Goal: Task Accomplishment & Management: Complete application form

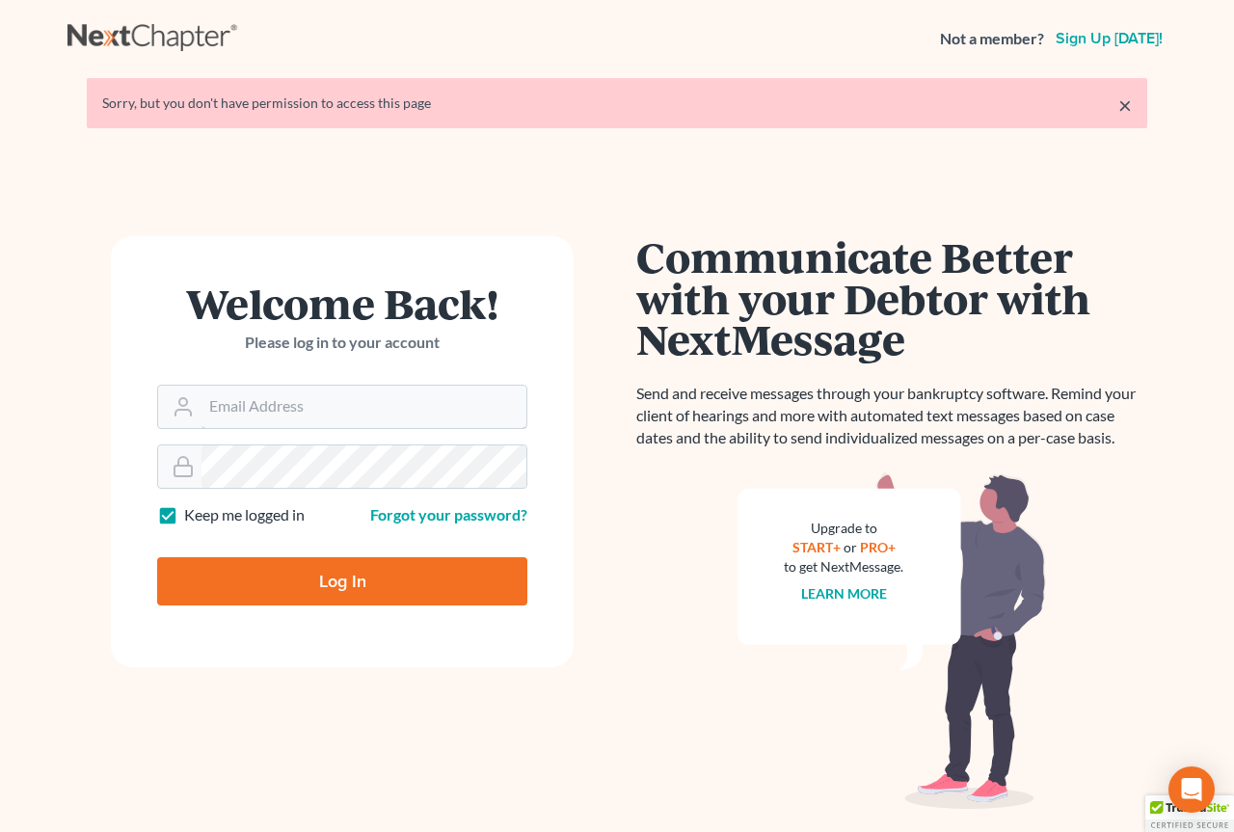
type input "[EMAIL_ADDRESS][DOMAIN_NAME]"
click at [349, 575] on input "Log In" at bounding box center [342, 581] width 370 height 48
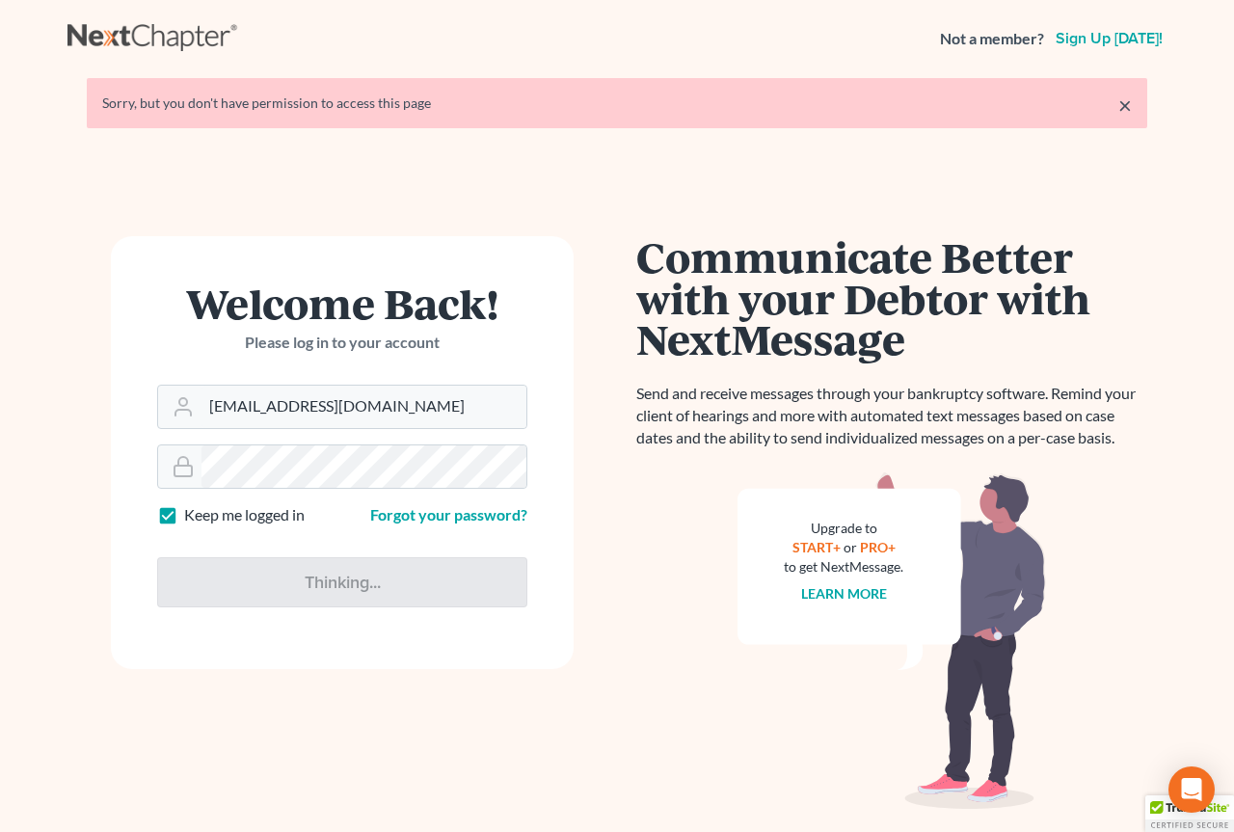
type input "Thinking..."
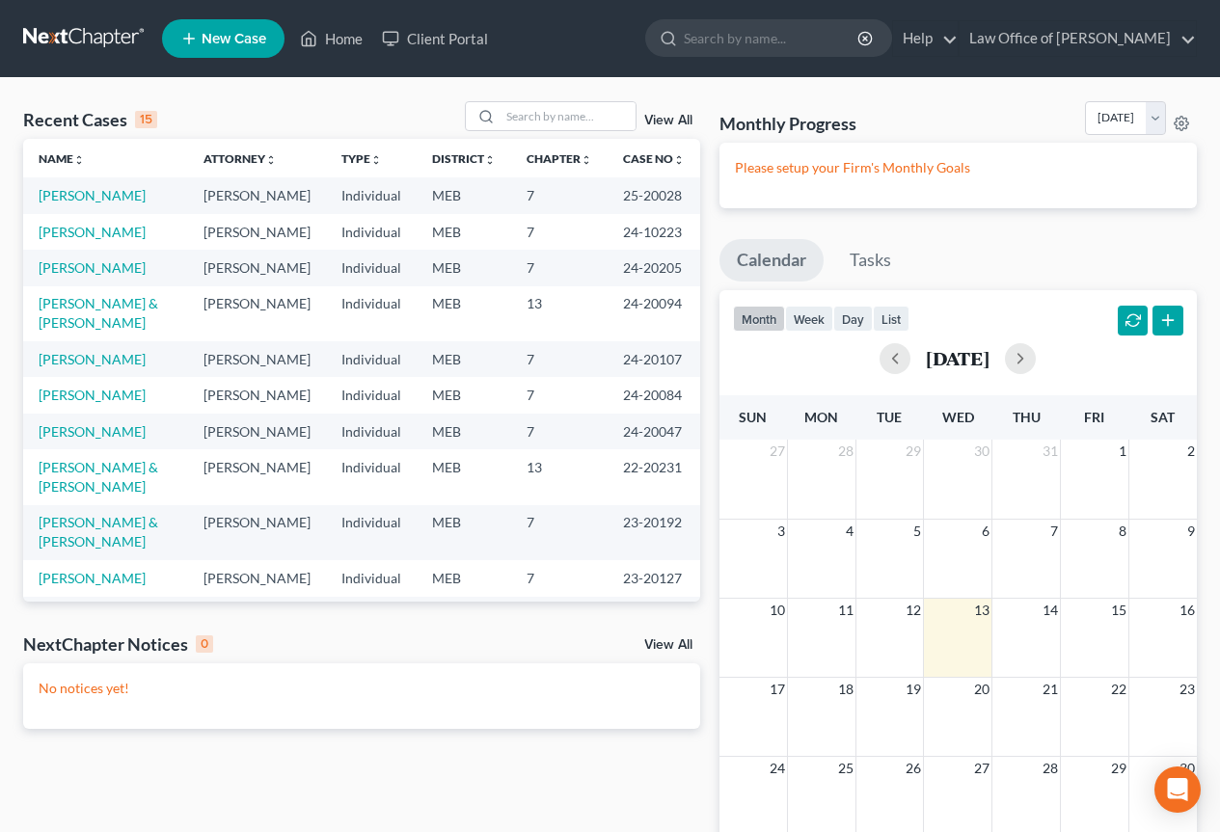
click at [227, 32] on span "New Case" at bounding box center [234, 39] width 65 height 14
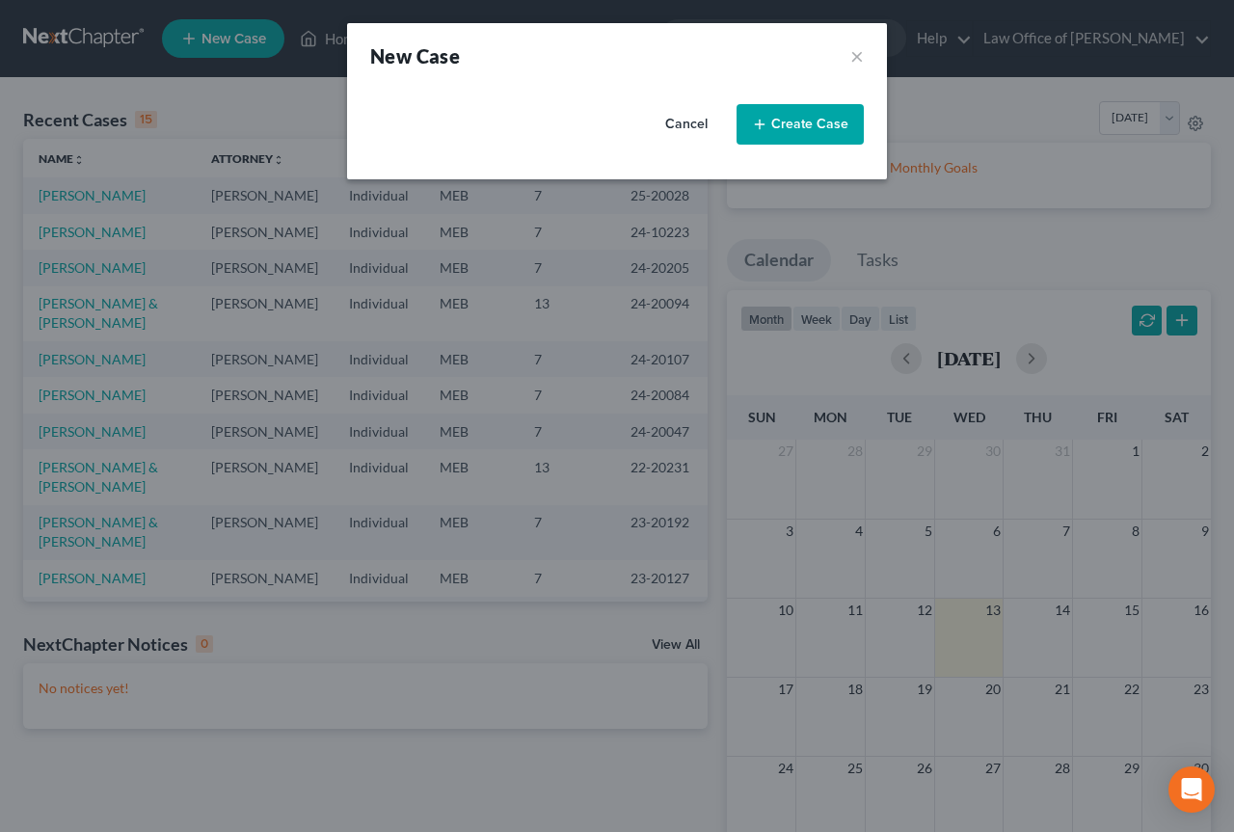
select select "37"
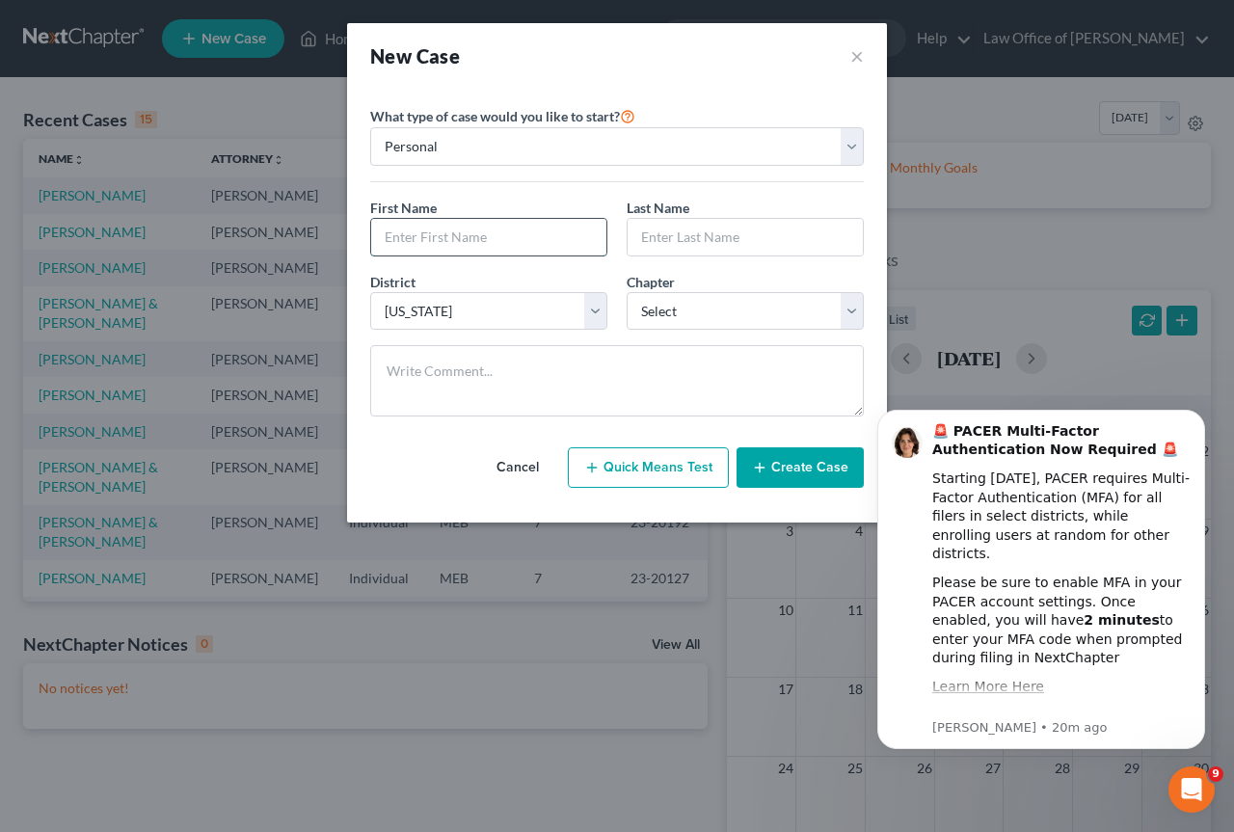
click at [399, 228] on input "text" at bounding box center [488, 237] width 235 height 37
type input "Bertel"
type input "[PERSON_NAME]"
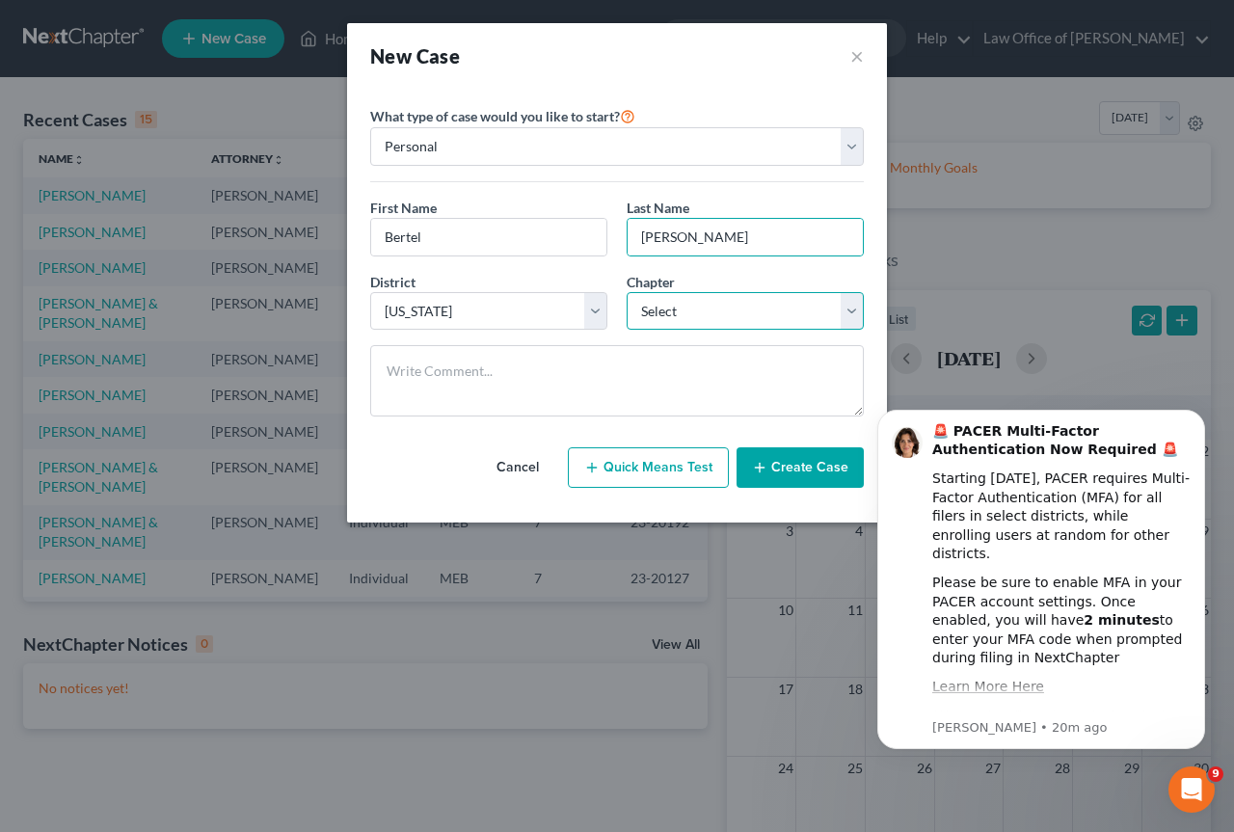
click at [853, 309] on select "Select 7 11 12 13" at bounding box center [745, 311] width 237 height 39
click at [856, 312] on select "Select 7 11 12 13" at bounding box center [745, 311] width 237 height 39
select select "0"
click at [627, 292] on select "Select 7 11 12 13" at bounding box center [745, 311] width 237 height 39
click at [813, 460] on button "Create Case" at bounding box center [800, 467] width 127 height 40
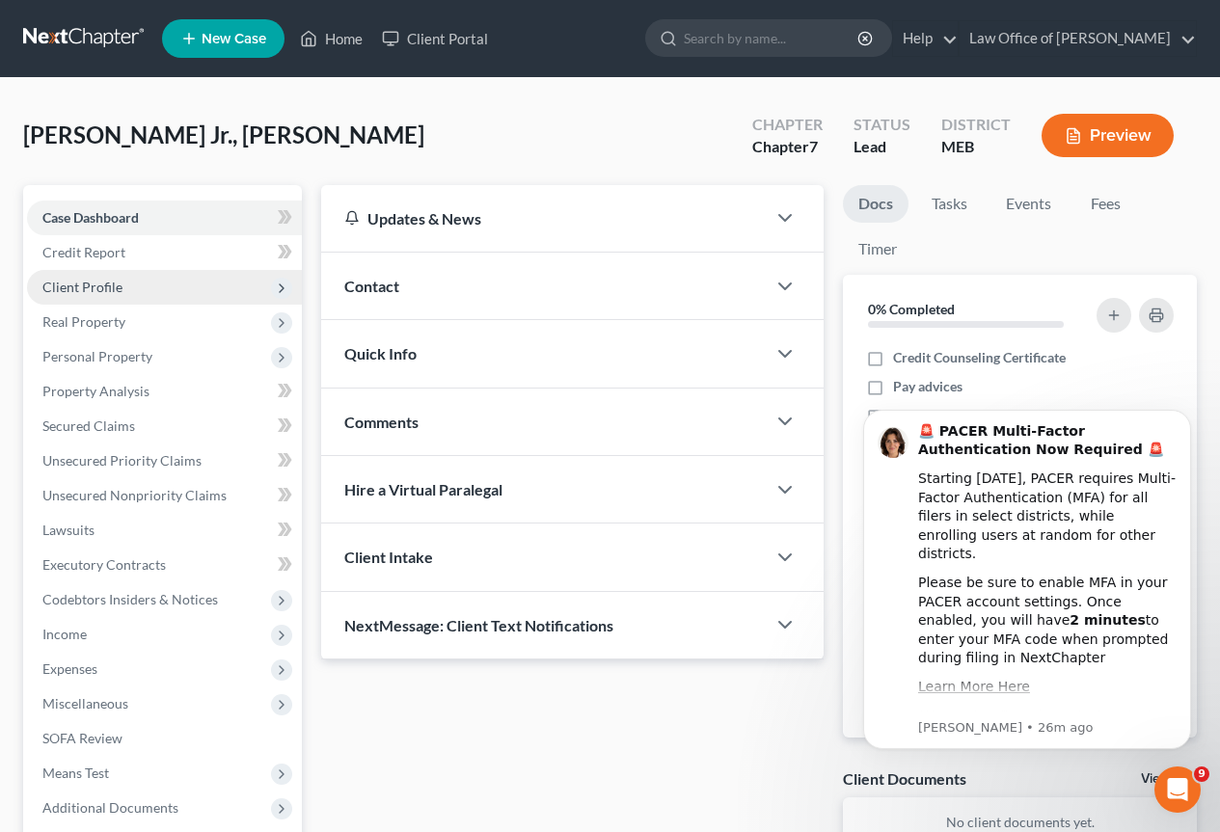
click at [119, 289] on span "Client Profile" at bounding box center [82, 287] width 80 height 16
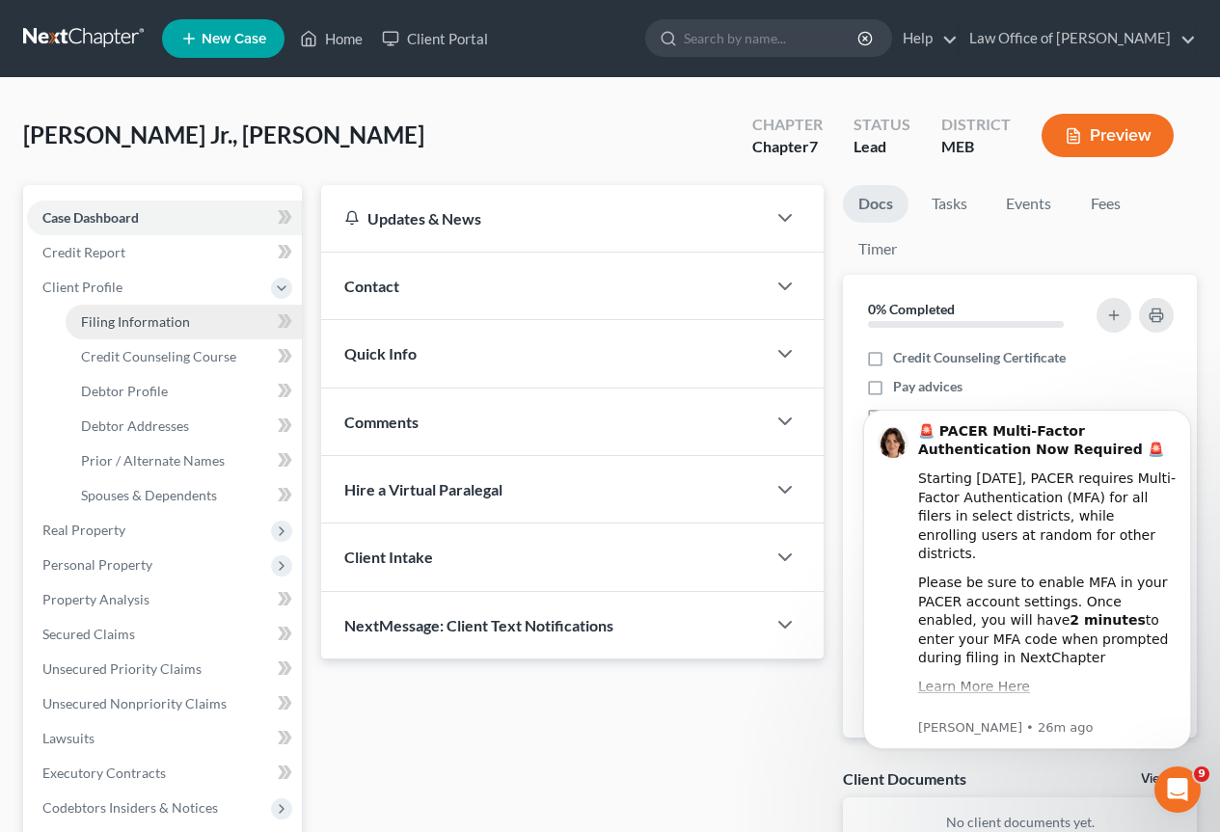
click at [140, 322] on span "Filing Information" at bounding box center [135, 321] width 109 height 16
select select "1"
select select "0"
select select "37"
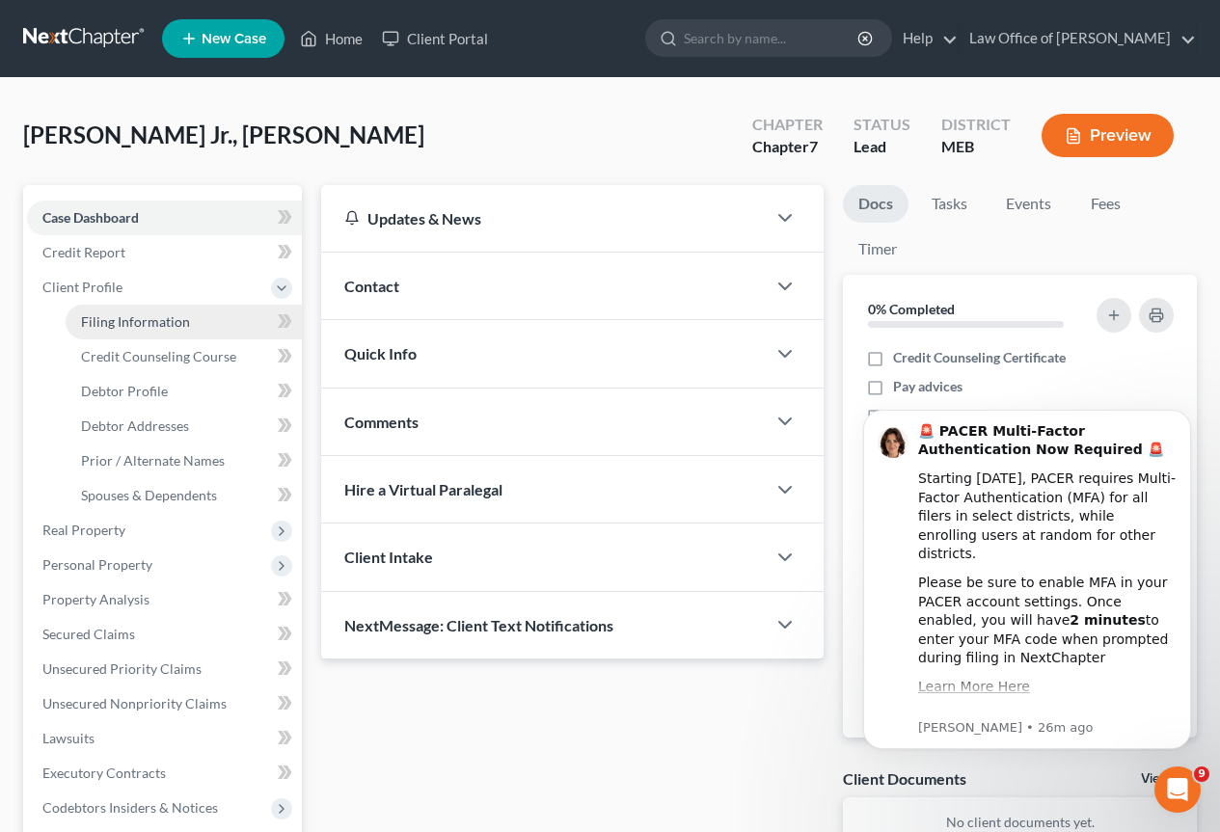
select select "20"
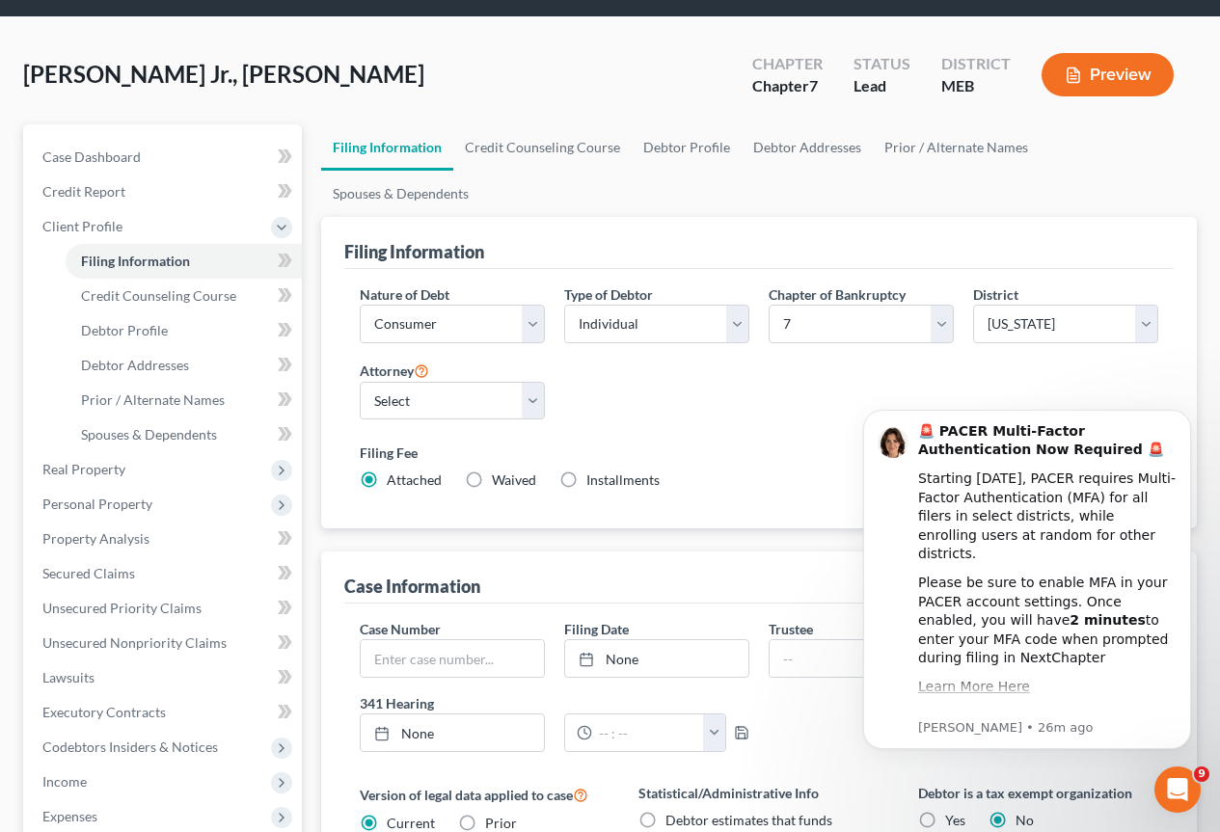
scroll to position [193, 0]
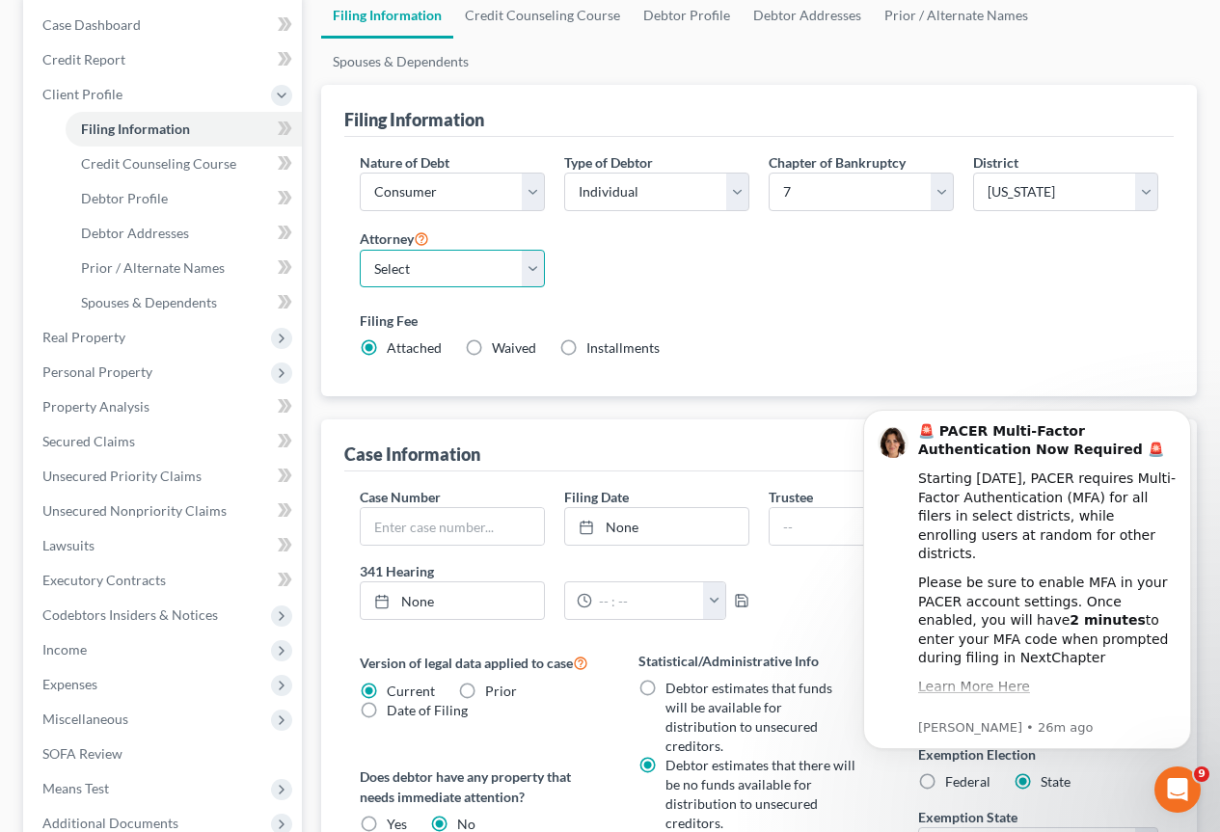
click at [526, 250] on select "Select [PERSON_NAME] - MEB" at bounding box center [452, 269] width 185 height 39
select select "0"
click at [360, 250] on select "Select [PERSON_NAME] - MEB" at bounding box center [452, 269] width 185 height 39
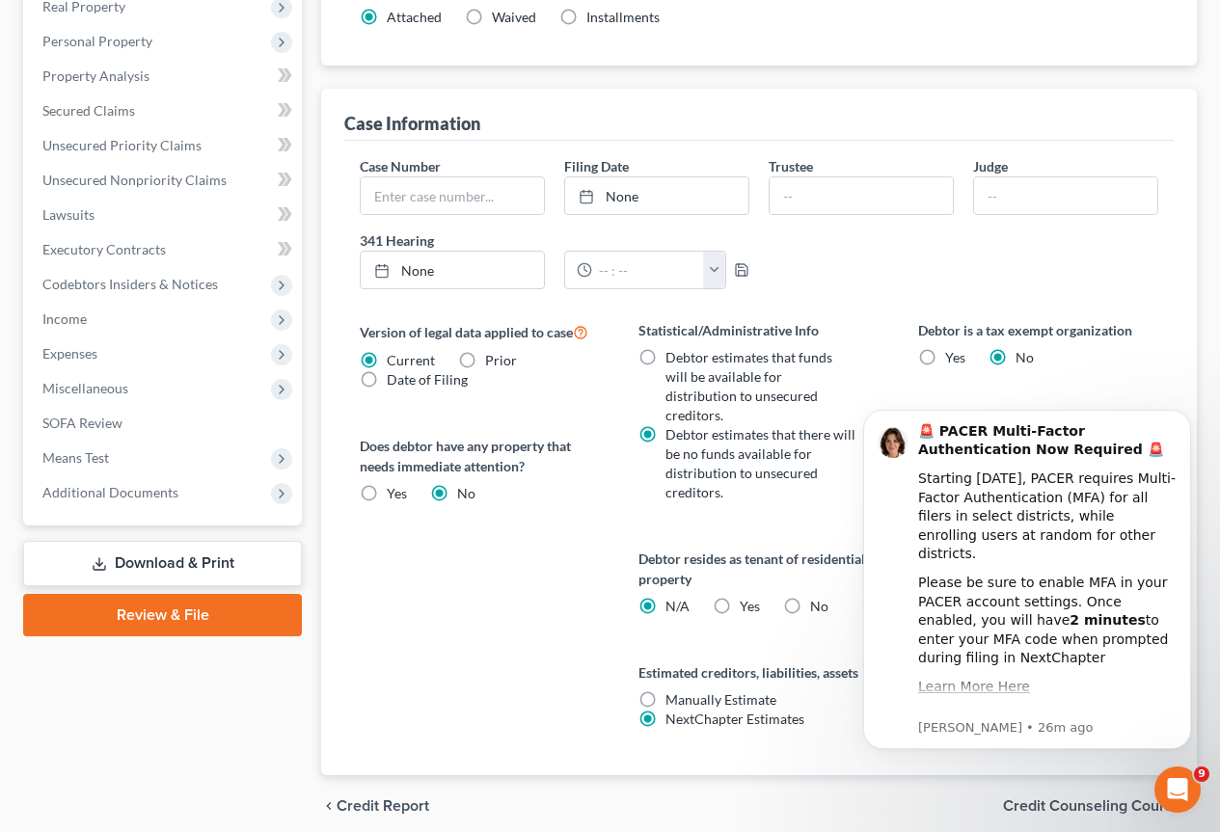
scroll to position [536, 0]
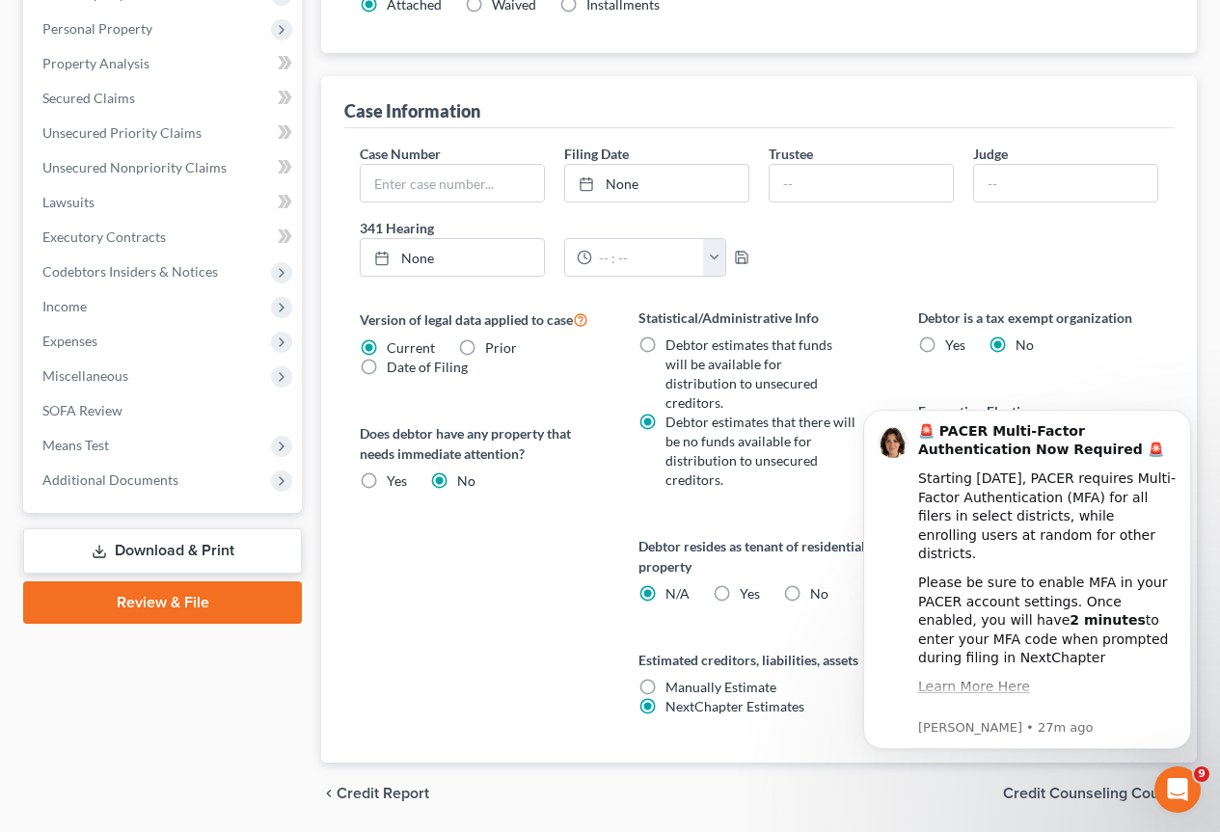
click at [810, 584] on label "No" at bounding box center [819, 593] width 18 height 19
click at [818, 584] on input "No" at bounding box center [824, 590] width 13 height 13
radio input "true"
radio input "false"
click at [1185, 418] on icon "Dismiss notification" at bounding box center [1185, 415] width 11 height 11
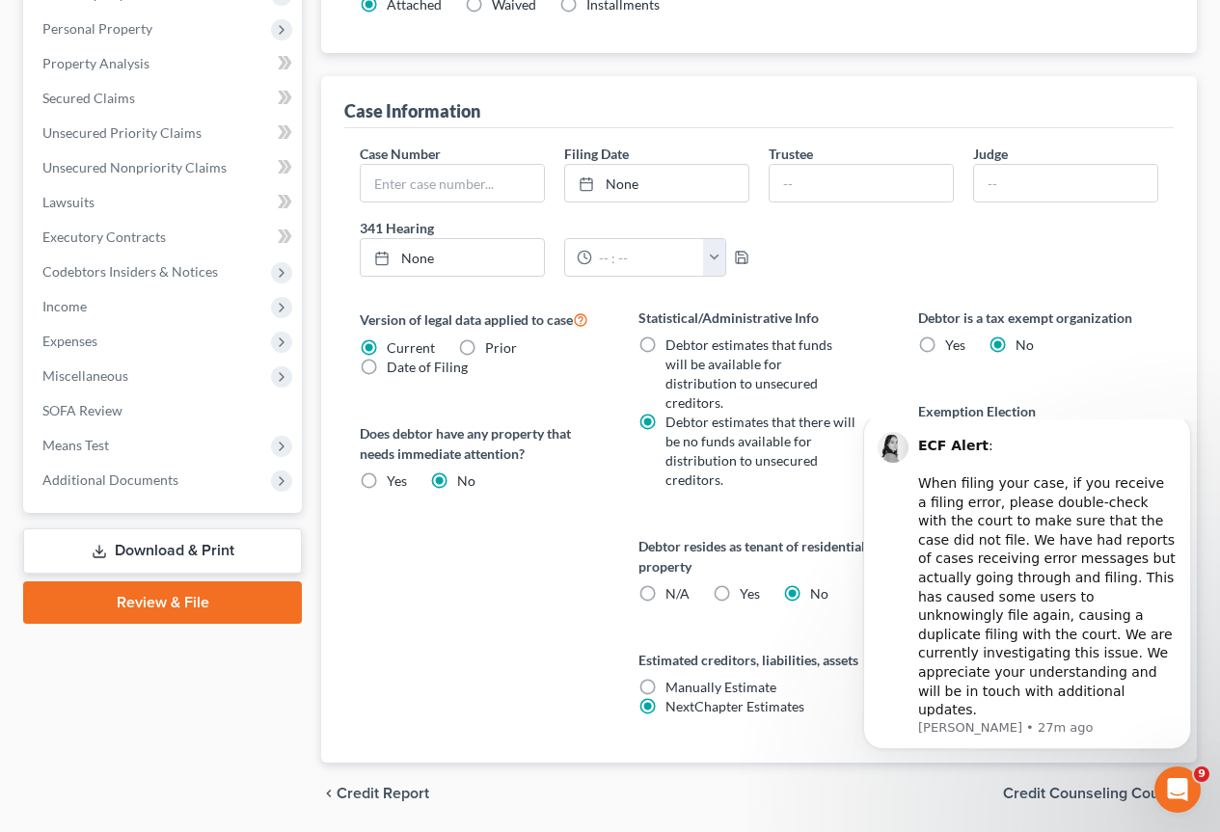
click at [1170, 785] on icon "Open Intercom Messenger" at bounding box center [1178, 790] width 32 height 32
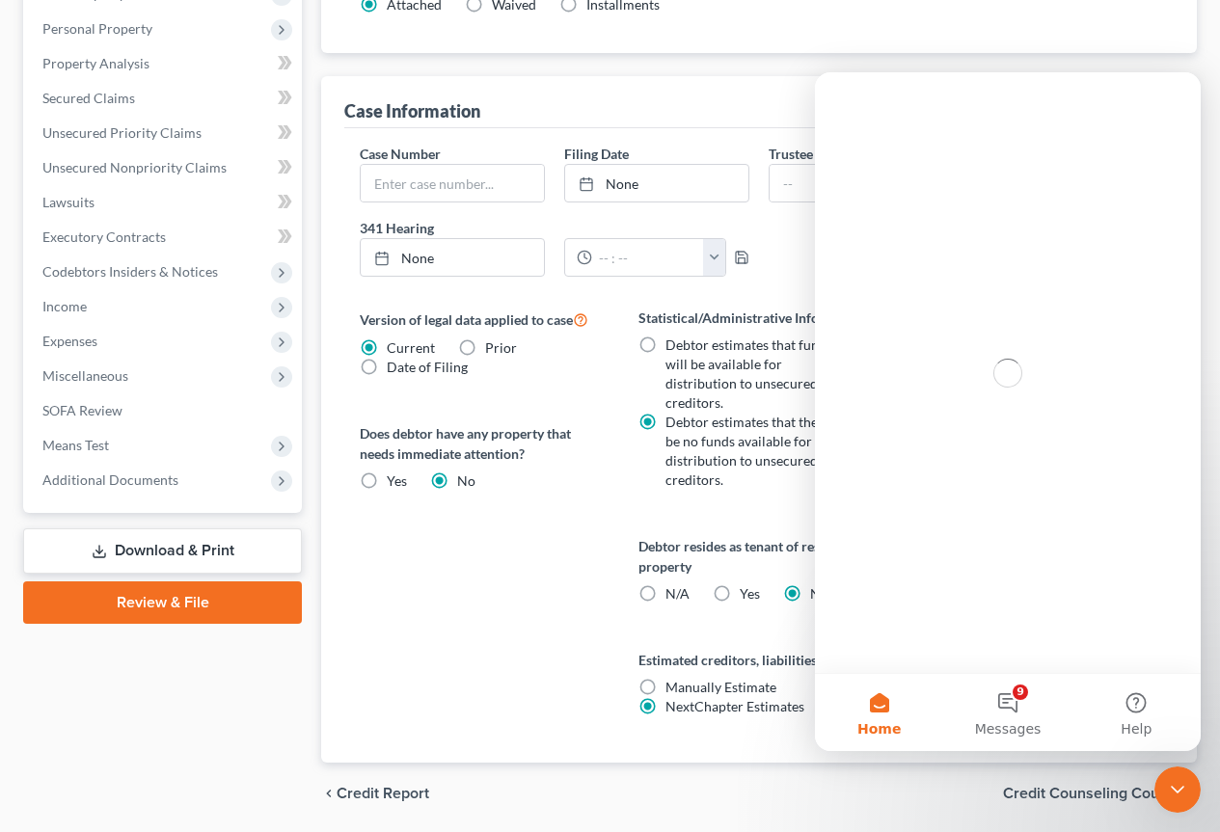
scroll to position [0, 0]
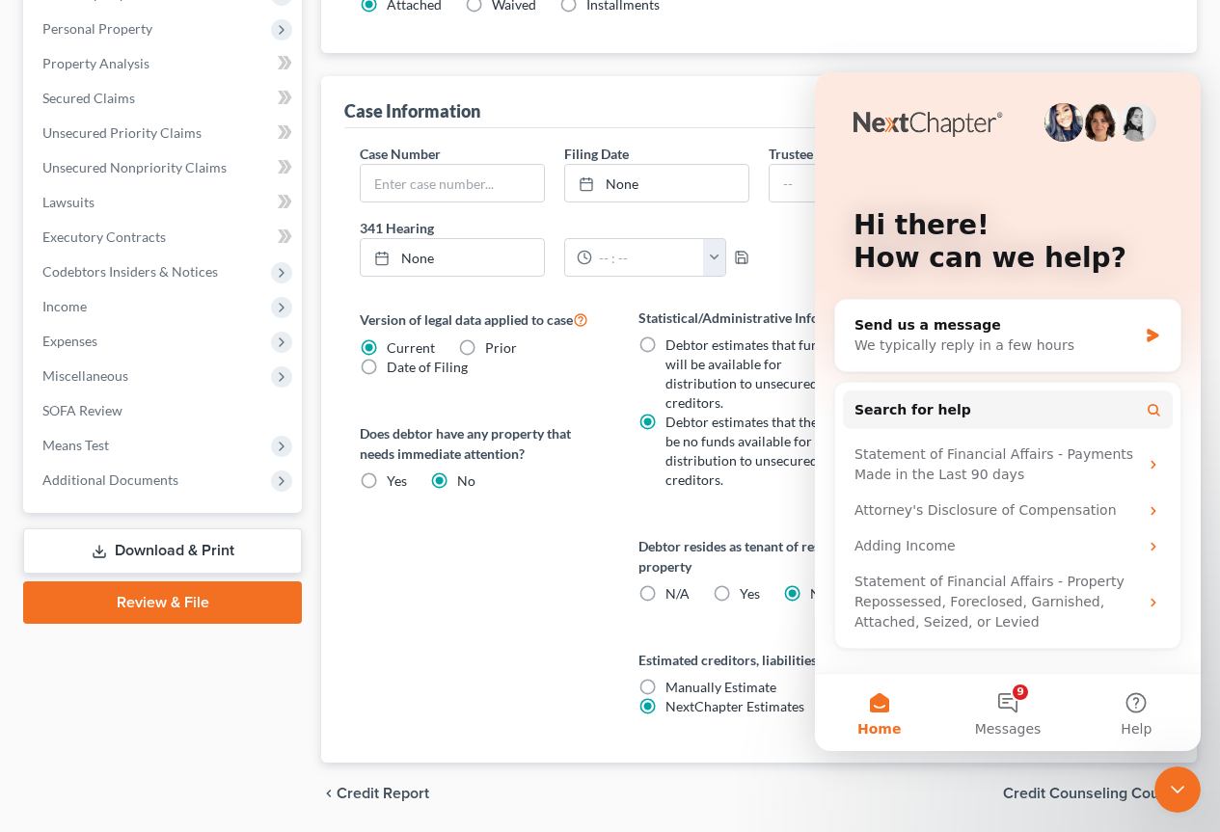
click at [1177, 781] on icon "Close Intercom Messenger" at bounding box center [1177, 789] width 23 height 23
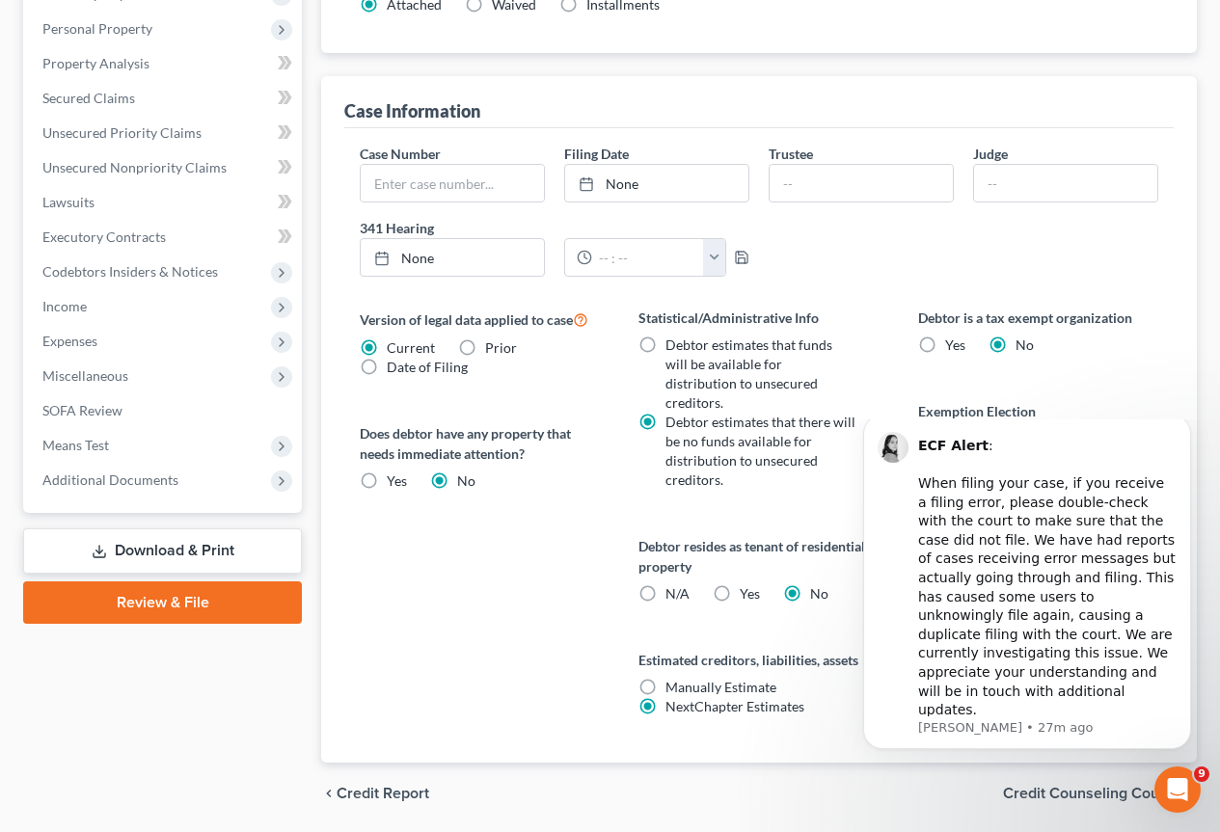
click at [1200, 773] on span "9" at bounding box center [1201, 774] width 15 height 15
click at [1185, 423] on icon "Dismiss notification" at bounding box center [1184, 420] width 7 height 7
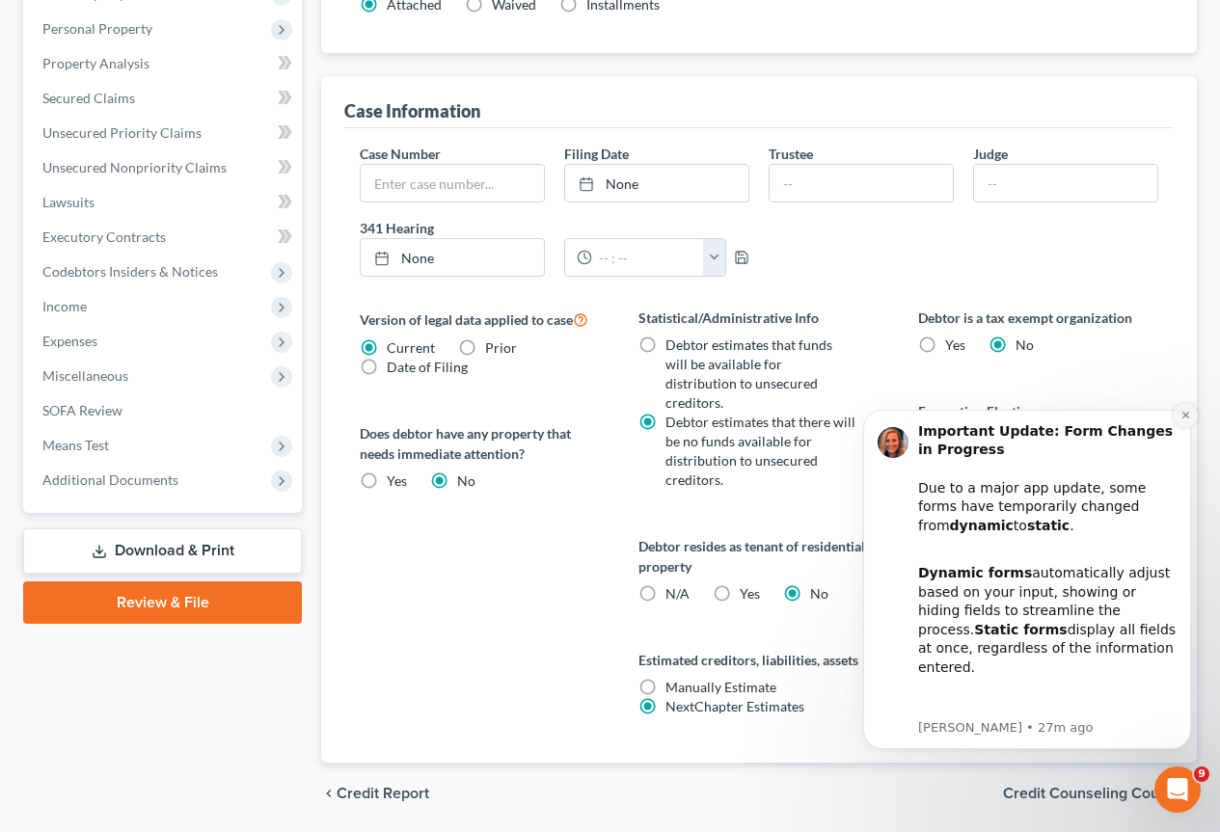
click at [1183, 413] on icon "Dismiss notification" at bounding box center [1184, 415] width 7 height 7
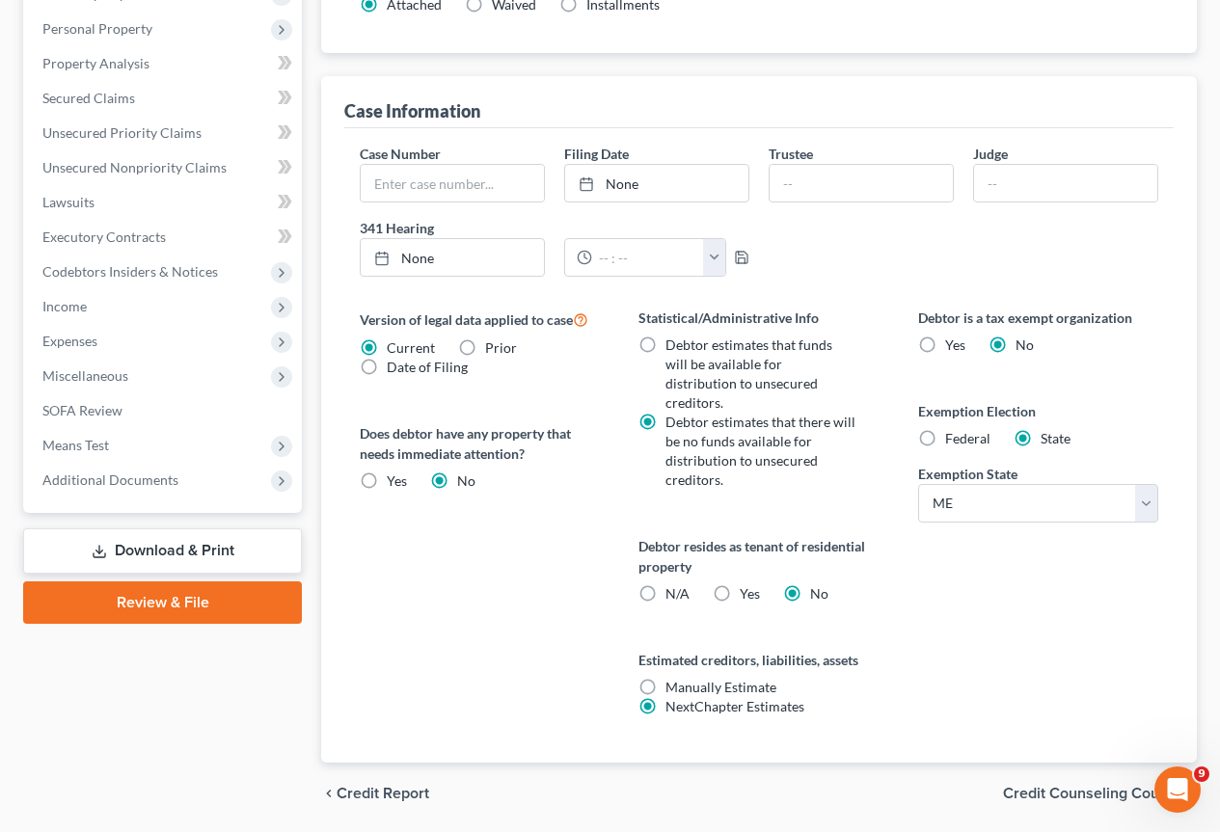
click at [1100, 786] on span "Credit Counseling Course" at bounding box center [1092, 793] width 178 height 15
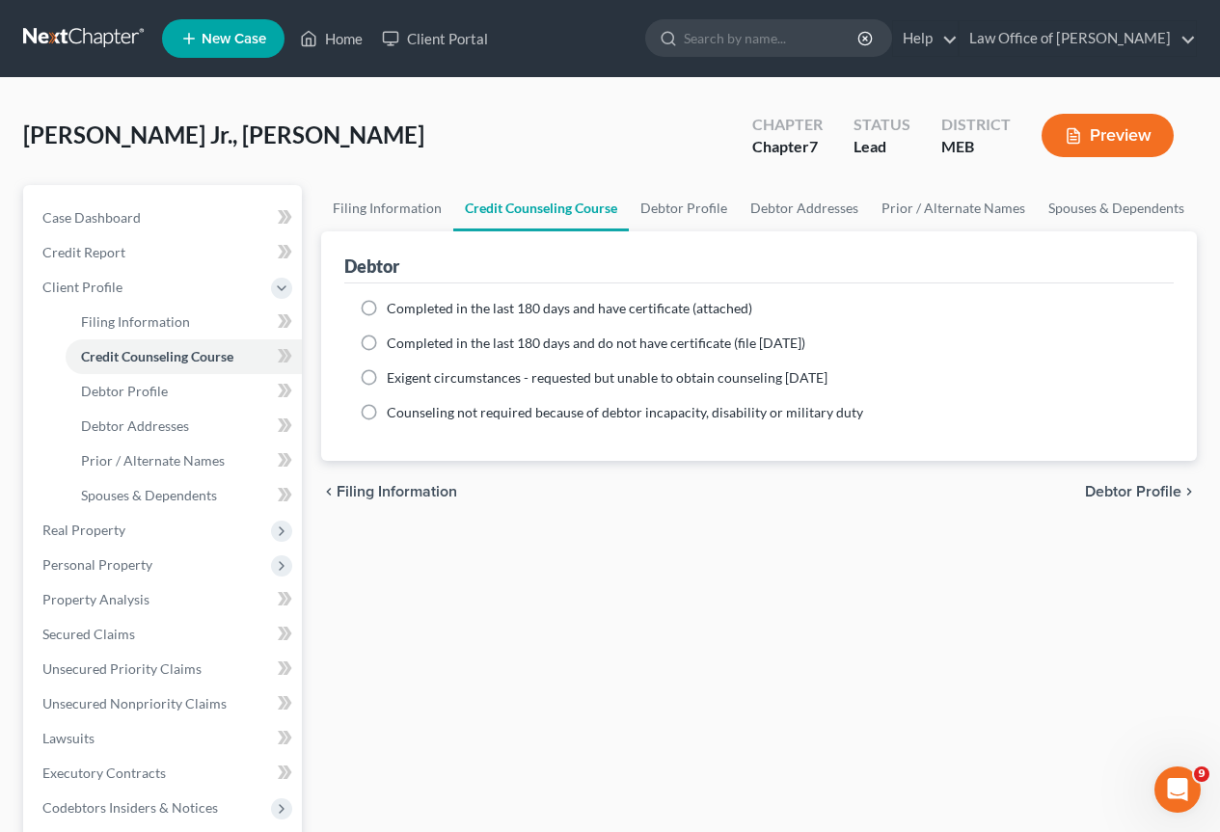
click at [387, 310] on label "Completed in the last 180 days and have certificate (attached)" at bounding box center [569, 308] width 365 height 19
click at [394, 310] on input "Completed in the last 180 days and have certificate (attached)" at bounding box center [400, 305] width 13 height 13
radio input "true"
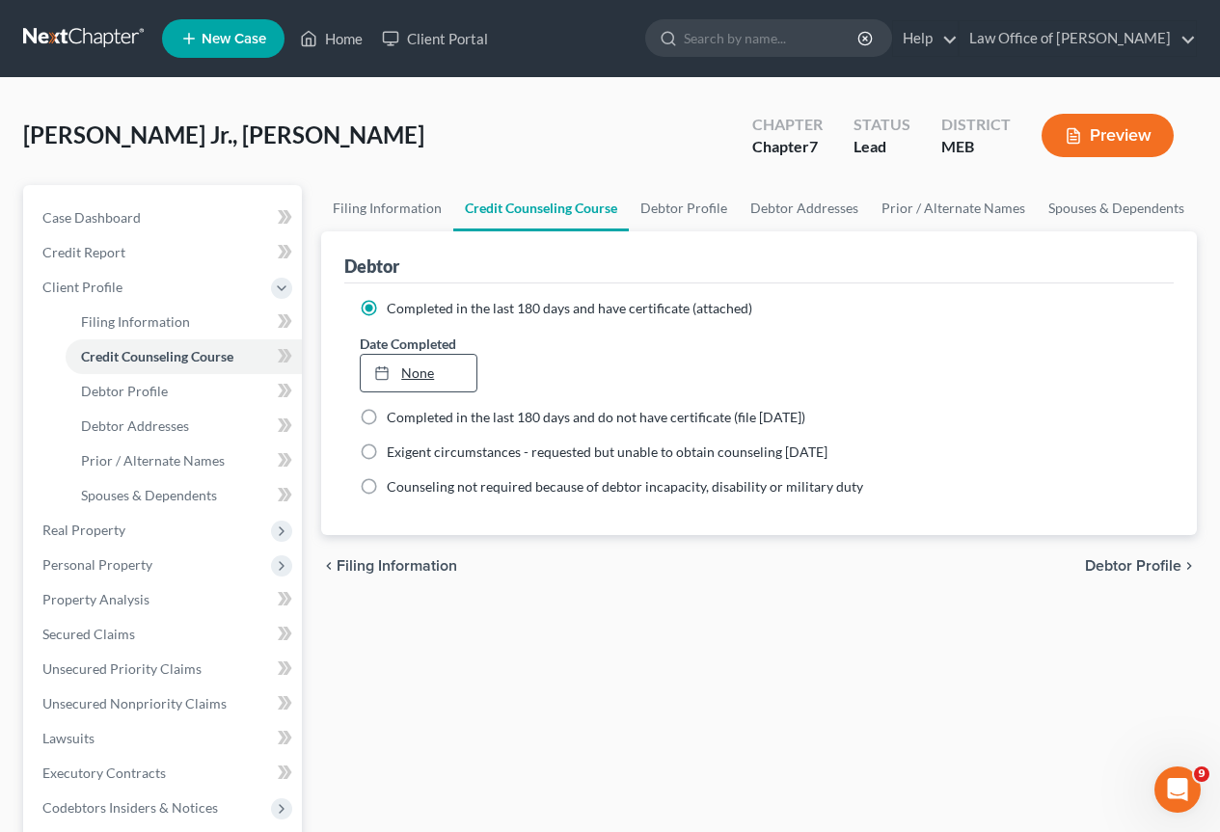
type input "[DATE]"
click at [455, 371] on link "[DATE]" at bounding box center [418, 373] width 115 height 37
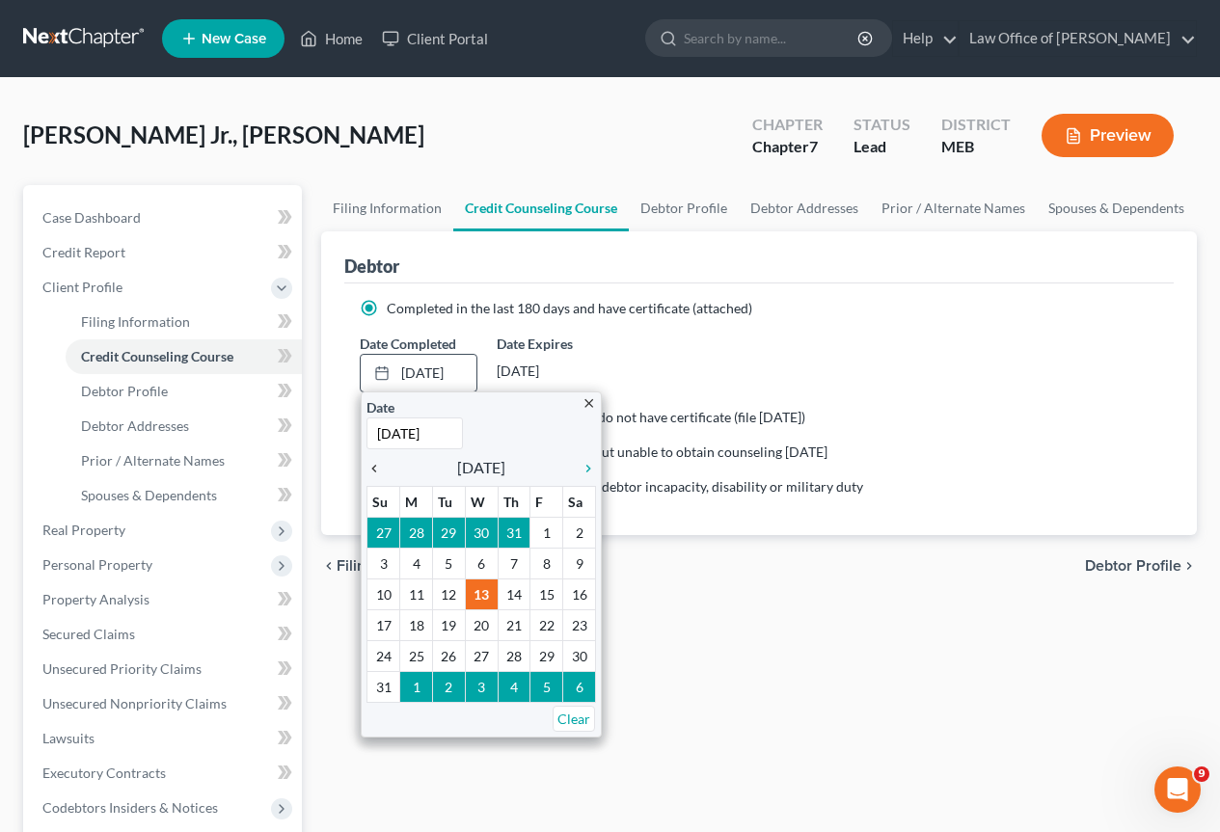
click at [374, 468] on icon "chevron_left" at bounding box center [378, 468] width 25 height 15
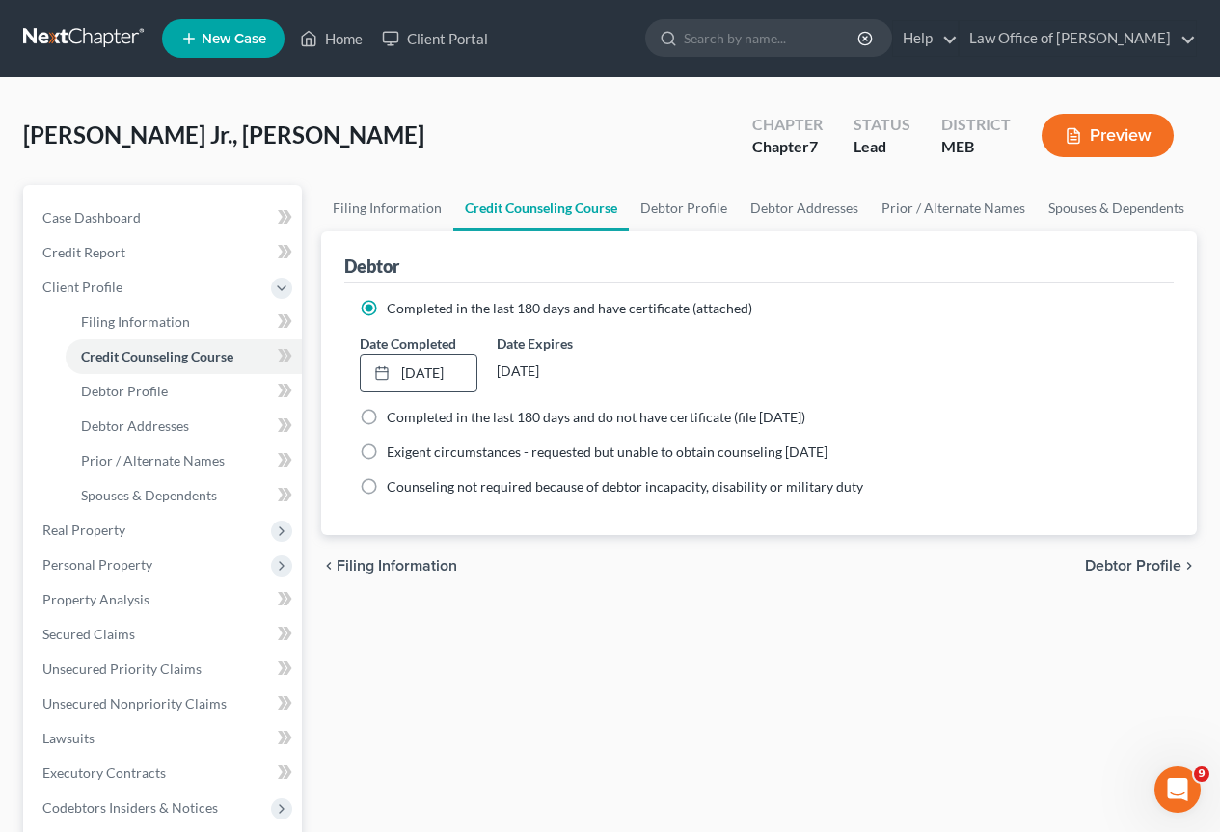
click at [1124, 561] on span "Debtor Profile" at bounding box center [1133, 565] width 96 height 15
select select "0"
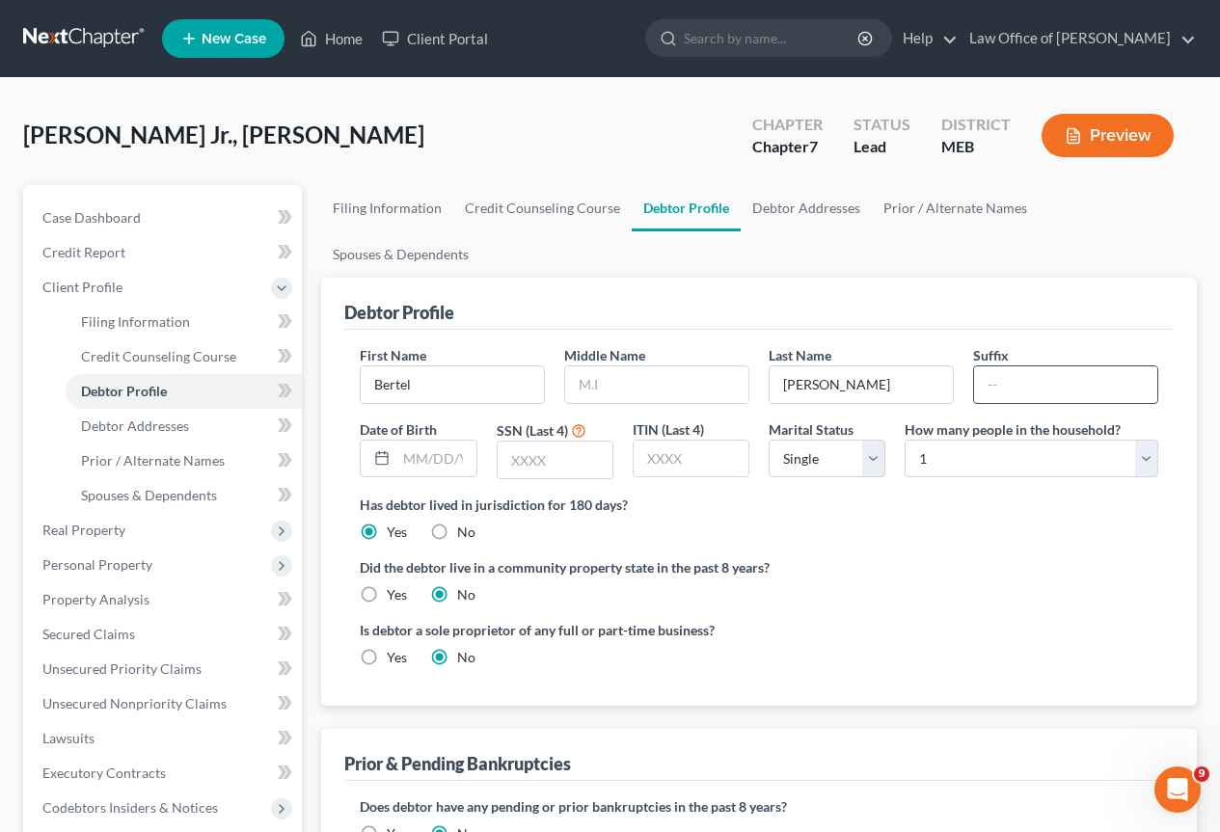
click at [988, 366] on input "text" at bounding box center [1065, 384] width 183 height 37
click at [893, 366] on input "[PERSON_NAME]" at bounding box center [860, 384] width 183 height 37
type input "Serfes"
click at [1020, 366] on input "text" at bounding box center [1065, 384] width 183 height 37
type input "Jr."
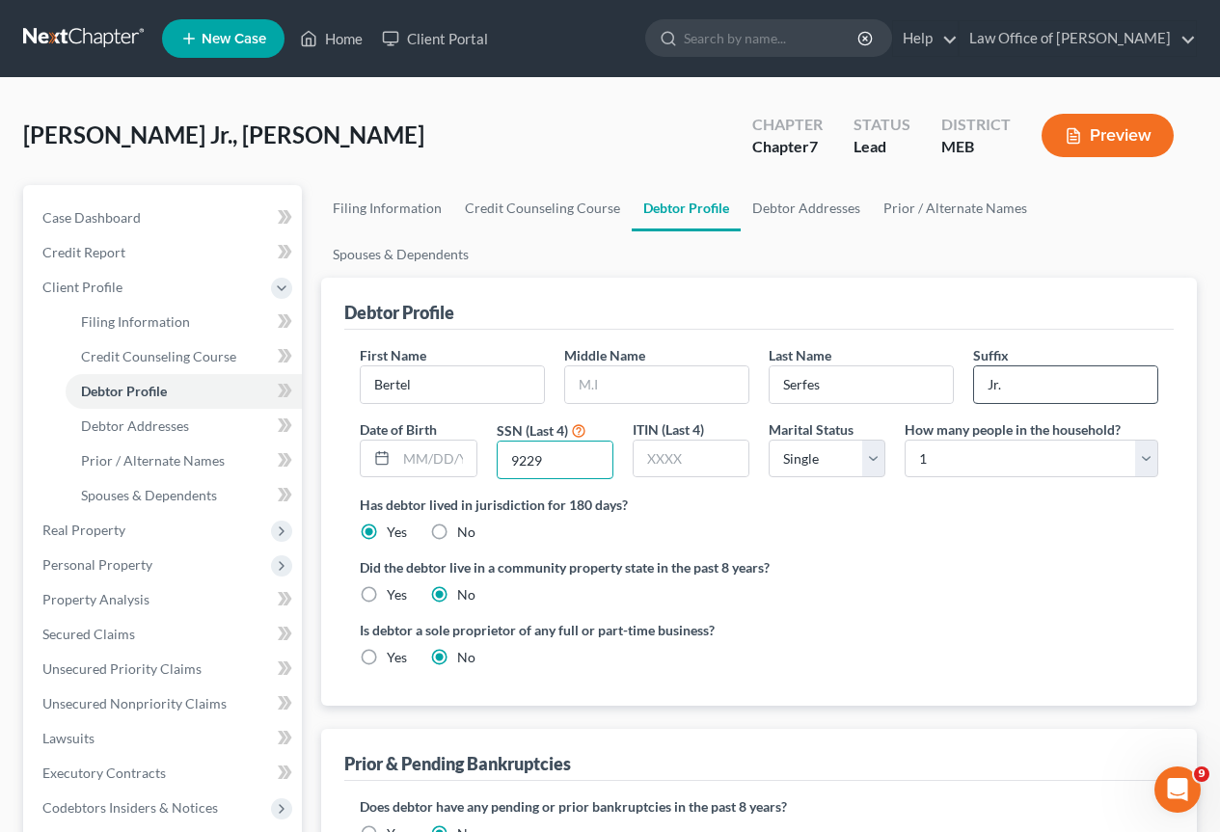
type input "9229"
select select "1"
click at [1017, 561] on ng-include "First Name [PERSON_NAME] Middle Name Last Name [PERSON_NAME] Date of Birth SSN …" at bounding box center [759, 513] width 798 height 337
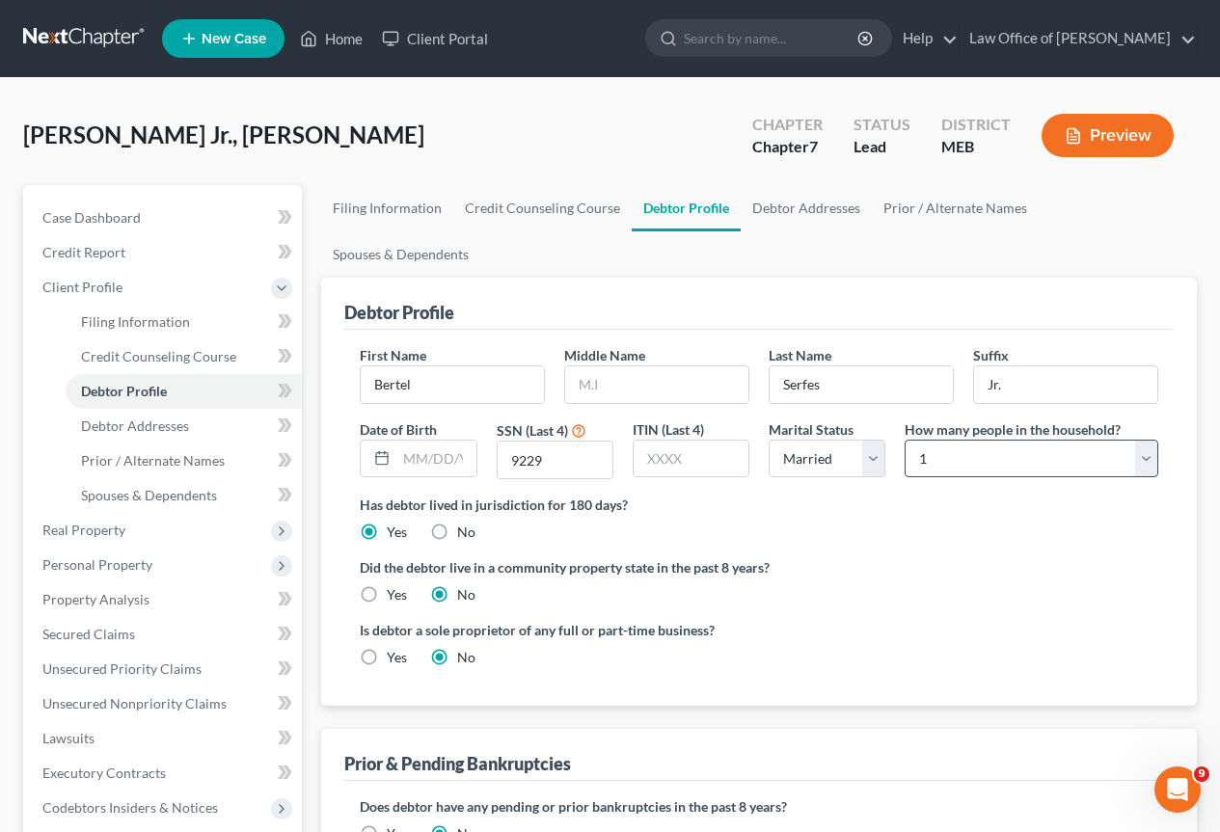
click at [1156, 419] on div "How many people in the household? Select 1 2 3 4 5 6 7 8 9 10 11 12 13 14 15 16…" at bounding box center [1031, 449] width 273 height 61
click at [1151, 440] on select "Select 1 2 3 4 5 6 7 8 9 10 11 12 13 14 15 16 17 18 19 20" at bounding box center [1031, 459] width 254 height 39
select select "1"
click at [904, 440] on select "Select 1 2 3 4 5 6 7 8 9 10 11 12 13 14 15 16 17 18 19 20" at bounding box center [1031, 459] width 254 height 39
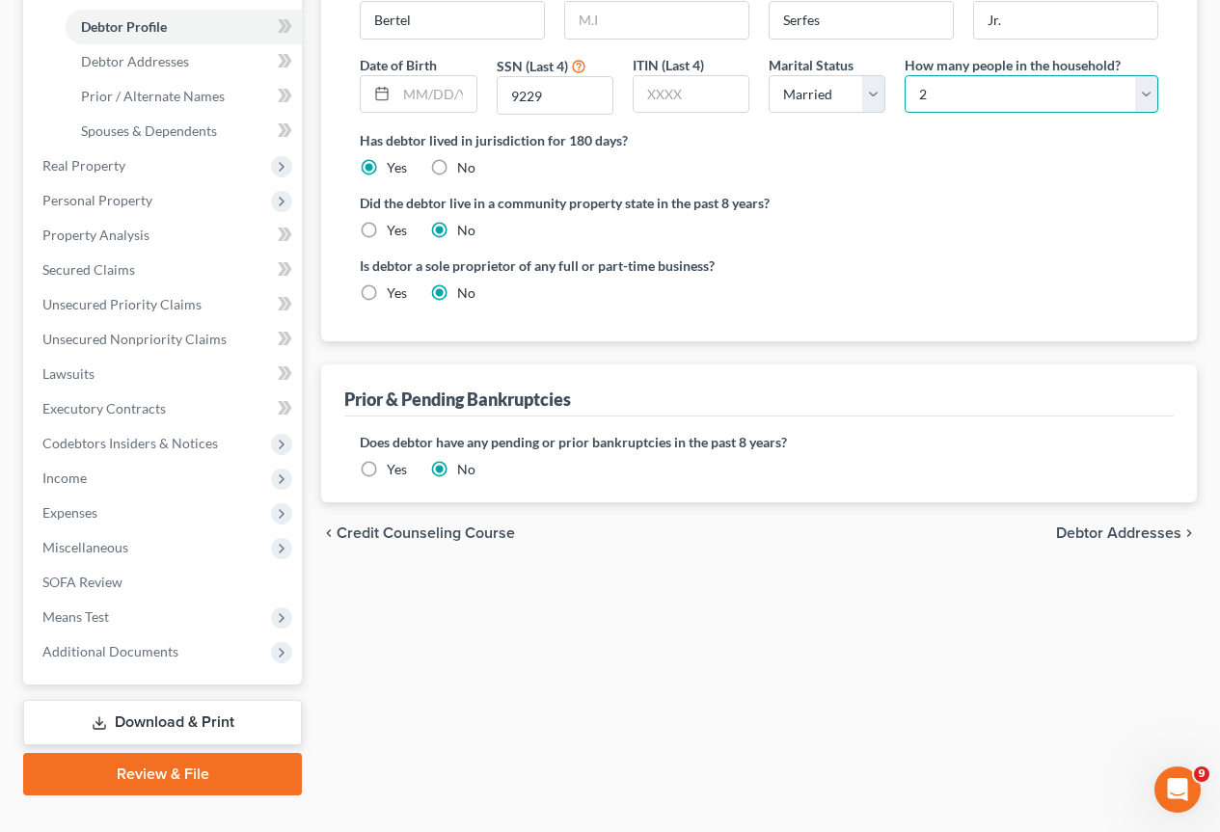
scroll to position [401, 0]
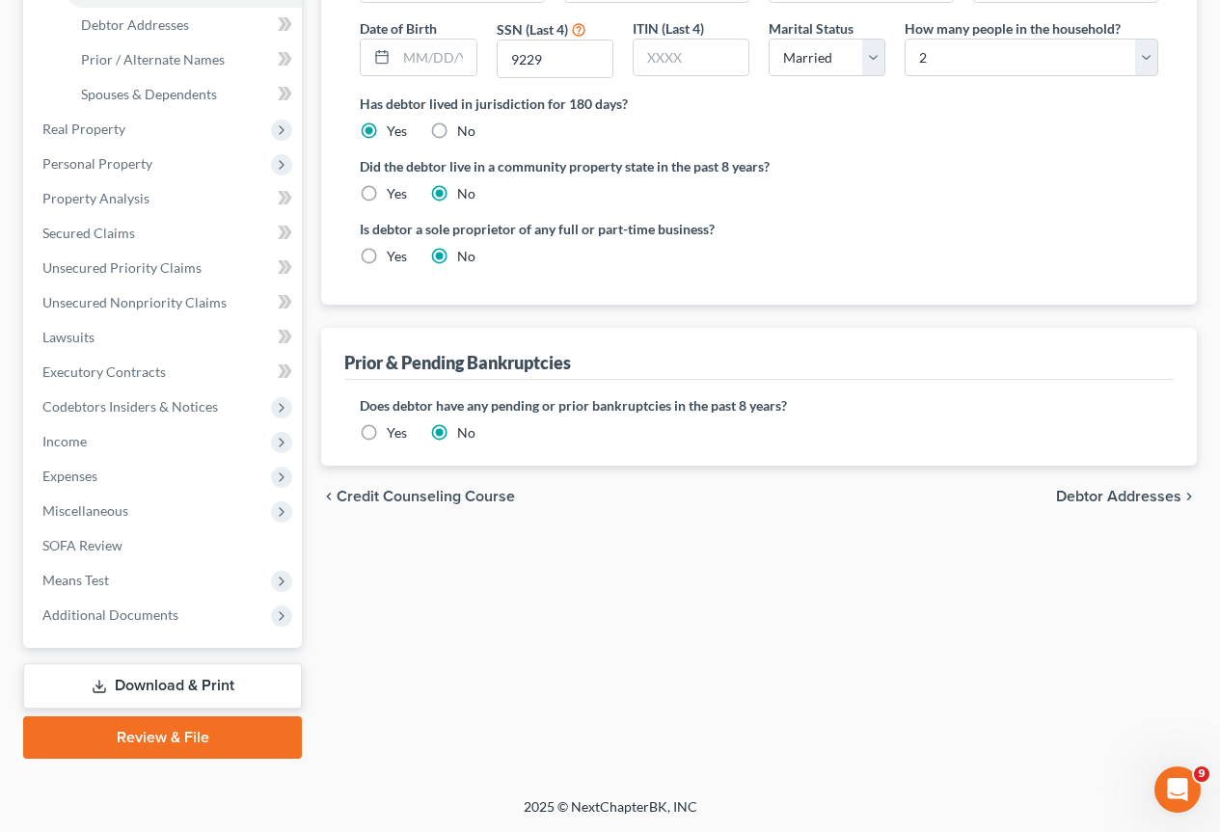
click at [1108, 489] on span "Debtor Addresses" at bounding box center [1118, 496] width 125 height 15
select select "0"
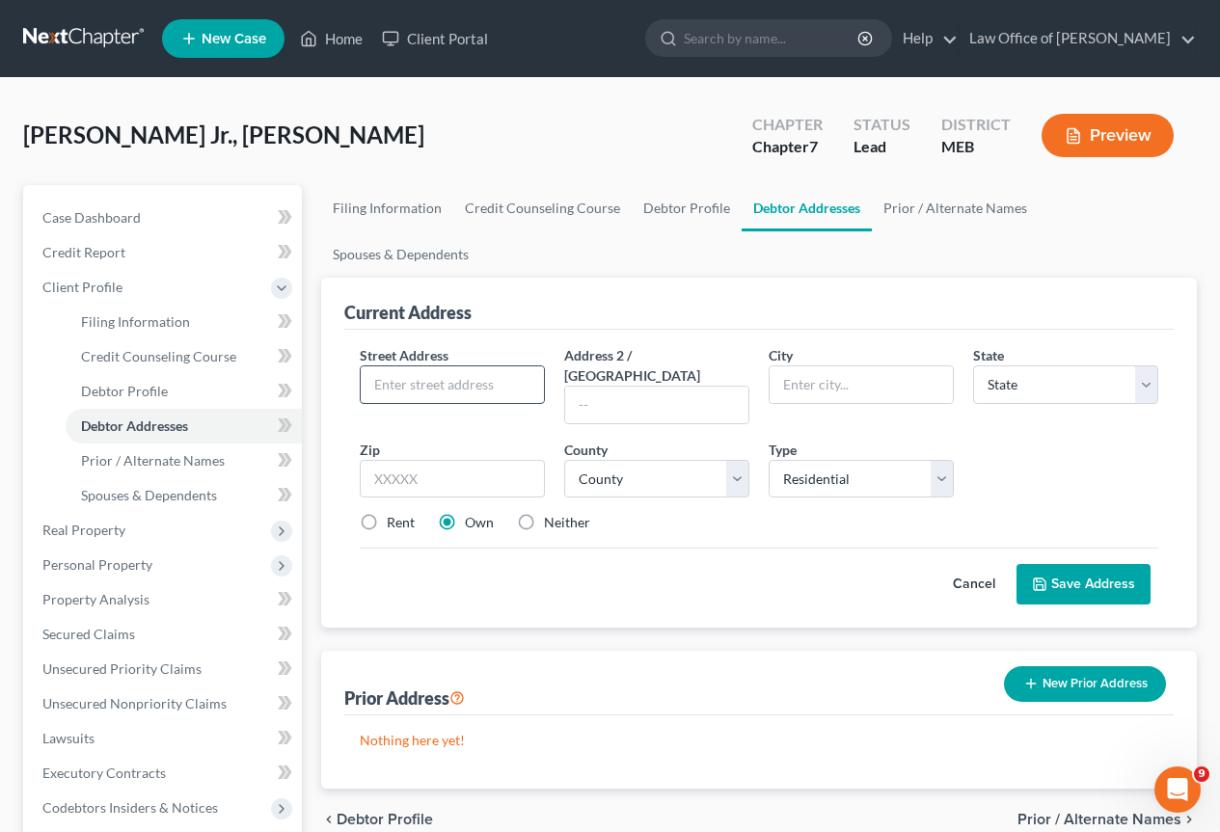
click at [419, 366] on input "text" at bounding box center [452, 384] width 183 height 37
type input "[STREET_ADDRESS]"
type input "[PERSON_NAME]"
select select "20"
type input "04062"
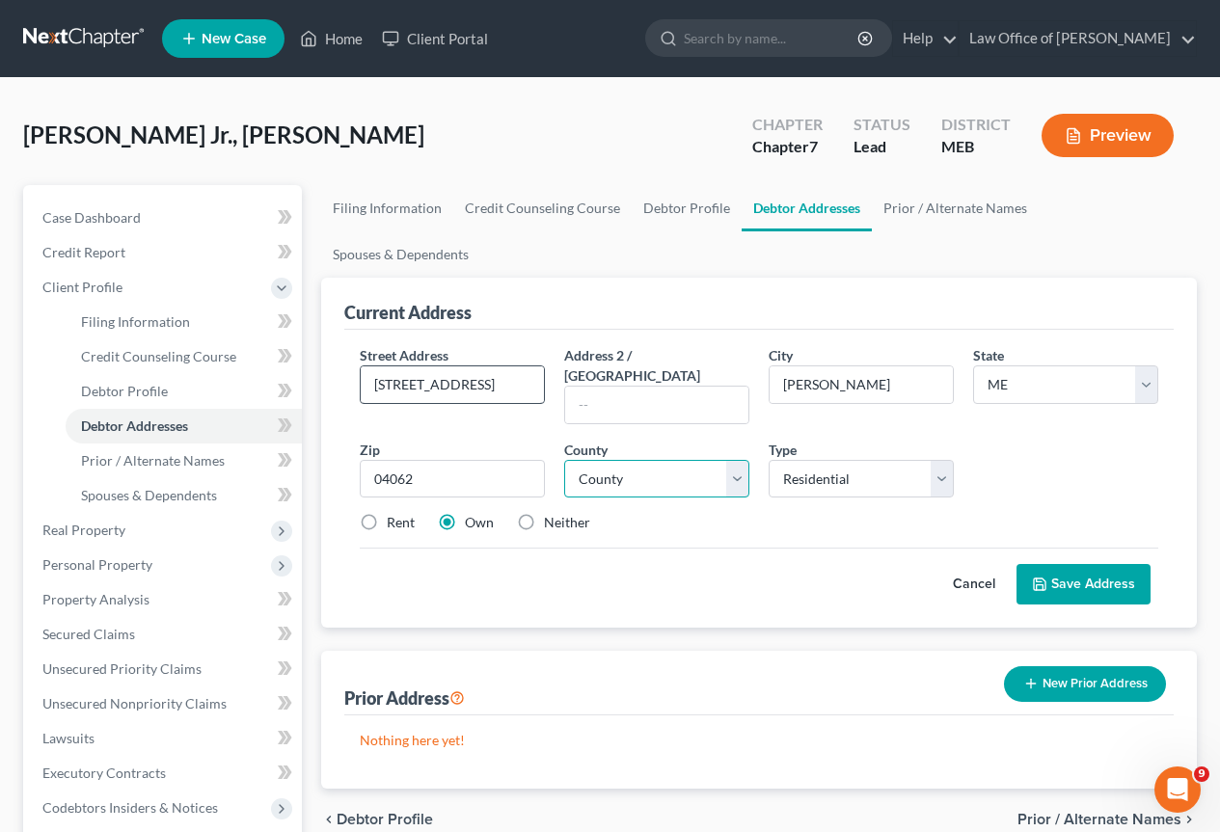
select select "2"
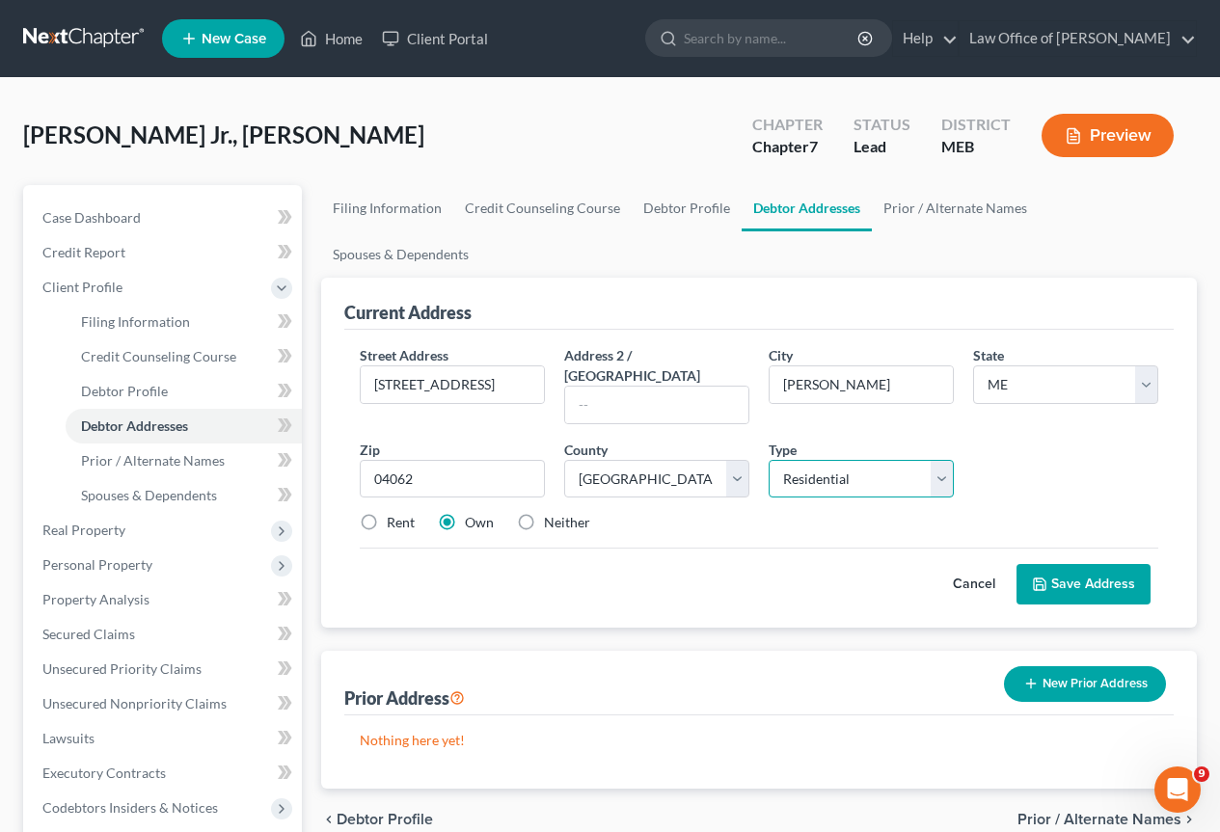
click at [948, 460] on select "Select Residential Mailing Rental Business" at bounding box center [860, 479] width 185 height 39
click at [1036, 417] on div "Street Address * [STREET_ADDRESS] Address 2 / [GEOGRAPHIC_DATA] * [PERSON_NAME]…" at bounding box center [759, 446] width 818 height 203
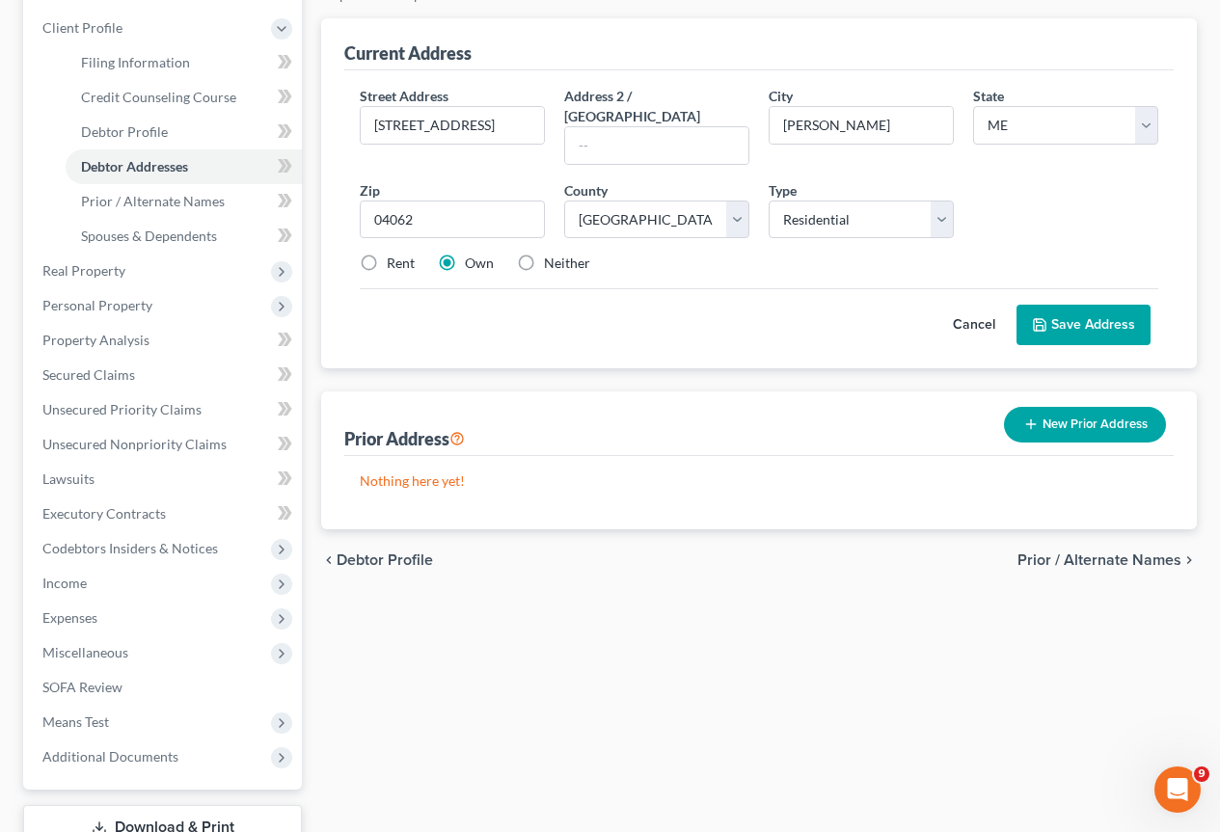
scroll to position [289, 0]
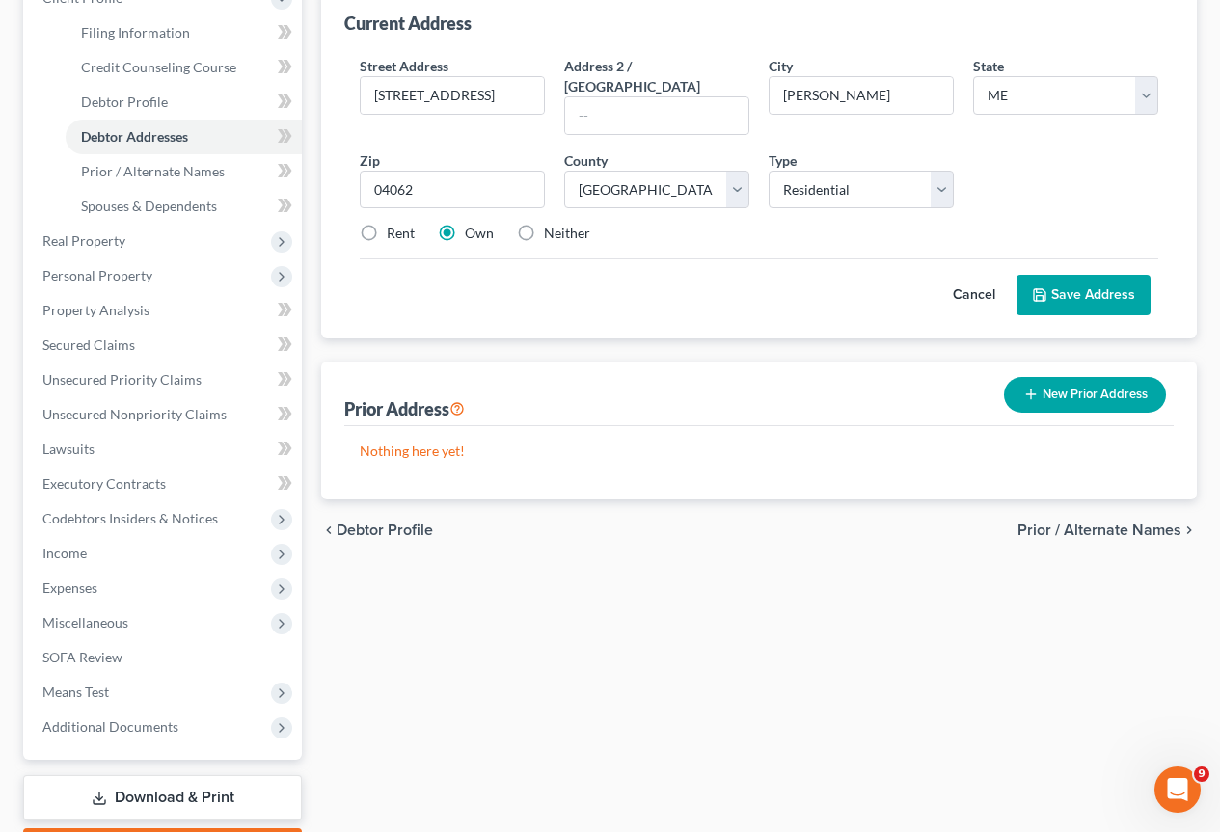
click at [1089, 275] on button "Save Address" at bounding box center [1083, 295] width 134 height 40
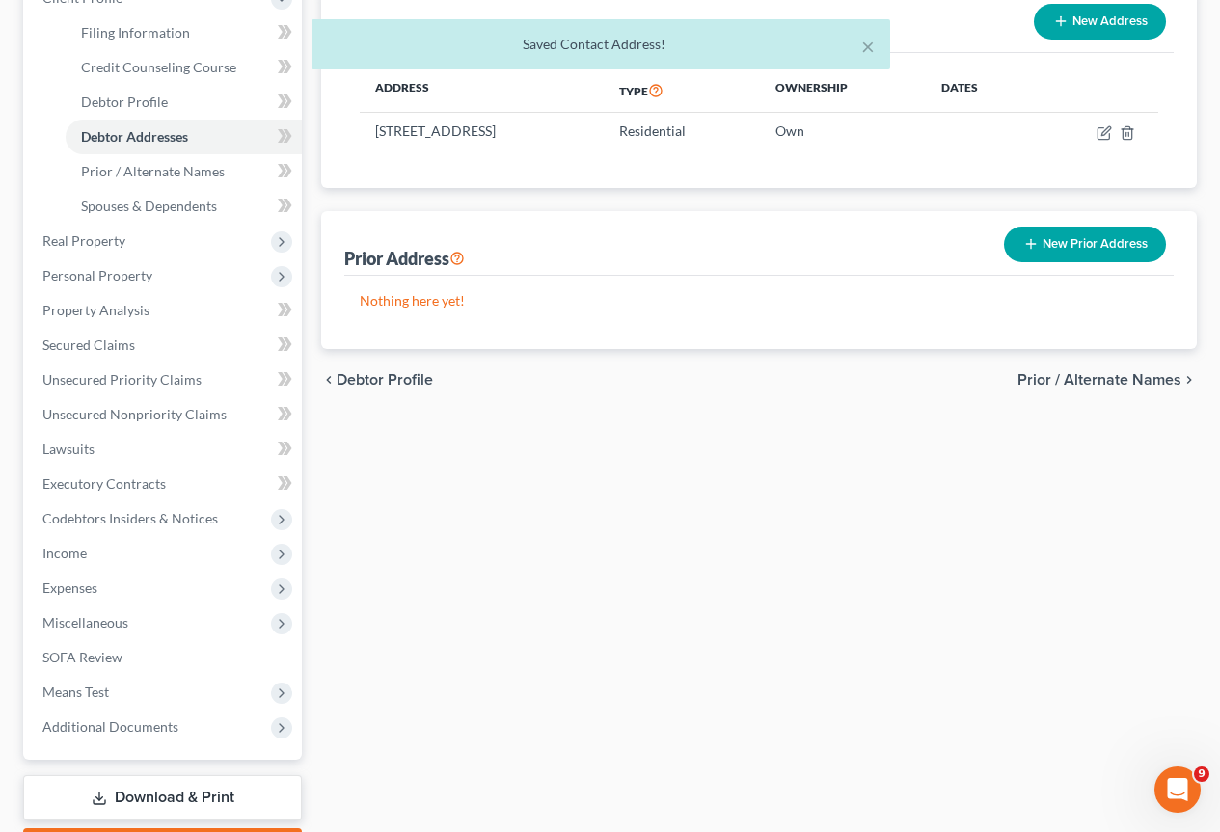
click at [1106, 372] on span "Prior / Alternate Names" at bounding box center [1099, 379] width 164 height 15
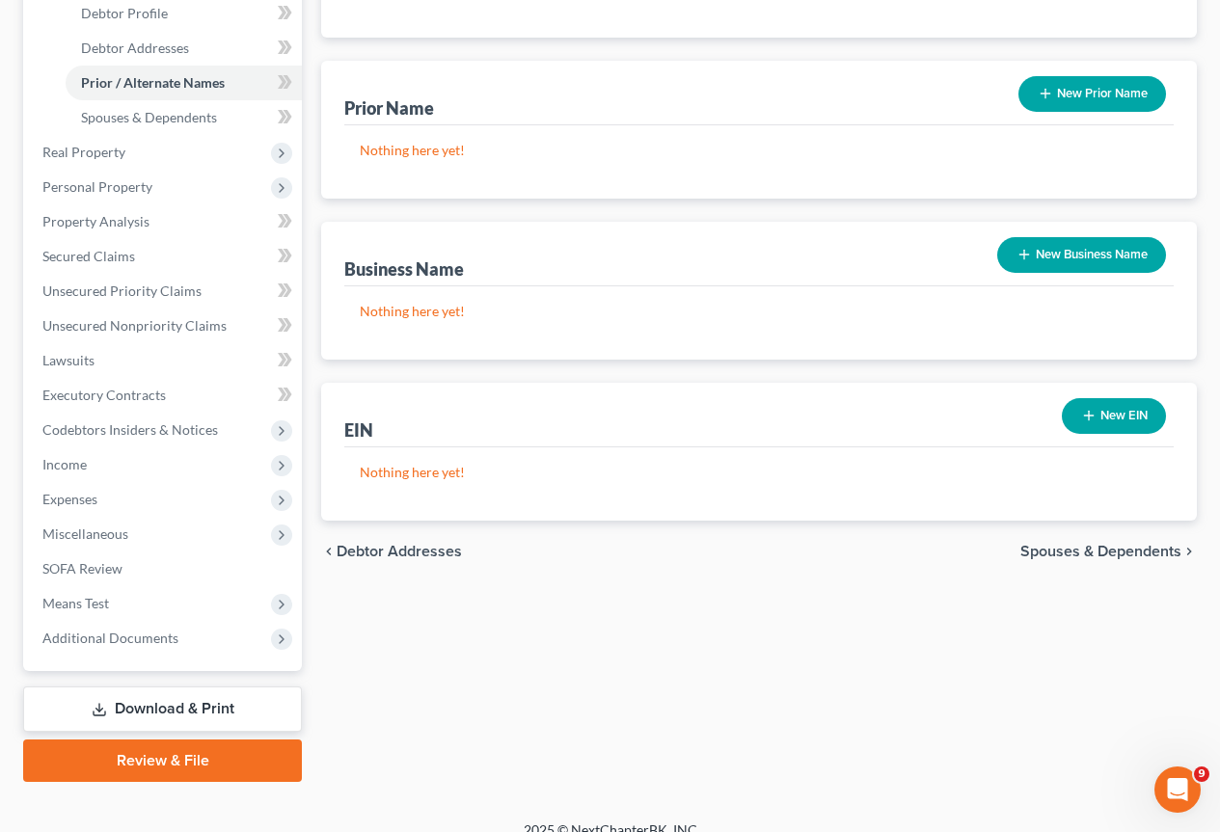
scroll to position [386, 0]
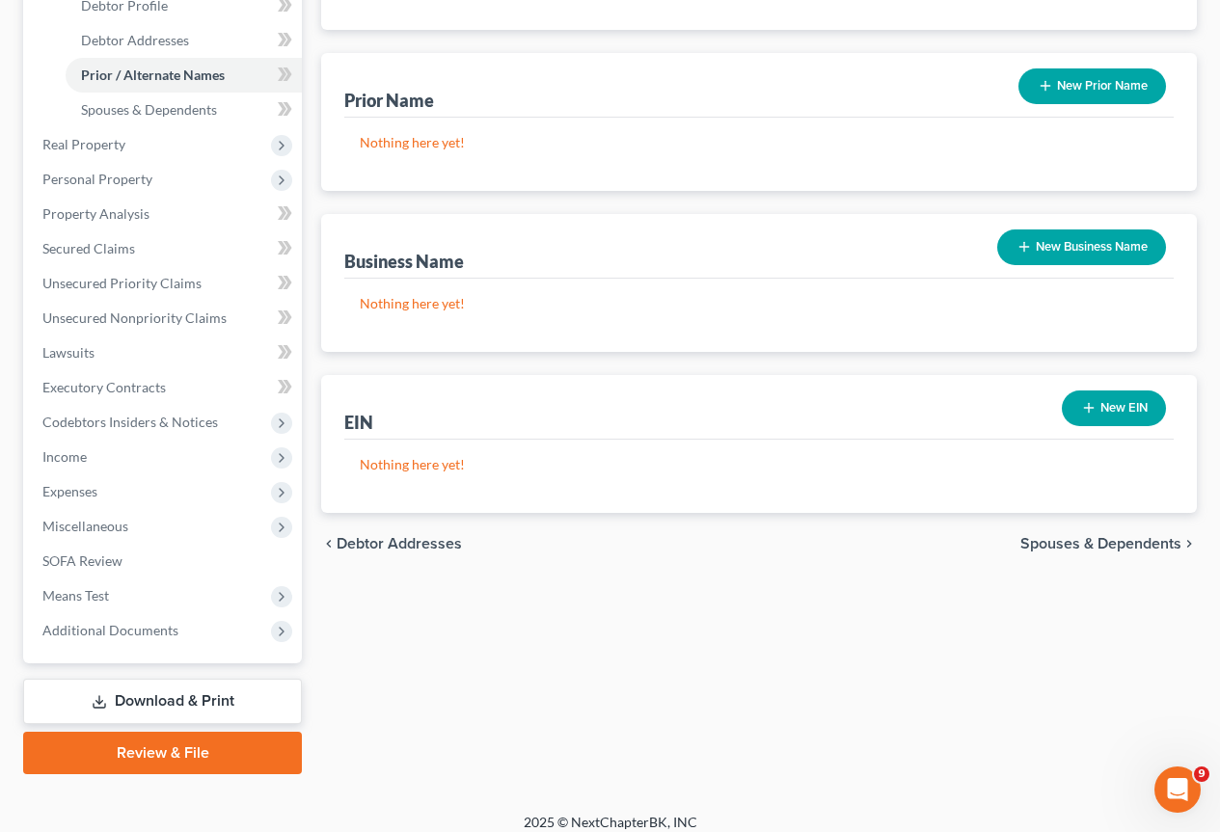
click at [1086, 536] on span "Spouses & Dependents" at bounding box center [1100, 543] width 161 height 15
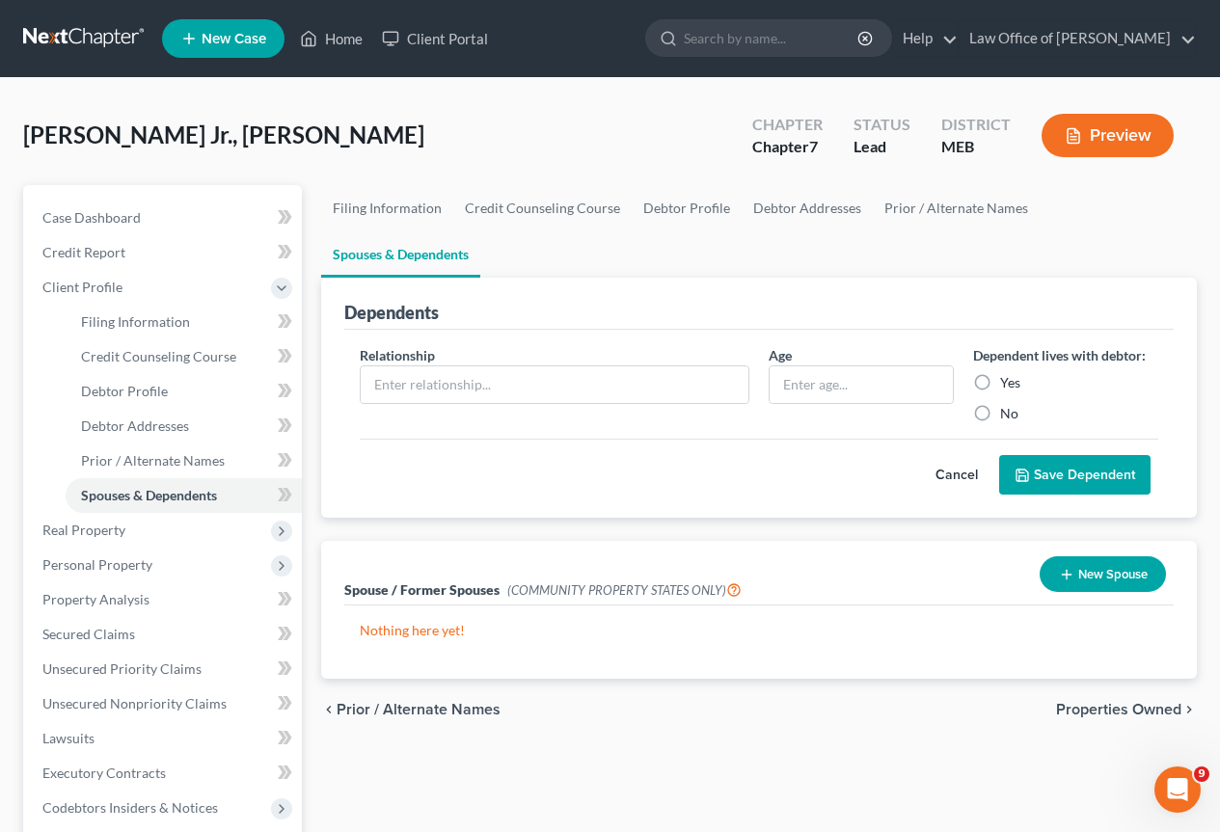
click at [1112, 556] on button "New Spouse" at bounding box center [1102, 574] width 126 height 36
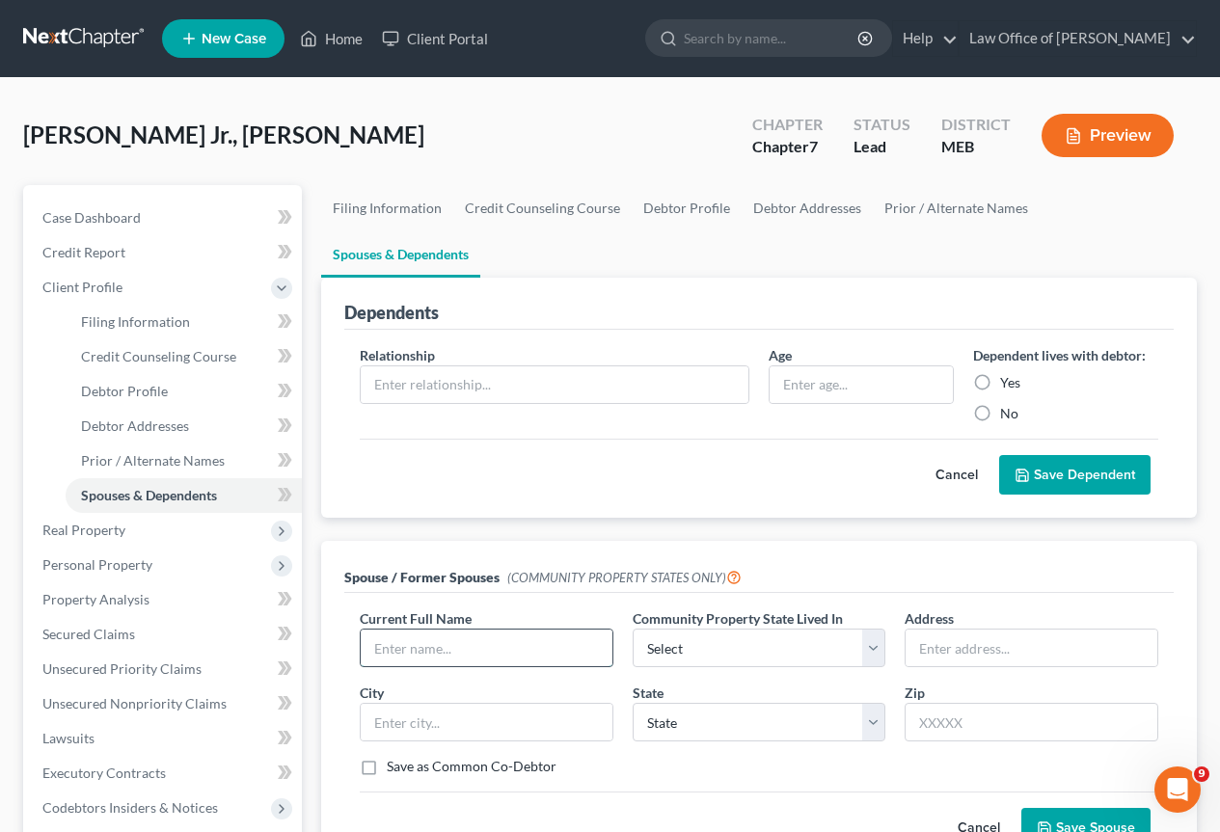
click at [418, 630] on input "text" at bounding box center [487, 648] width 252 height 37
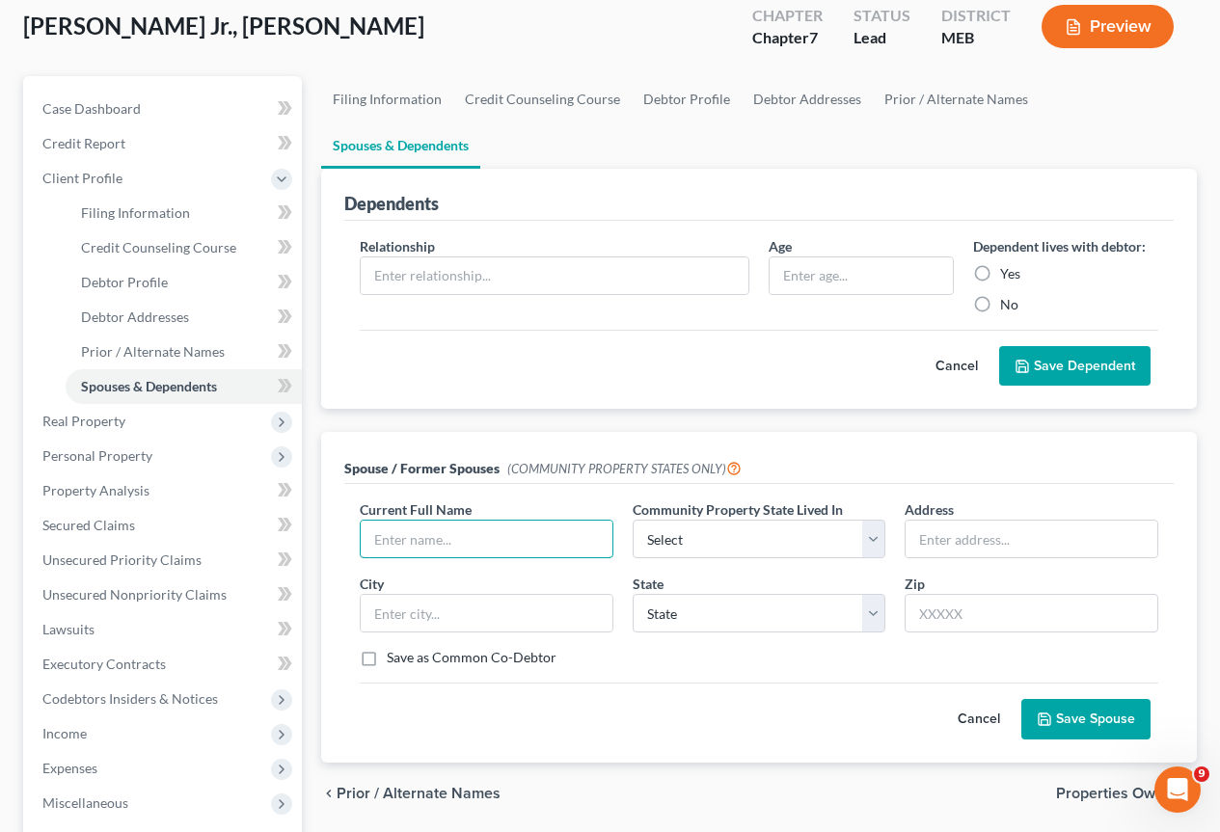
scroll to position [289, 0]
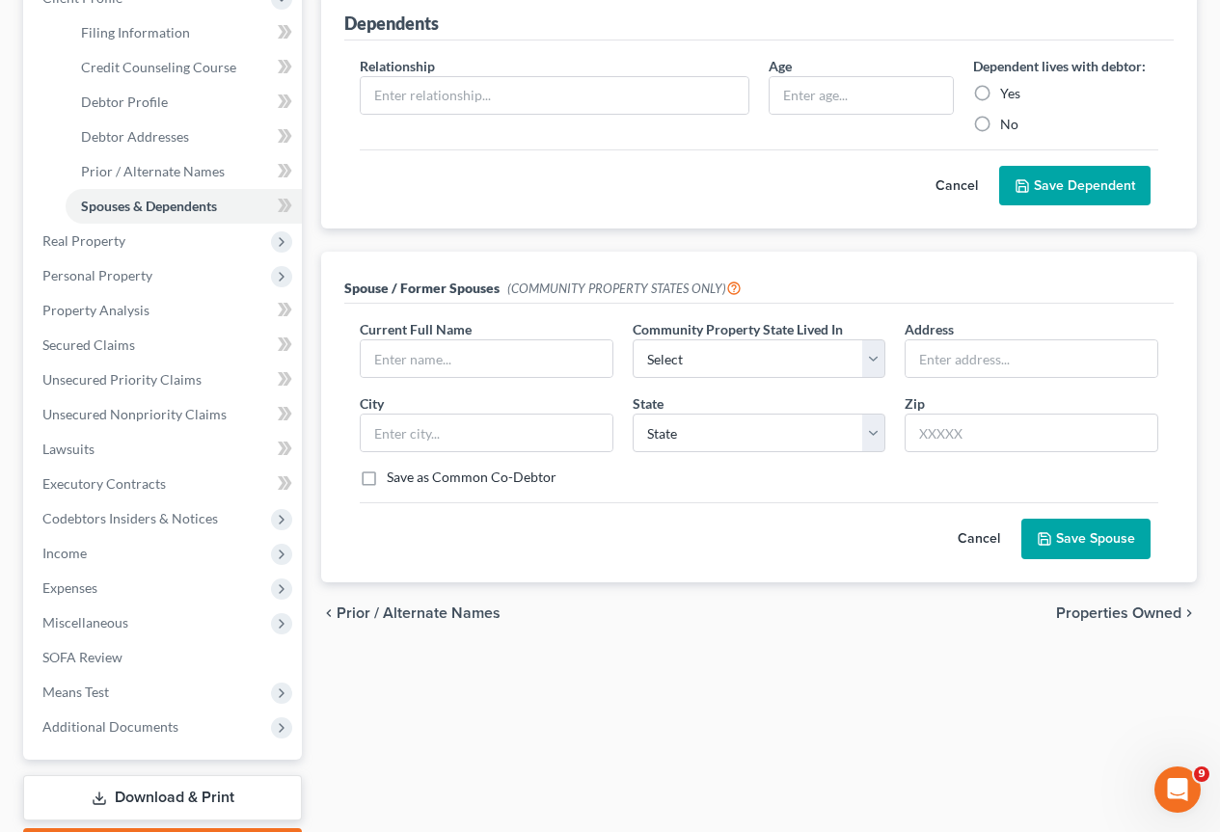
click at [1151, 606] on span "Properties Owned" at bounding box center [1118, 613] width 125 height 15
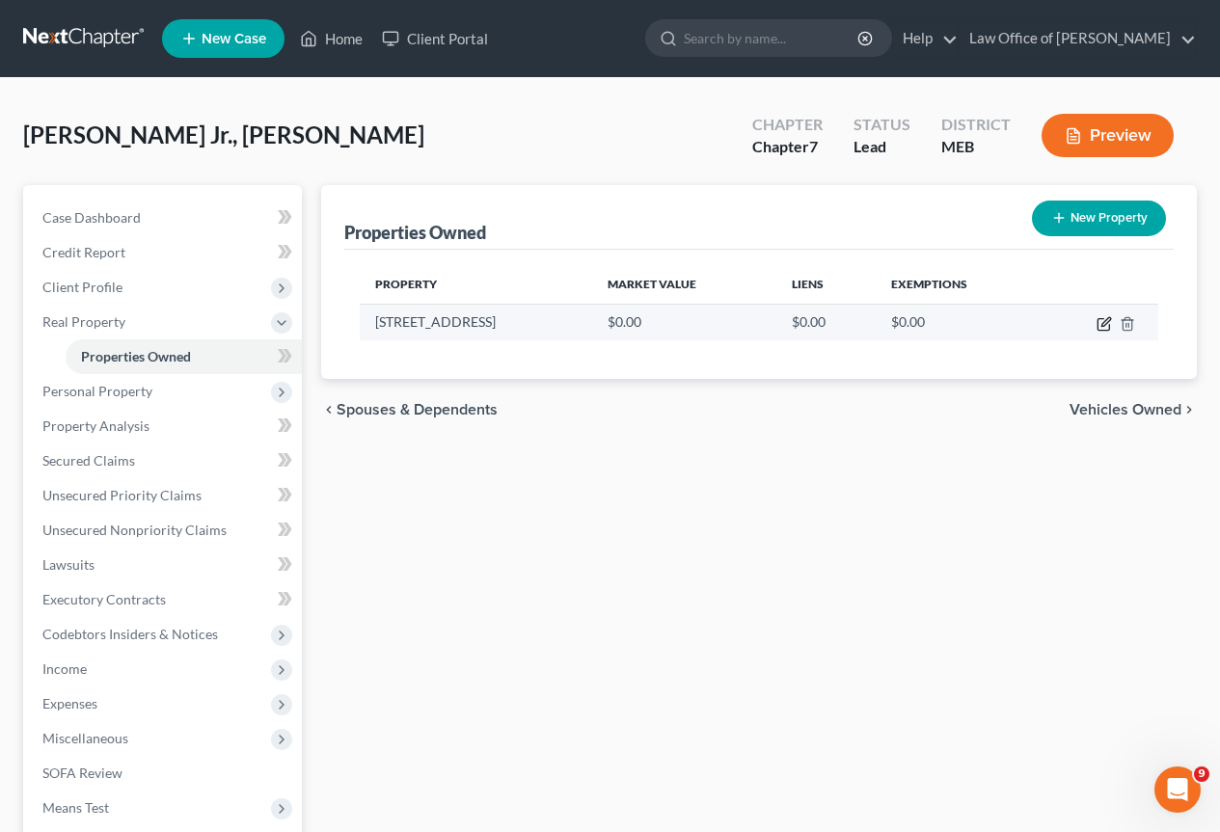
click at [1102, 325] on icon "button" at bounding box center [1105, 321] width 9 height 9
select select "20"
select select "2"
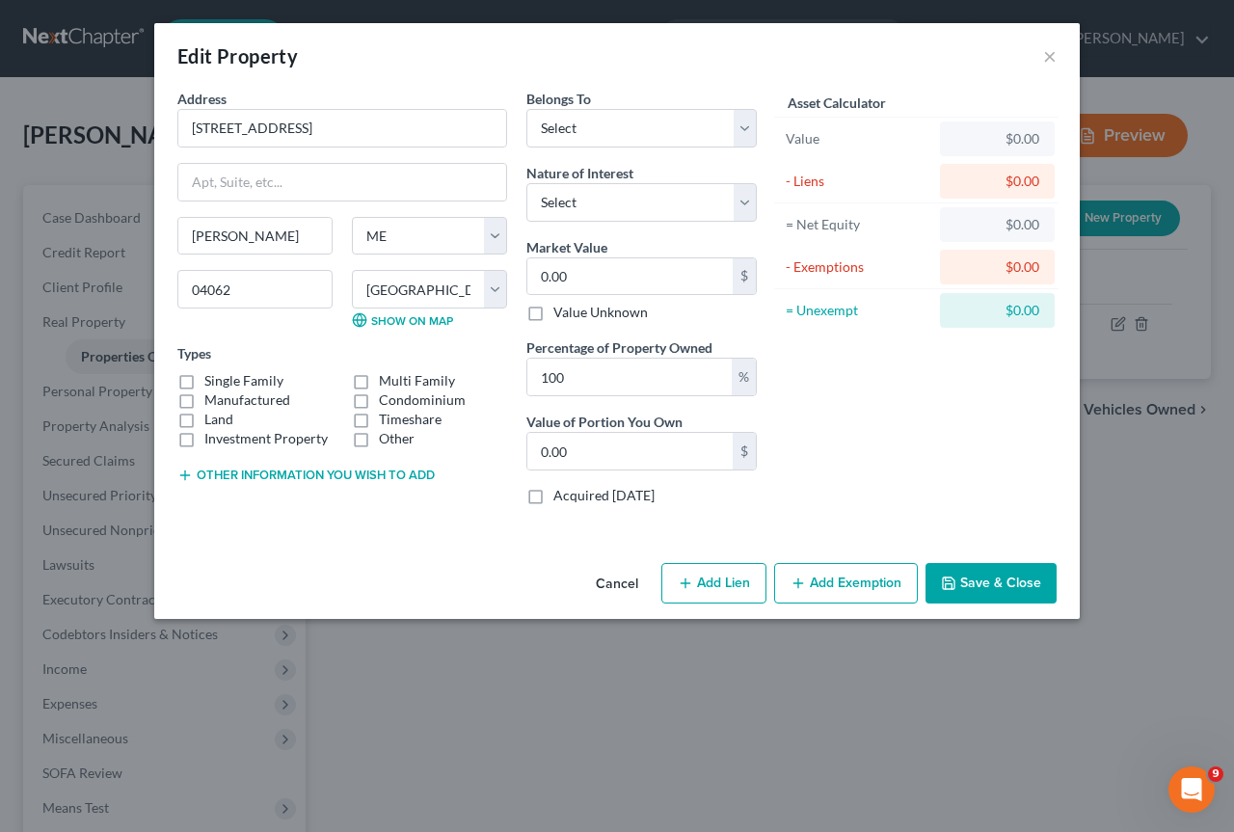
click at [204, 382] on label "Single Family" at bounding box center [243, 380] width 79 height 19
click at [212, 382] on input "Single Family" at bounding box center [218, 377] width 13 height 13
checkbox input "true"
click at [740, 127] on select "Select Debtor 1 Only Debtor 2 Only Debtor 1 And Debtor 2 Only At Least One Of T…" at bounding box center [641, 128] width 230 height 39
select select "0"
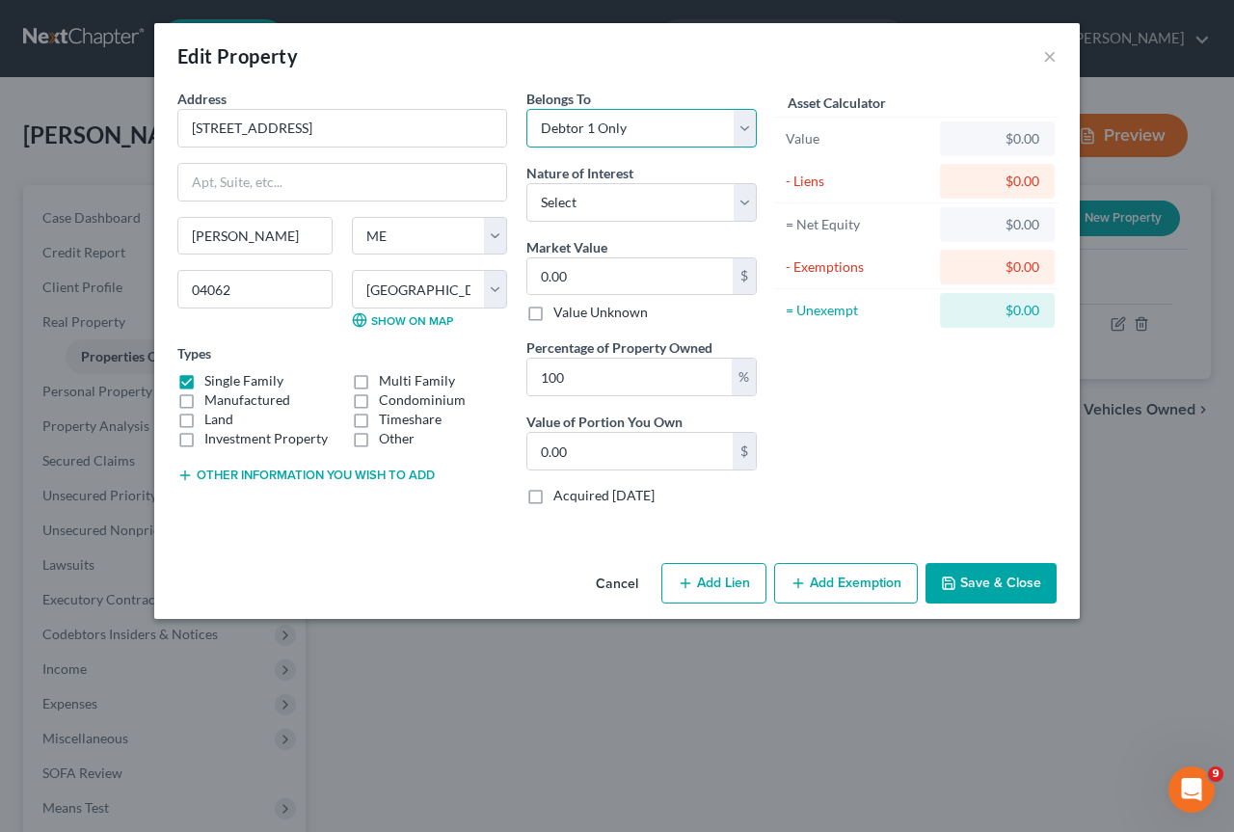
click at [526, 109] on select "Select Debtor 1 Only Debtor 2 Only Debtor 1 And Debtor 2 Only At Least One Of T…" at bounding box center [641, 128] width 230 height 39
click at [743, 205] on select "Select Fee Simple Joint Tenant Life Estate Equitable Interest Future Interest T…" at bounding box center [641, 202] width 230 height 39
select select "0"
click at [526, 183] on select "Select Fee Simple Joint Tenant Life Estate Equitable Interest Future Interest T…" at bounding box center [641, 202] width 230 height 39
click at [621, 284] on input "0.00" at bounding box center [629, 276] width 205 height 37
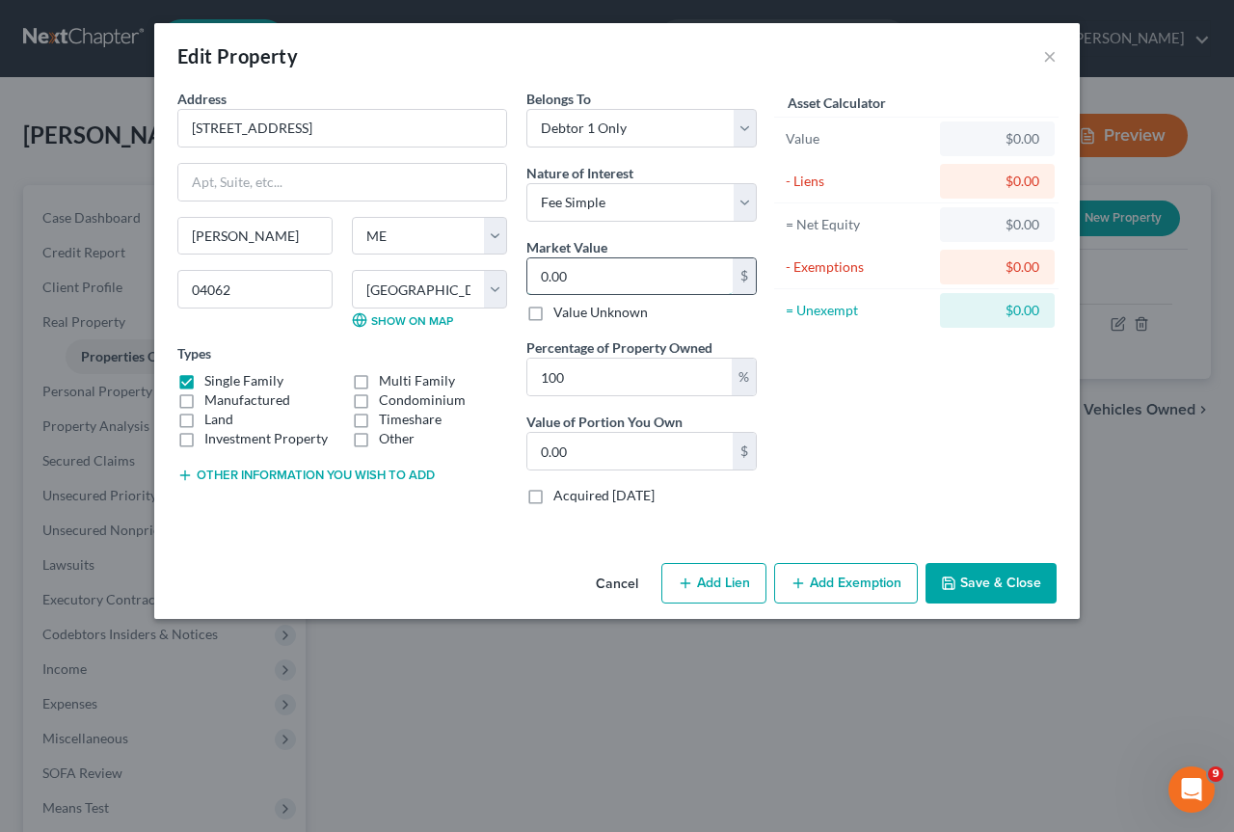
type input "2"
type input "2.00"
type input "23"
type input "23.00"
type input "235"
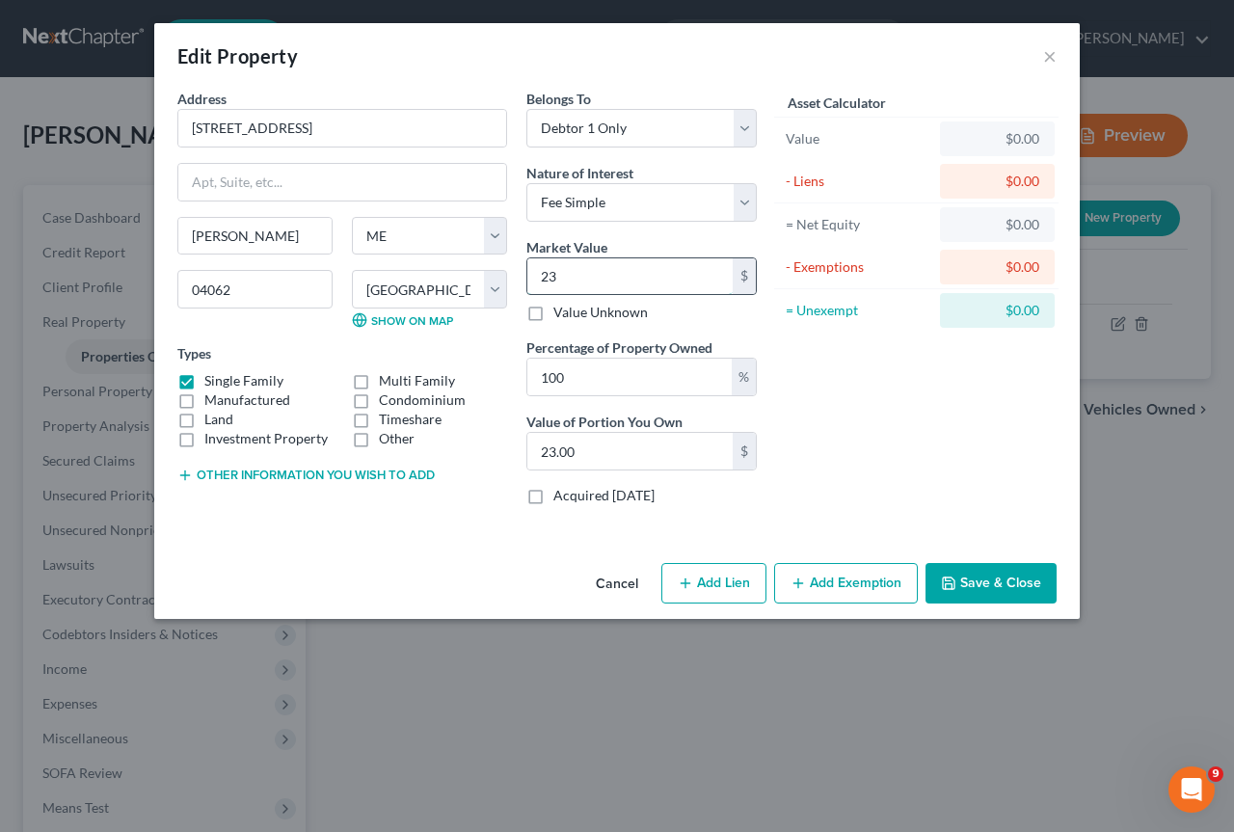
type input "235.00"
type input "2350"
type input "2,350.00"
type input "2,3500"
type input "23,500.00"
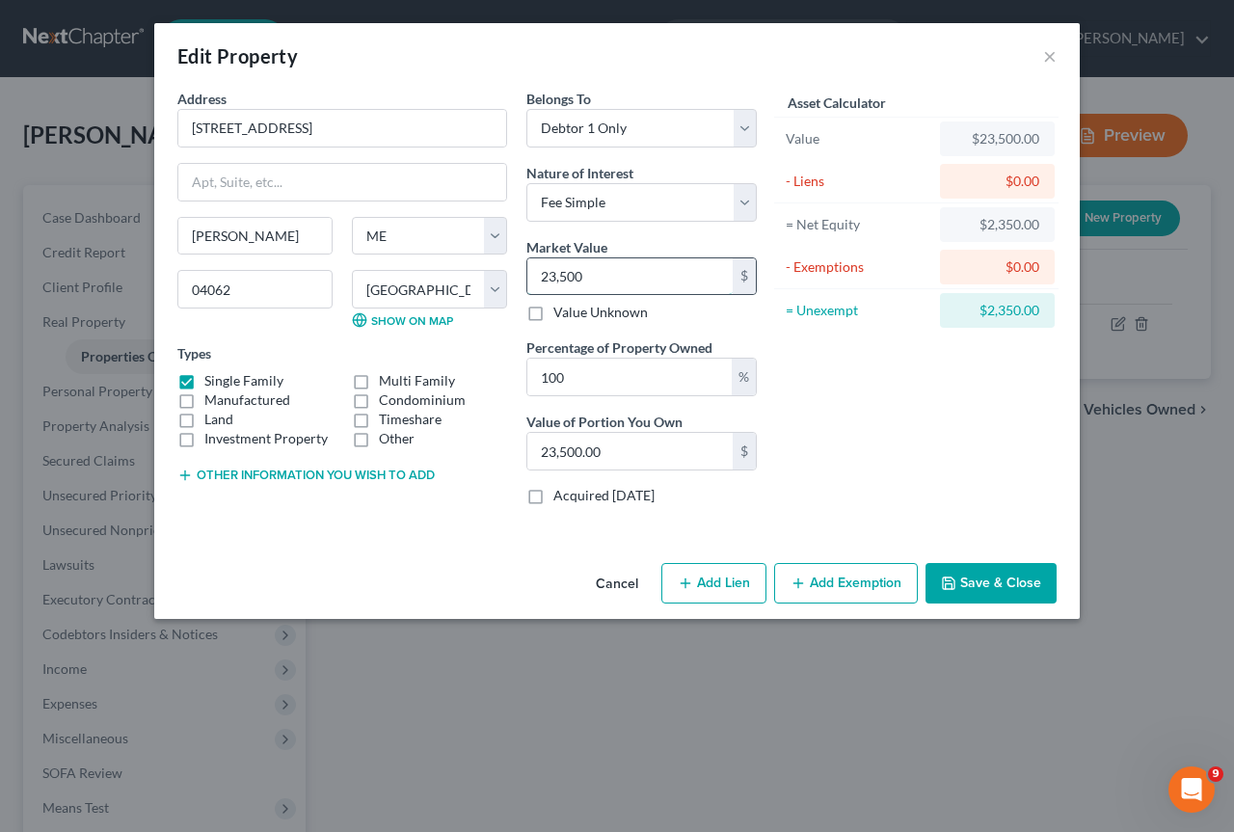
type input "23,5000"
type input "235,000.00"
type input "235,000"
click at [735, 582] on button "Add Lien" at bounding box center [713, 583] width 105 height 40
select select "0"
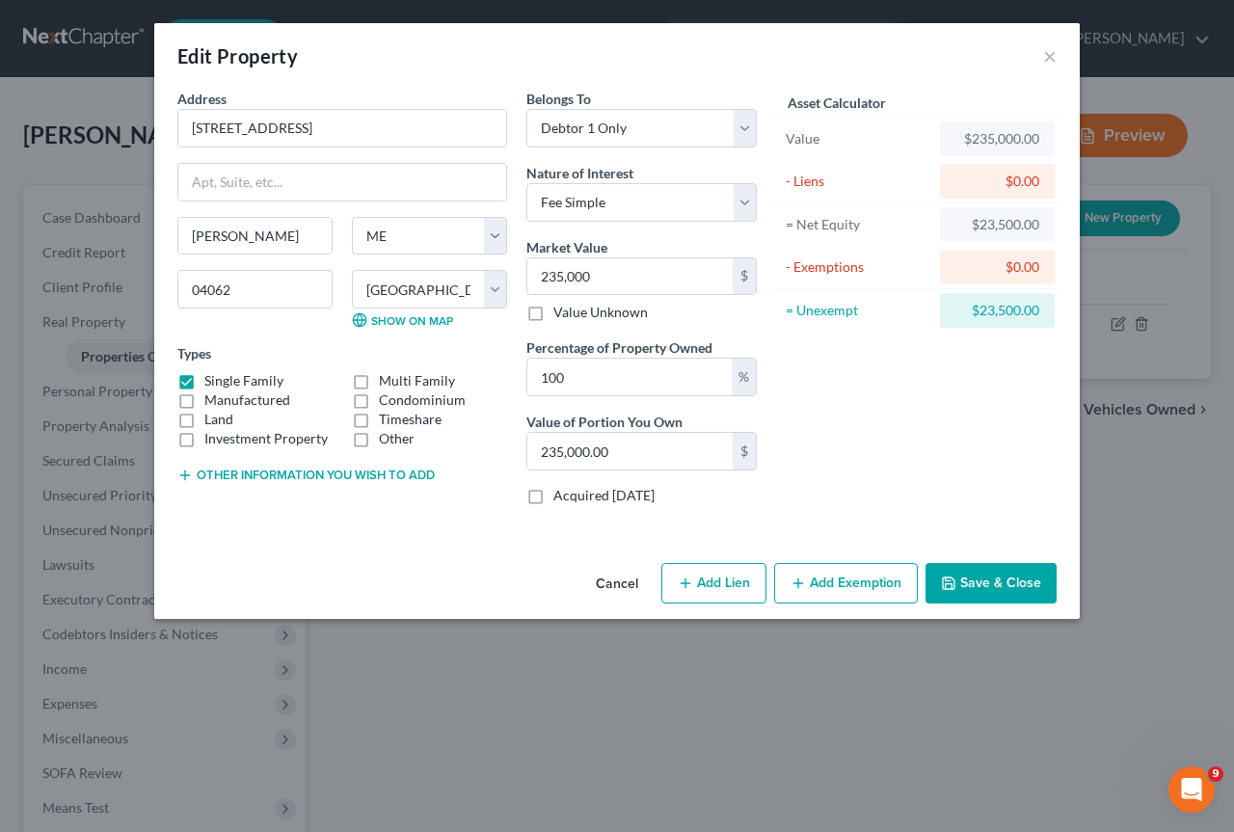
select select "0"
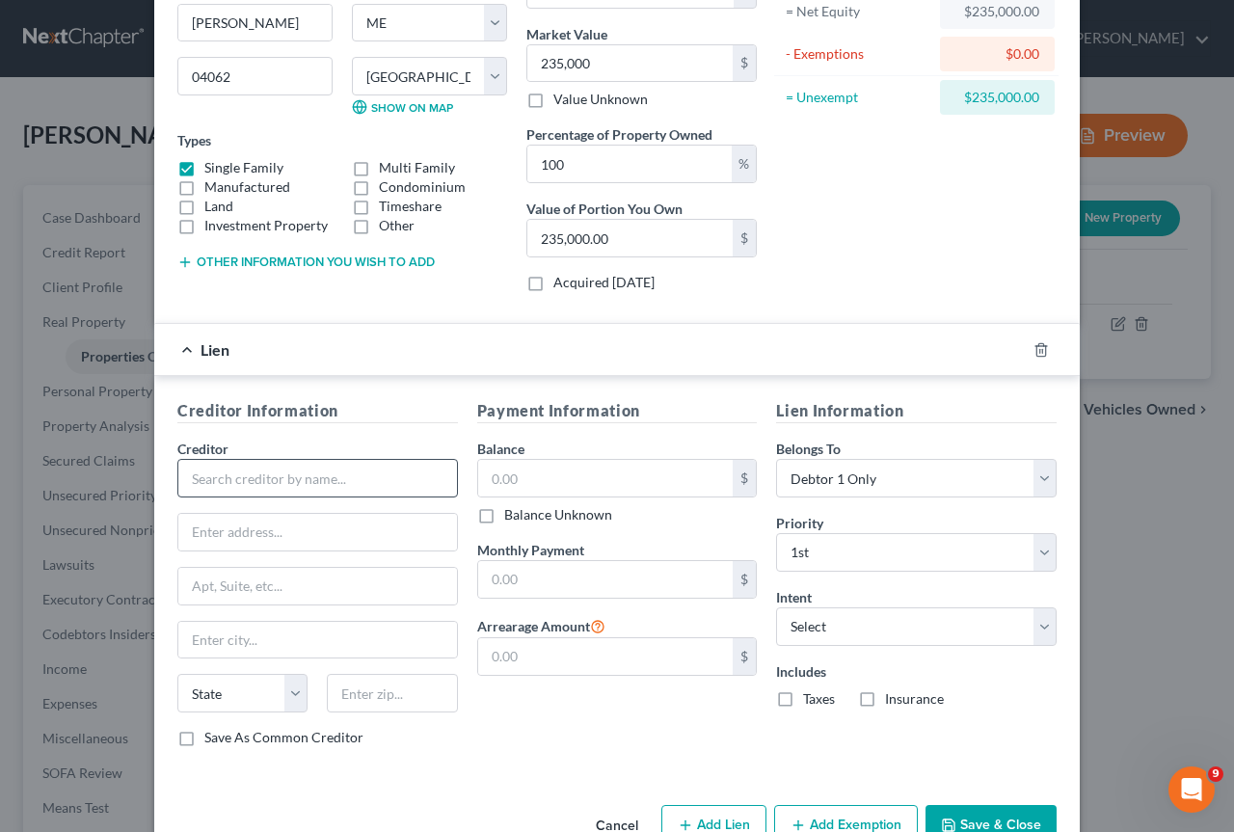
scroll to position [265, 0]
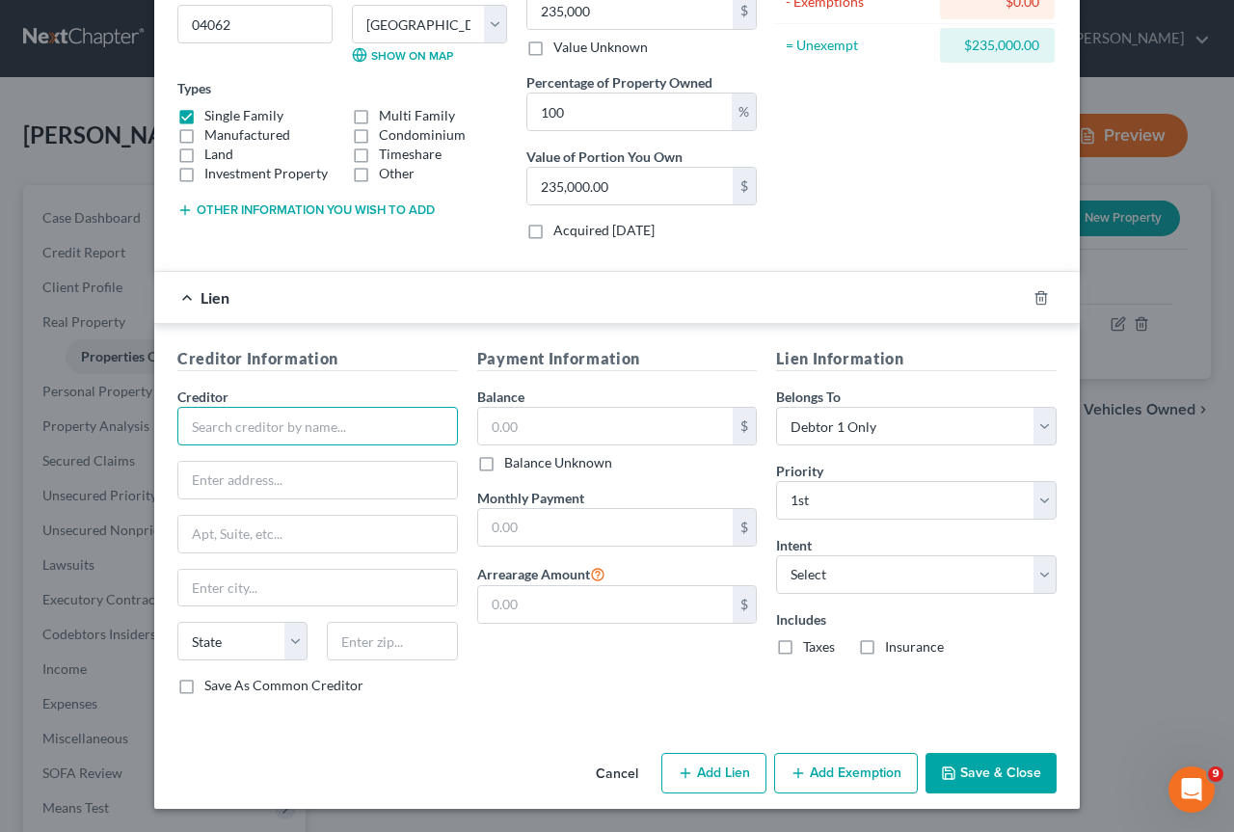
click at [206, 423] on input "text" at bounding box center [317, 426] width 281 height 39
type input "Roundpoint Mortgage Servicing LLC"
click at [182, 485] on input "text" at bounding box center [317, 480] width 279 height 37
click at [216, 475] on input "text" at bounding box center [317, 480] width 279 height 37
type input "P.O. Box 19789"
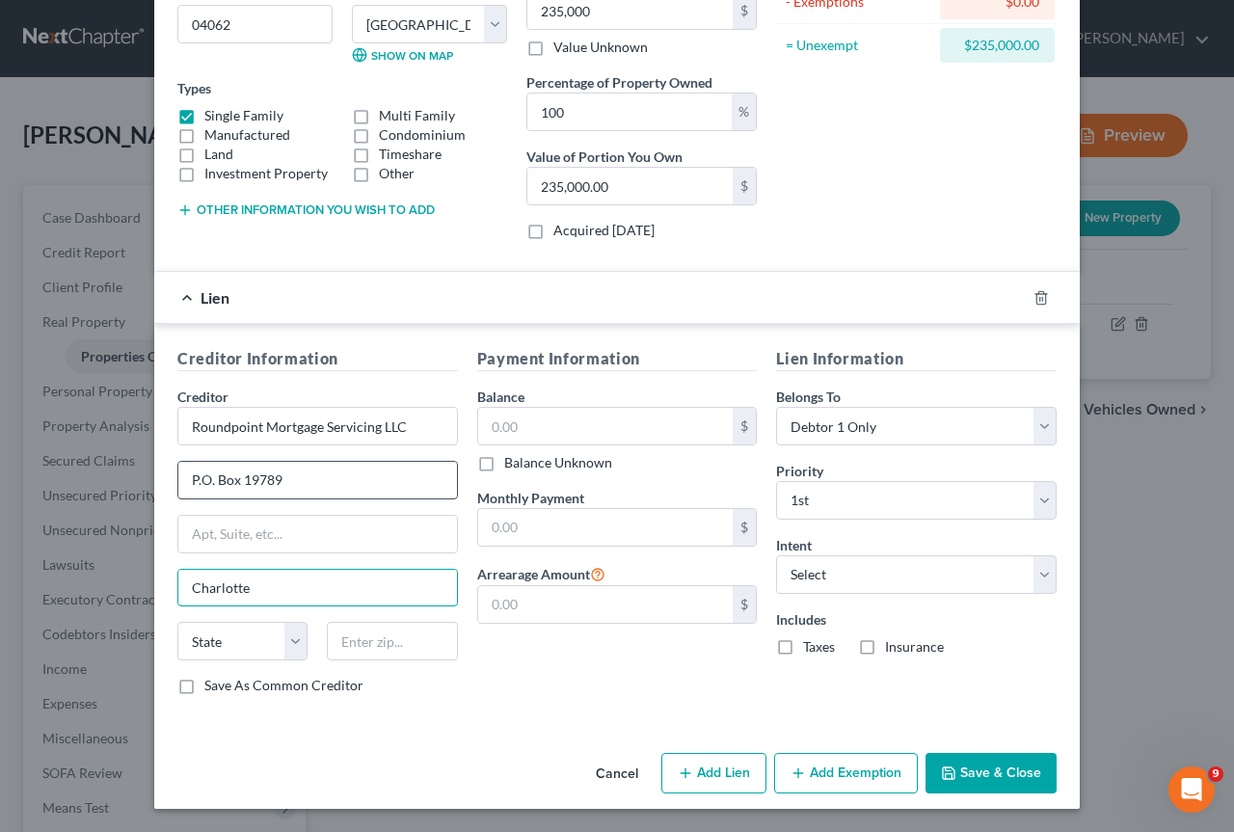
type input "Charlotte"
select select "28"
type input "28219-9409"
click at [204, 685] on label "Save As Common Creditor" at bounding box center [283, 685] width 159 height 19
click at [212, 685] on input "Save As Common Creditor" at bounding box center [218, 682] width 13 height 13
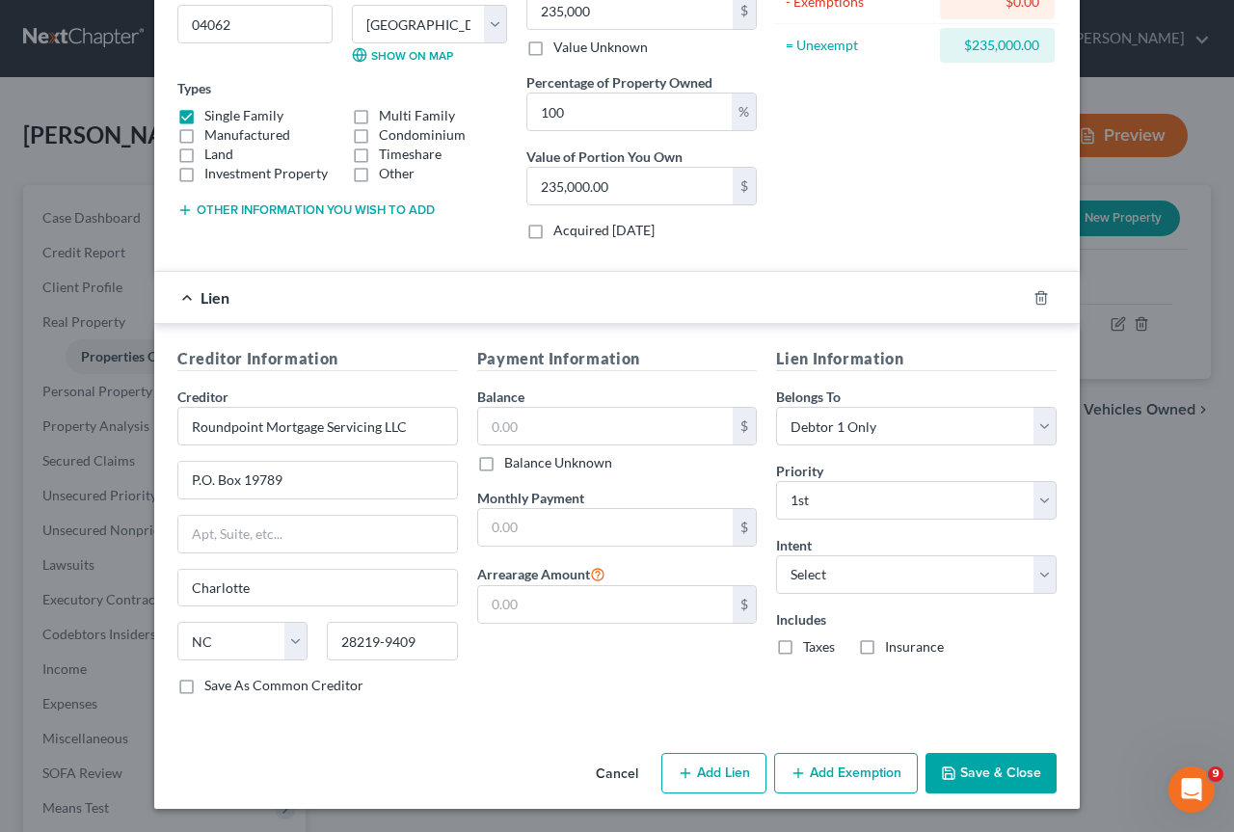
checkbox input "true"
click at [541, 433] on input "text" at bounding box center [606, 426] width 256 height 37
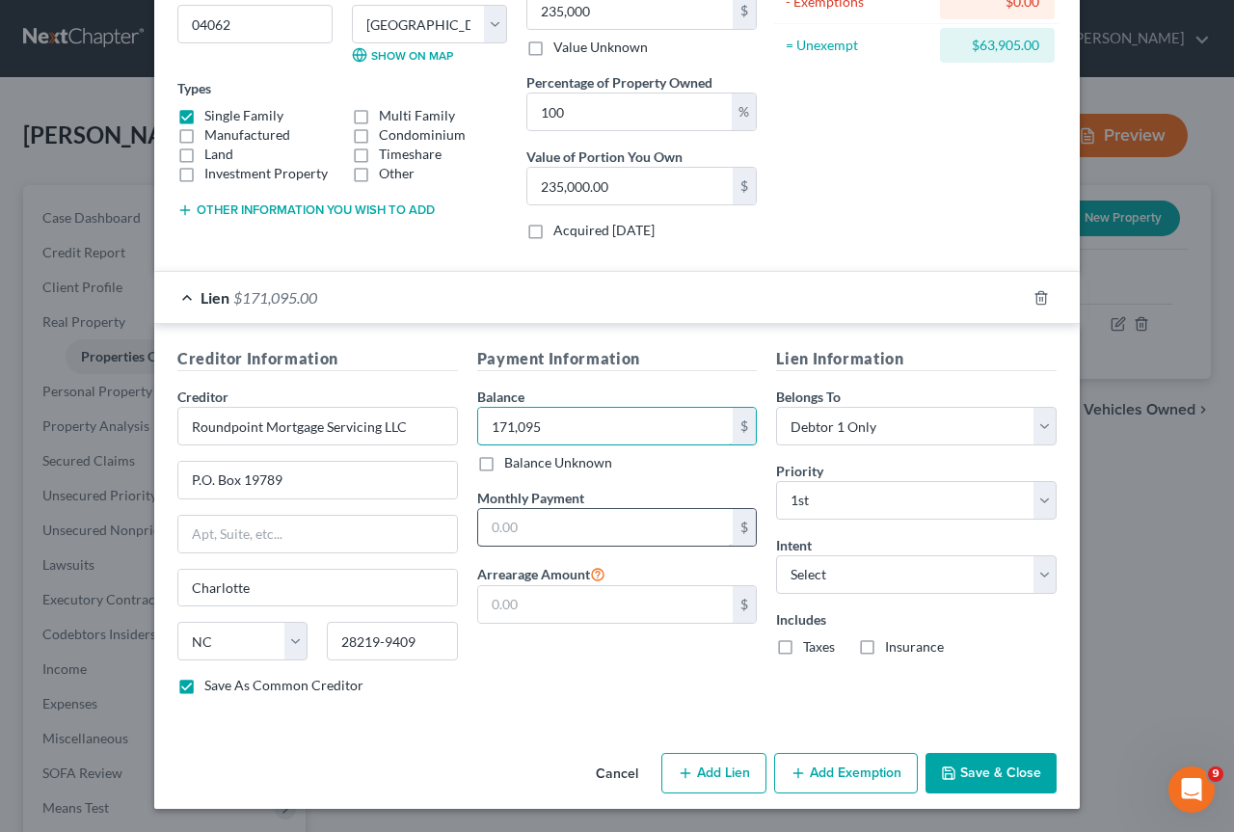
type input "171,095"
click at [516, 520] on input "text" at bounding box center [606, 527] width 256 height 37
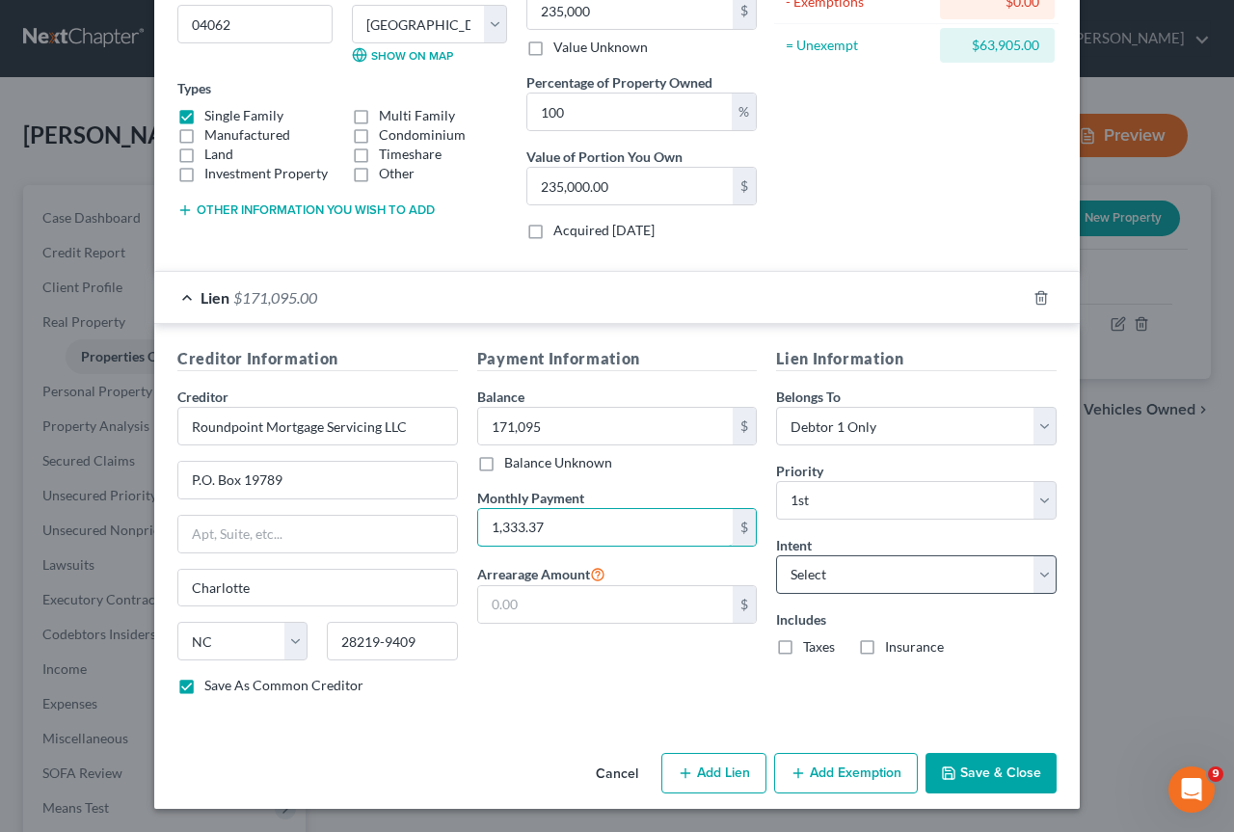
type input "1,333.37"
click at [1036, 582] on select "Select Surrender Redeem Reaffirm Avoid Other" at bounding box center [916, 574] width 281 height 39
select select "2"
click at [776, 555] on select "Select Surrender Redeem Reaffirm Avoid Other" at bounding box center [916, 574] width 281 height 39
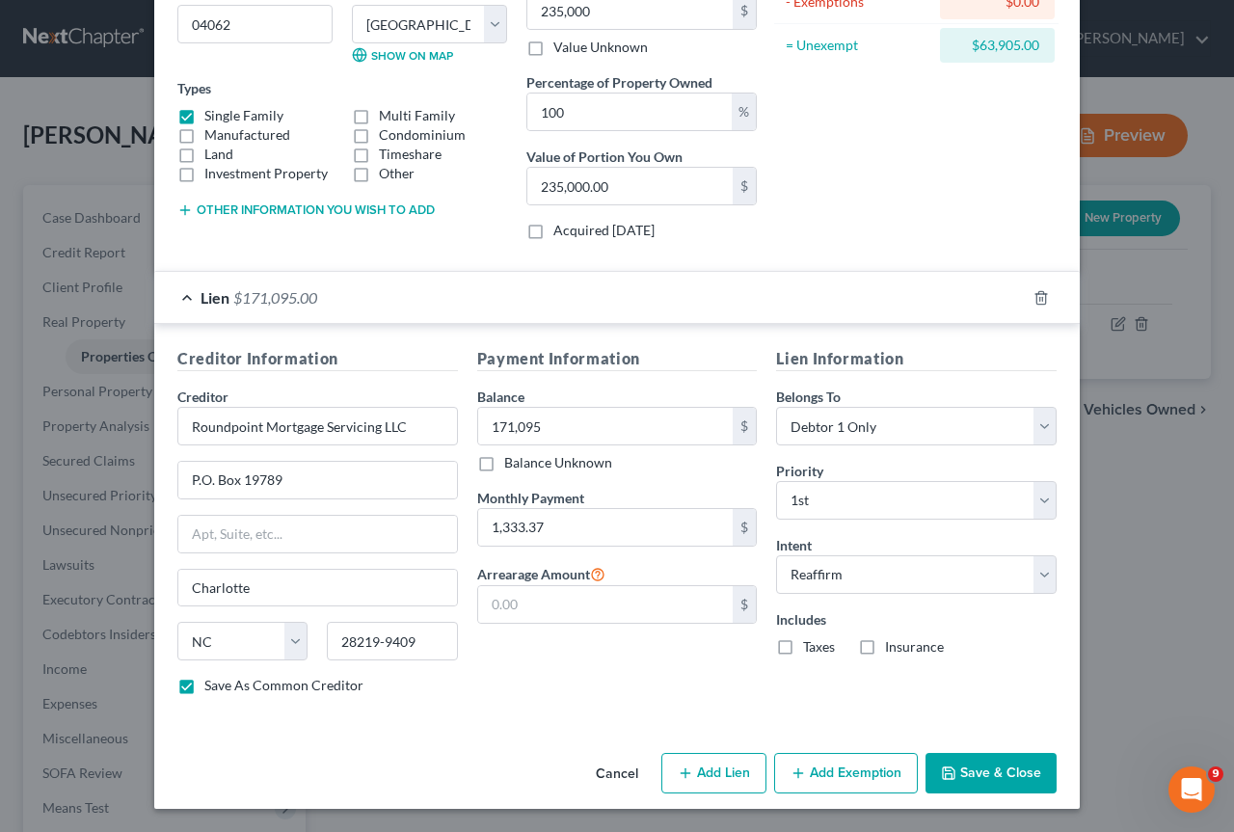
click at [803, 652] on label "Taxes" at bounding box center [819, 646] width 32 height 19
click at [811, 650] on input "Taxes" at bounding box center [817, 643] width 13 height 13
checkbox input "true"
drag, startPoint x: 860, startPoint y: 649, endPoint x: 834, endPoint y: 651, distance: 26.1
click at [885, 649] on label "Insurance" at bounding box center [914, 646] width 59 height 19
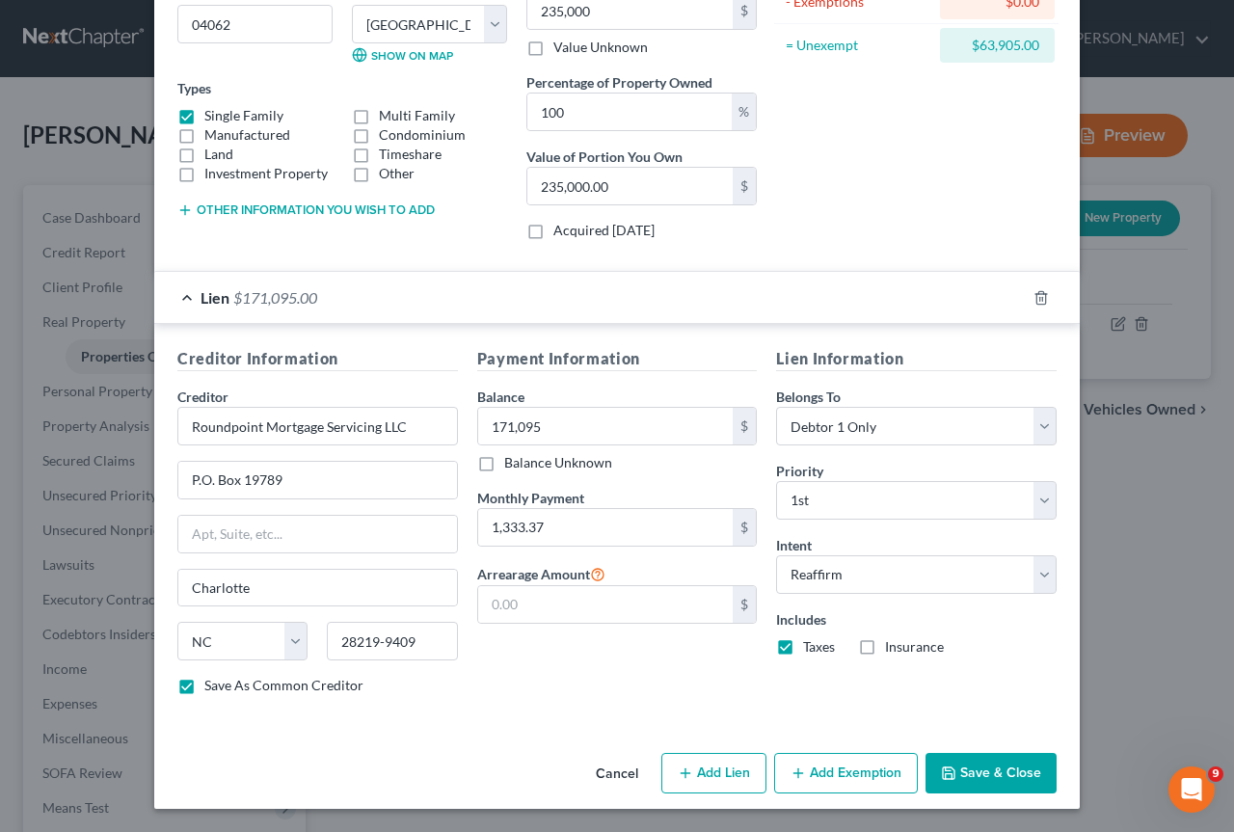
click at [893, 649] on input "Insurance" at bounding box center [899, 643] width 13 height 13
checkbox input "true"
click at [836, 768] on button "Add Exemption" at bounding box center [846, 773] width 144 height 40
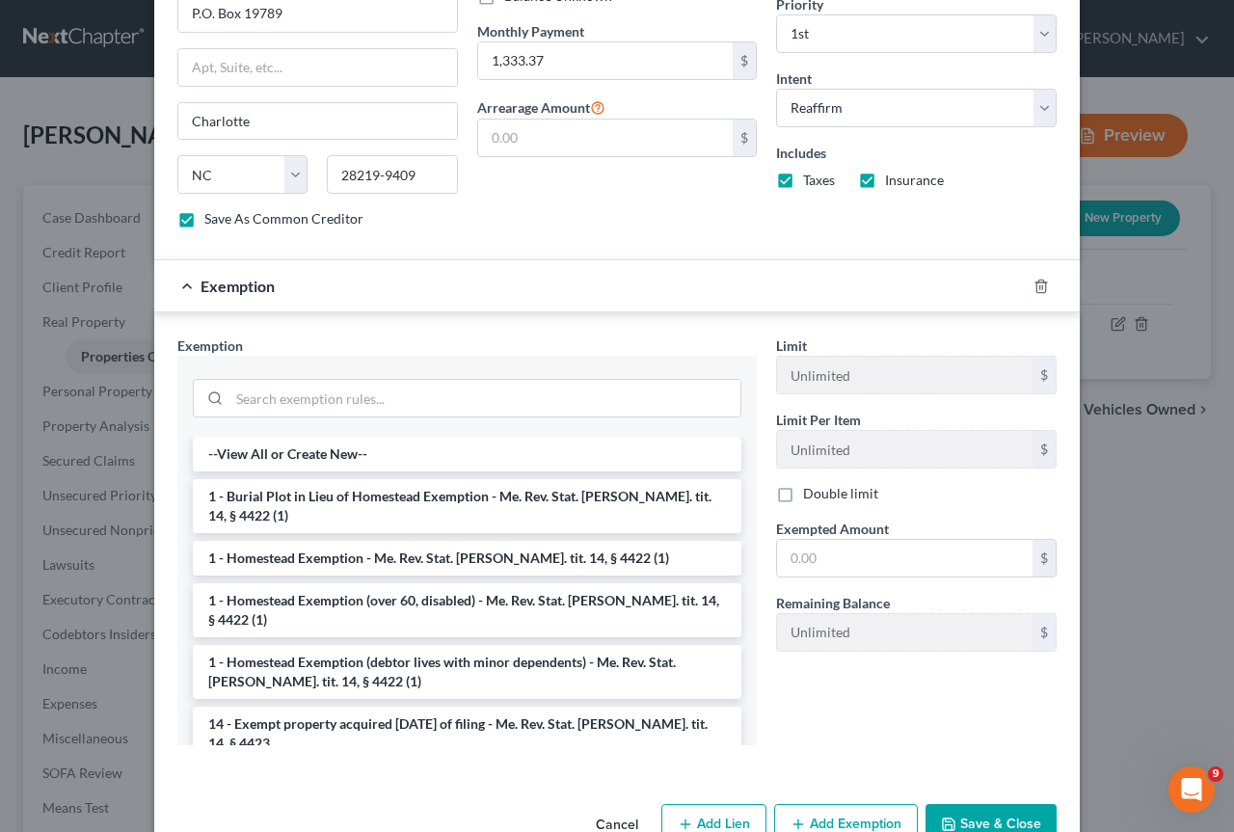
scroll to position [783, 0]
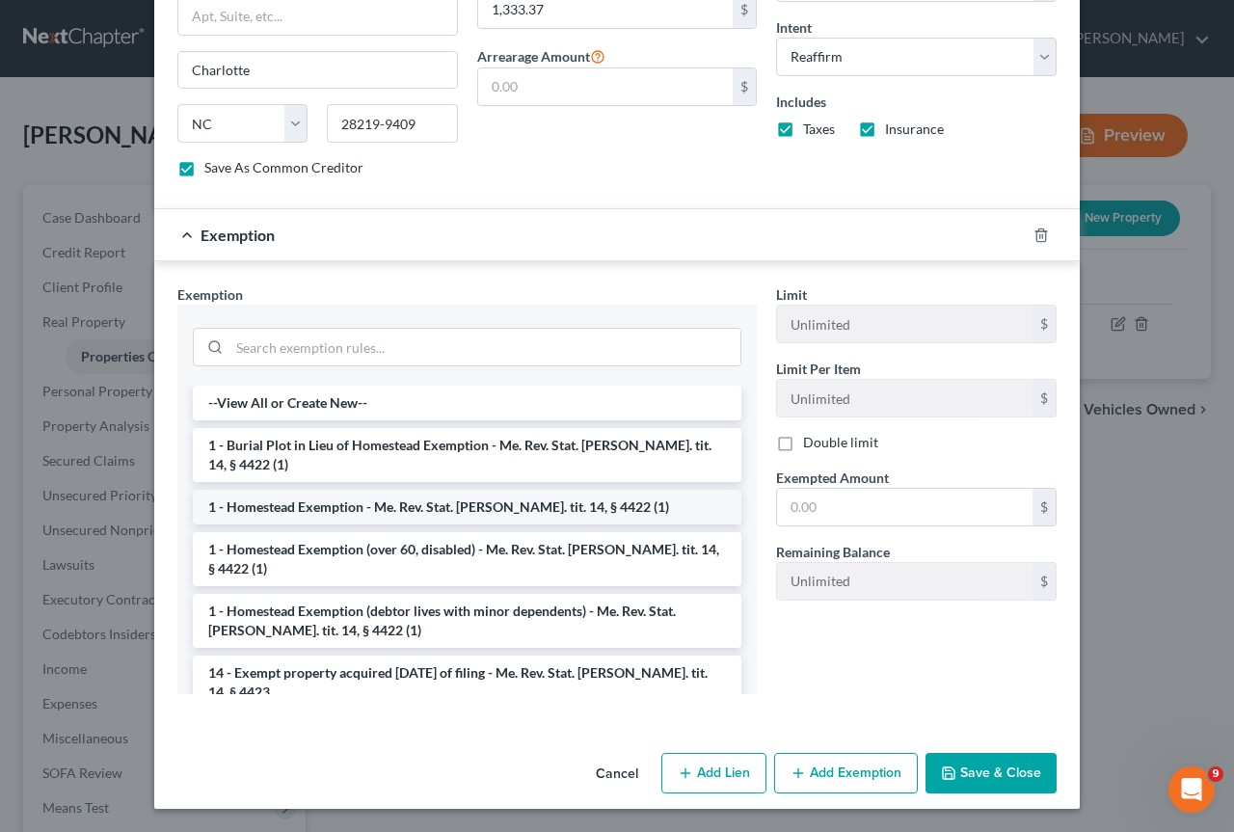
click at [322, 490] on li "1 - Homestead Exemption - Me. Rev. Stat. [PERSON_NAME]. tit. 14, § 4422 (1)" at bounding box center [467, 507] width 549 height 35
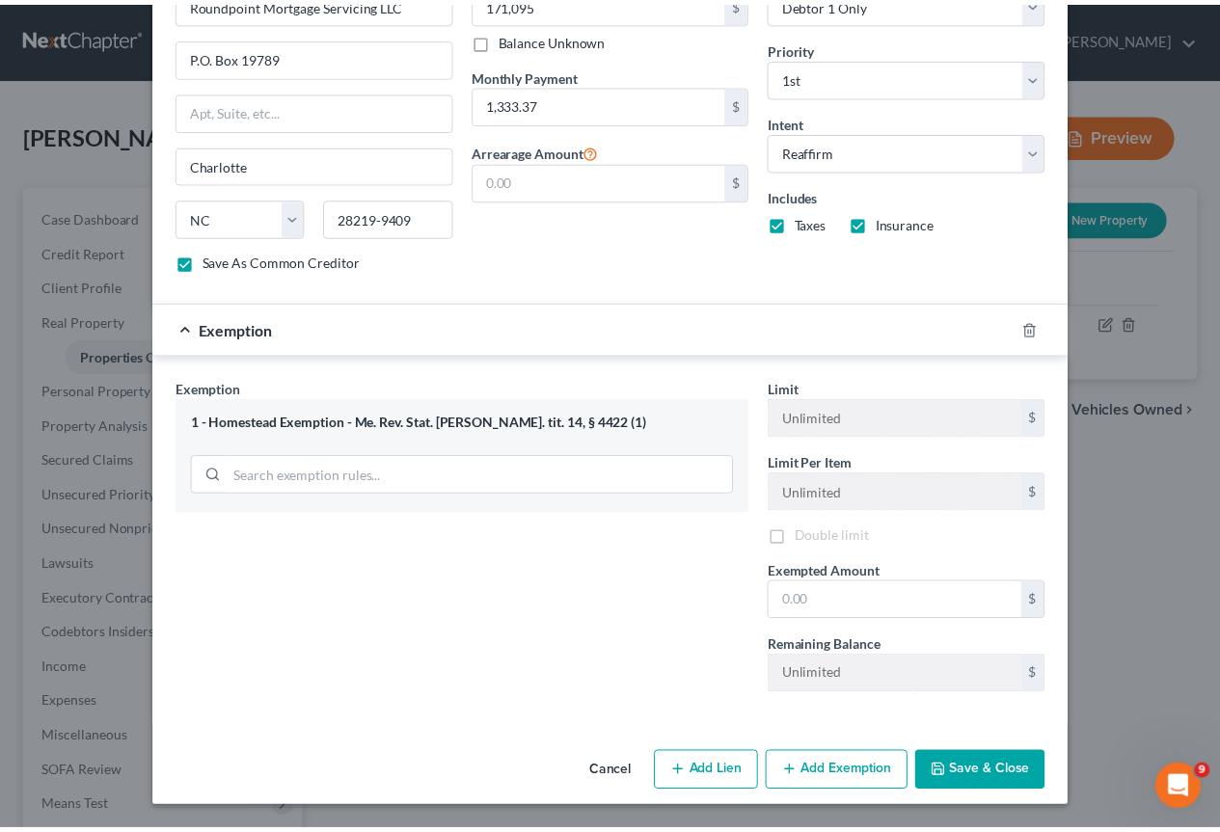
scroll to position [691, 0]
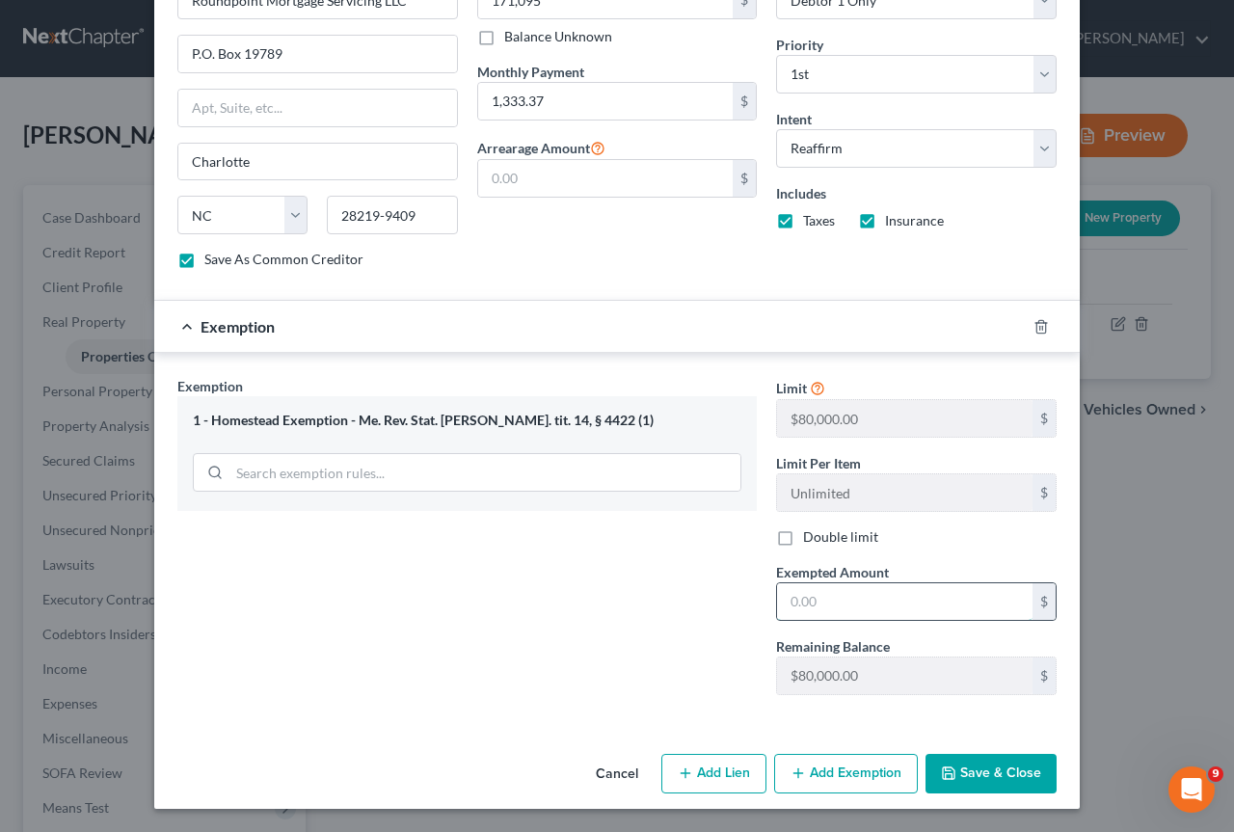
click at [810, 597] on input "text" at bounding box center [905, 601] width 256 height 37
type input "80,000"
click at [973, 764] on button "Save & Close" at bounding box center [991, 774] width 131 height 40
checkbox input "false"
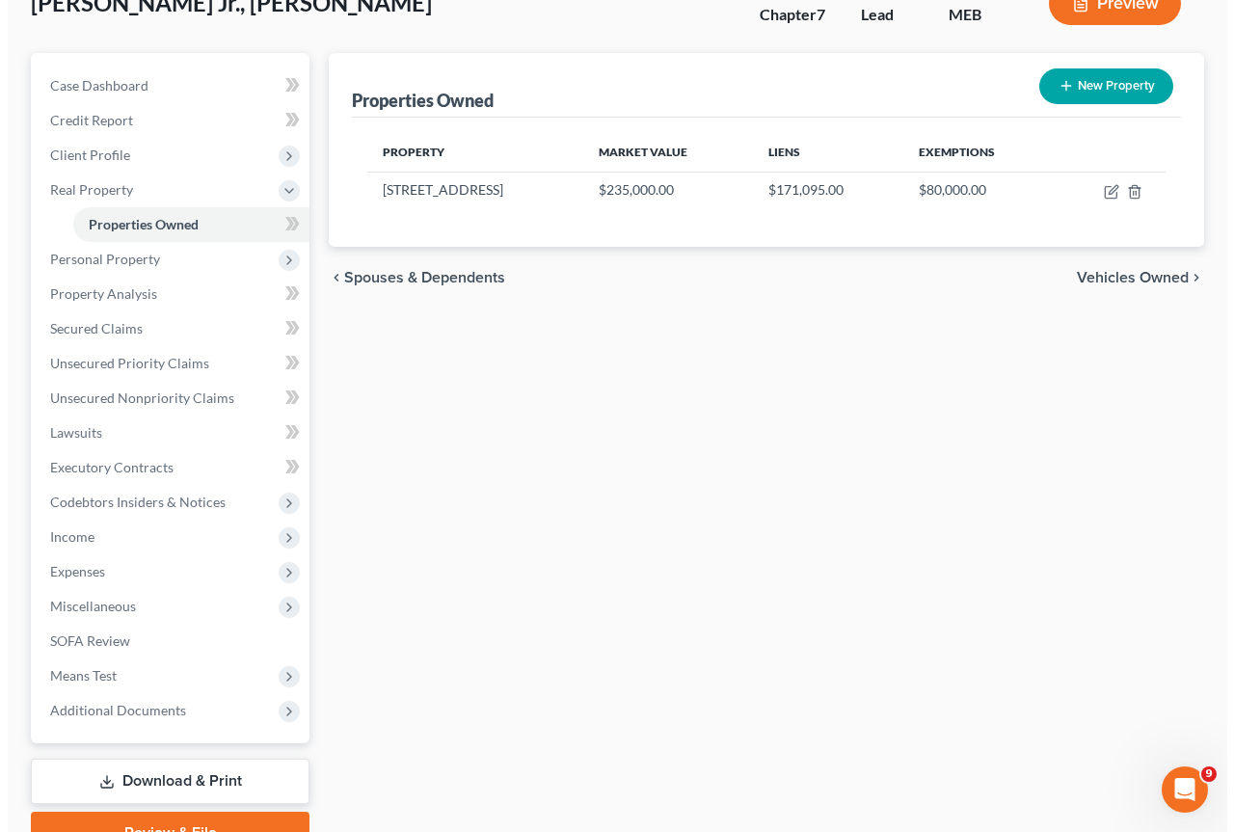
scroll to position [0, 0]
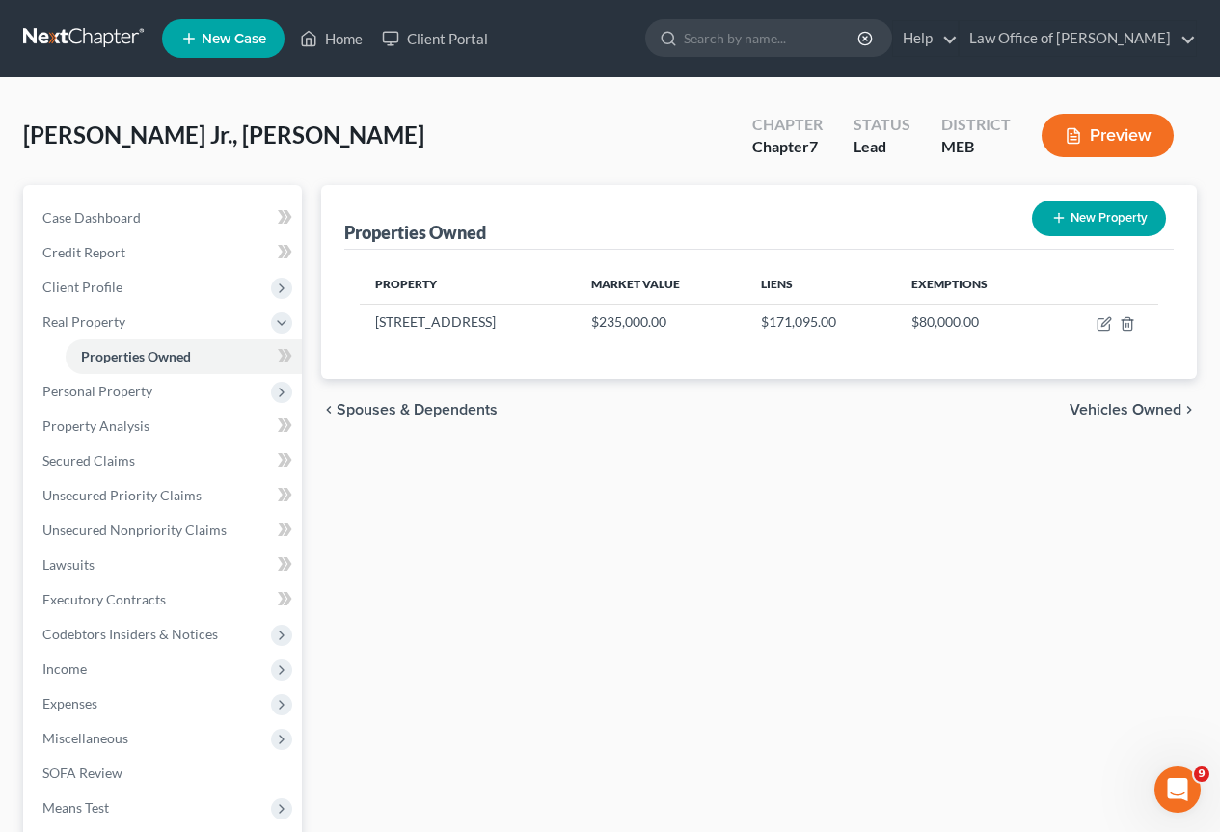
click at [1146, 405] on span "Vehicles Owned" at bounding box center [1125, 409] width 112 height 15
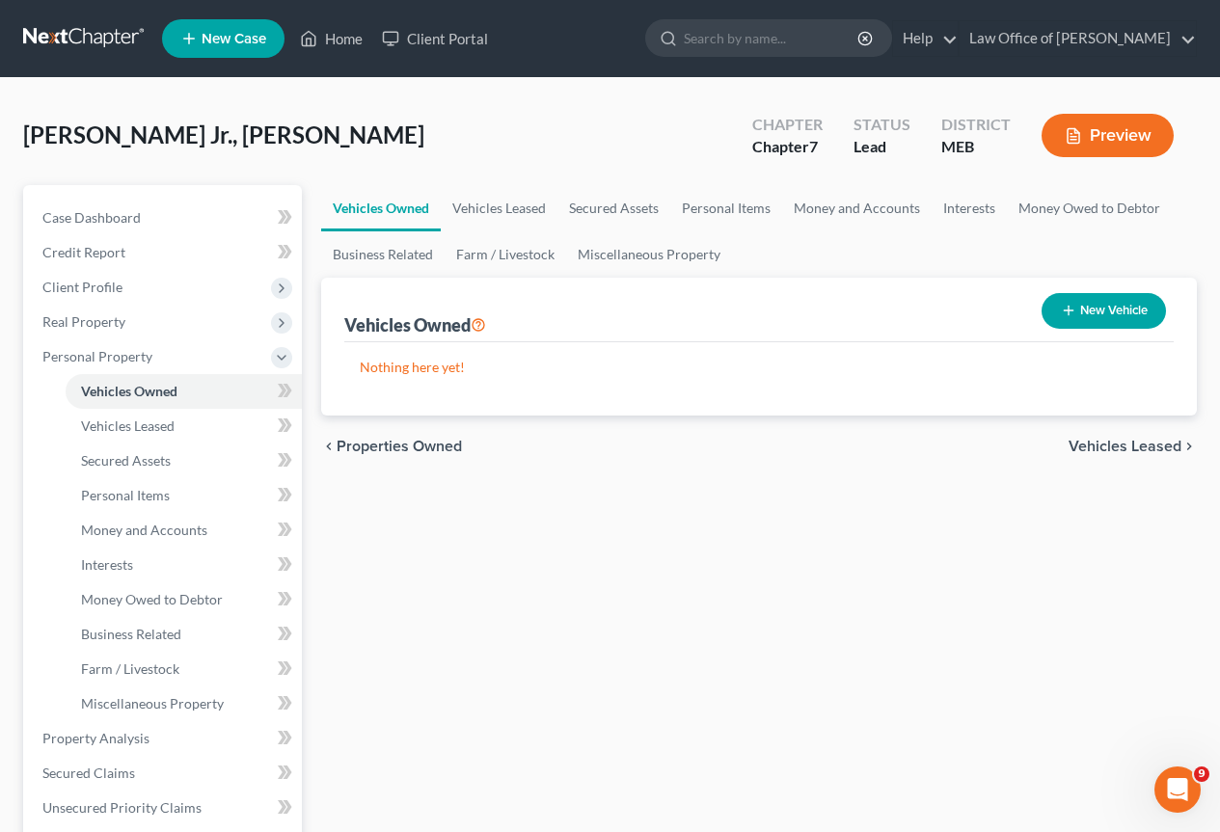
click at [1109, 313] on button "New Vehicle" at bounding box center [1103, 311] width 124 height 36
select select "0"
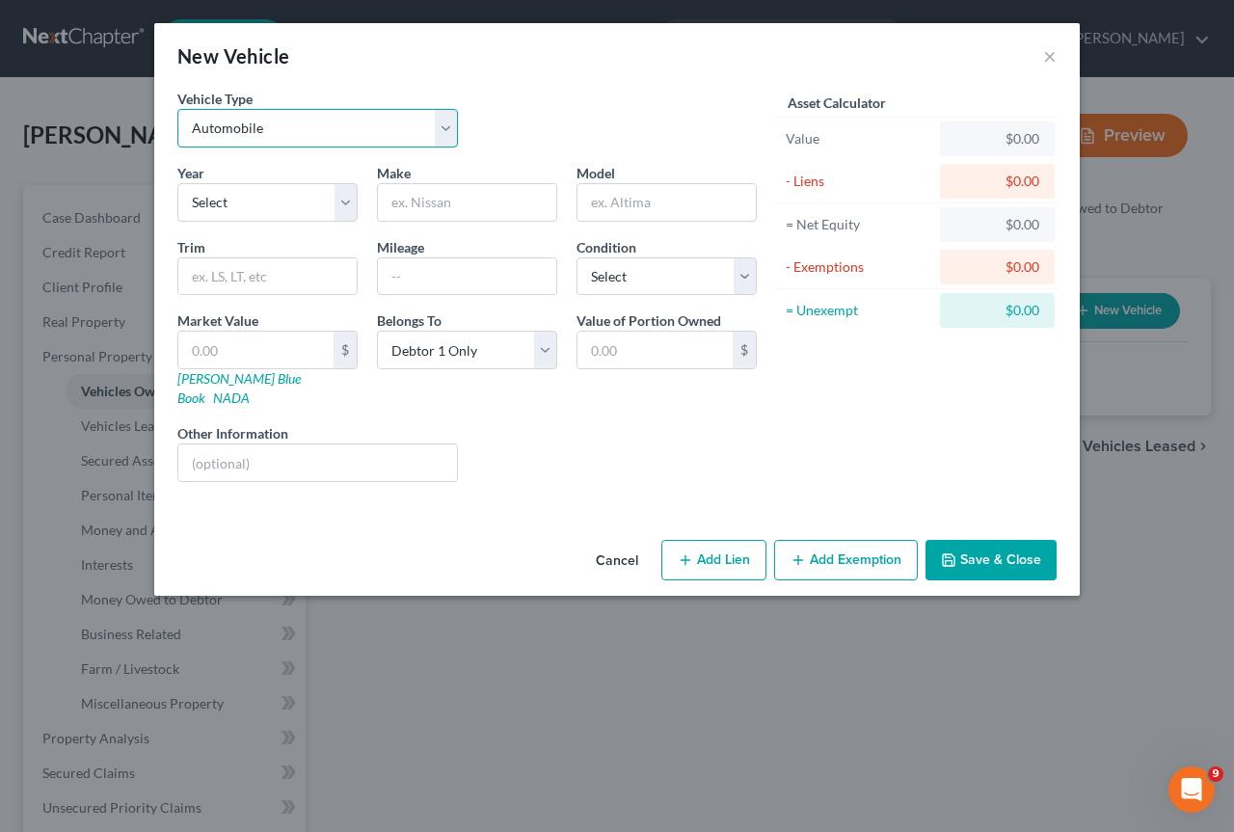
click at [445, 132] on select "Select Automobile Truck Trailer Watercraft Aircraft Motor Home Atv Other Vehicle" at bounding box center [317, 128] width 281 height 39
select select "1"
click at [177, 109] on select "Select Automobile Truck Trailer Watercraft Aircraft Motor Home Atv Other Vehicle" at bounding box center [317, 128] width 281 height 39
click at [349, 207] on select "Select 2026 2025 2024 2023 2022 2021 2020 2019 2018 2017 2016 2015 2014 2013 20…" at bounding box center [267, 202] width 180 height 39
select select "8"
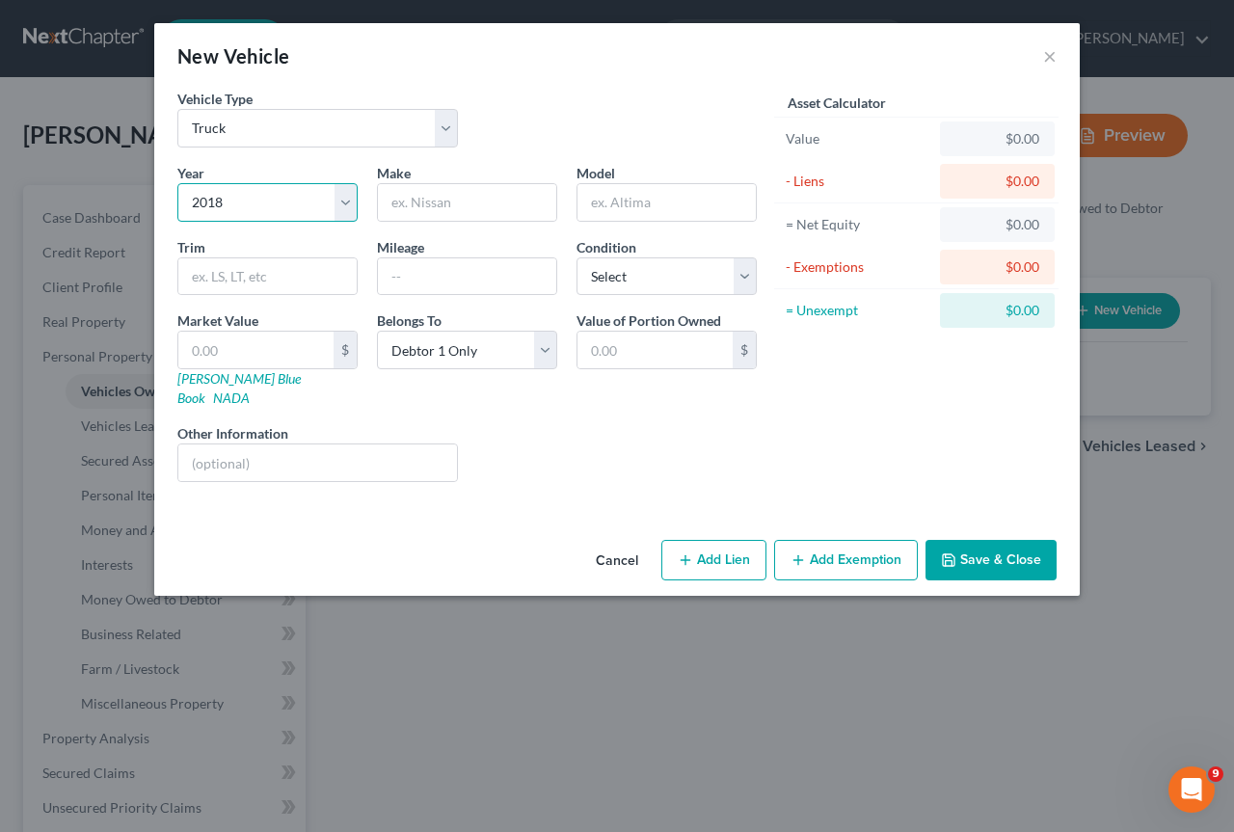
click at [177, 183] on select "Select 2026 2025 2024 2023 2022 2021 2020 2019 2018 2017 2016 2015 2014 2013 20…" at bounding box center [267, 202] width 180 height 39
click at [526, 207] on input "text" at bounding box center [467, 202] width 178 height 37
type input "Ford"
click at [607, 198] on input "text" at bounding box center [667, 202] width 178 height 37
type input "F-150"
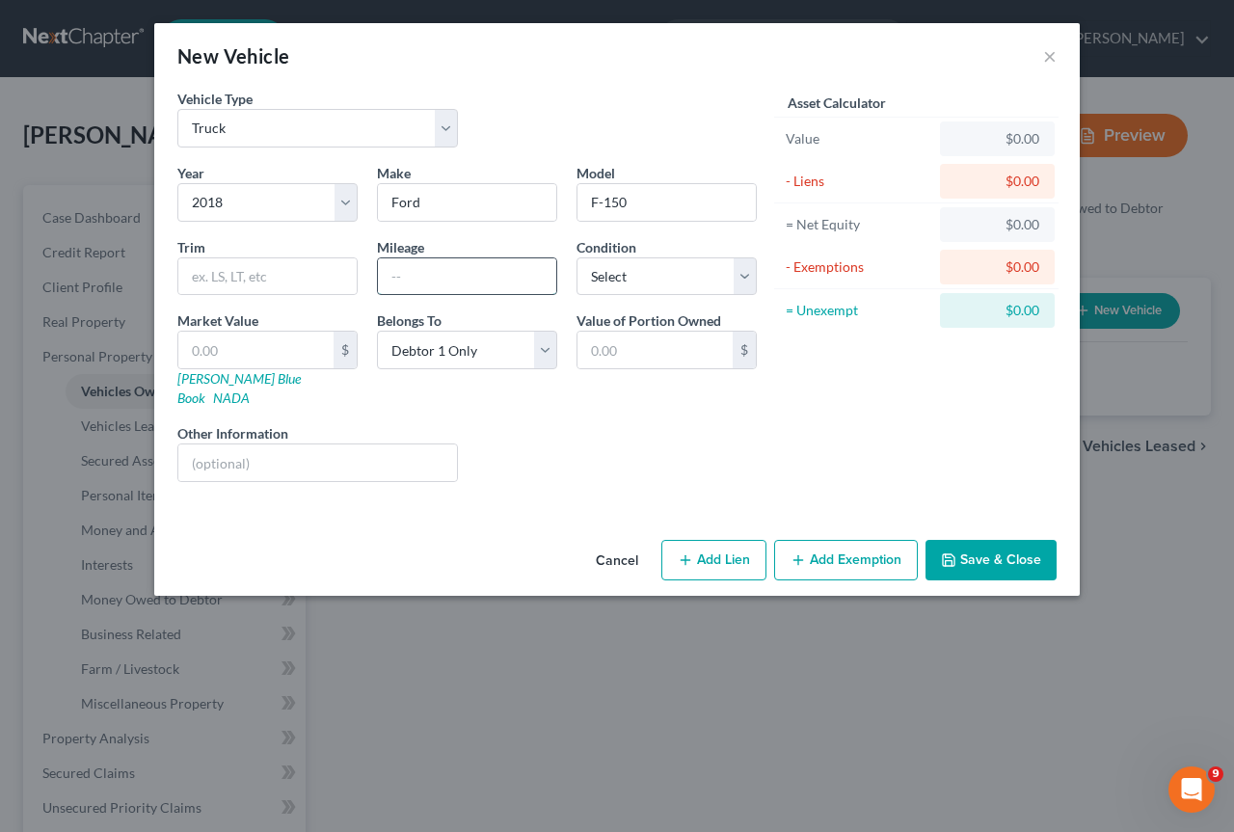
click at [484, 268] on input "text" at bounding box center [467, 276] width 178 height 37
type input "91,250"
click at [748, 277] on select "Select Excellent Very Good Good Fair Poor" at bounding box center [667, 276] width 180 height 39
select select "2"
click at [577, 257] on select "Select Excellent Very Good Good Fair Poor" at bounding box center [667, 276] width 180 height 39
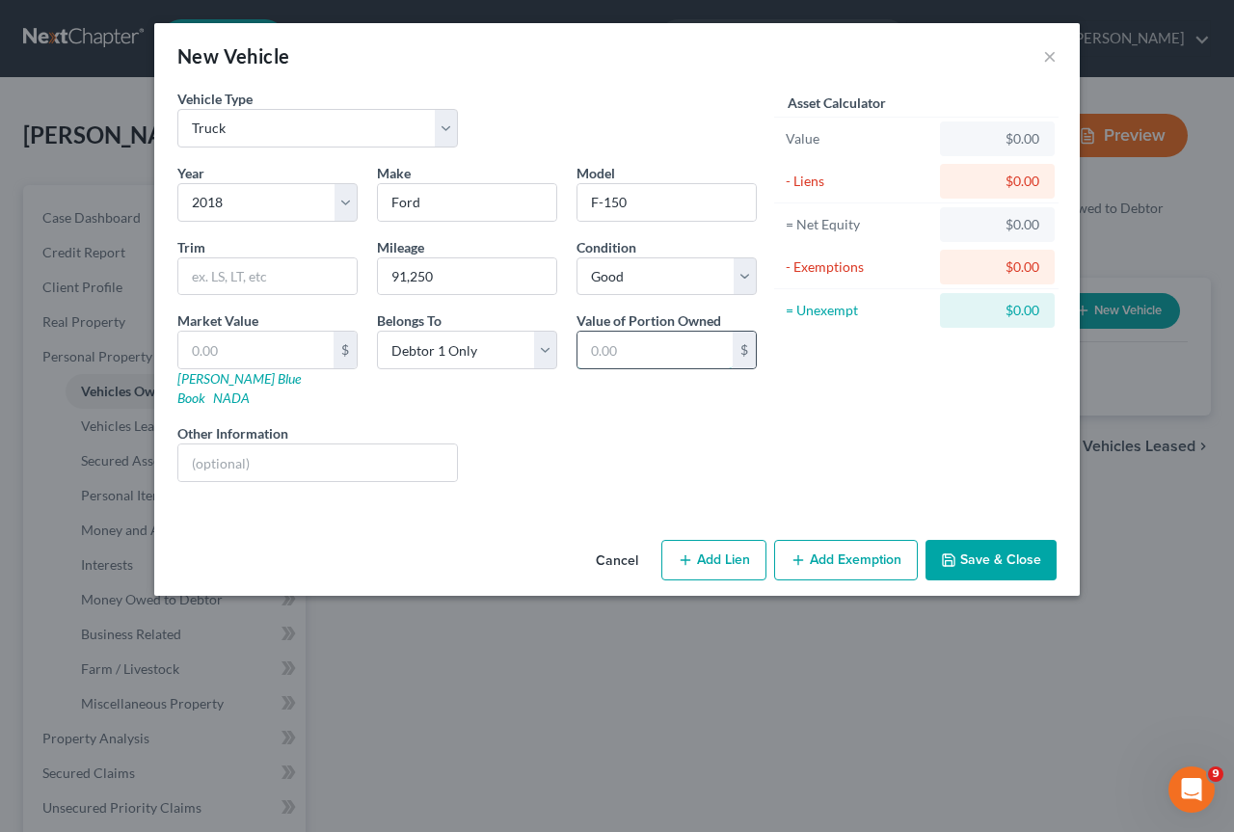
click at [628, 346] on input "text" at bounding box center [655, 350] width 155 height 37
type input "10,500.00"
click at [728, 542] on button "Add Lien" at bounding box center [713, 560] width 105 height 40
select select "0"
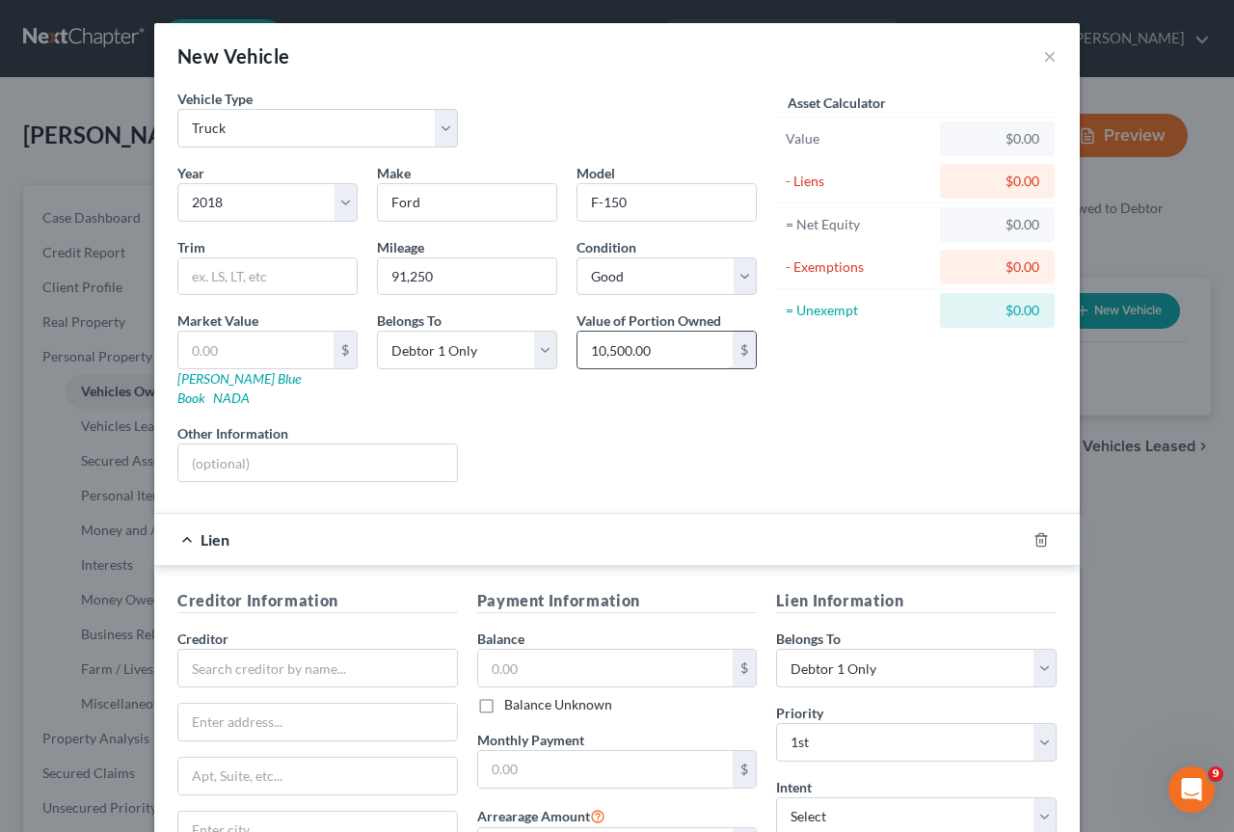
click at [667, 342] on input "10,500.00" at bounding box center [655, 350] width 155 height 37
click at [205, 657] on input "text" at bounding box center [317, 668] width 281 height 39
drag, startPoint x: 316, startPoint y: 643, endPoint x: 191, endPoint y: 635, distance: 125.6
click at [191, 649] on input "Town & Country FCU" at bounding box center [317, 668] width 281 height 39
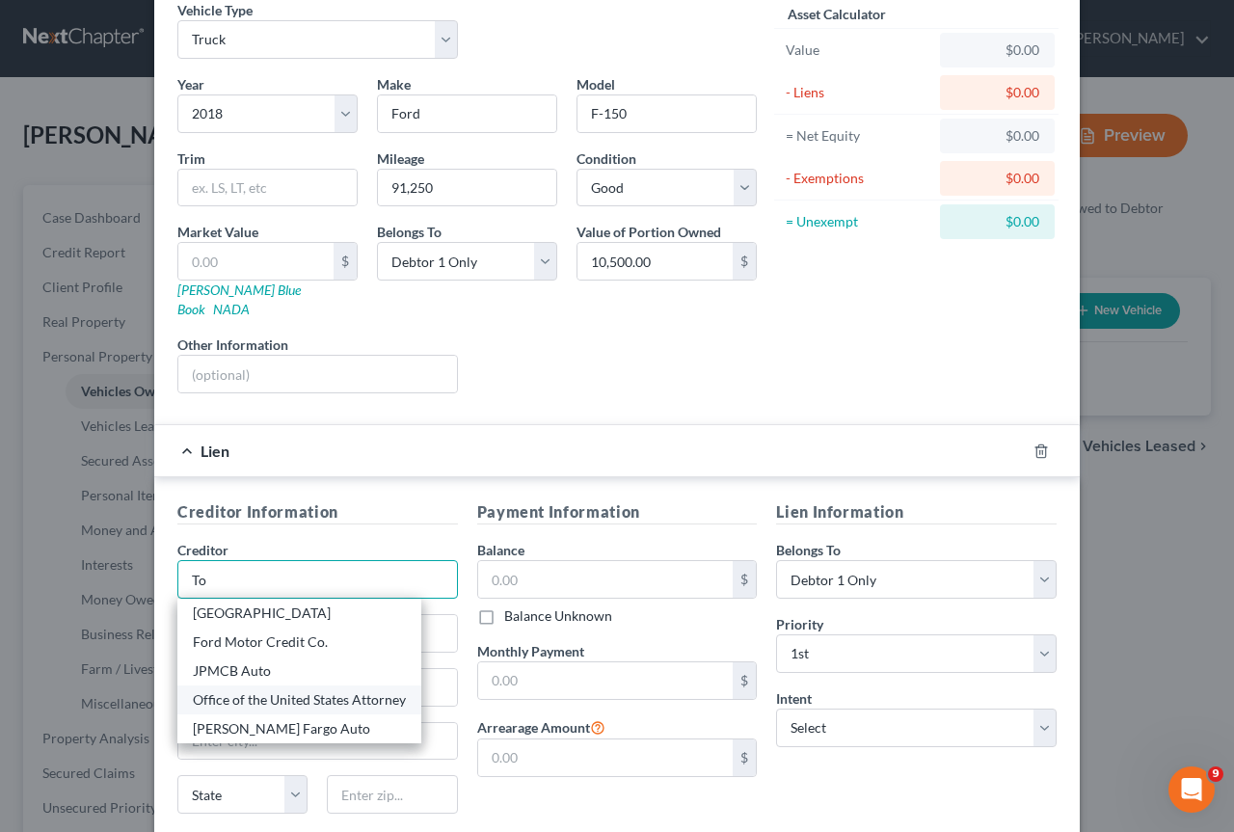
scroll to position [30, 0]
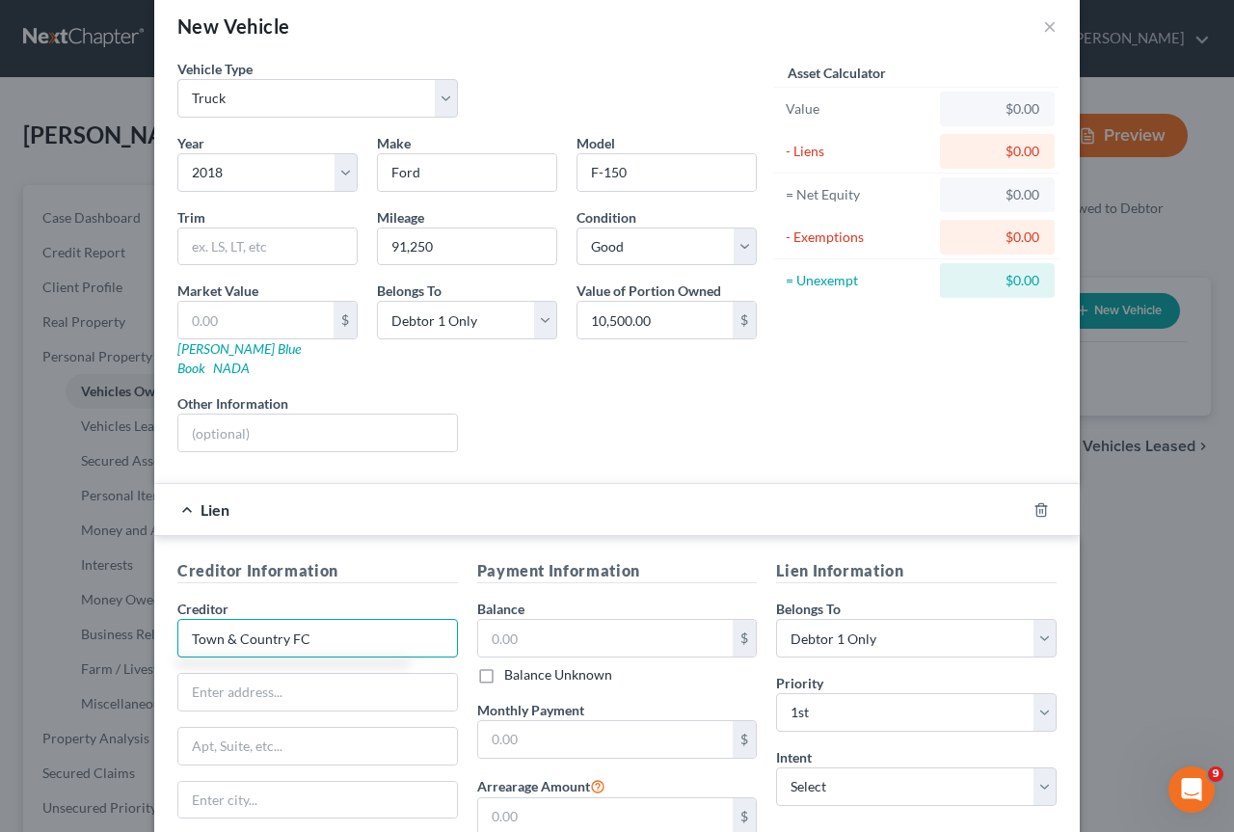
type input "Town & Country FCU"
paste input "P.O. [STREET_ADDRESS]"
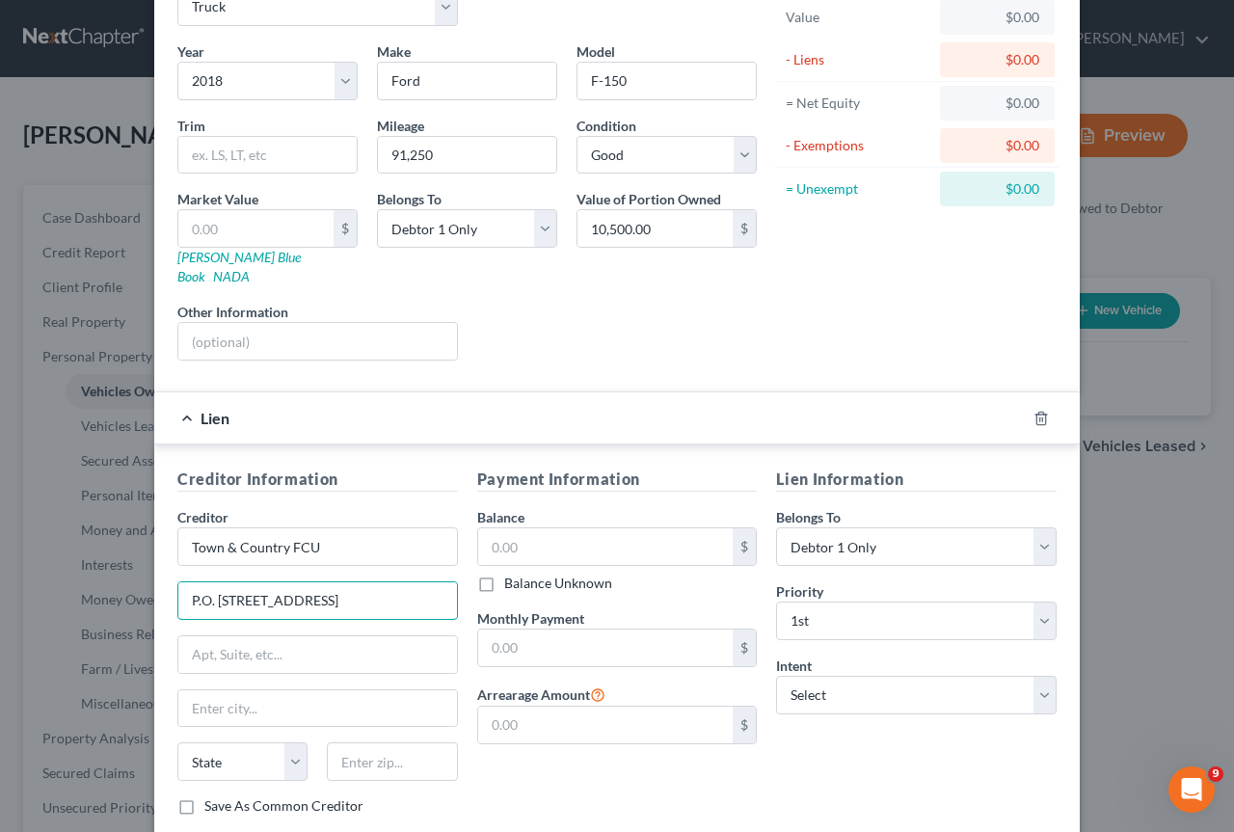
scroll to position [223, 0]
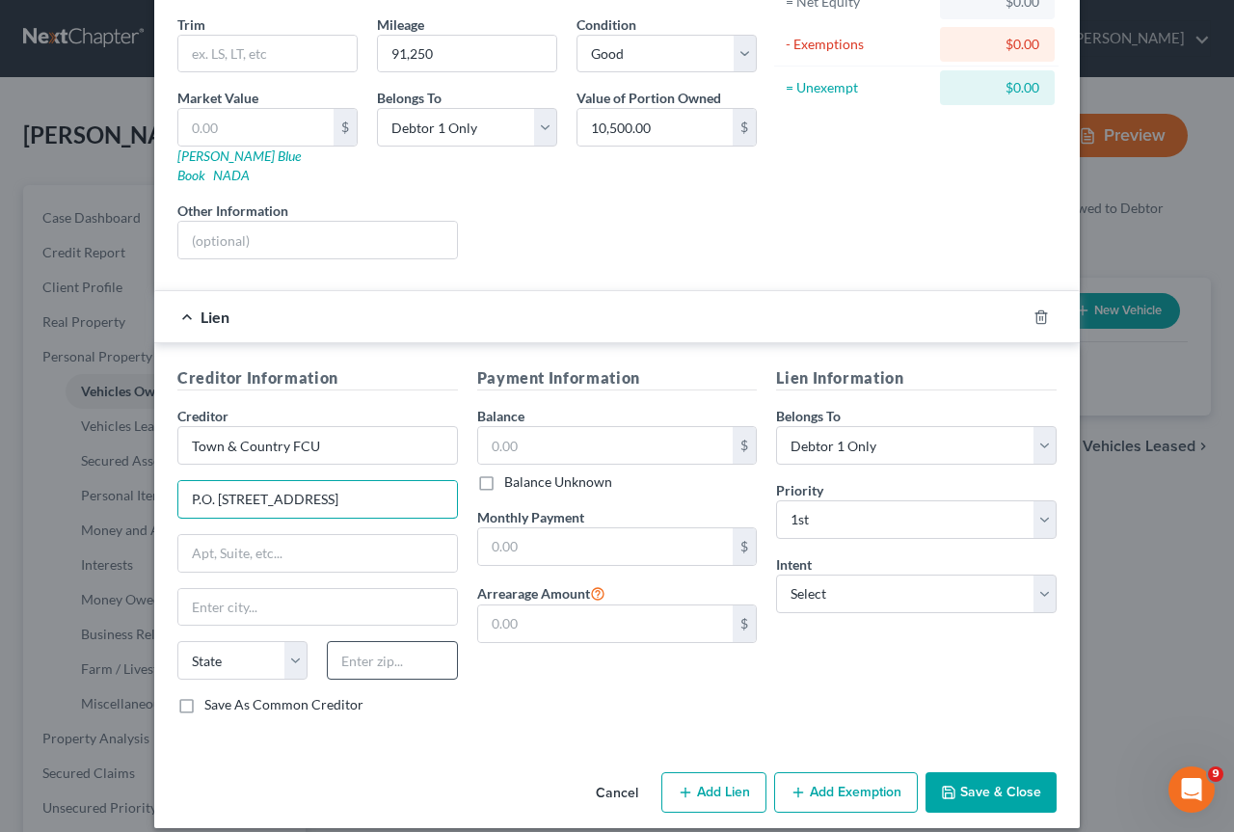
type input "P.O. [STREET_ADDRESS]"
click at [383, 641] on input "text" at bounding box center [392, 660] width 130 height 39
click at [361, 484] on input "P.O. [STREET_ADDRESS]" at bounding box center [317, 499] width 279 height 37
click at [391, 641] on input "04116-" at bounding box center [392, 660] width 130 height 39
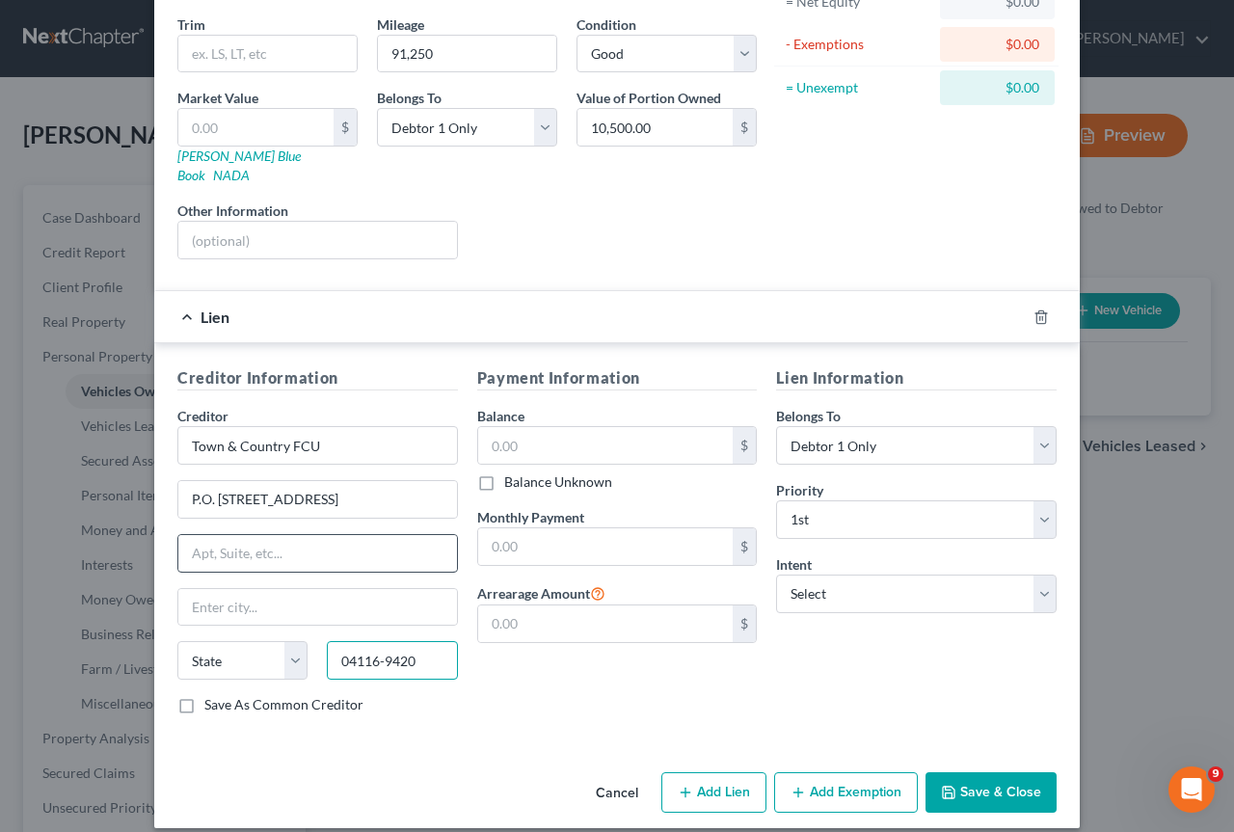
type input "04116-9420"
click at [224, 543] on input "text" at bounding box center [317, 553] width 279 height 37
type input "[GEOGRAPHIC_DATA]"
type input "ME"
drag, startPoint x: 303, startPoint y: 534, endPoint x: 78, endPoint y: 529, distance: 224.7
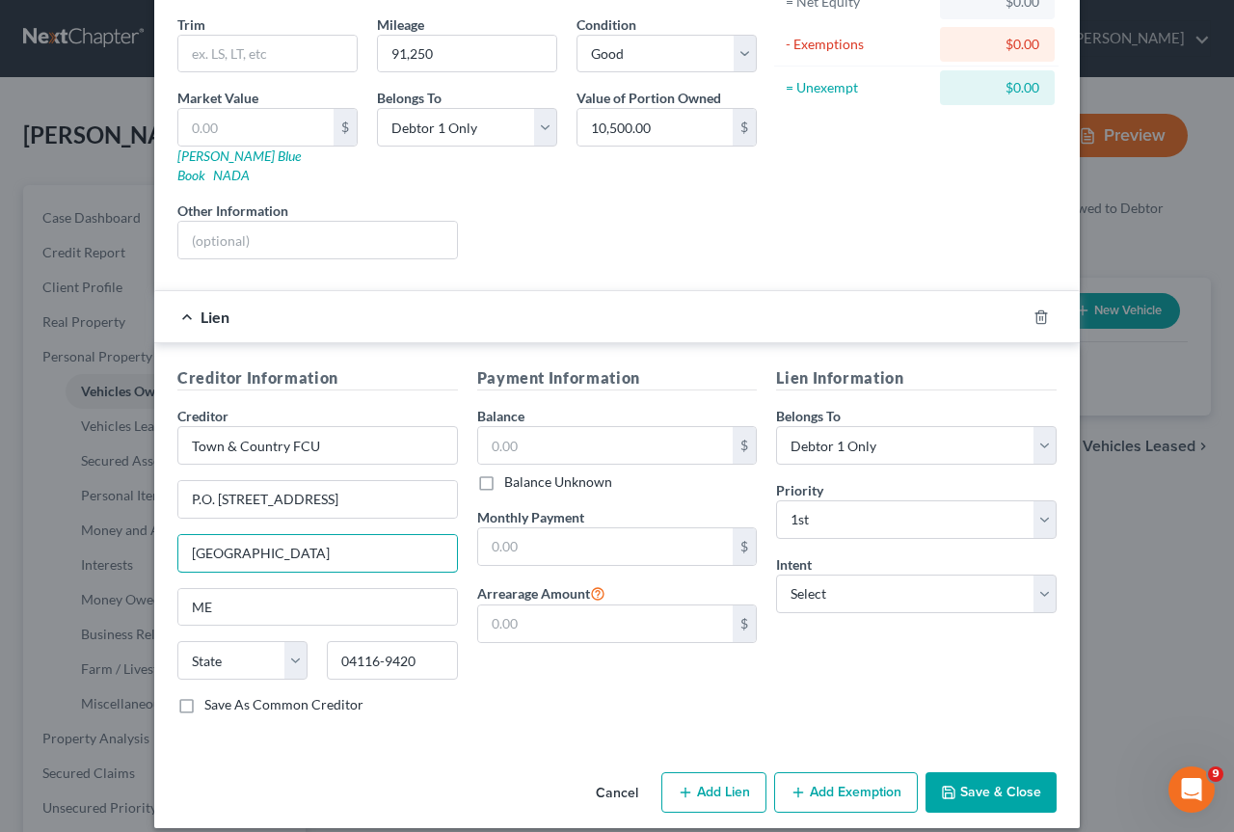
click at [78, 529] on div "New Vehicle × Vehicle Type Select Automobile Truck Trailer Watercraft Aircraft …" at bounding box center [617, 416] width 1234 height 832
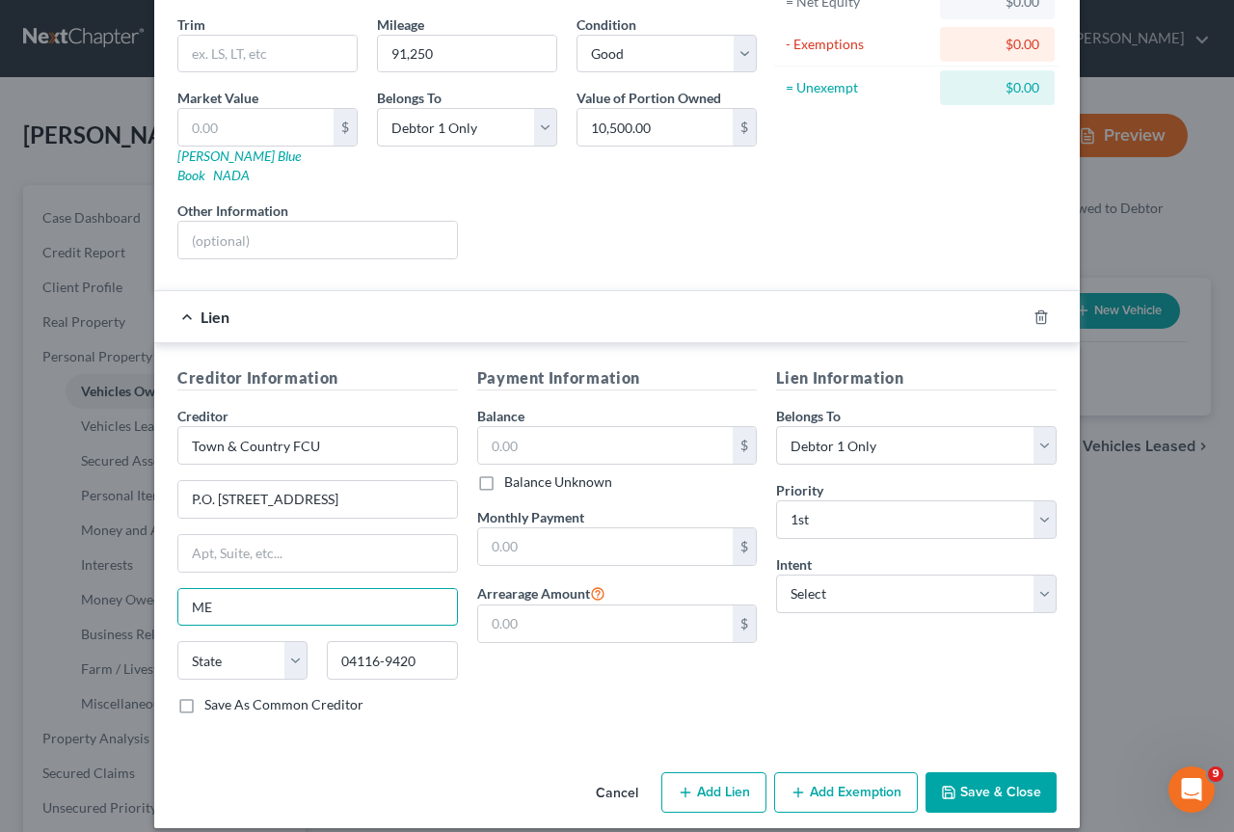
drag, startPoint x: 213, startPoint y: 590, endPoint x: 124, endPoint y: 589, distance: 88.7
click at [124, 589] on div "New Vehicle × Vehicle Type Select Automobile Truck Trailer Watercraft Aircraft …" at bounding box center [617, 416] width 1234 height 832
type input "[GEOGRAPHIC_DATA]"
select select "20"
click at [204, 695] on label "Save As Common Creditor" at bounding box center [283, 704] width 159 height 19
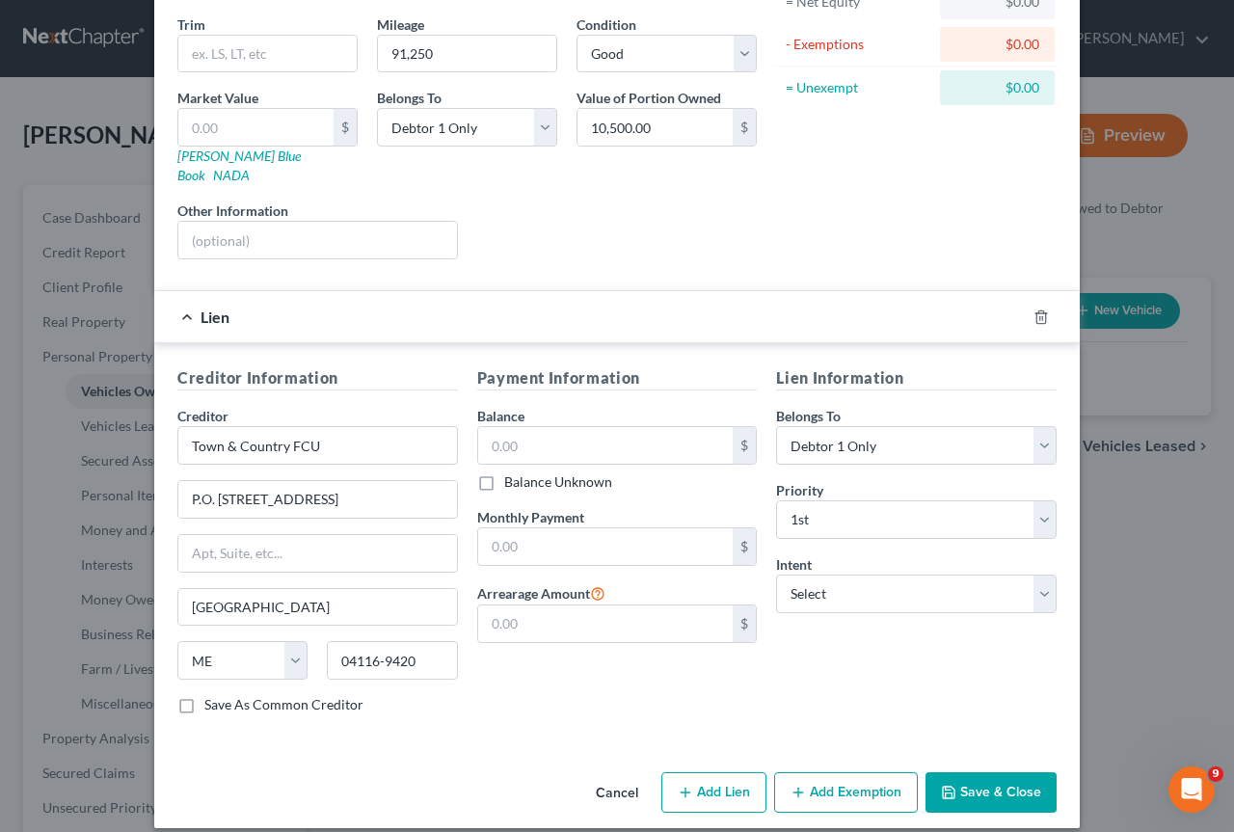
click at [212, 695] on input "Save As Common Creditor" at bounding box center [218, 701] width 13 height 13
checkbox input "true"
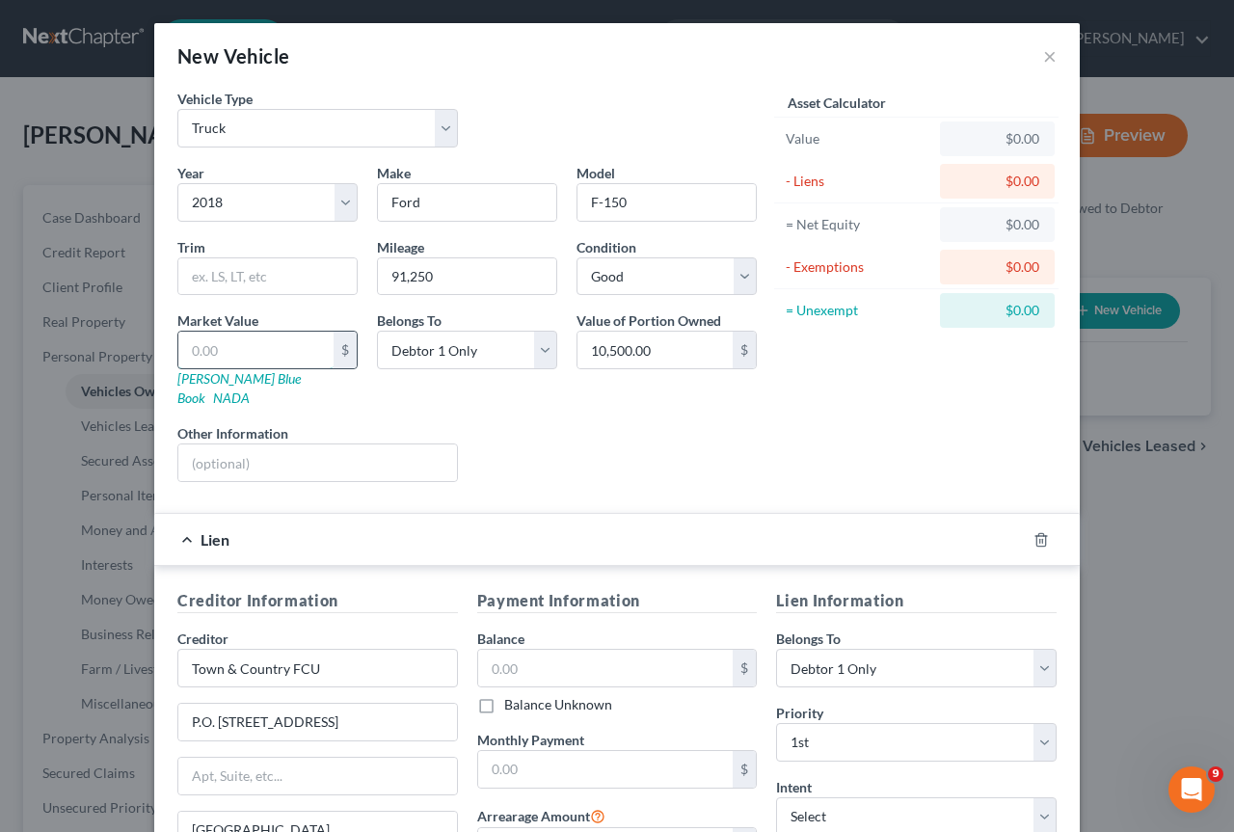
click at [268, 341] on input "text" at bounding box center [255, 350] width 155 height 37
type input "1"
type input "1.00"
type input "10"
type input "10.00"
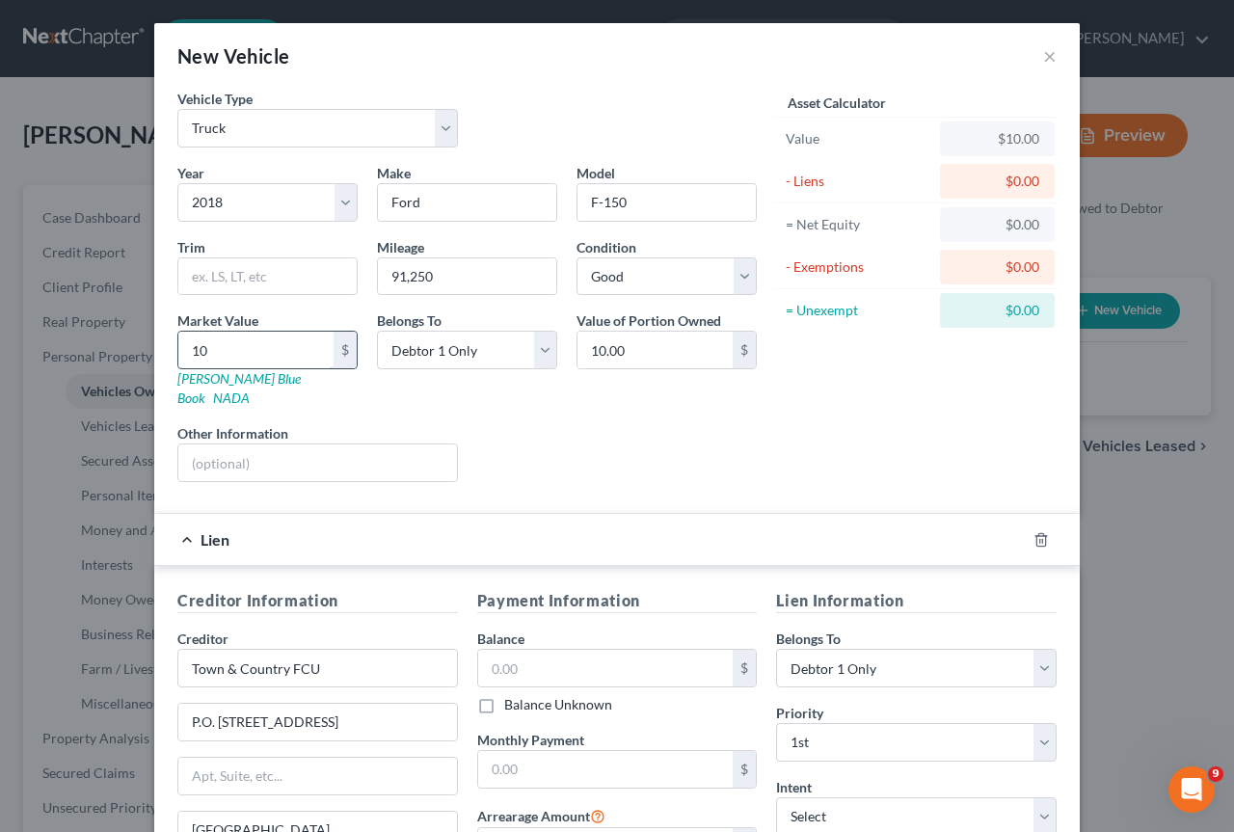
type input "105"
type input "105.00"
type input "1050"
type input "1,050.00"
type input "1,0500"
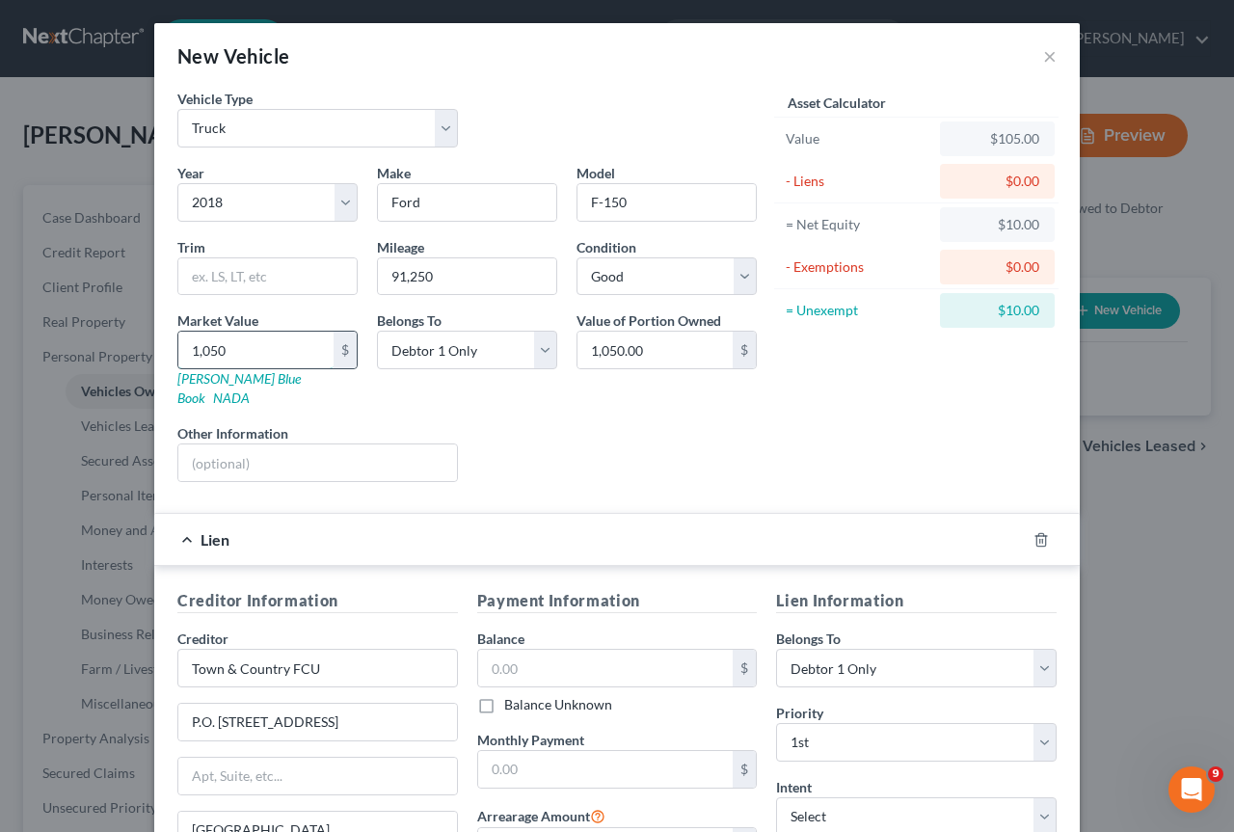
type input "10,500.00"
click at [552, 650] on input "text" at bounding box center [606, 668] width 256 height 37
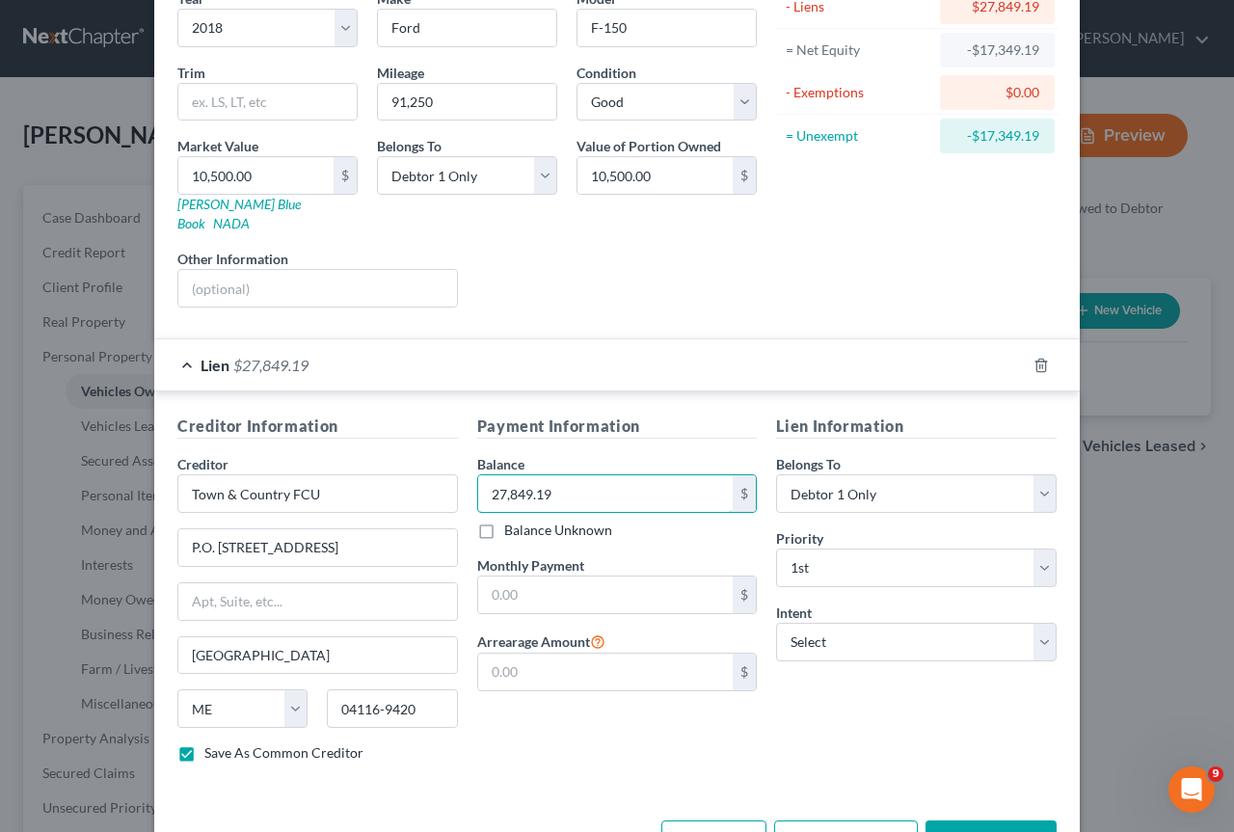
scroll to position [223, 0]
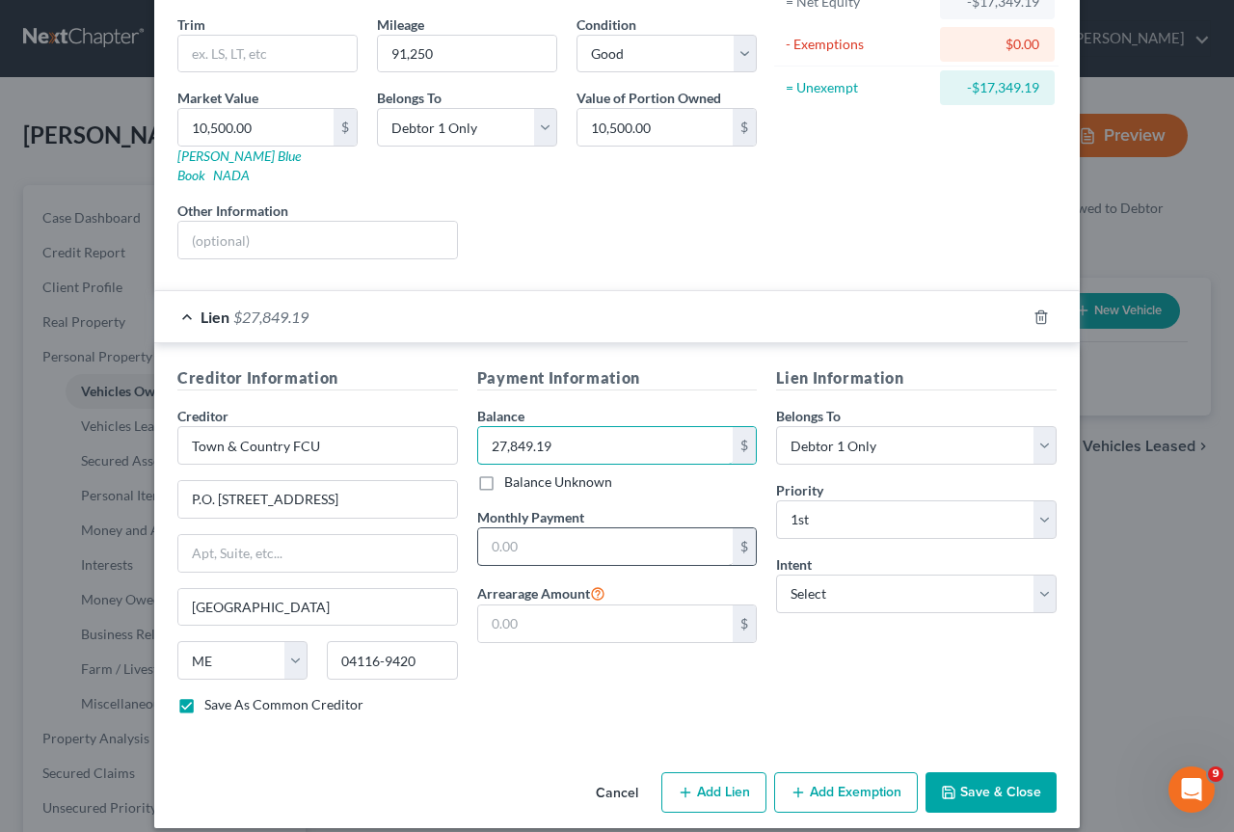
type input "27,849.19"
click at [584, 529] on input "text" at bounding box center [606, 546] width 256 height 37
type input "728"
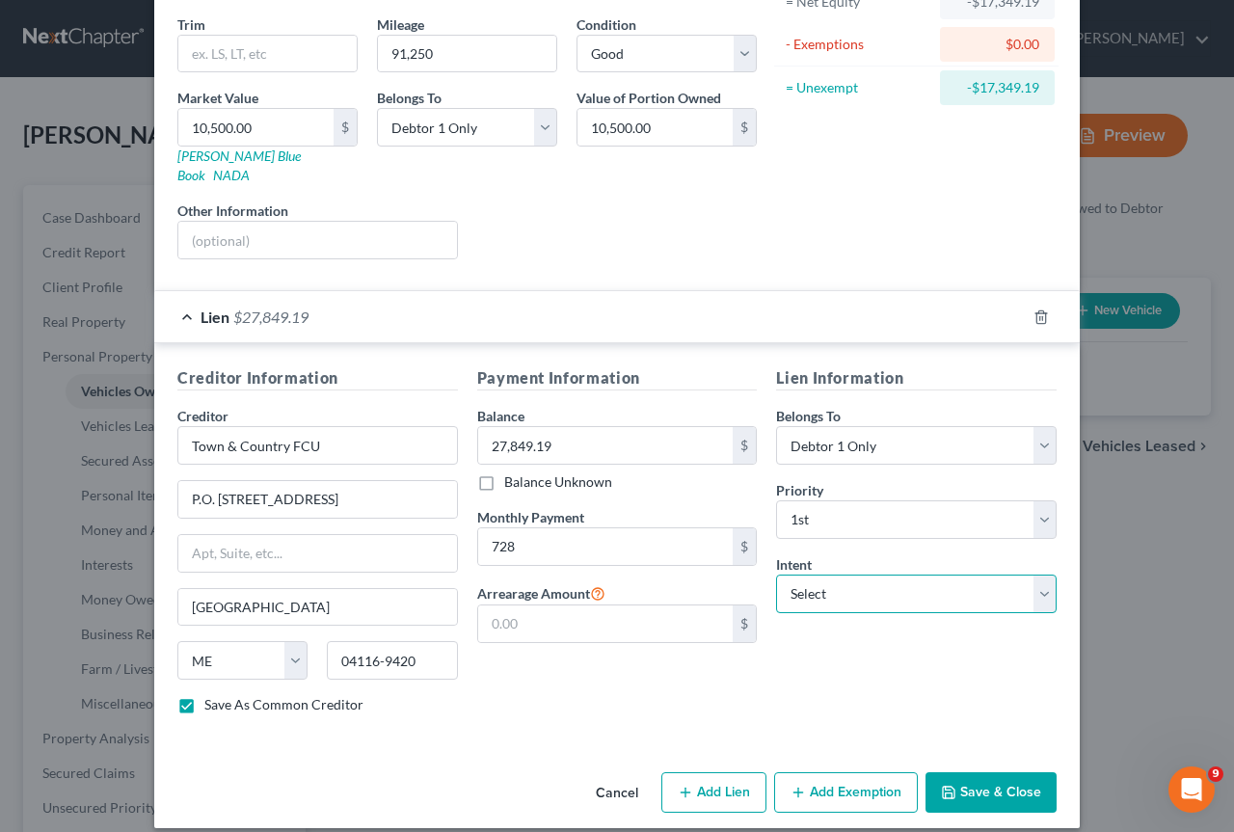
click at [1043, 575] on select "Select Surrender Redeem Reaffirm Avoid Other" at bounding box center [916, 594] width 281 height 39
select select "2"
click at [776, 575] on select "Select Surrender Redeem Reaffirm Avoid Other" at bounding box center [916, 594] width 281 height 39
click at [543, 528] on input "728" at bounding box center [606, 546] width 256 height 37
type input "728.00"
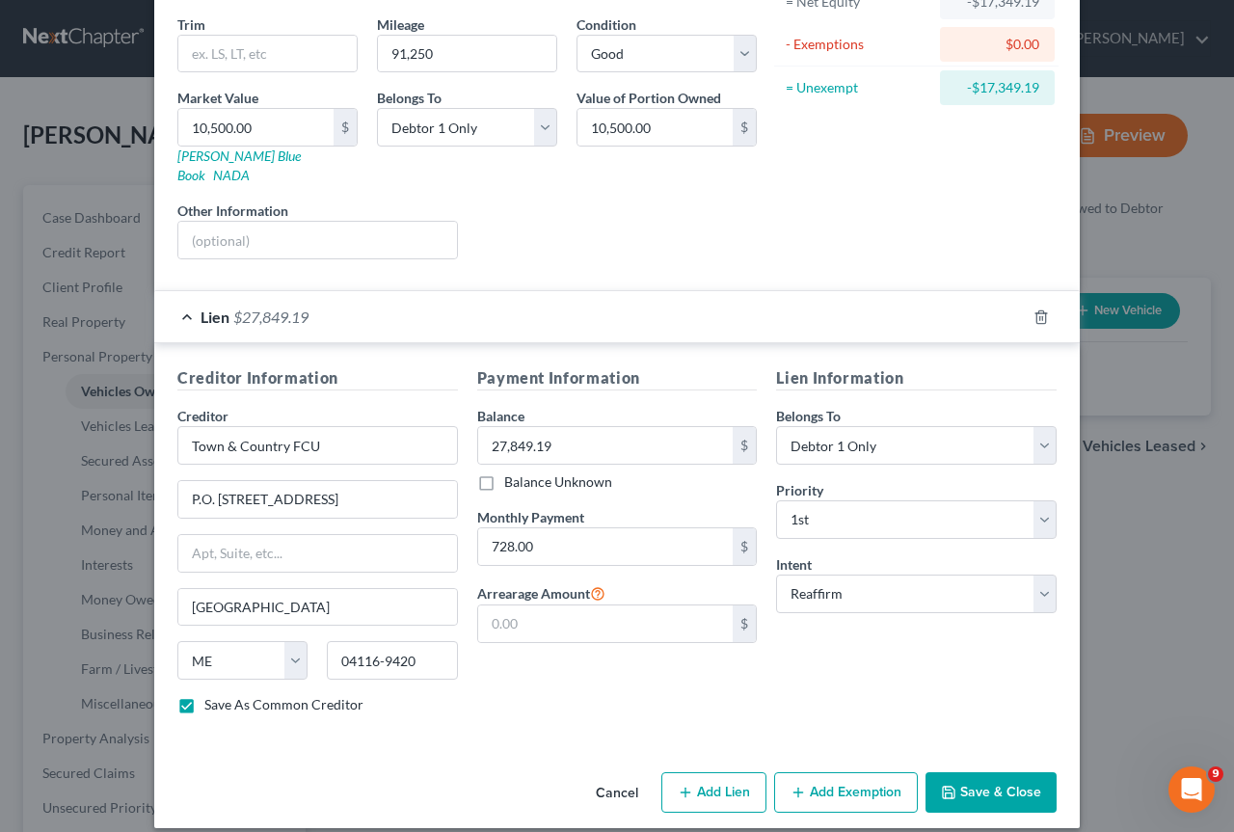
click at [984, 772] on button "Save & Close" at bounding box center [991, 792] width 131 height 40
checkbox input "false"
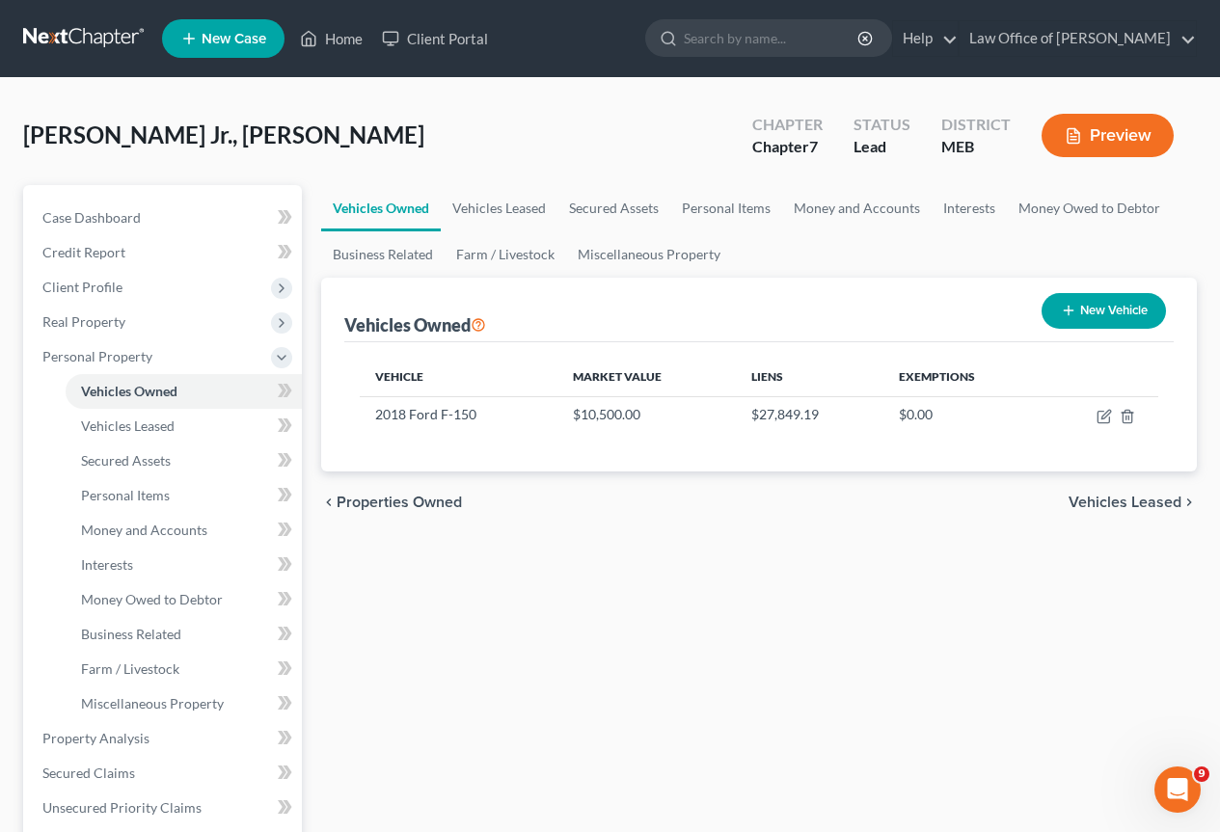
click at [1143, 499] on span "Vehicles Leased" at bounding box center [1124, 502] width 113 height 15
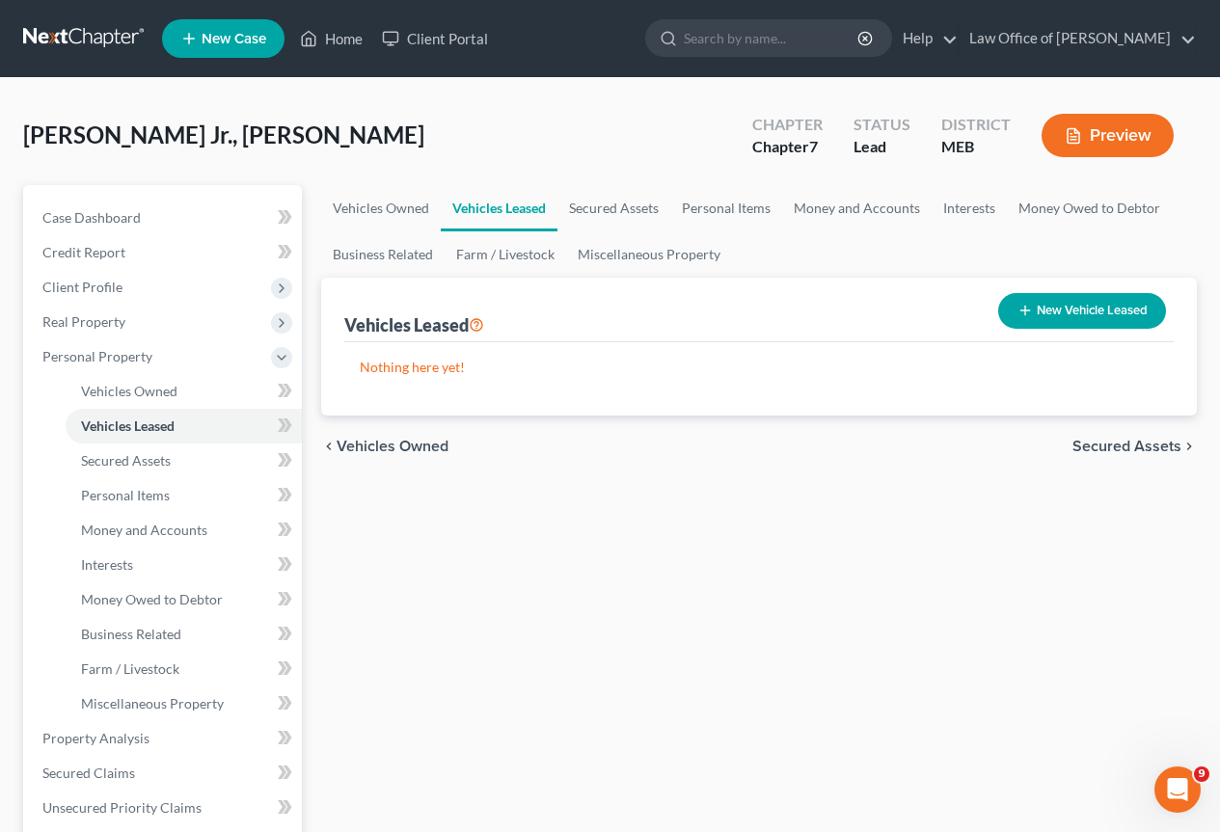
click at [1124, 446] on span "Secured Assets" at bounding box center [1126, 446] width 109 height 15
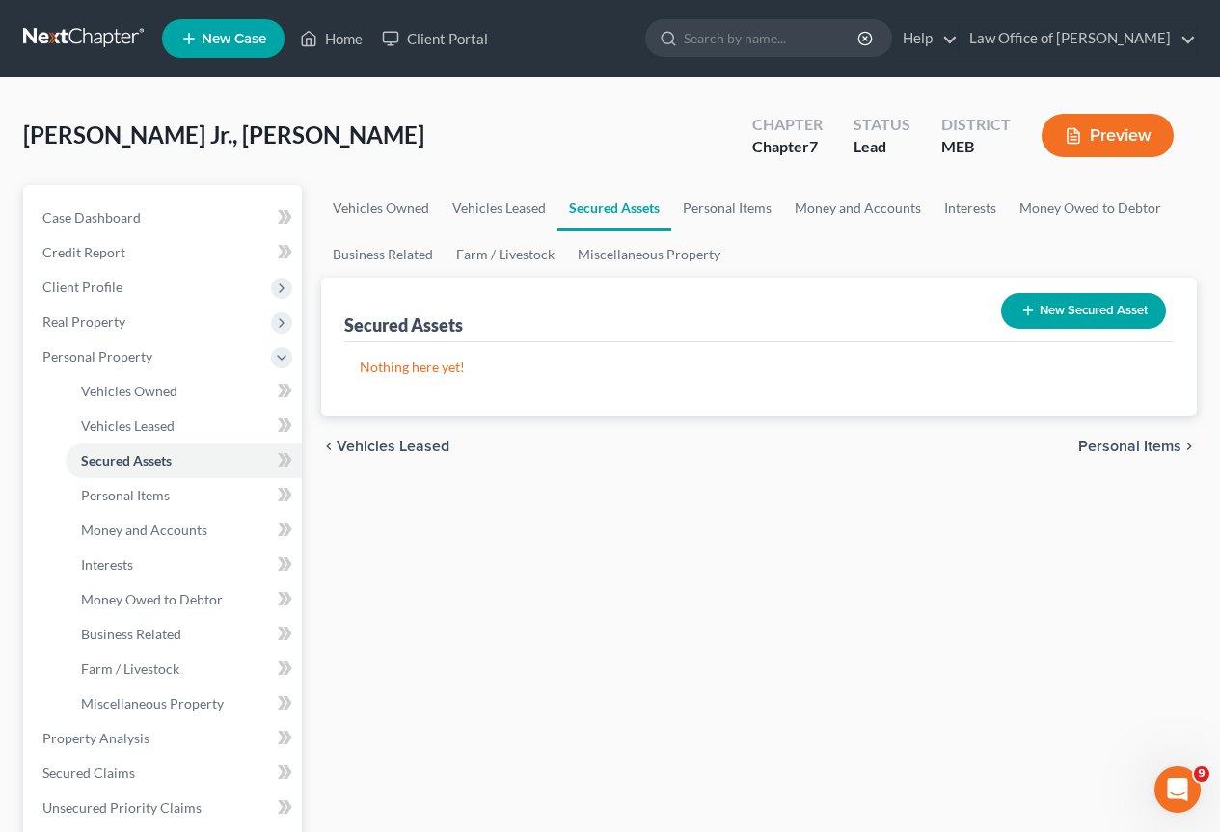
click at [1124, 446] on span "Personal Items" at bounding box center [1129, 446] width 103 height 15
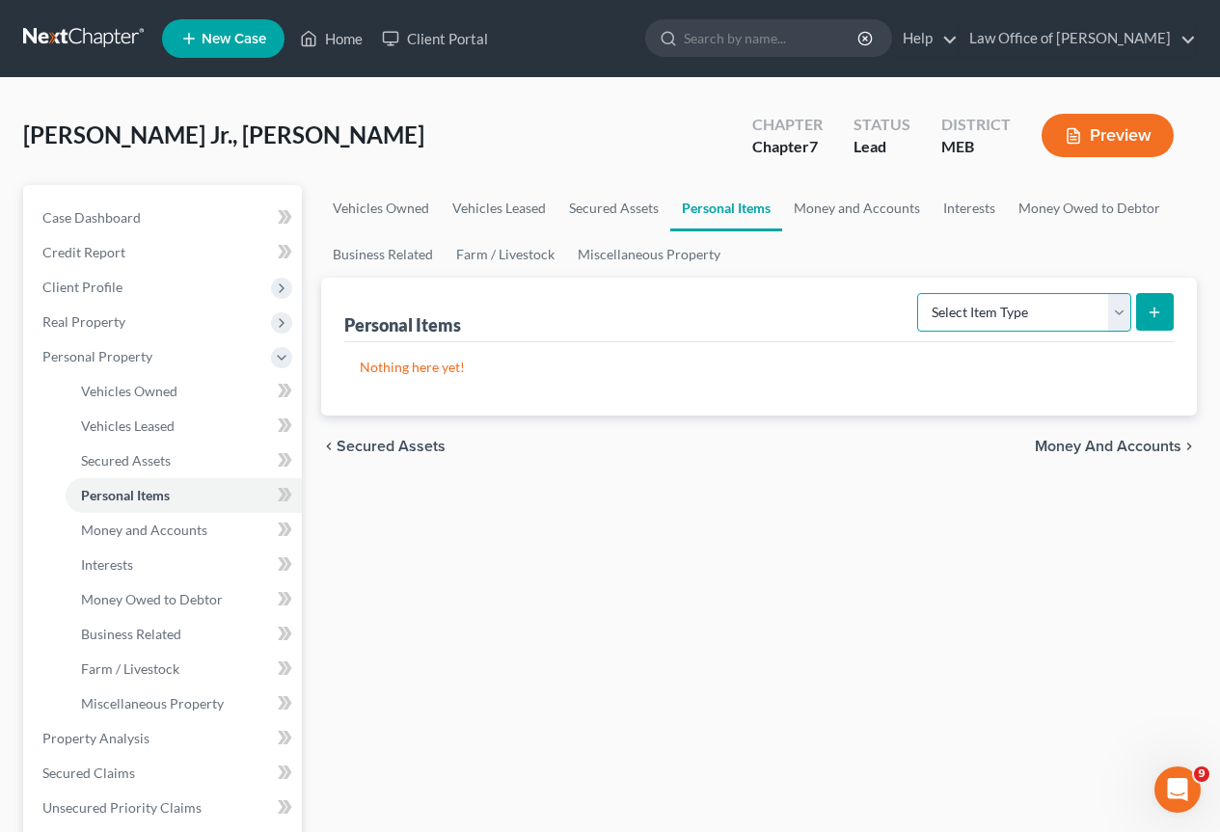
click at [1115, 305] on select "Select Item Type Clothing Collectibles Of Value Electronics Firearms Household …" at bounding box center [1024, 312] width 214 height 39
select select "household_goods"
click at [919, 293] on select "Select Item Type Clothing Collectibles Of Value Electronics Firearms Household …" at bounding box center [1024, 312] width 214 height 39
click at [1150, 310] on icon "submit" at bounding box center [1153, 312] width 15 height 15
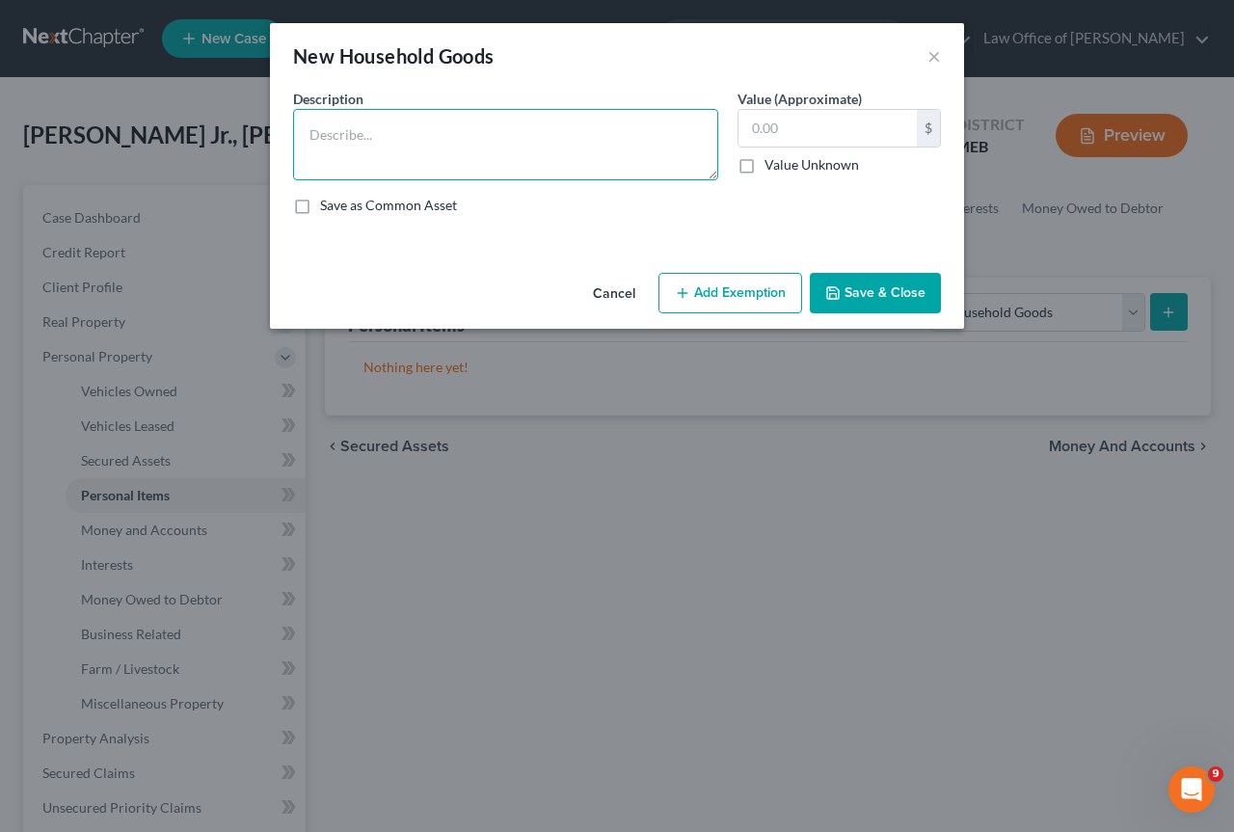
click at [352, 124] on textarea at bounding box center [505, 144] width 425 height 71
type textarea "Household goods and furnishings (no item >$200)"
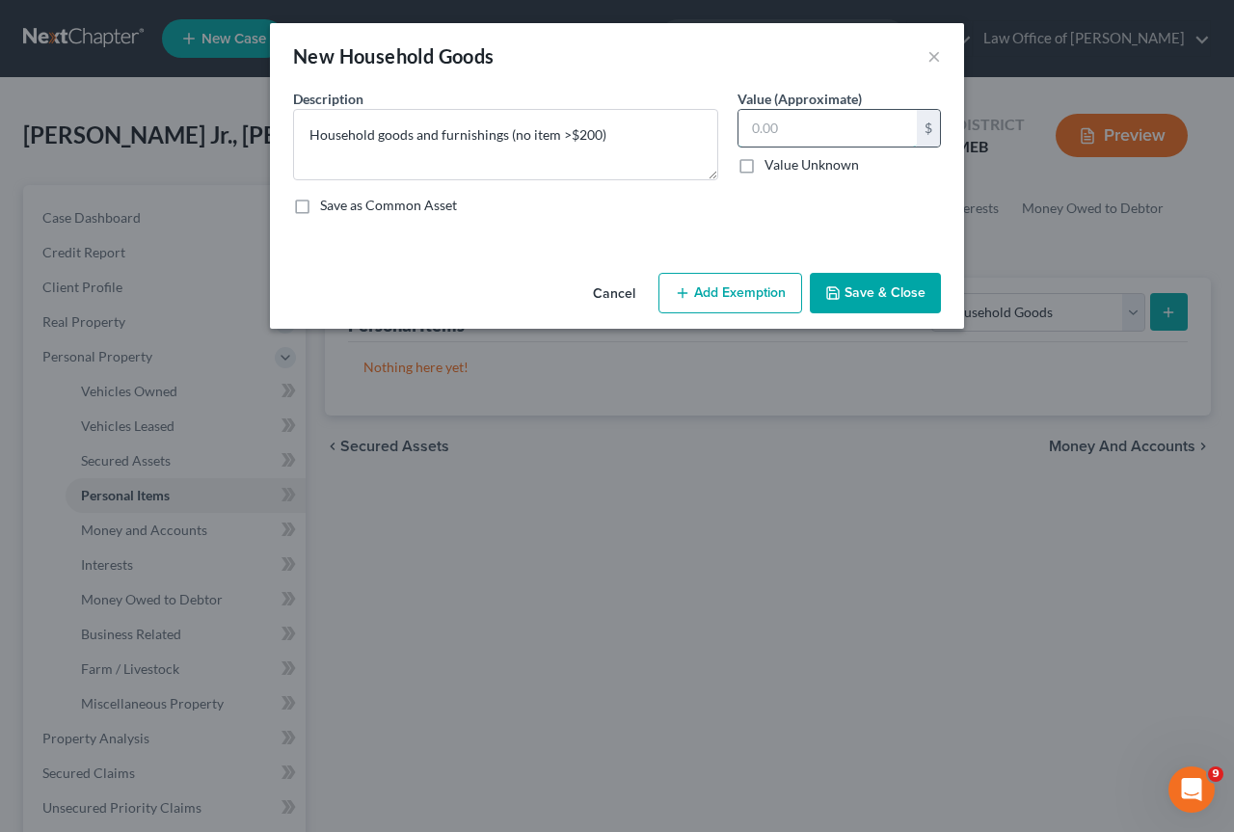
click at [793, 138] on input "text" at bounding box center [828, 128] width 178 height 37
type input "2,500"
click at [720, 284] on button "Add Exemption" at bounding box center [731, 293] width 144 height 40
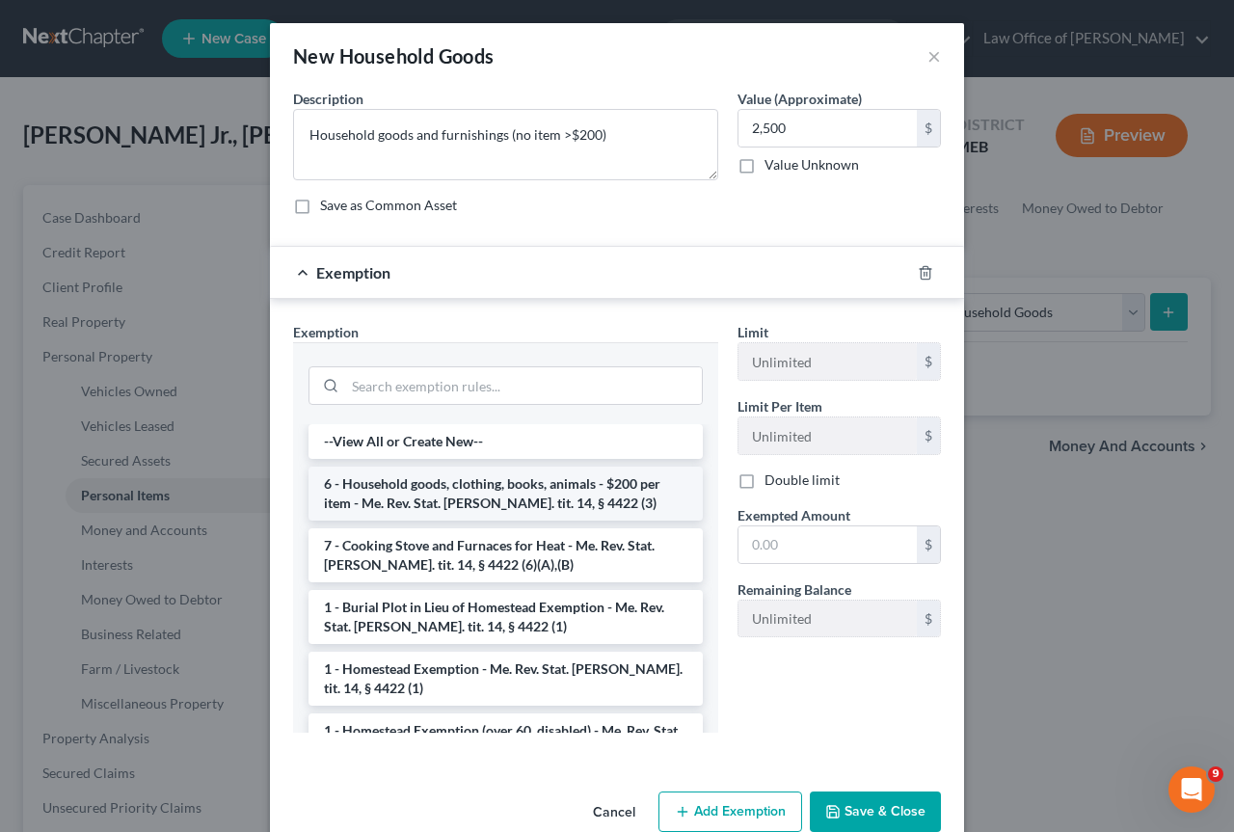
click at [436, 481] on li "6 - Household goods, clothing, books, animals - $200 per item - Me. Rev. Stat. …" at bounding box center [506, 494] width 394 height 54
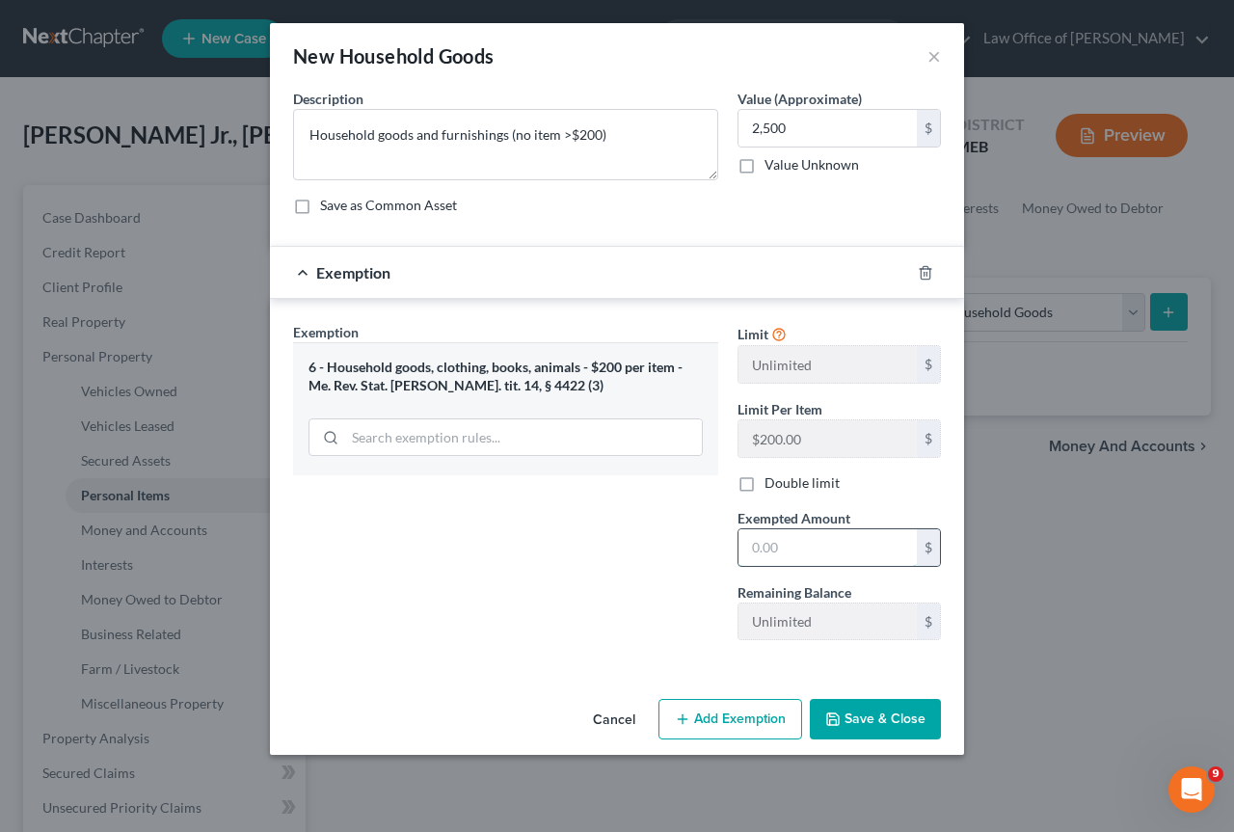
click at [801, 551] on input "text" at bounding box center [828, 547] width 178 height 37
type input "2,500"
click at [867, 715] on button "Save & Close" at bounding box center [875, 719] width 131 height 40
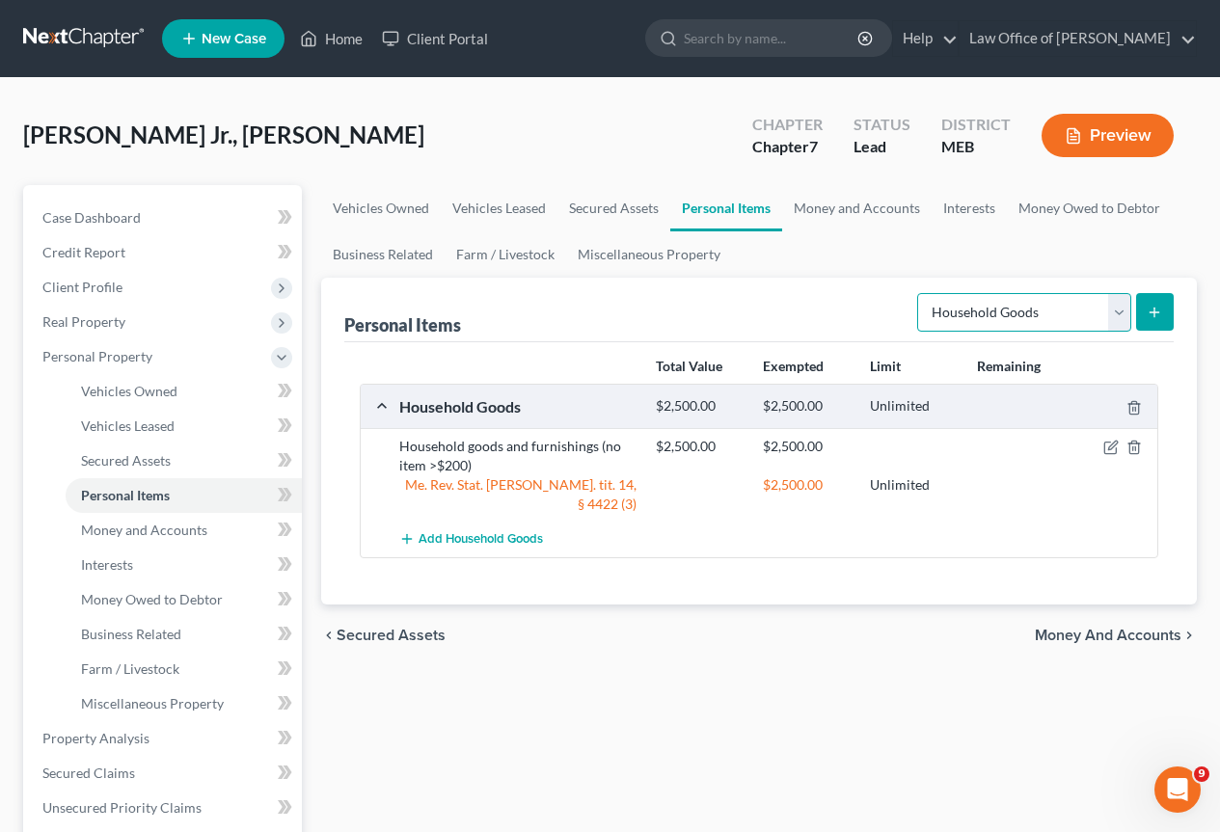
click at [1121, 301] on select "Select Item Type Clothing Collectibles Of Value Electronics Firearms Household …" at bounding box center [1024, 312] width 214 height 39
select select "clothing"
click at [919, 293] on select "Select Item Type Clothing Collectibles Of Value Electronics Firearms Household …" at bounding box center [1024, 312] width 214 height 39
click at [1154, 301] on button "submit" at bounding box center [1155, 312] width 38 height 38
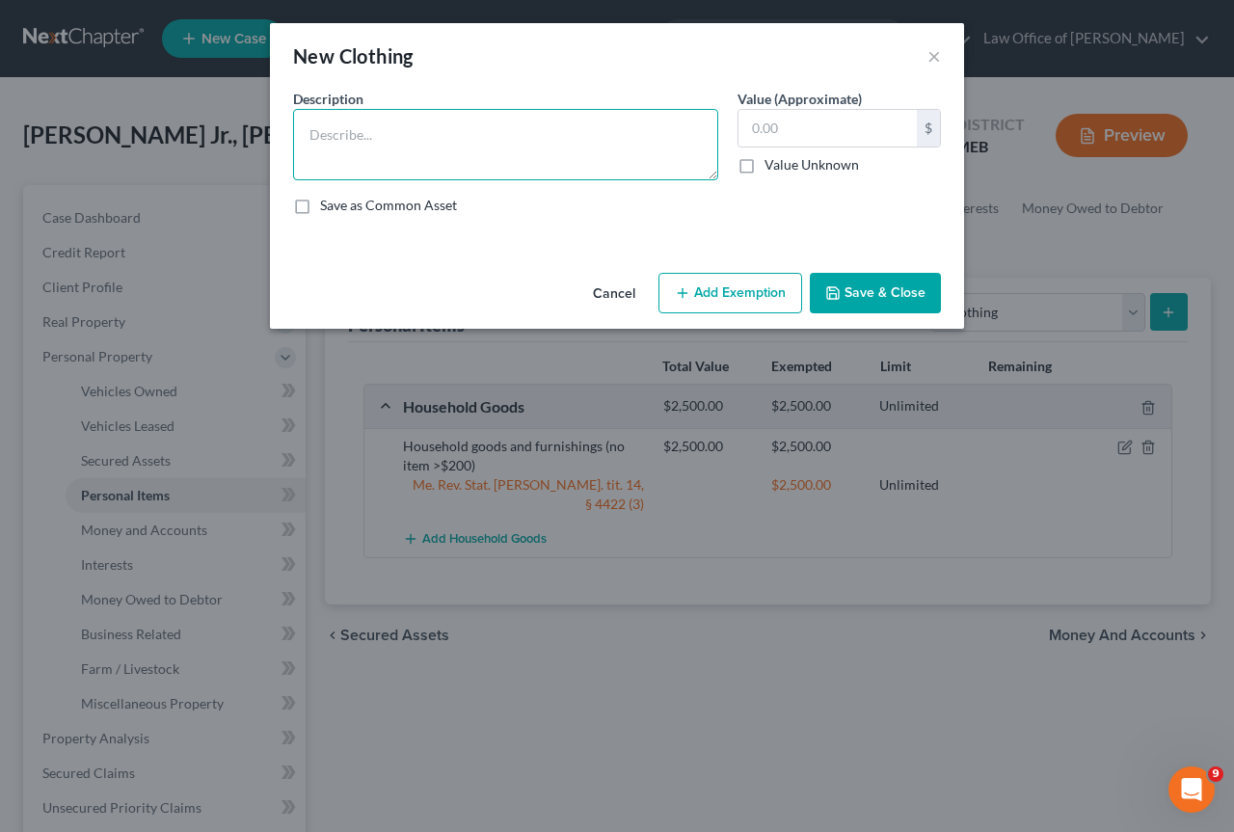
click at [361, 146] on textarea at bounding box center [505, 144] width 425 height 71
type textarea "Wearing apparel"
type input "200"
click at [724, 288] on button "Add Exemption" at bounding box center [731, 293] width 144 height 40
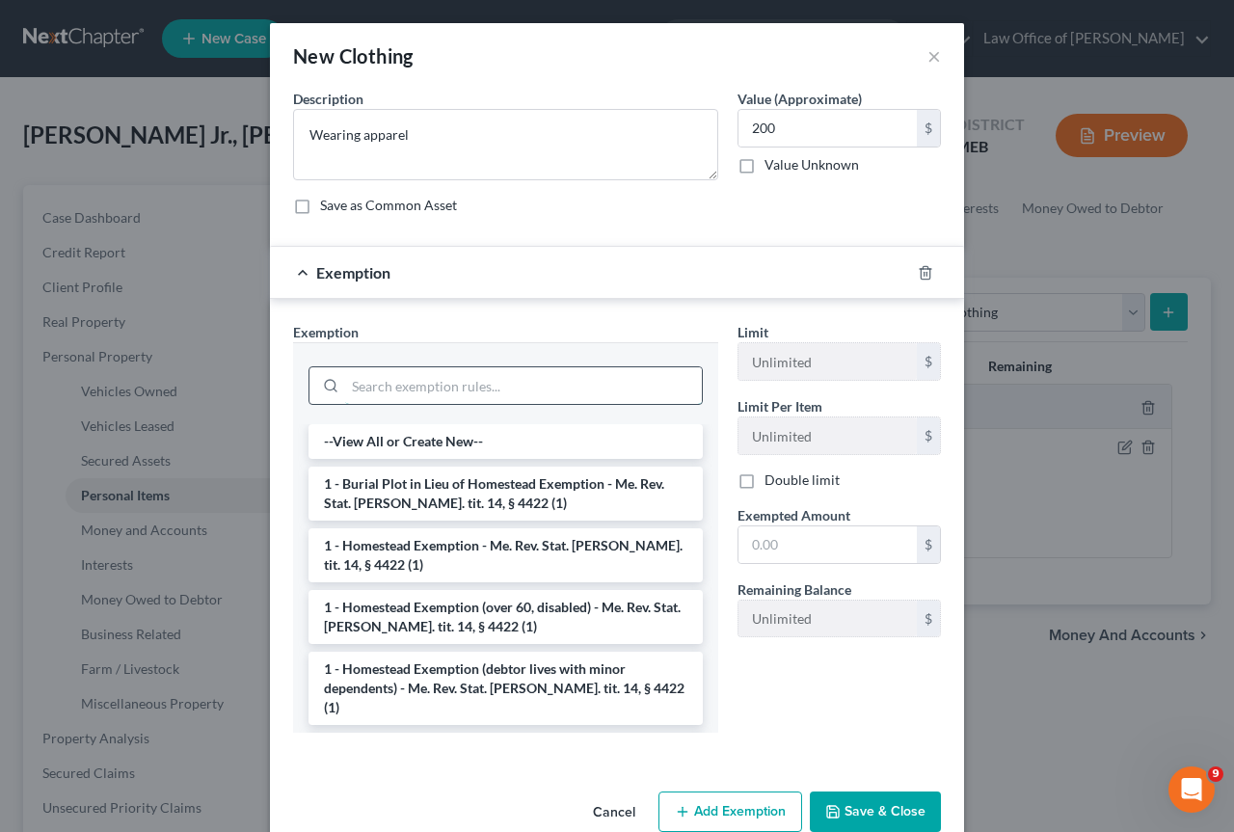
click at [439, 381] on input "search" at bounding box center [523, 385] width 357 height 37
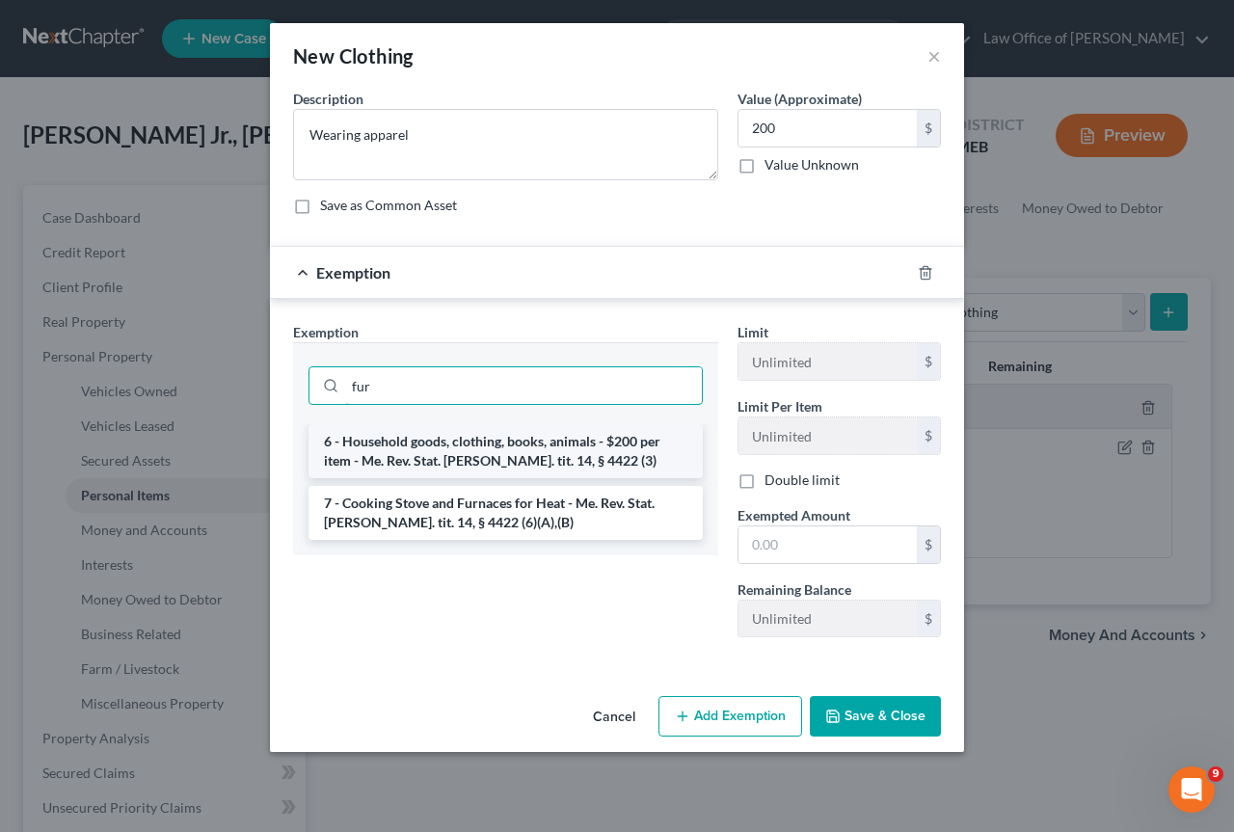
type input "fur"
click at [478, 455] on li "6 - Household goods, clothing, books, animals - $200 per item - Me. Rev. Stat. …" at bounding box center [506, 451] width 394 height 54
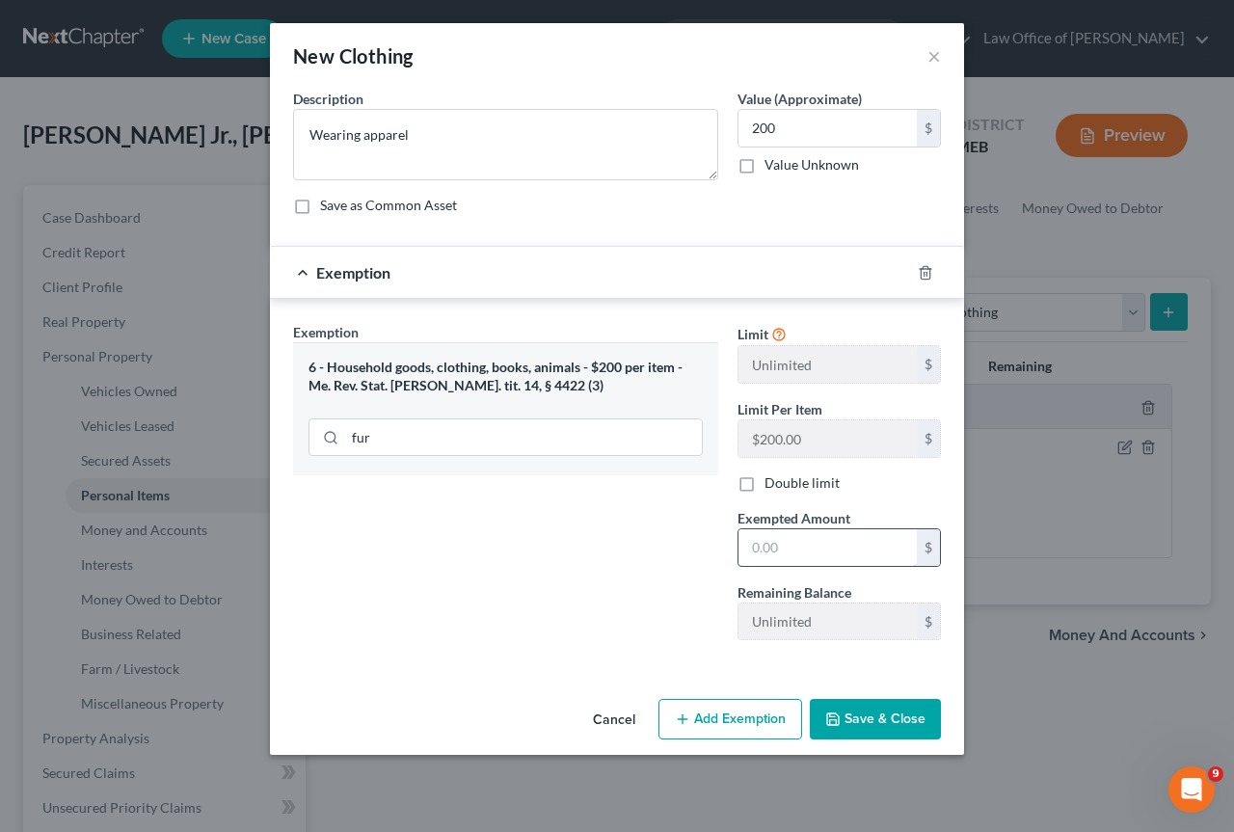
click at [771, 554] on input "text" at bounding box center [828, 547] width 178 height 37
type input "200"
click at [883, 705] on button "Save & Close" at bounding box center [875, 719] width 131 height 40
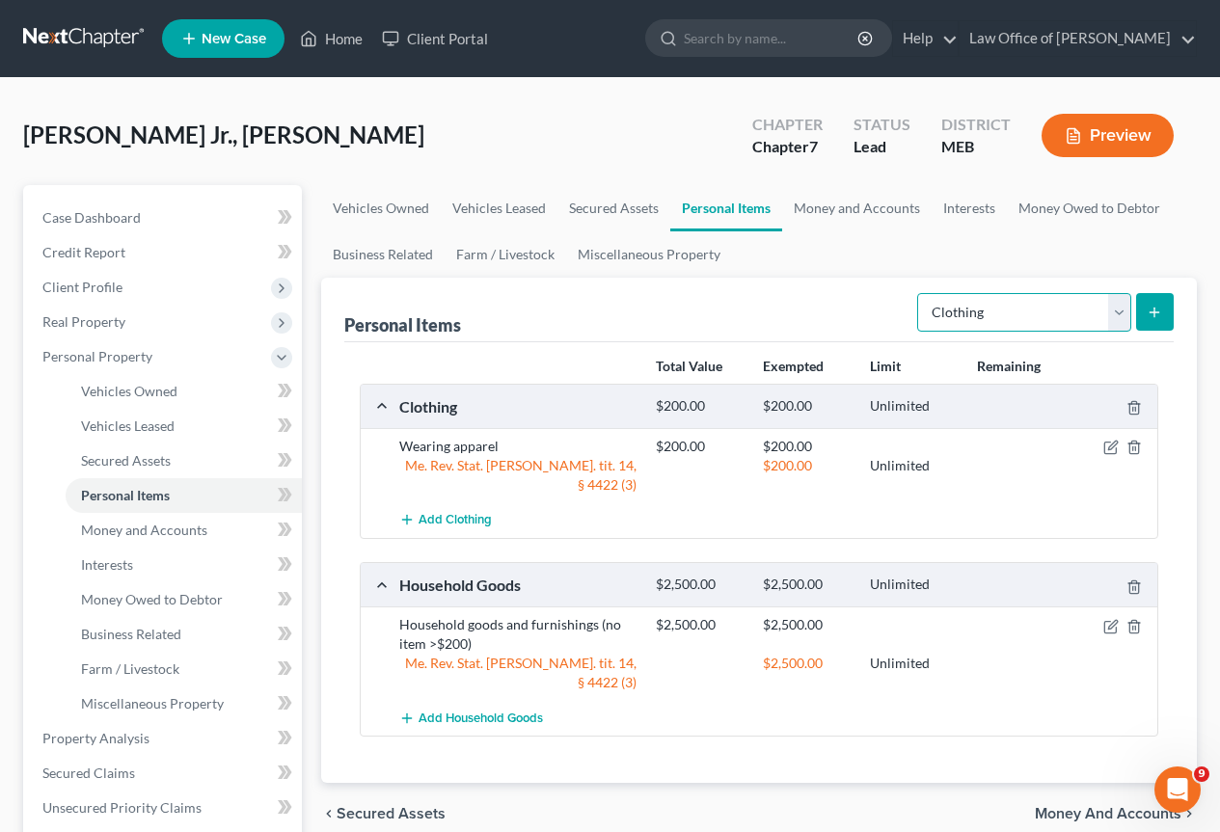
click at [1120, 308] on select "Select Item Type Clothing Collectibles Of Value Electronics Firearms Household …" at bounding box center [1024, 312] width 214 height 39
select select "jewelry"
click at [919, 293] on select "Select Item Type Clothing Collectibles Of Value Electronics Firearms Household …" at bounding box center [1024, 312] width 214 height 39
click at [1161, 307] on button "submit" at bounding box center [1155, 312] width 38 height 38
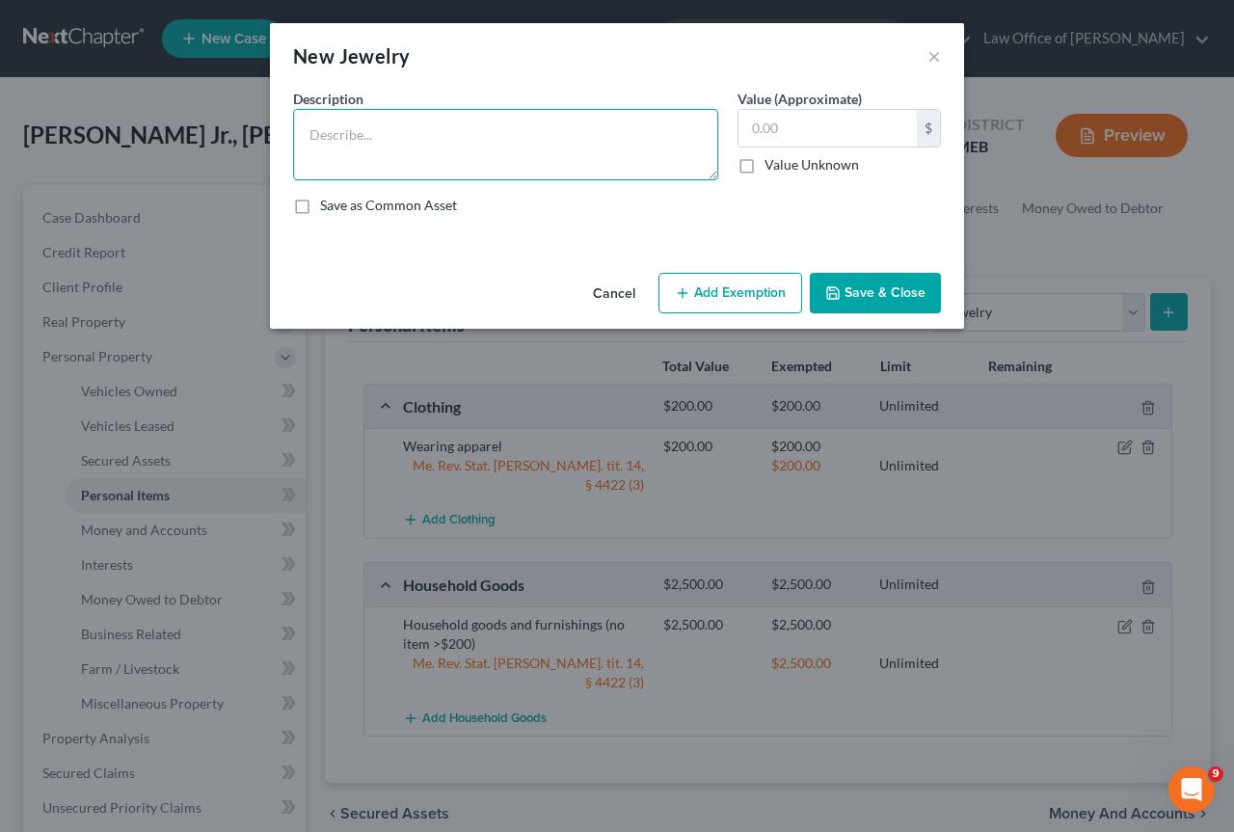
click at [306, 130] on textarea at bounding box center [505, 144] width 425 height 71
click at [319, 135] on textarea "wedding Ring" at bounding box center [505, 144] width 425 height 71
type textarea "Wedding Ring"
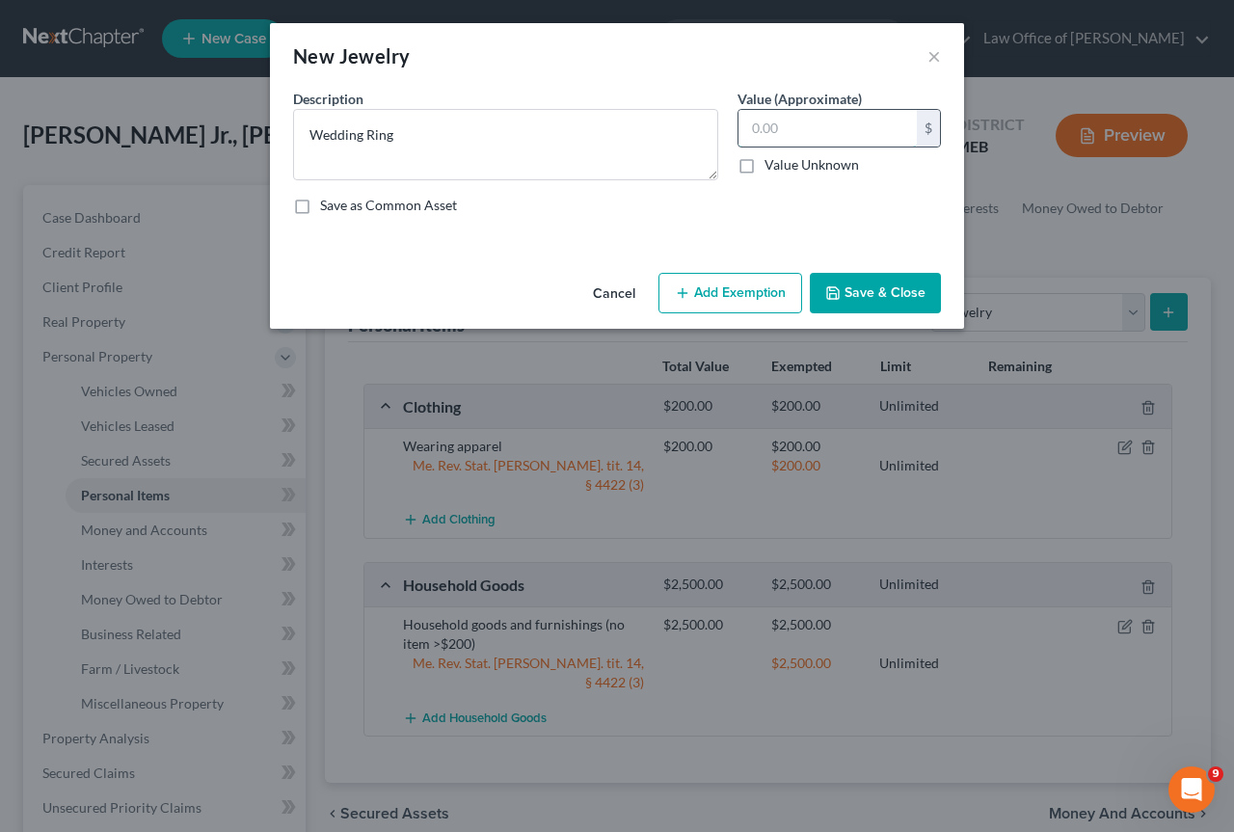
click at [798, 116] on input "text" at bounding box center [828, 128] width 178 height 37
type input "100"
click at [758, 292] on button "Add Exemption" at bounding box center [731, 293] width 144 height 40
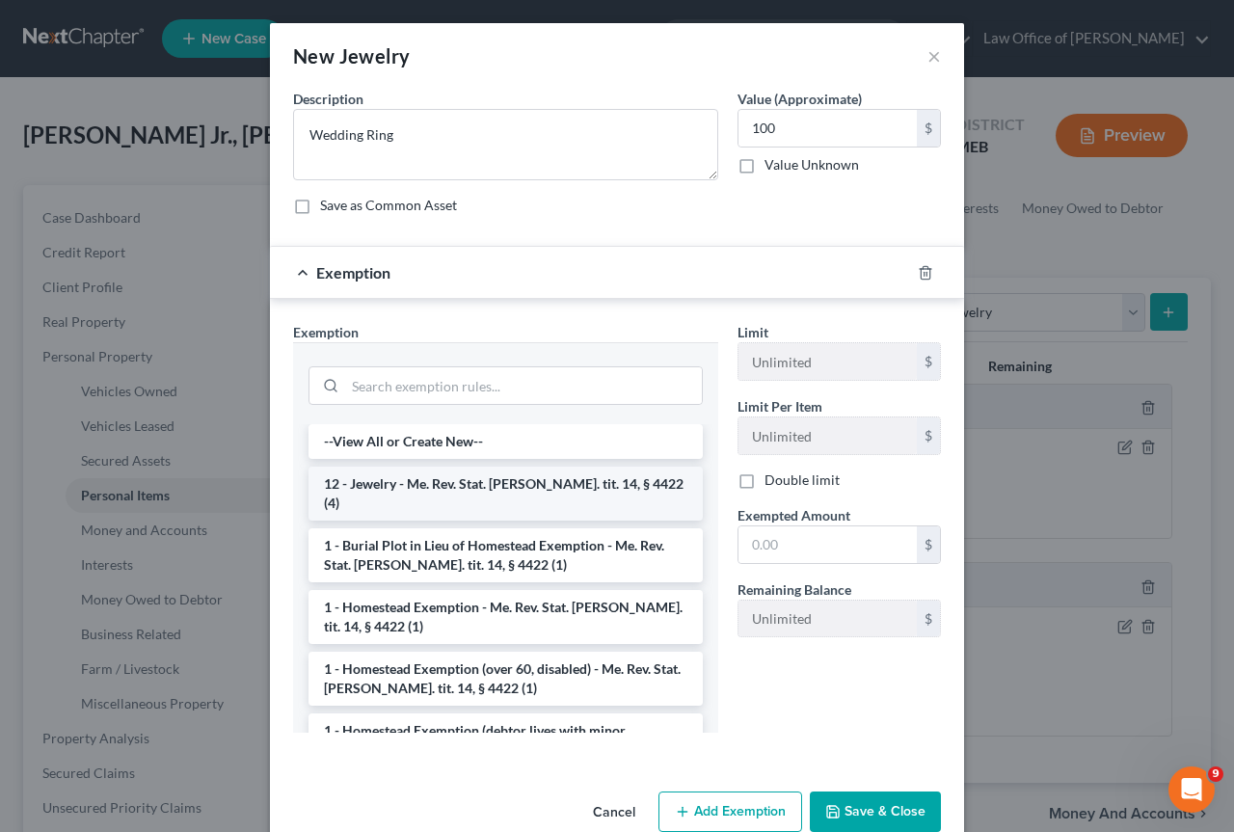
click at [470, 476] on li "12 - Jewelry - Me. Rev. Stat. [PERSON_NAME]. tit. 14, § 4422 (4)" at bounding box center [506, 494] width 394 height 54
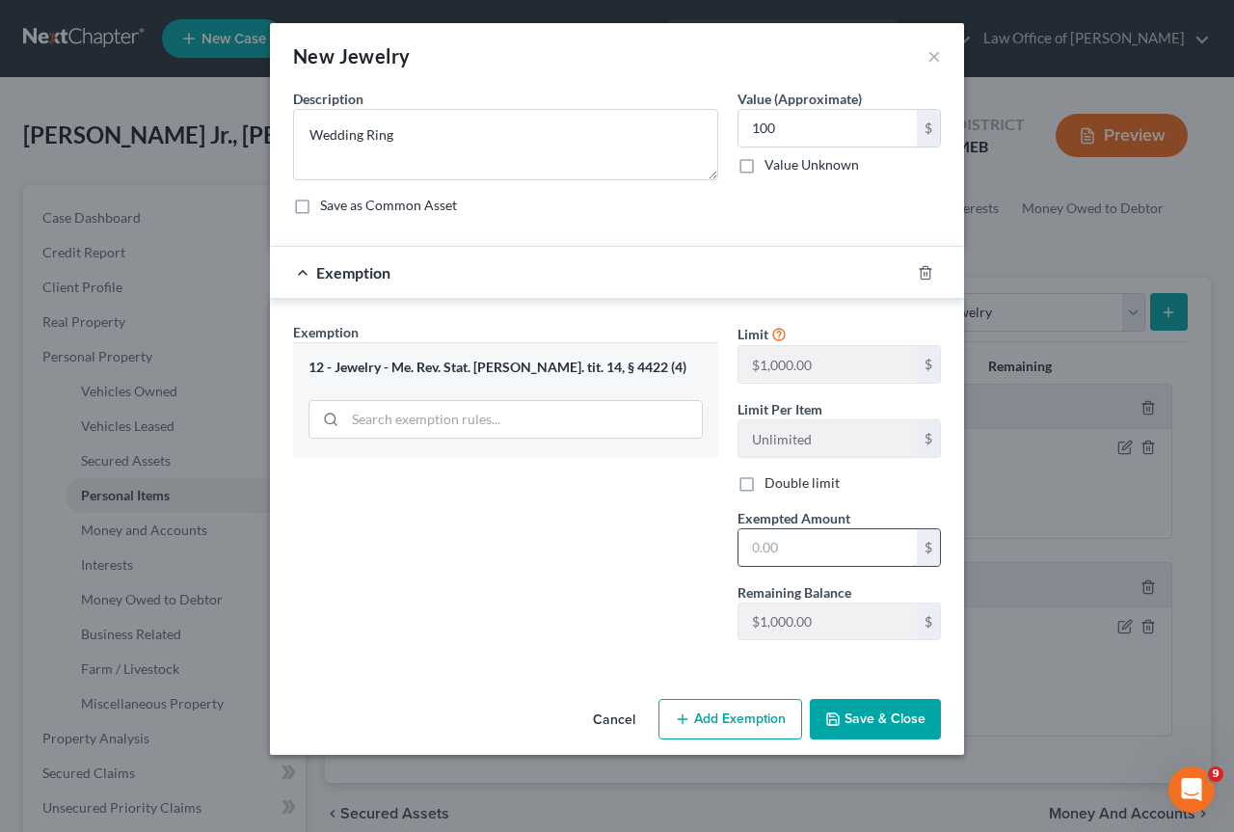
click at [806, 548] on input "text" at bounding box center [828, 547] width 178 height 37
type input "100"
click at [904, 718] on button "Save & Close" at bounding box center [875, 719] width 131 height 40
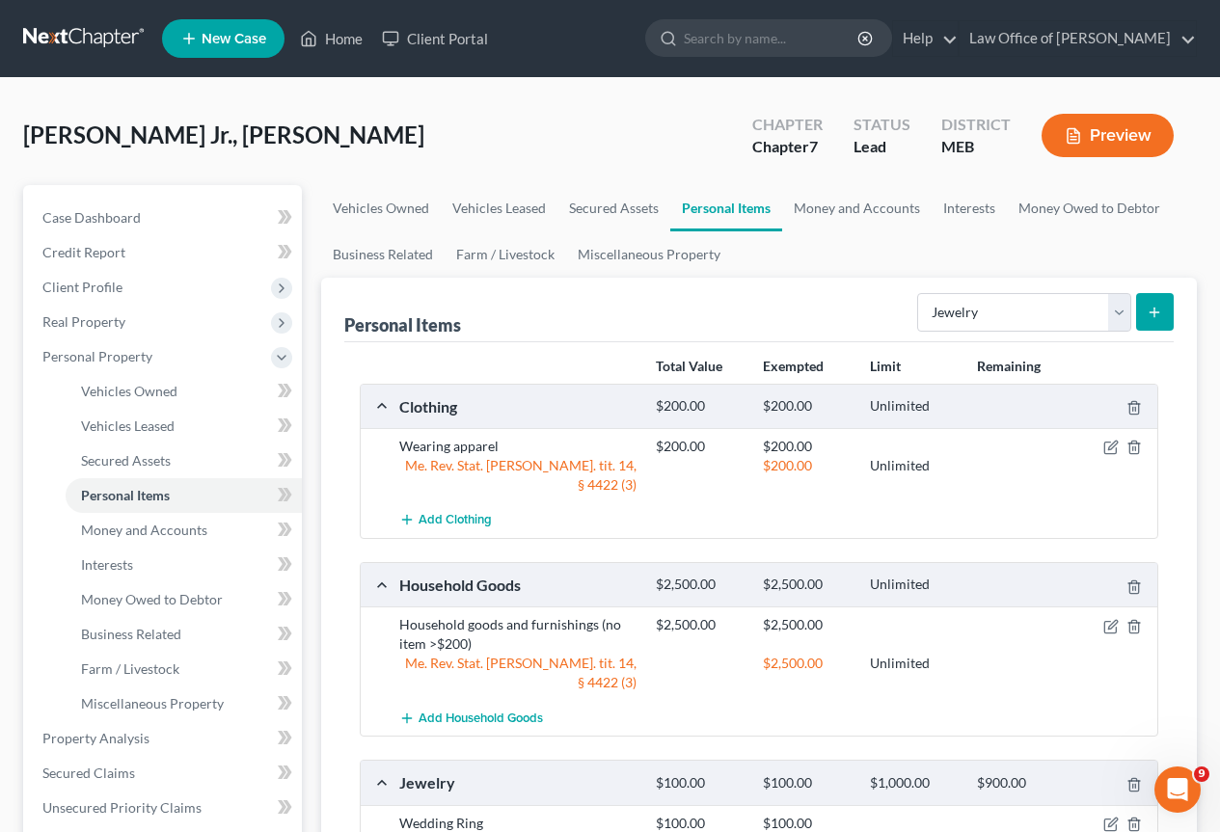
click at [1147, 305] on icon "submit" at bounding box center [1153, 312] width 15 height 15
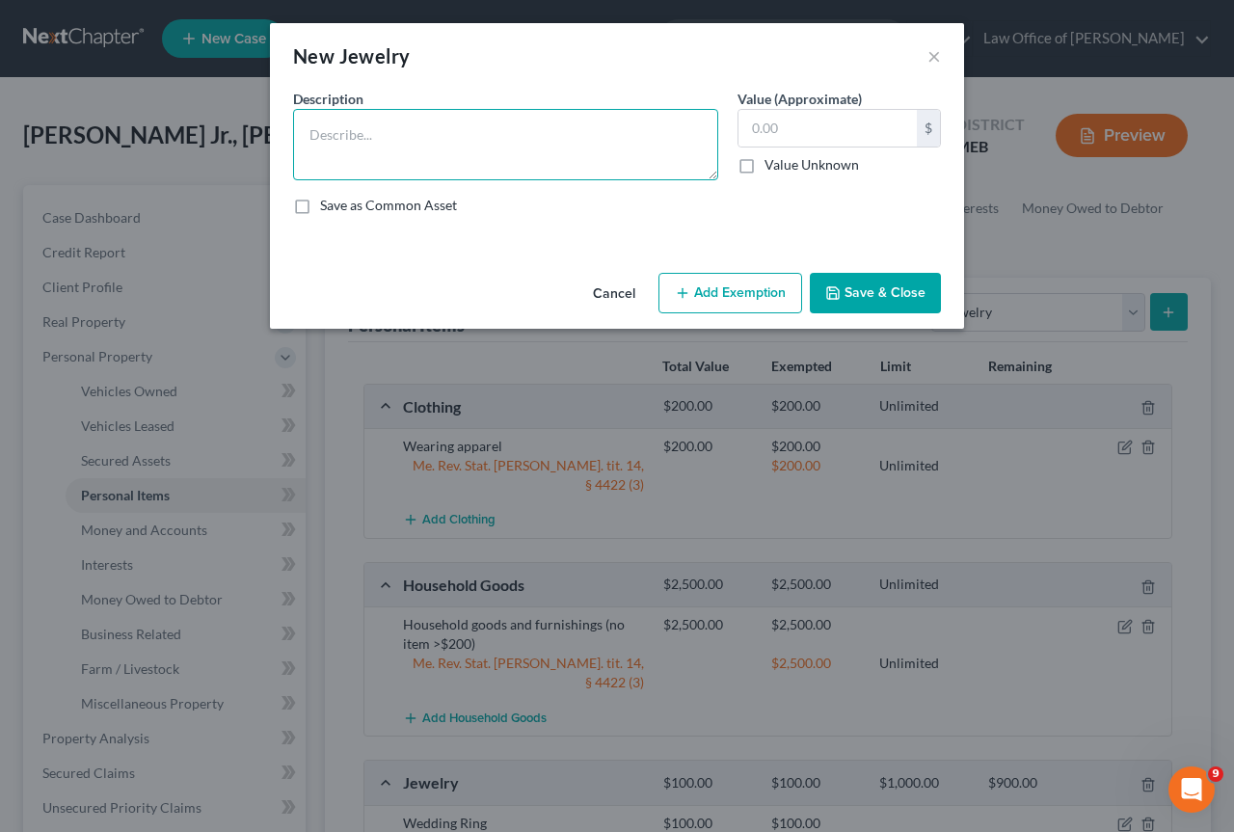
click at [312, 128] on textarea at bounding box center [505, 144] width 425 height 71
type textarea "I-watch"
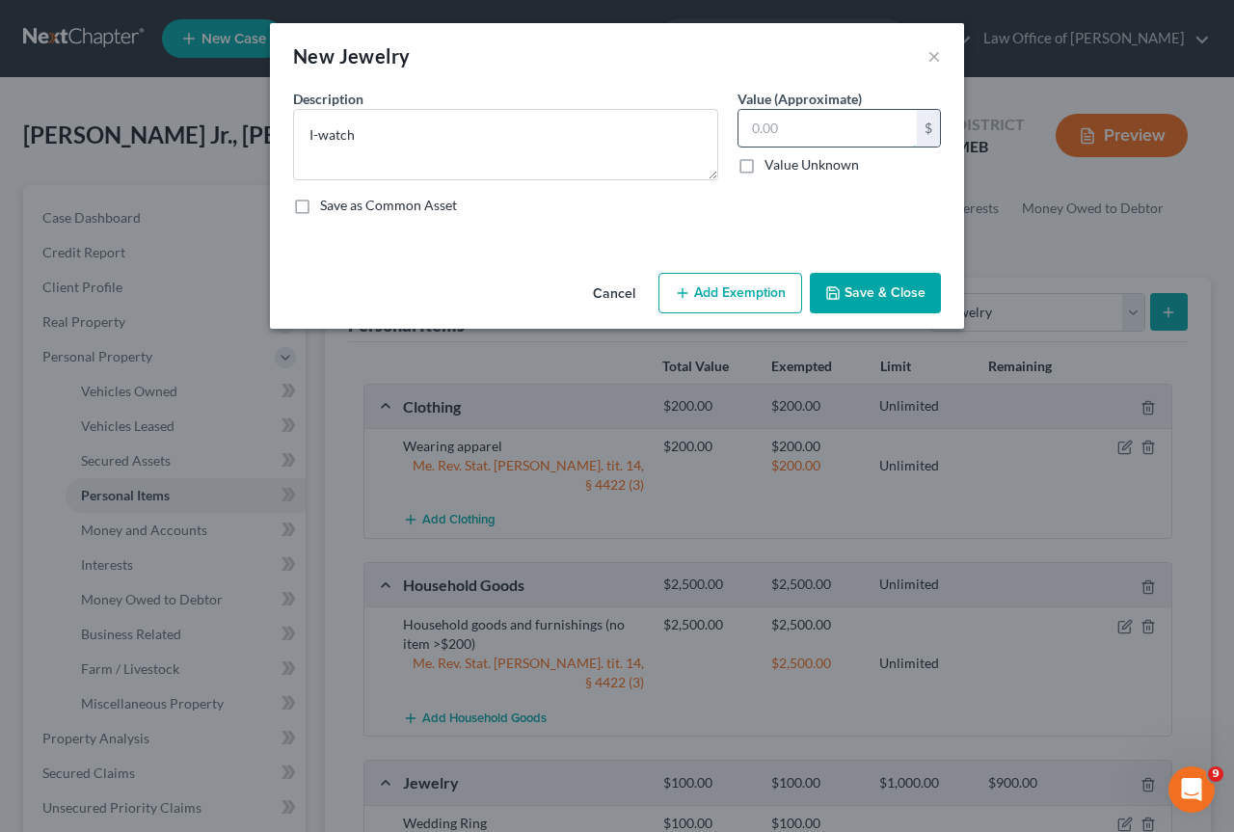
click at [838, 113] on input "text" at bounding box center [828, 128] width 178 height 37
type input "100"
click at [741, 288] on button "Add Exemption" at bounding box center [731, 293] width 144 height 40
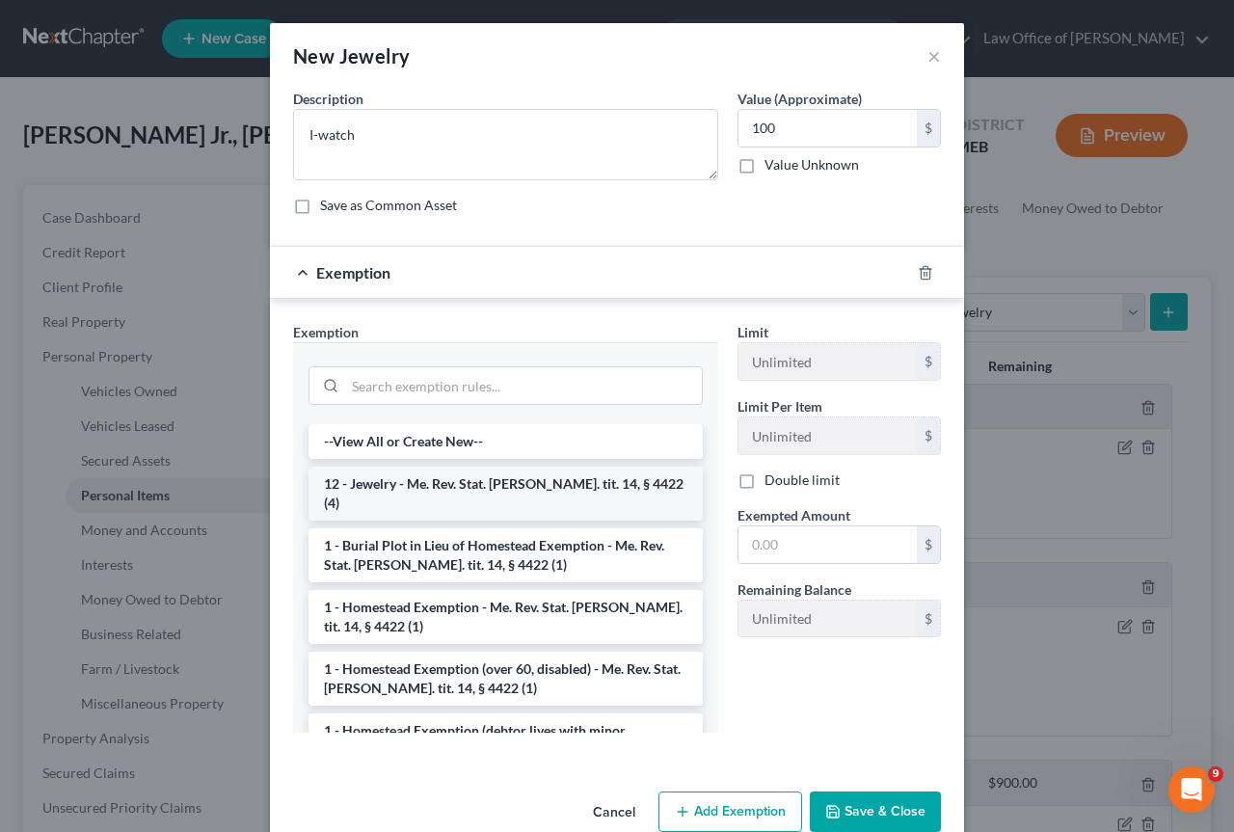
click at [446, 472] on li "12 - Jewelry - Me. Rev. Stat. [PERSON_NAME]. tit. 14, § 4422 (4)" at bounding box center [506, 494] width 394 height 54
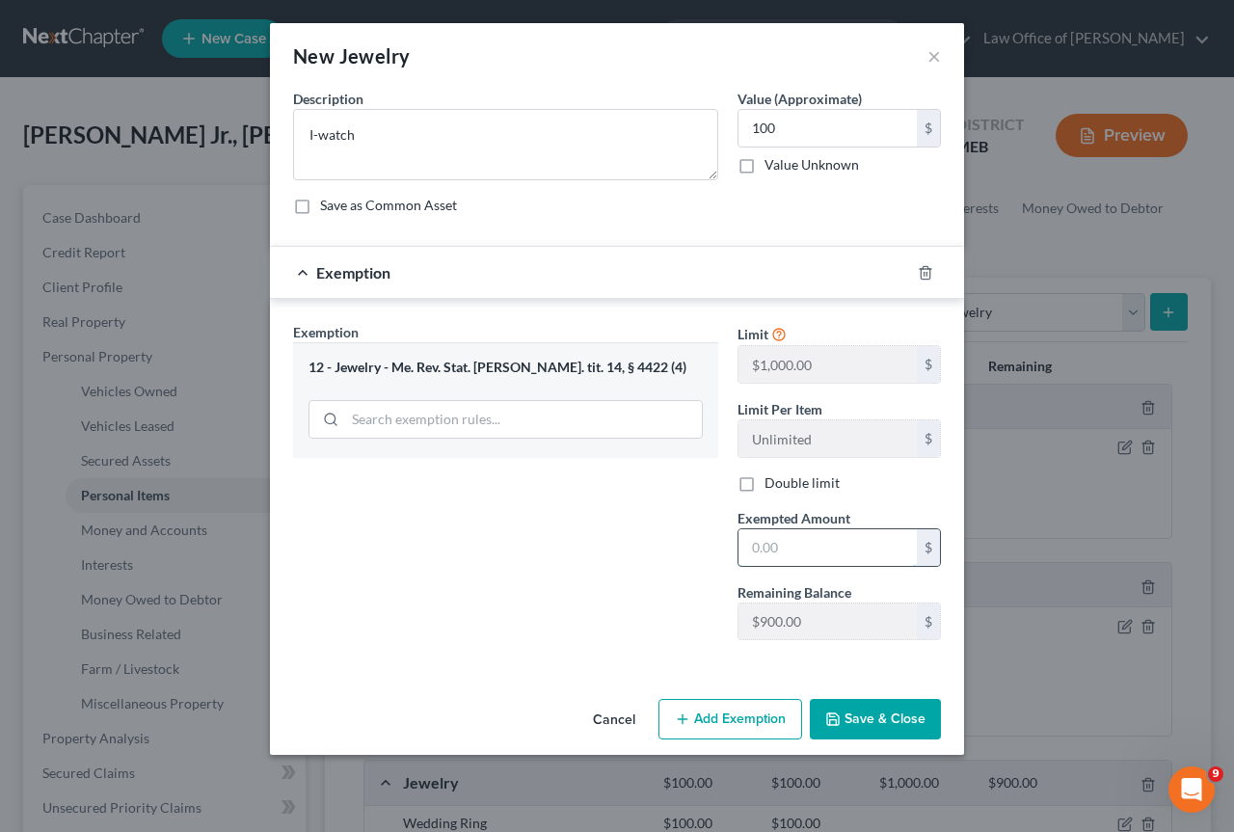
click at [777, 536] on input "text" at bounding box center [828, 547] width 178 height 37
type input "100"
click at [849, 721] on button "Save & Close" at bounding box center [875, 719] width 131 height 40
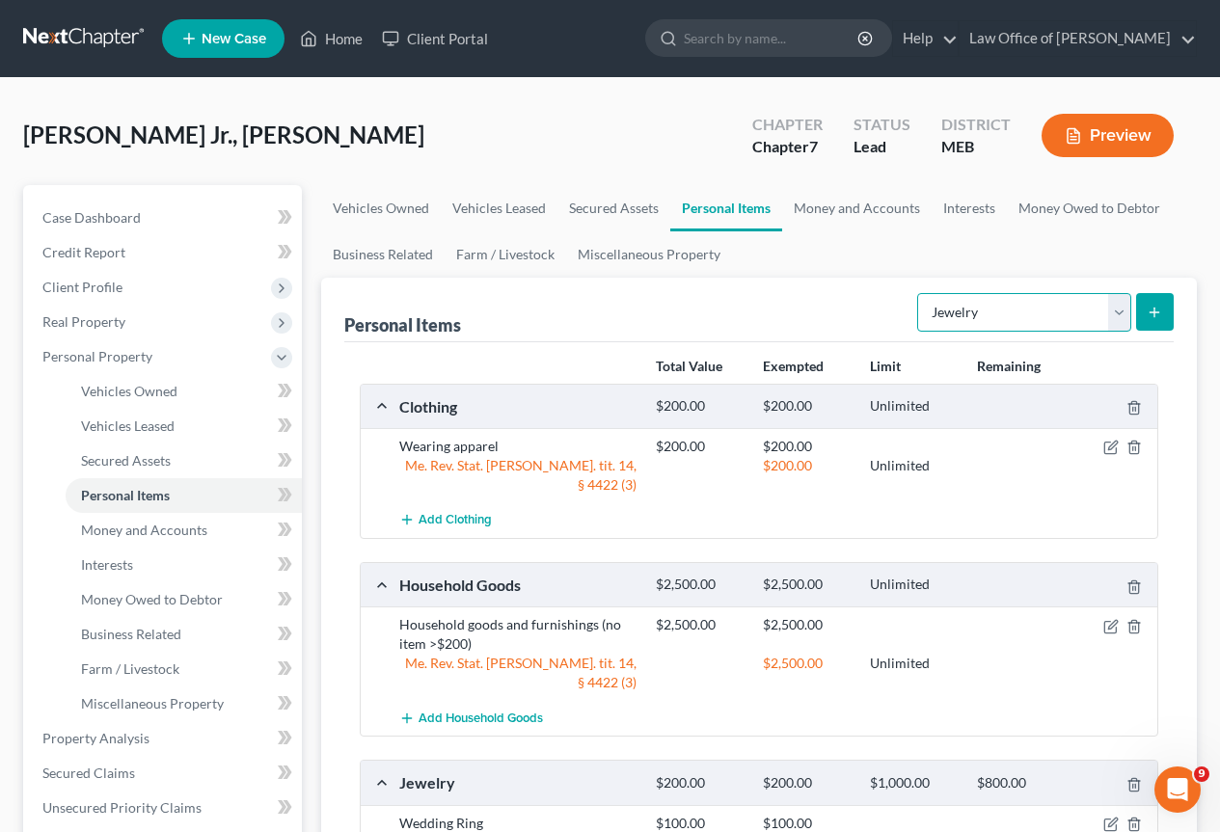
click at [1118, 310] on select "Select Item Type Clothing Collectibles Of Value Electronics Firearms Household …" at bounding box center [1024, 312] width 214 height 39
select select "firearms"
click at [919, 293] on select "Select Item Type Clothing Collectibles Of Value Electronics Firearms Household …" at bounding box center [1024, 312] width 214 height 39
click at [1163, 305] on button "submit" at bounding box center [1155, 312] width 38 height 38
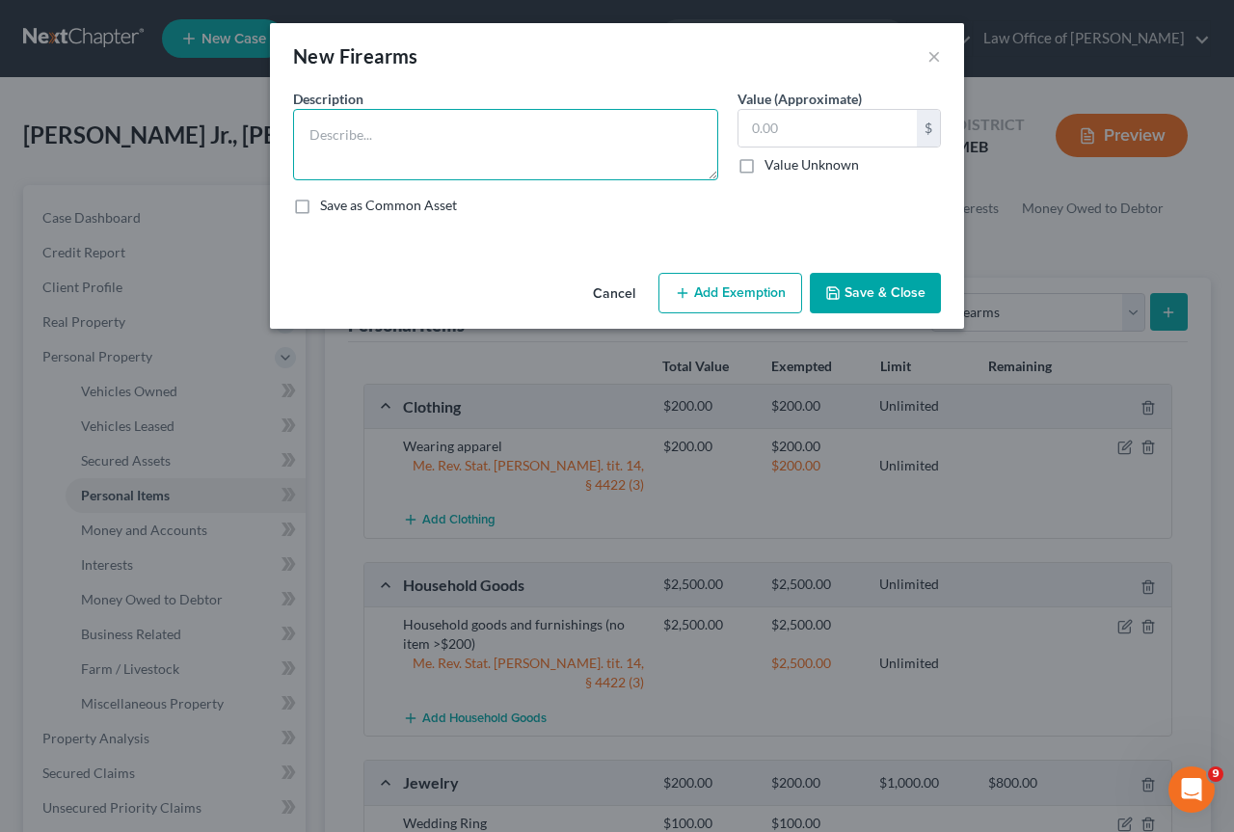
click at [307, 137] on textarea at bounding box center [505, 144] width 425 height 71
type textarea "AR-300"
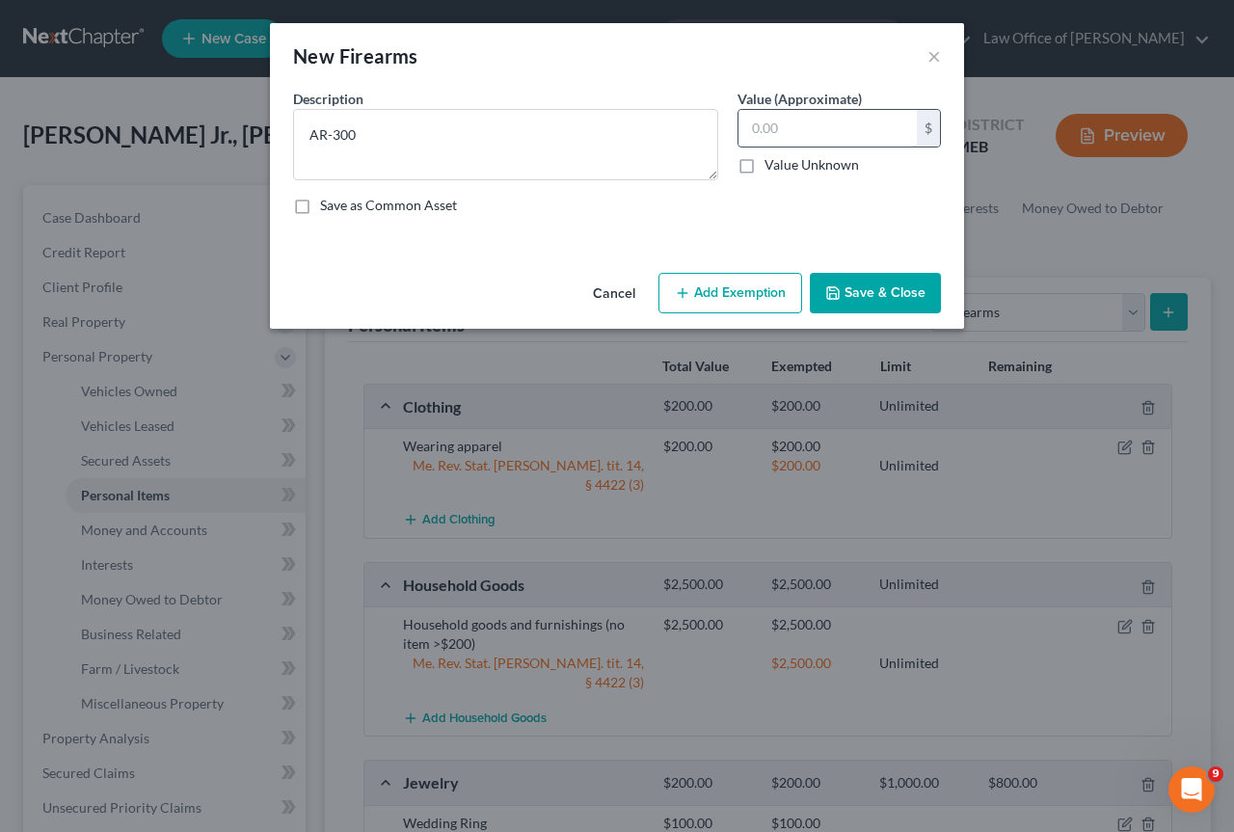
click at [806, 134] on input "text" at bounding box center [828, 128] width 178 height 37
type input "250"
click at [752, 288] on button "Add Exemption" at bounding box center [731, 293] width 144 height 40
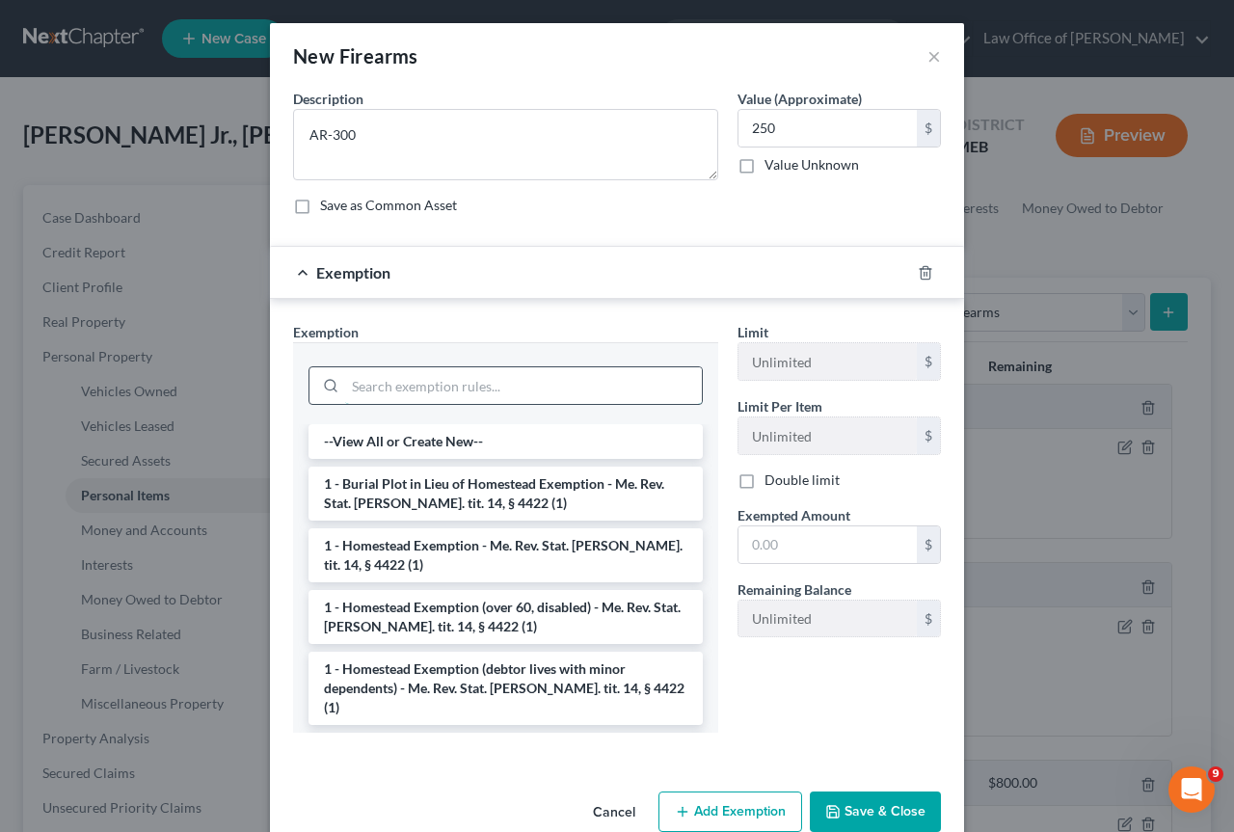
click at [378, 388] on input "search" at bounding box center [523, 385] width 357 height 37
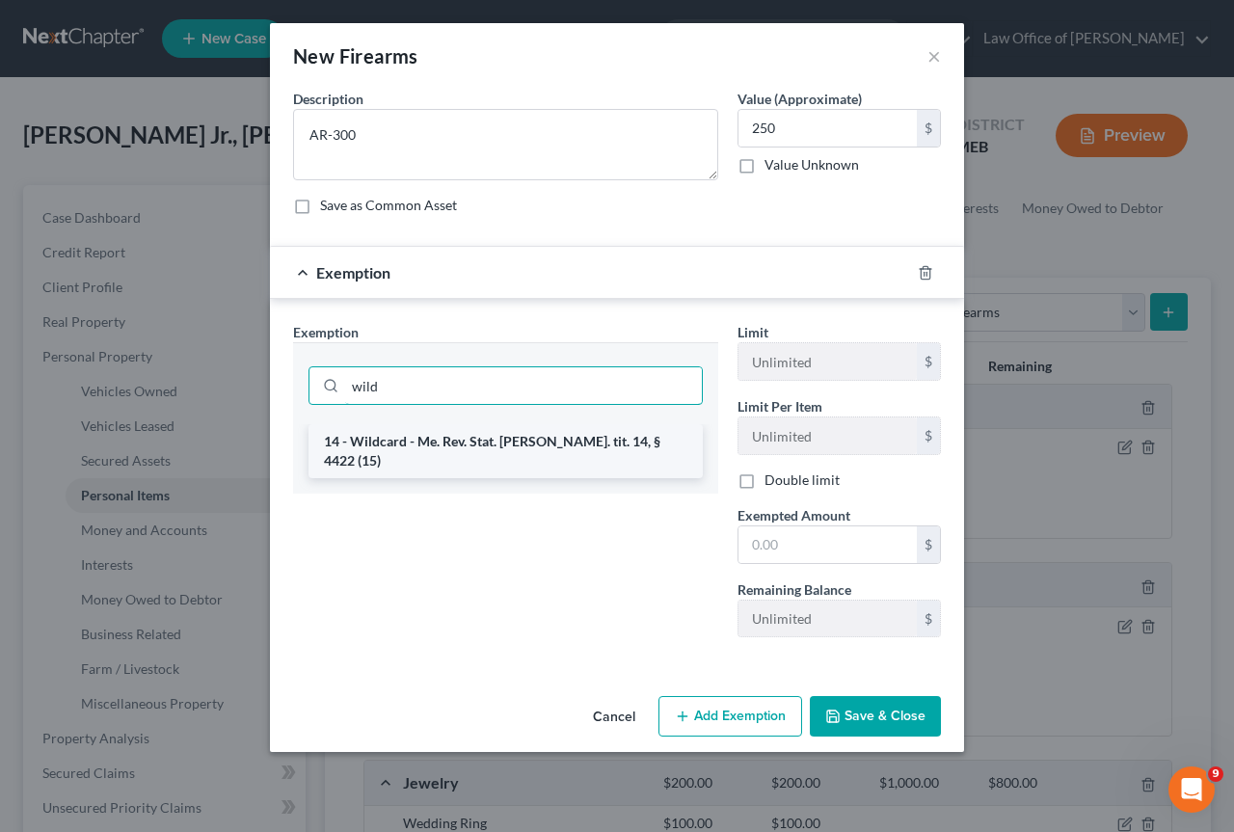
type input "wild"
click at [438, 442] on li "14 - Wildcard - Me. Rev. Stat. [PERSON_NAME]. tit. 14, § 4422 (15)" at bounding box center [506, 451] width 394 height 54
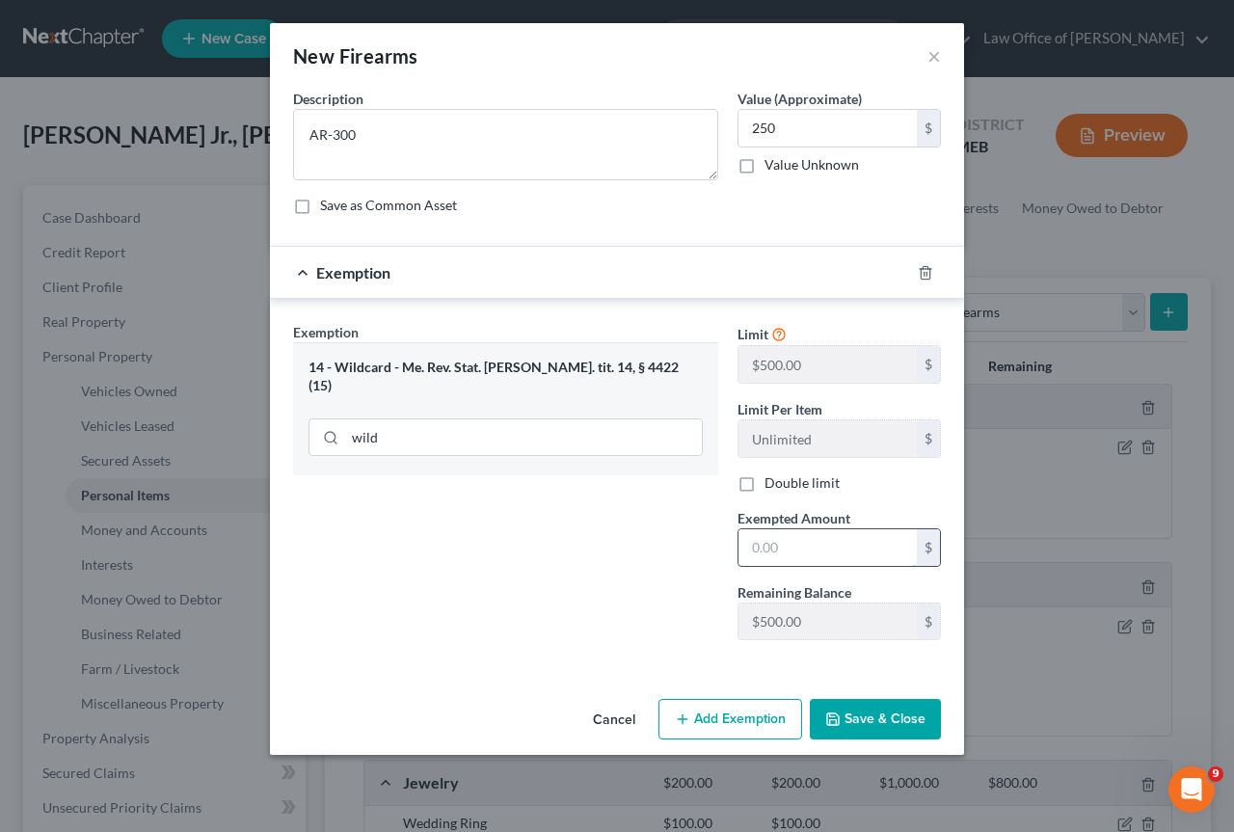
click at [786, 545] on input "text" at bounding box center [828, 547] width 178 height 37
type input "250"
click at [888, 712] on button "Save & Close" at bounding box center [875, 719] width 131 height 40
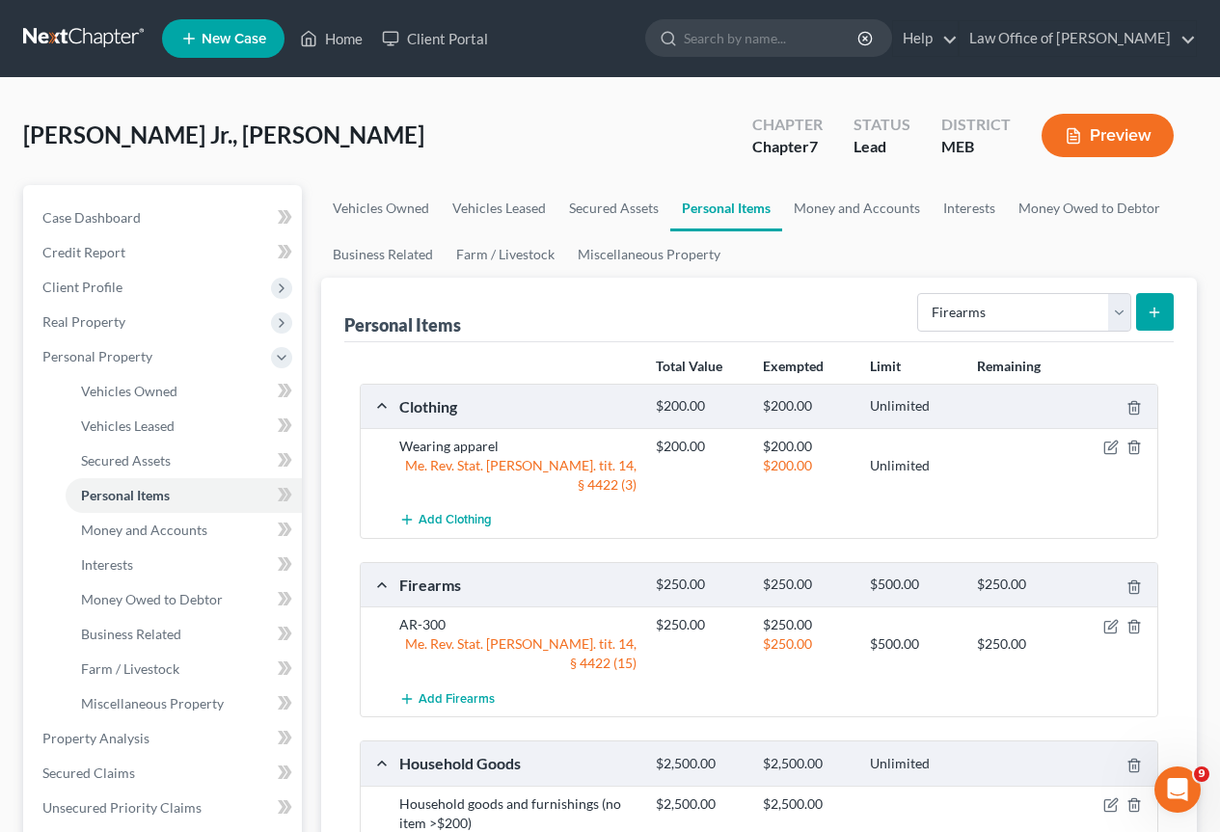
click at [1154, 301] on button "submit" at bounding box center [1155, 312] width 38 height 38
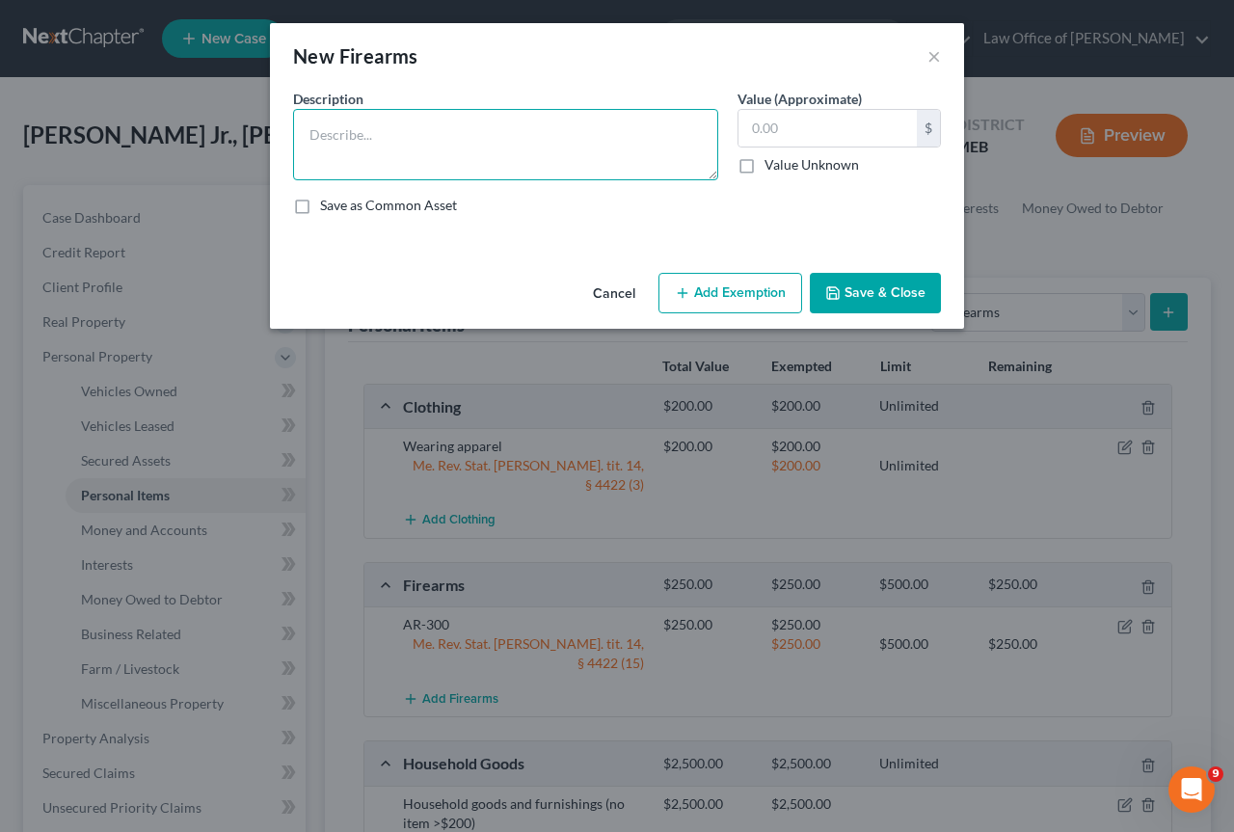
click at [305, 127] on textarea at bounding box center [505, 144] width 425 height 71
type textarea "AR-556"
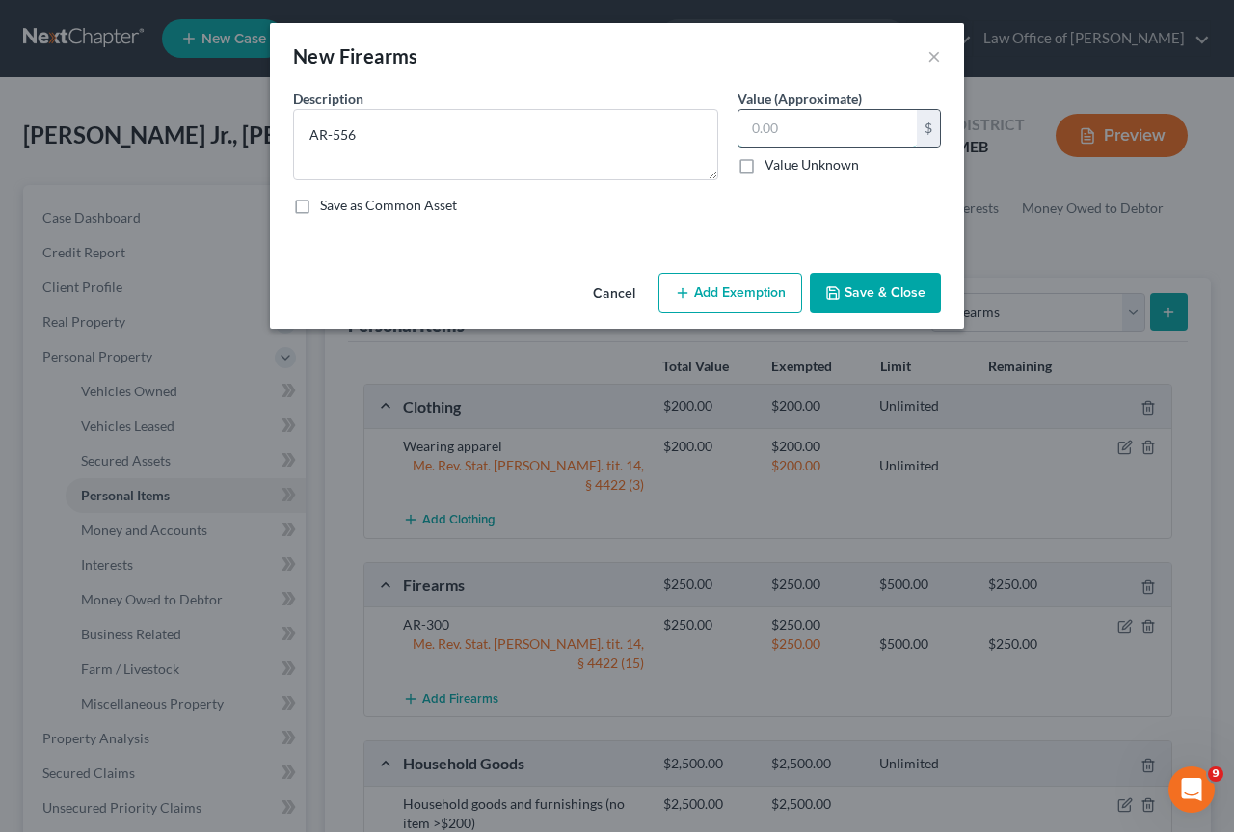
click at [811, 122] on input "text" at bounding box center [828, 128] width 178 height 37
type input "250"
click at [749, 294] on button "Add Exemption" at bounding box center [731, 293] width 144 height 40
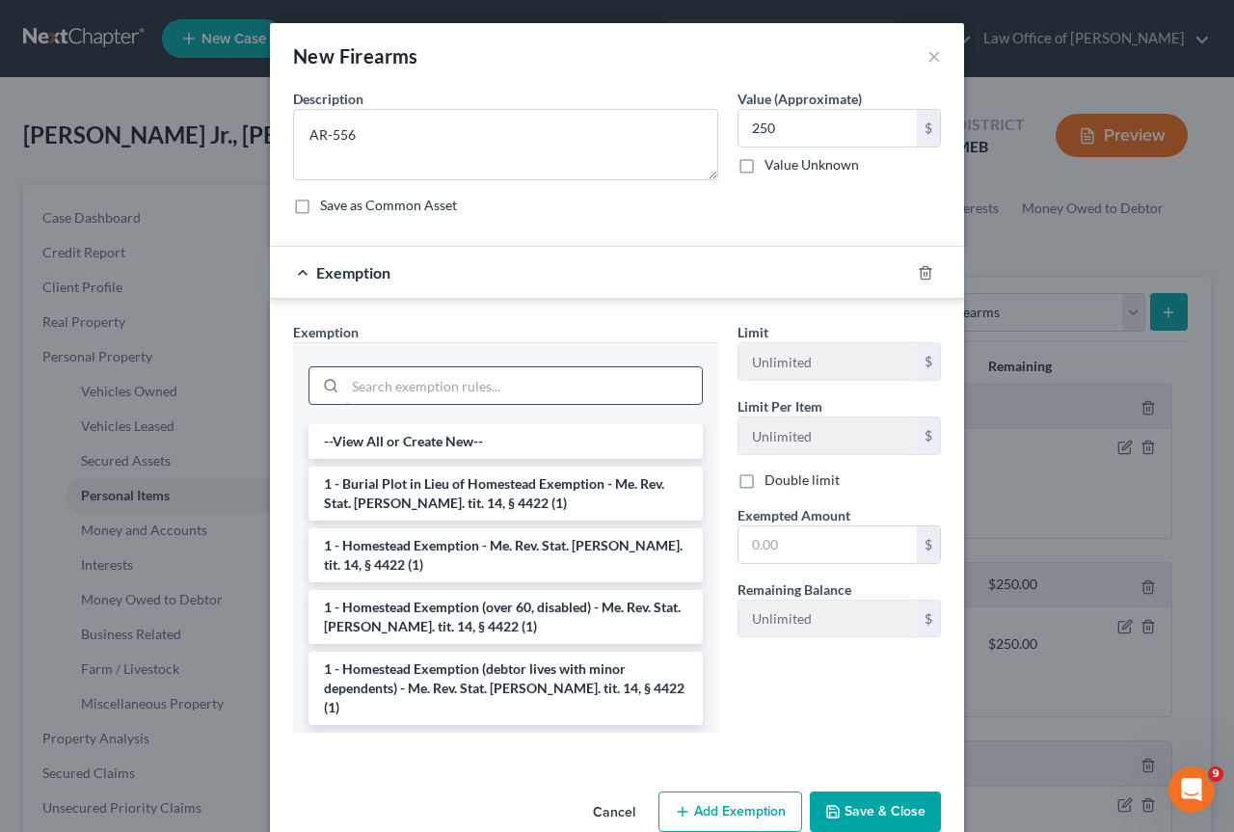
click at [389, 397] on input "search" at bounding box center [523, 385] width 357 height 37
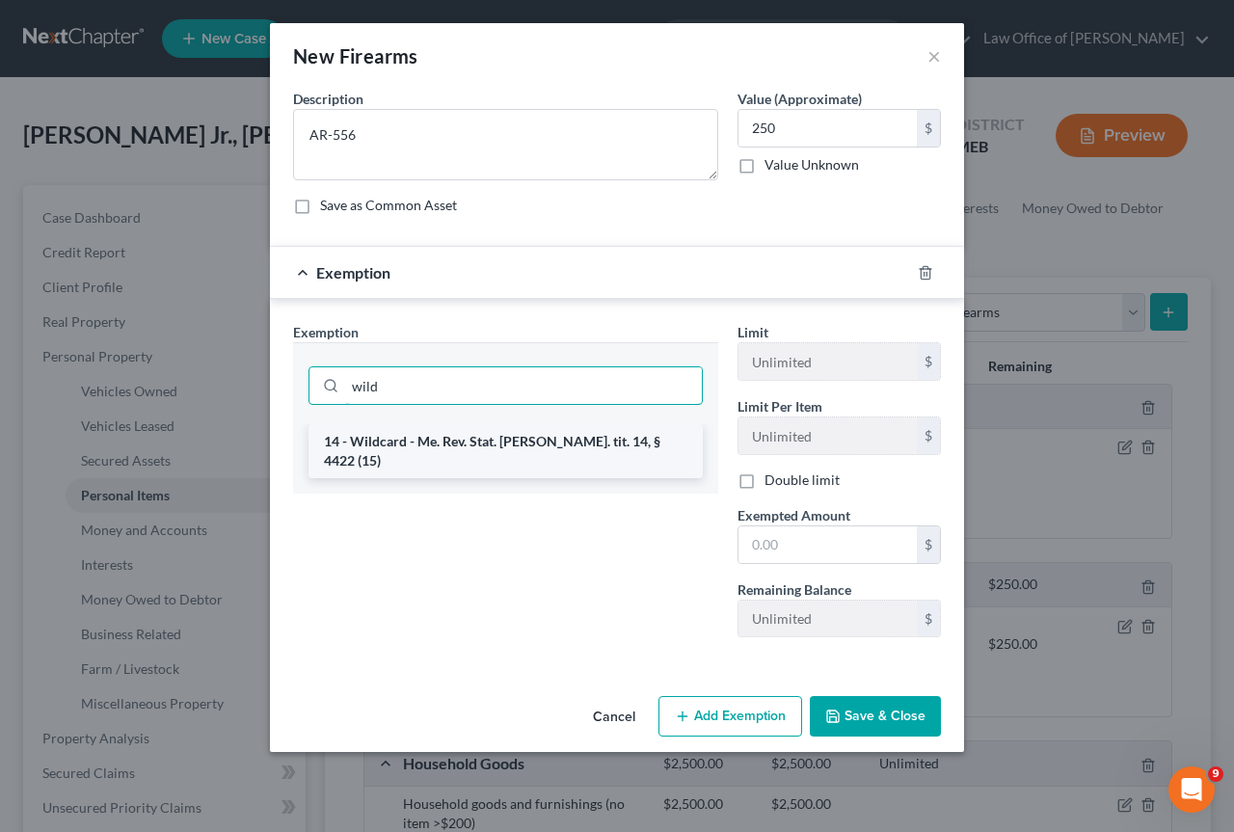
type input "wild"
click at [551, 438] on li "14 - Wildcard - Me. Rev. Stat. [PERSON_NAME]. tit. 14, § 4422 (15)" at bounding box center [506, 451] width 394 height 54
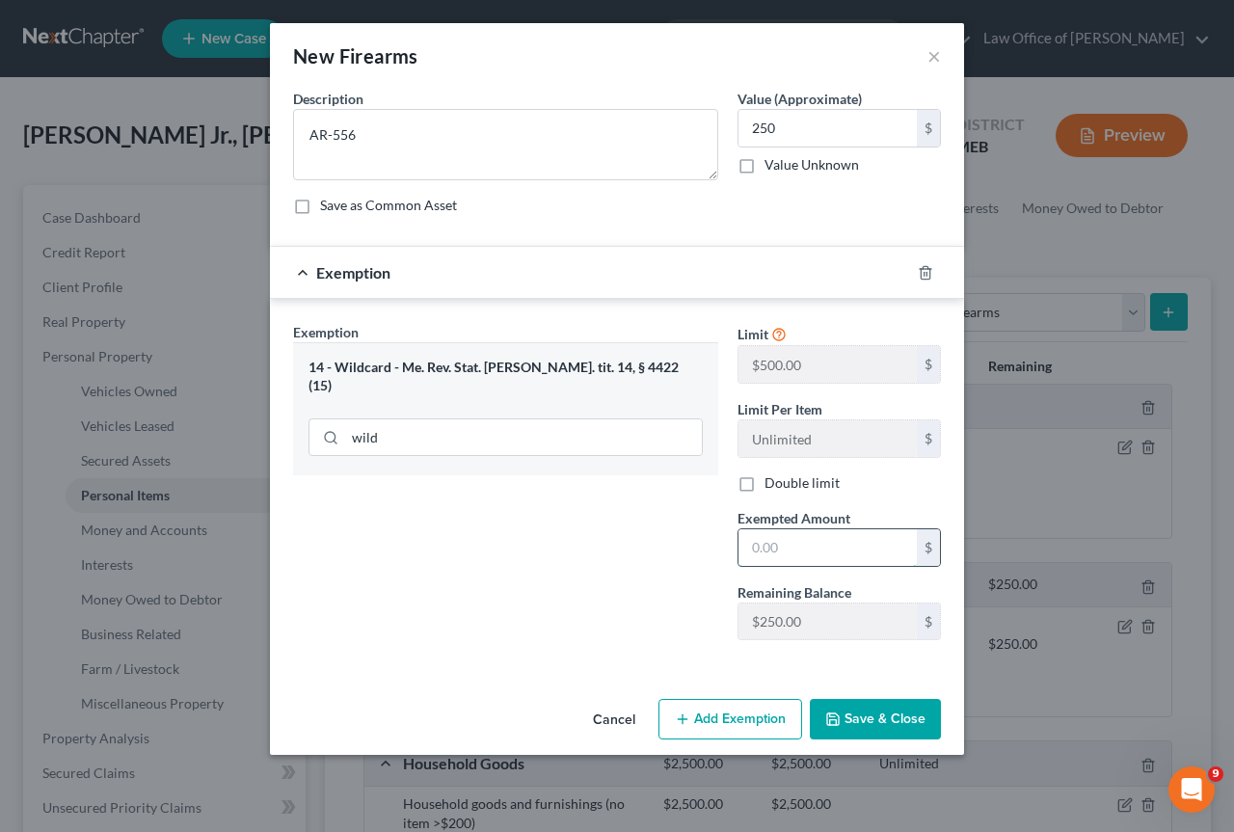
click at [823, 549] on input "text" at bounding box center [828, 547] width 178 height 37
type input "250"
click at [891, 707] on button "Save & Close" at bounding box center [875, 719] width 131 height 40
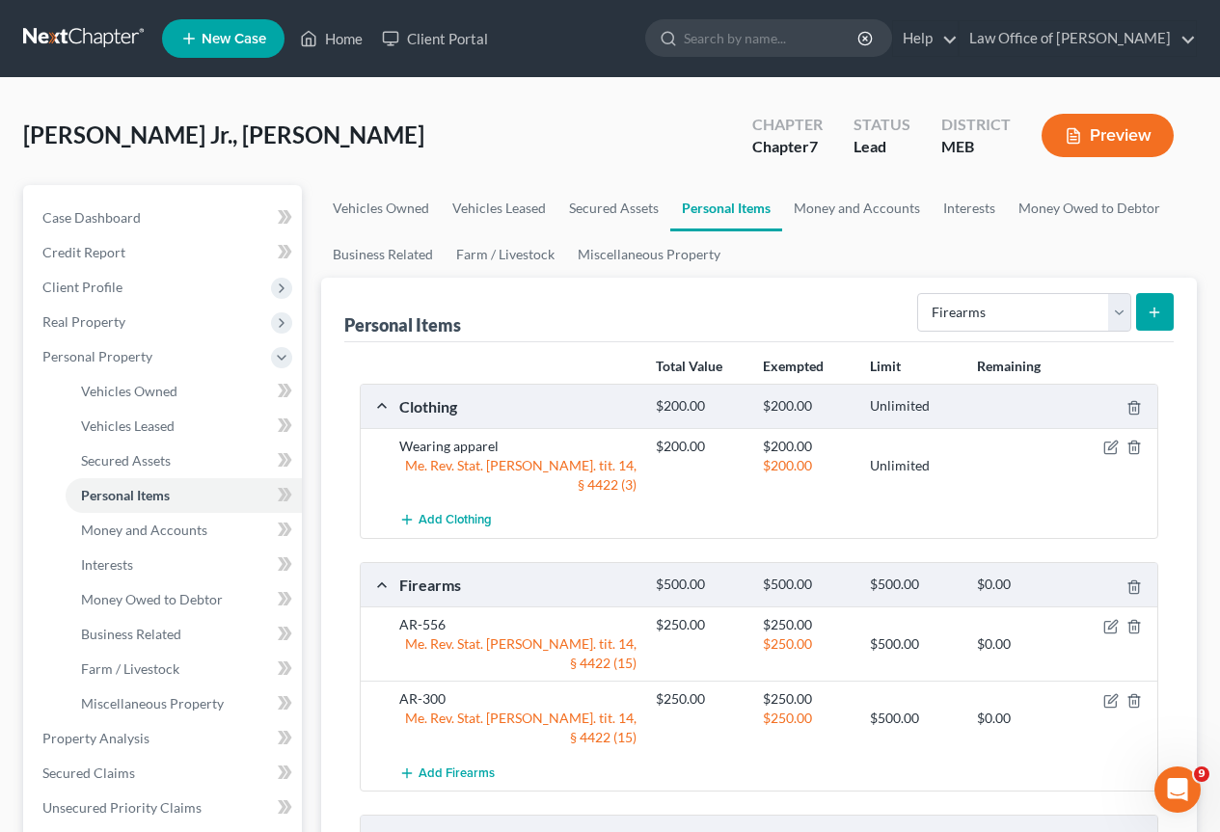
click at [1154, 308] on line "submit" at bounding box center [1154, 312] width 0 height 9
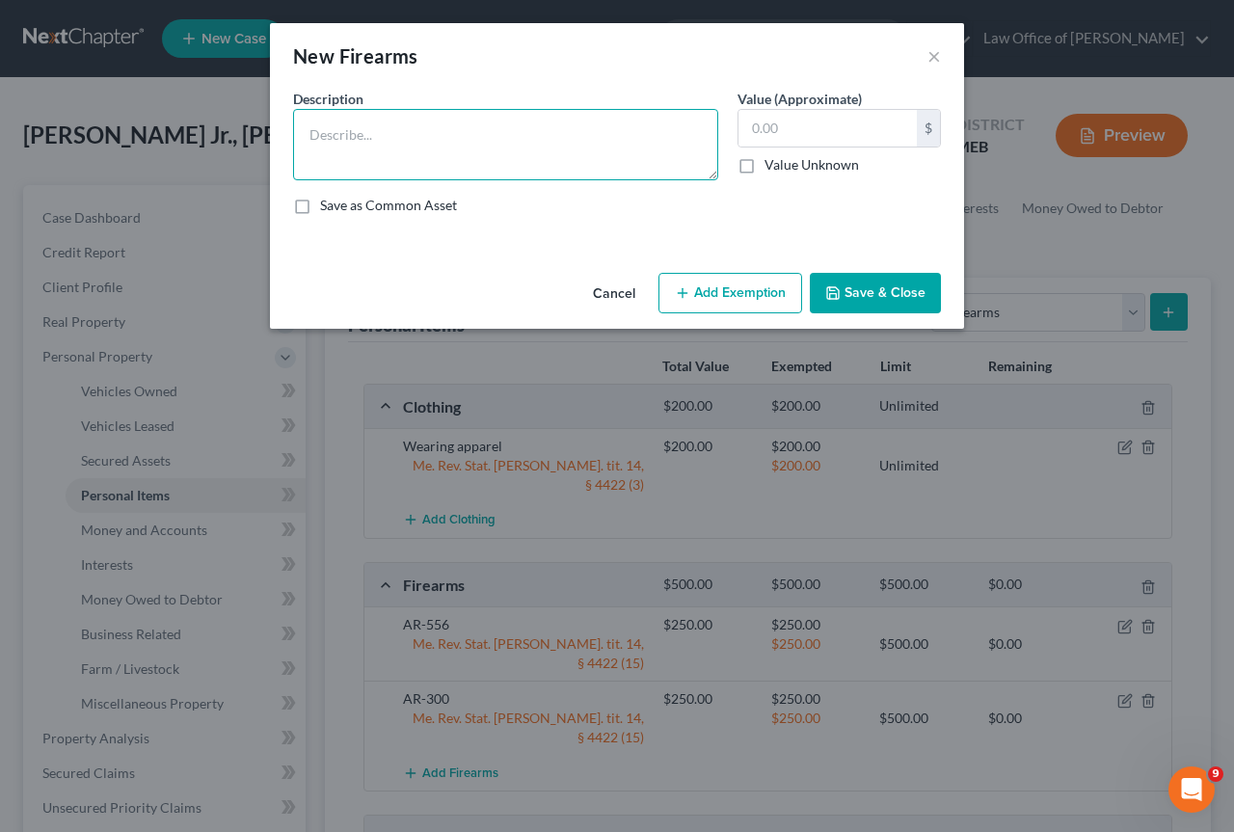
drag, startPoint x: 311, startPoint y: 136, endPoint x: 206, endPoint y: 151, distance: 106.2
click at [311, 137] on textarea at bounding box center [505, 144] width 425 height 71
type textarea "Glock 19"
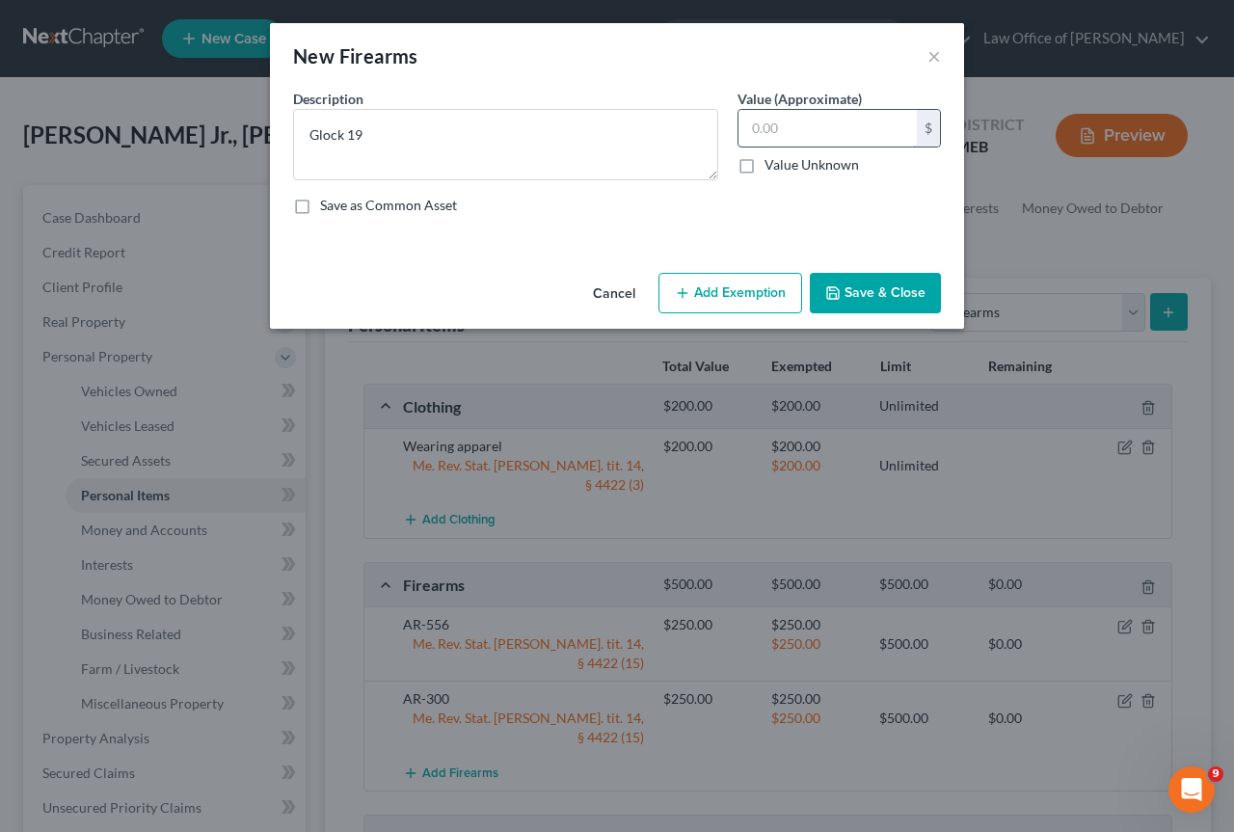
click at [785, 129] on input "text" at bounding box center [828, 128] width 178 height 37
type input "200"
click at [739, 294] on button "Add Exemption" at bounding box center [731, 293] width 144 height 40
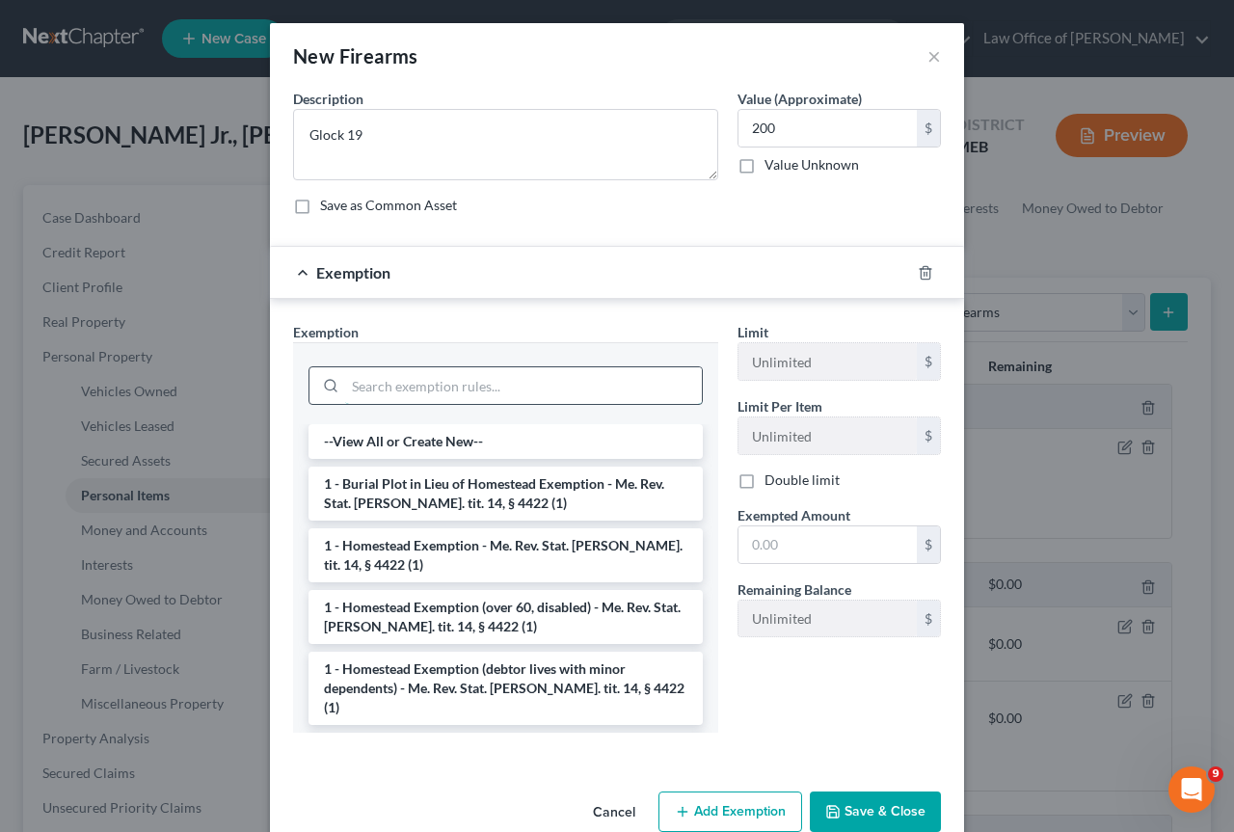
click at [413, 384] on input "search" at bounding box center [523, 385] width 357 height 37
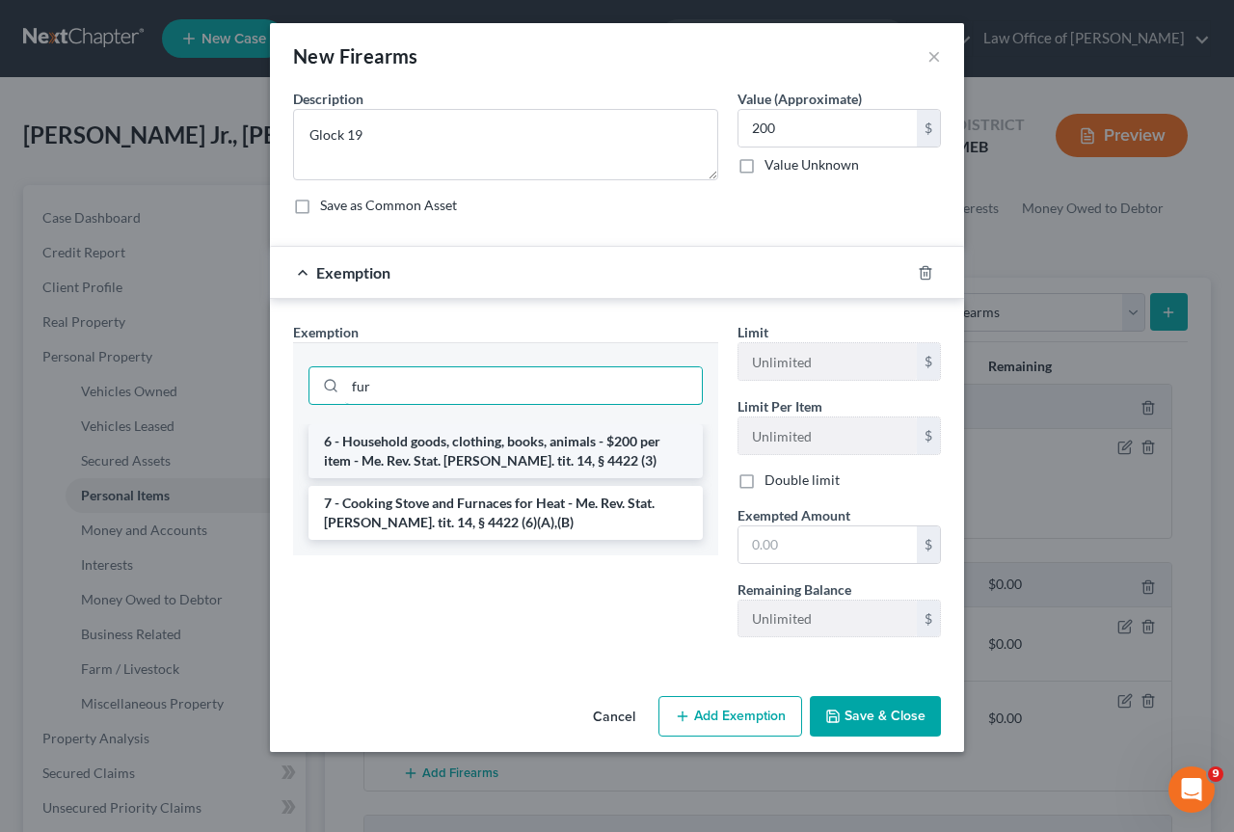
type input "fur"
click at [430, 455] on li "6 - Household goods, clothing, books, animals - $200 per item - Me. Rev. Stat. …" at bounding box center [506, 451] width 394 height 54
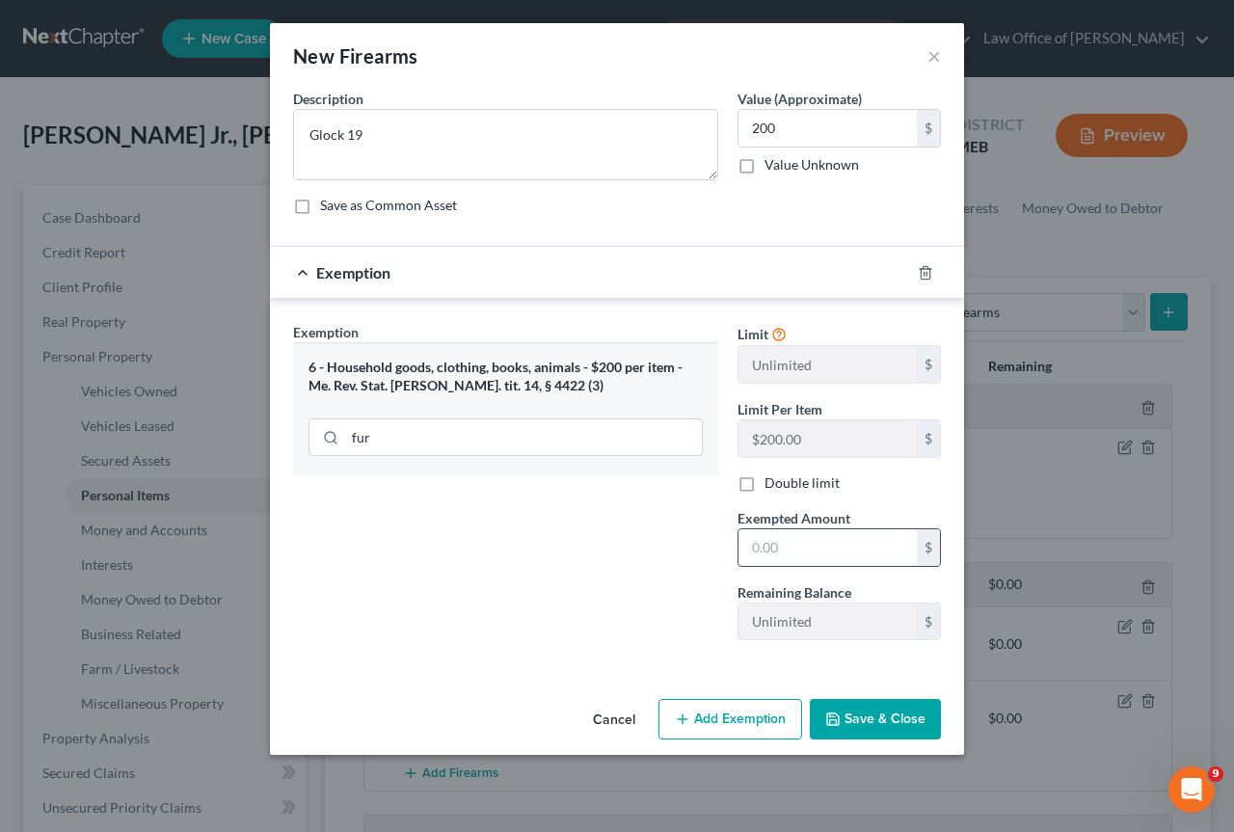
click at [773, 547] on input "text" at bounding box center [828, 547] width 178 height 37
type input "200"
click at [877, 723] on button "Save & Close" at bounding box center [875, 719] width 131 height 40
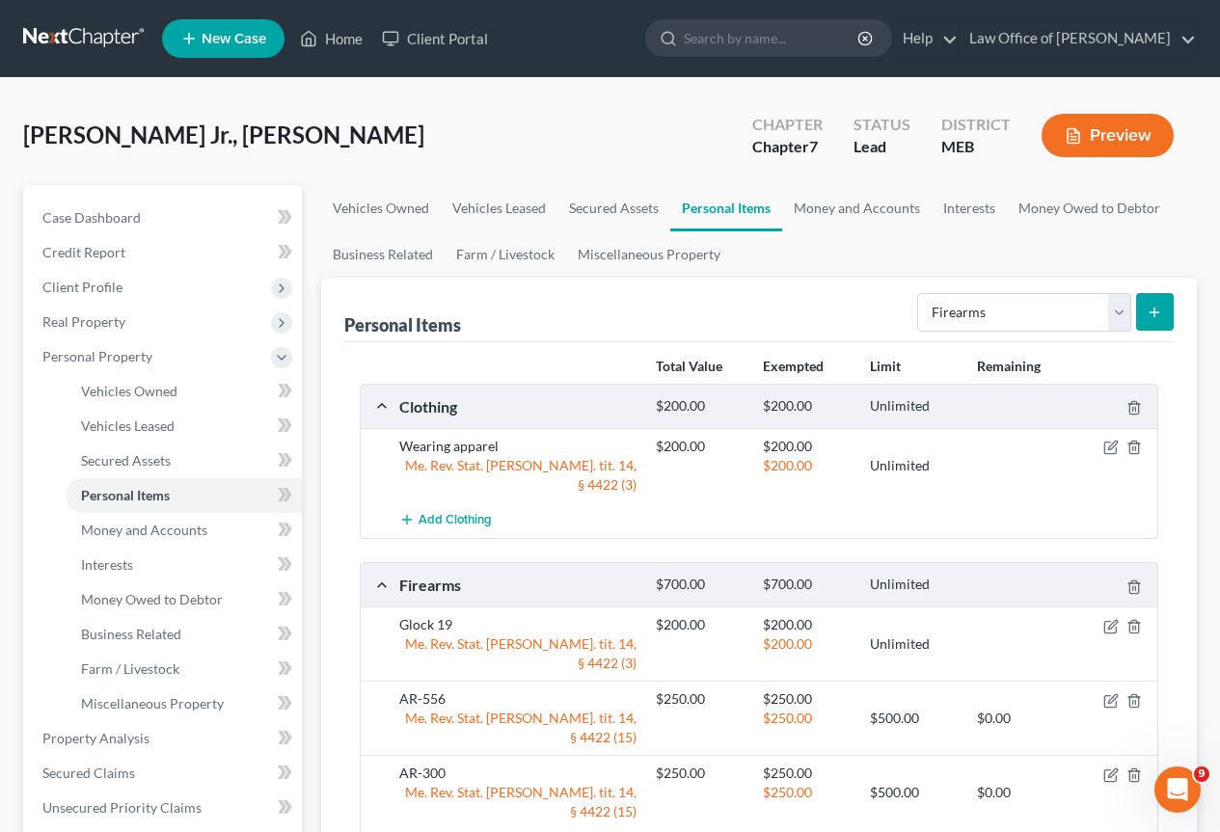
click at [1161, 301] on button "submit" at bounding box center [1155, 312] width 38 height 38
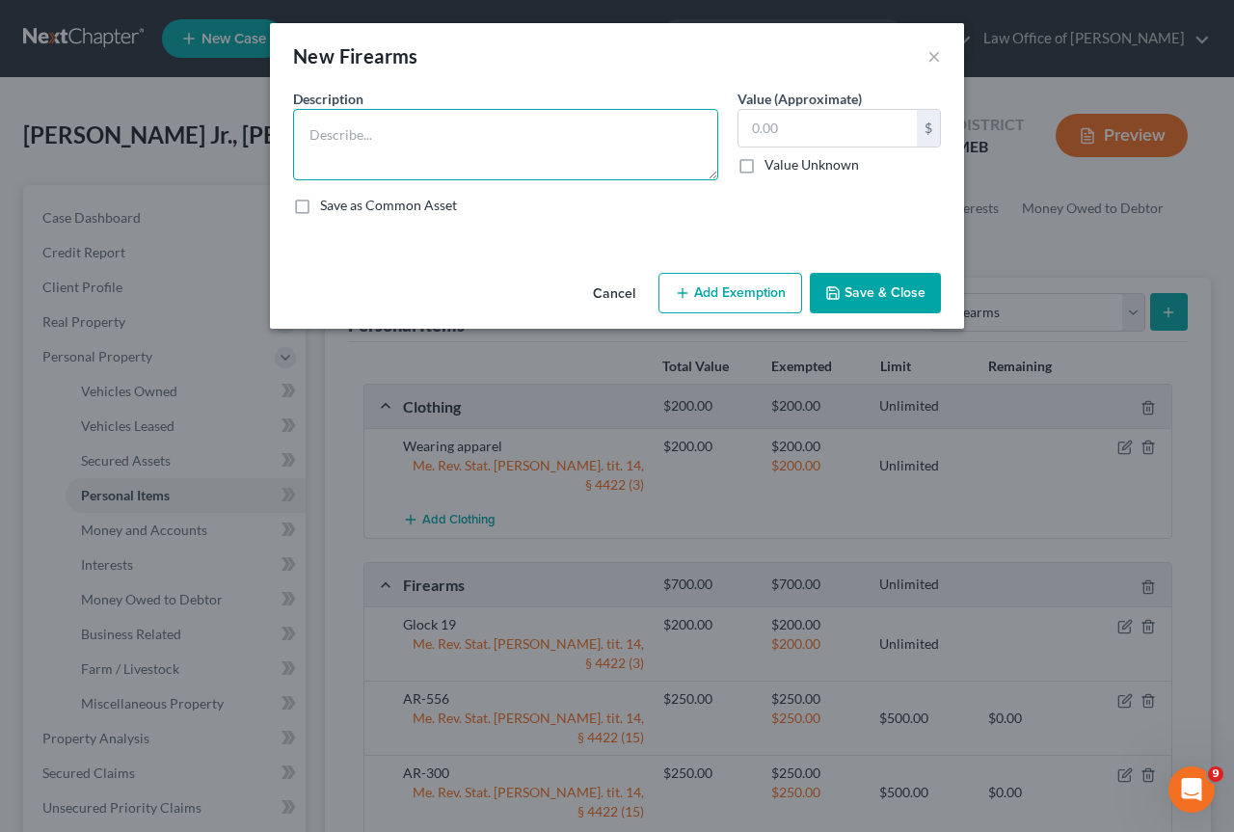
click at [352, 134] on textarea at bounding box center [505, 144] width 425 height 71
type textarea "Glock 9mm"
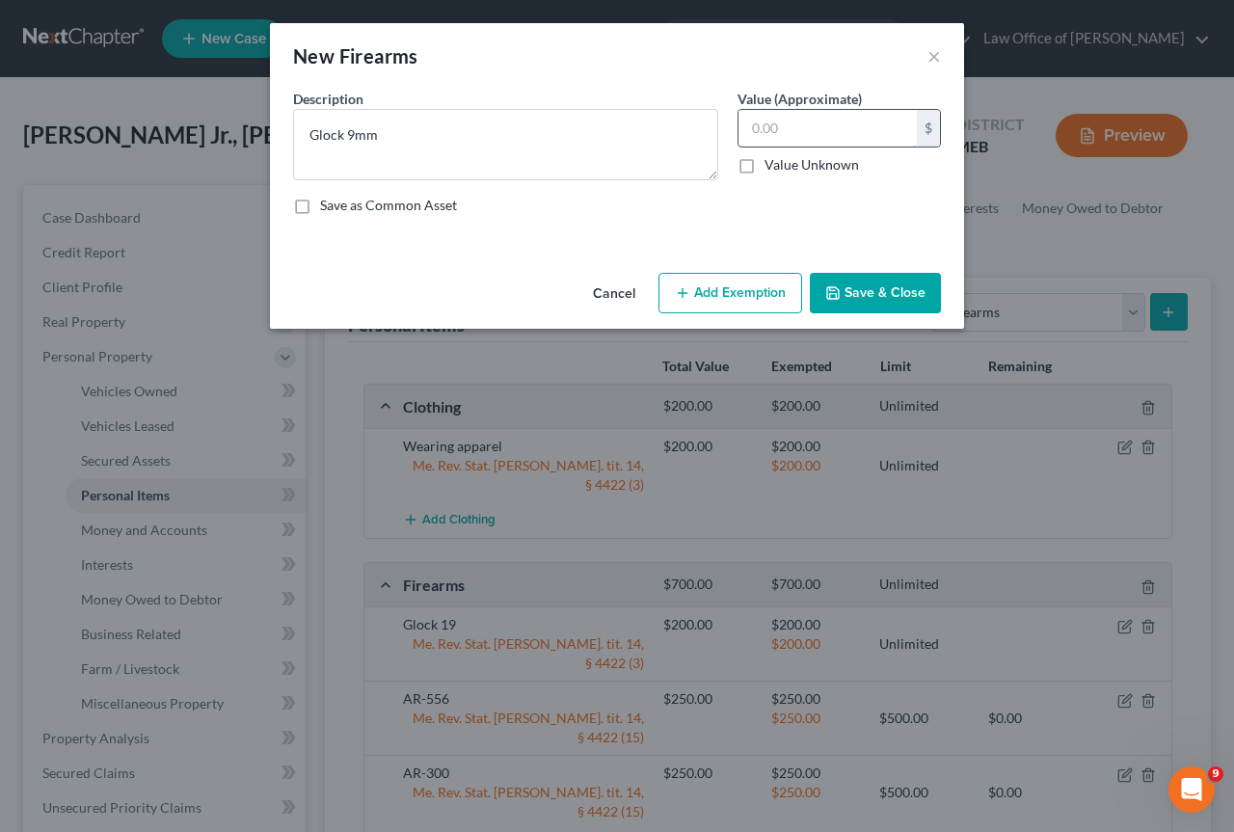
click at [752, 139] on input "text" at bounding box center [828, 128] width 178 height 37
type input "200"
click at [718, 291] on button "Add Exemption" at bounding box center [731, 293] width 144 height 40
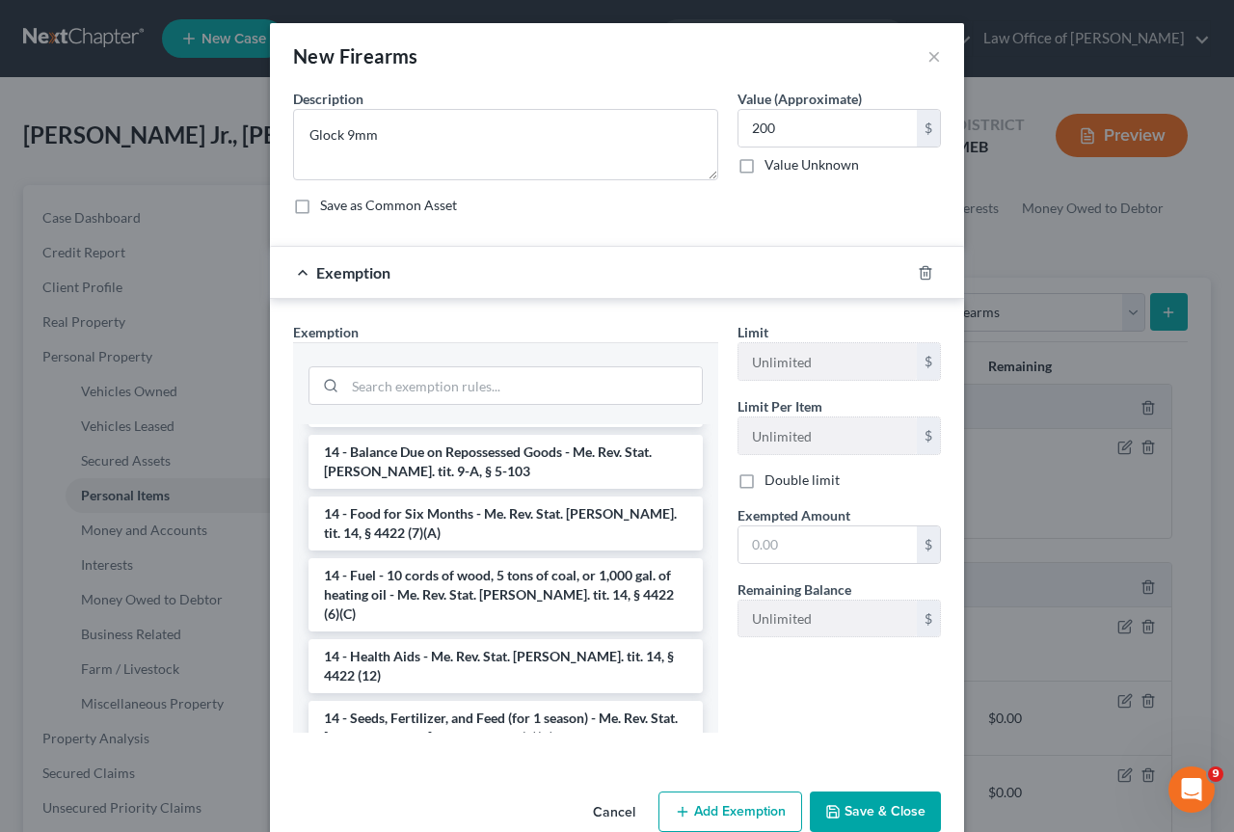
scroll to position [386, 0]
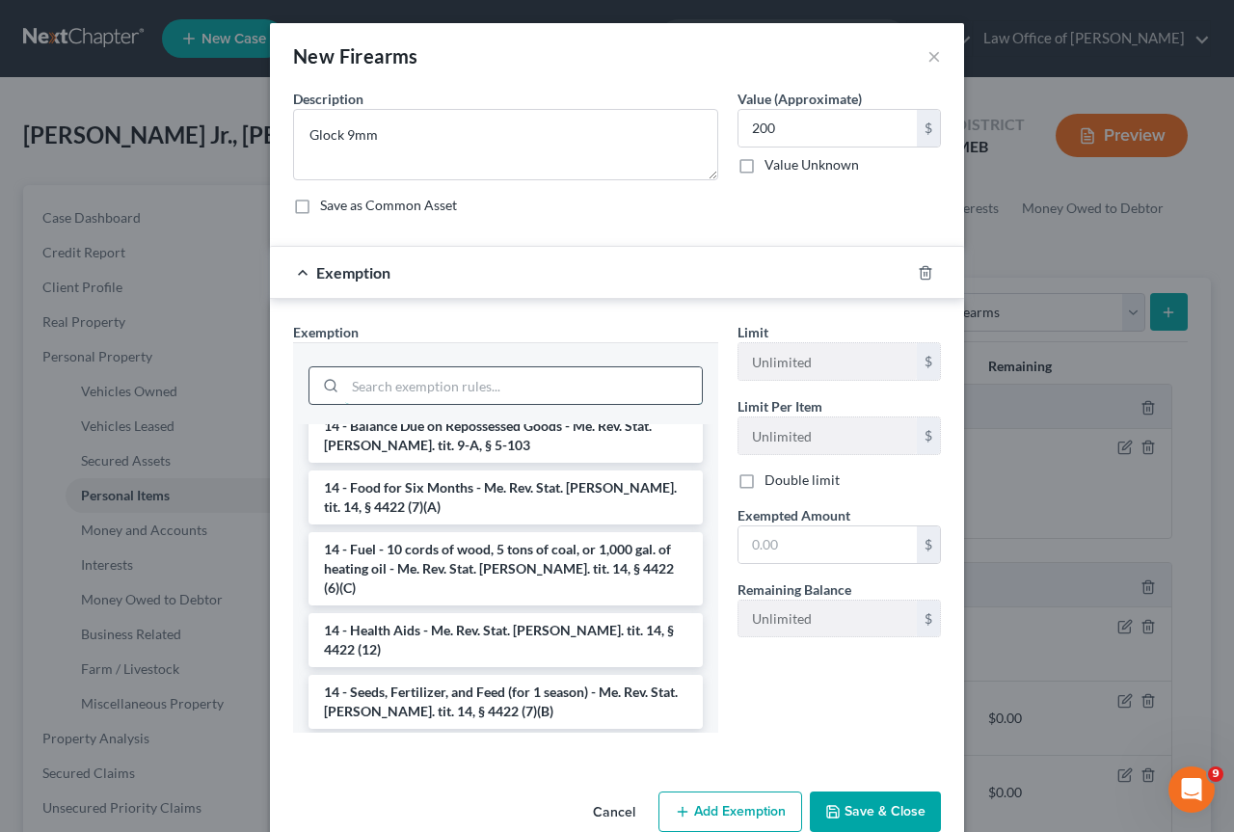
click at [411, 392] on input "search" at bounding box center [523, 385] width 357 height 37
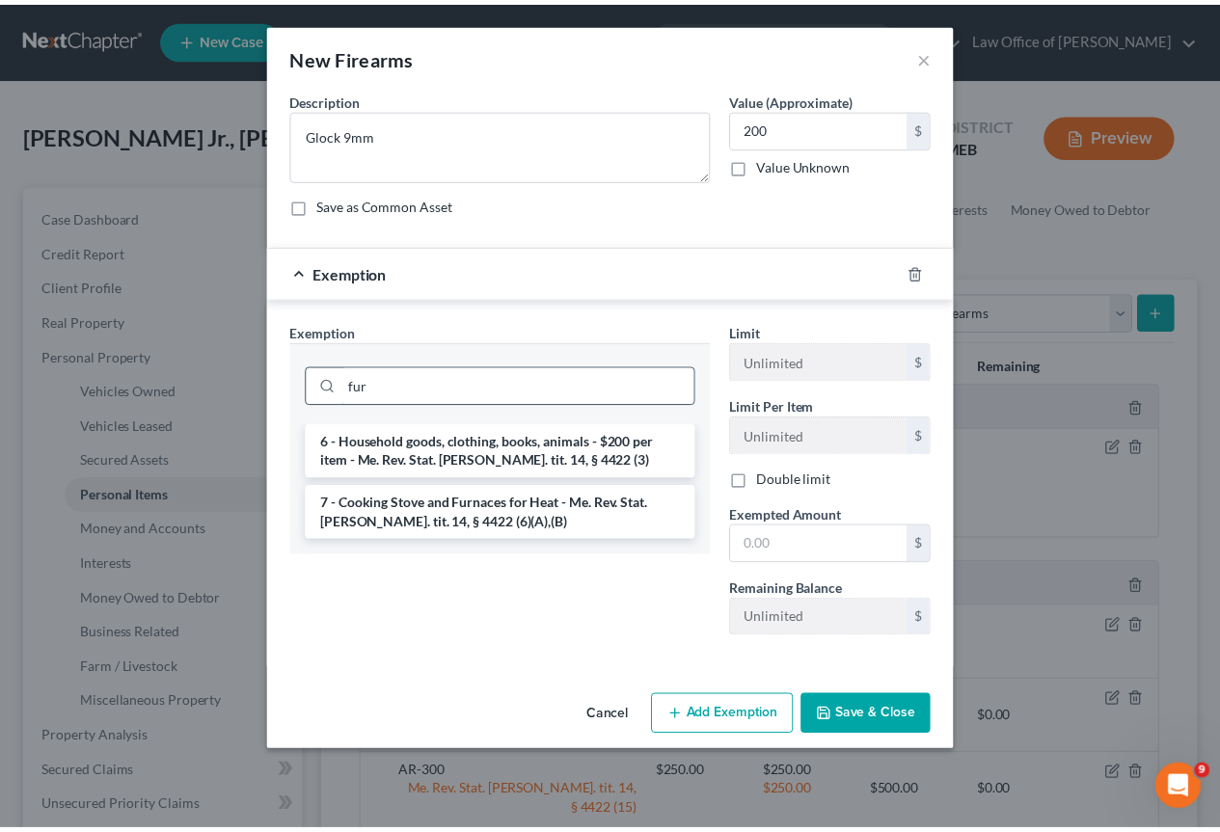
scroll to position [0, 0]
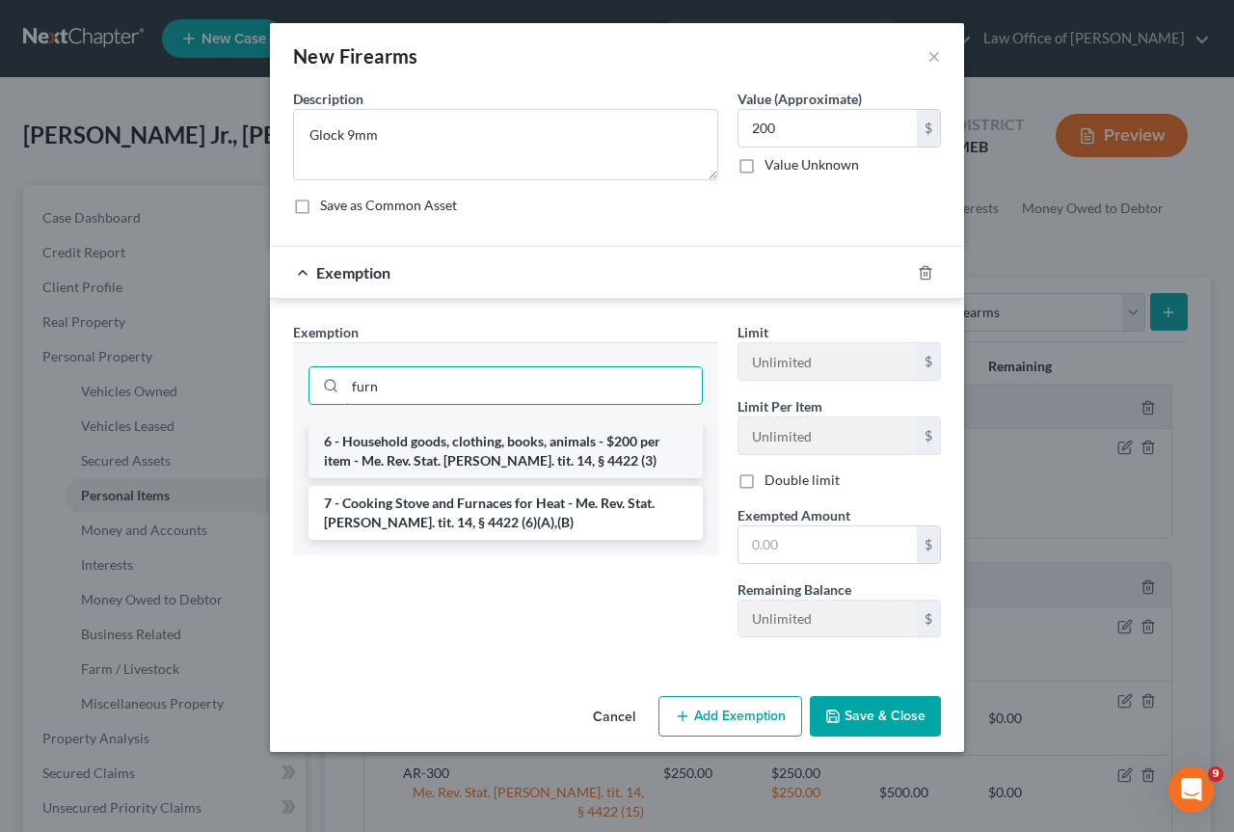
type input "furn"
click at [433, 441] on li "6 - Household goods, clothing, books, animals - $200 per item - Me. Rev. Stat. …" at bounding box center [506, 451] width 394 height 54
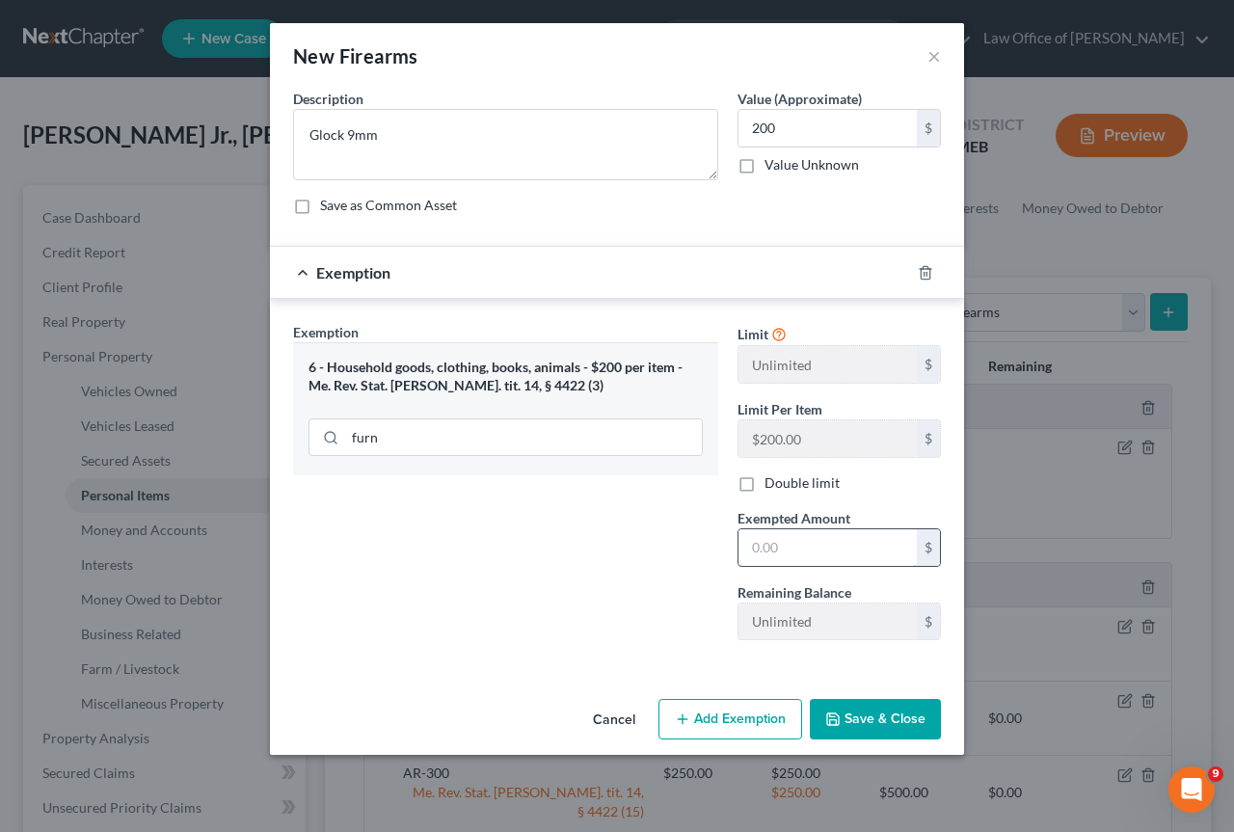
click at [813, 549] on input "text" at bounding box center [828, 547] width 178 height 37
type input "200"
click at [905, 720] on button "Save & Close" at bounding box center [875, 719] width 131 height 40
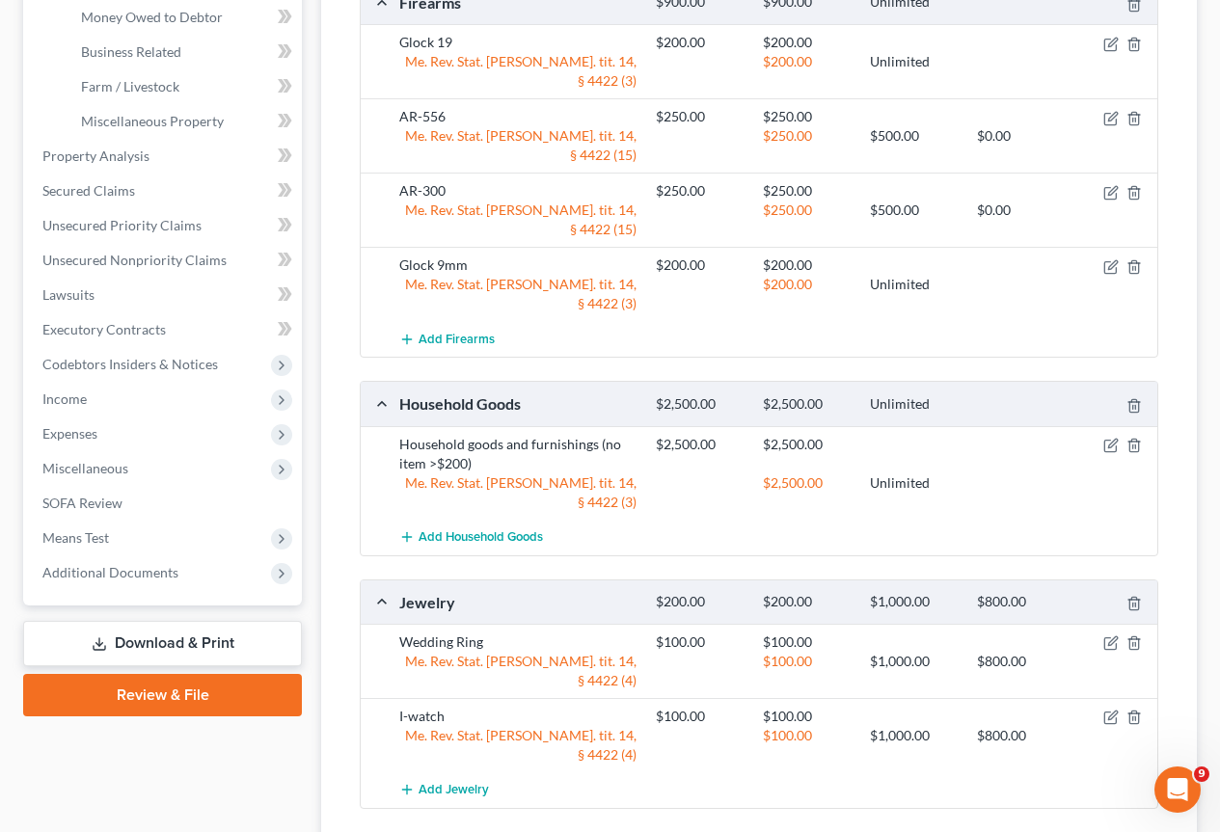
scroll to position [586, 0]
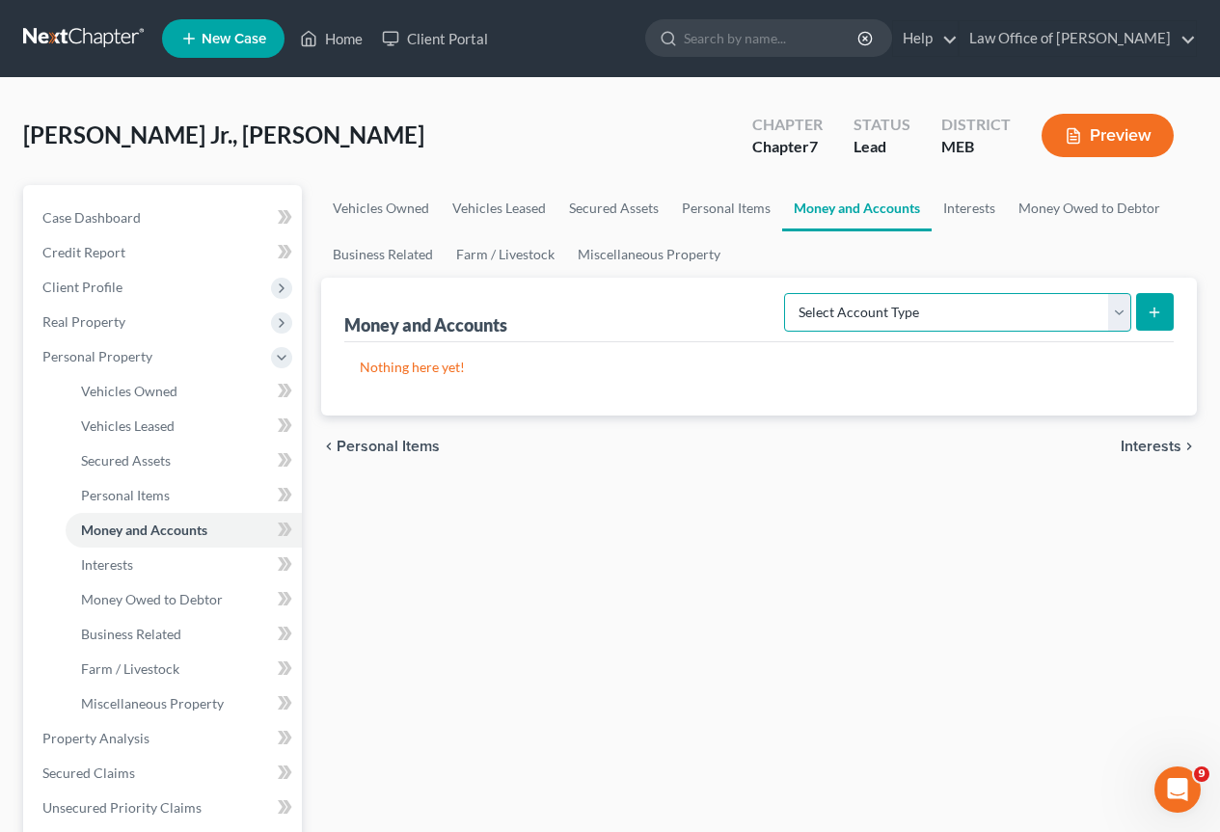
click at [1110, 309] on select "Select Account Type Brokerage Cash on Hand Certificates of Deposit Checking Acc…" at bounding box center [957, 312] width 347 height 39
select select "checking"
click at [788, 293] on select "Select Account Type Brokerage Cash on Hand Certificates of Deposit Checking Acc…" at bounding box center [957, 312] width 347 height 39
click at [1159, 295] on button "submit" at bounding box center [1155, 312] width 38 height 38
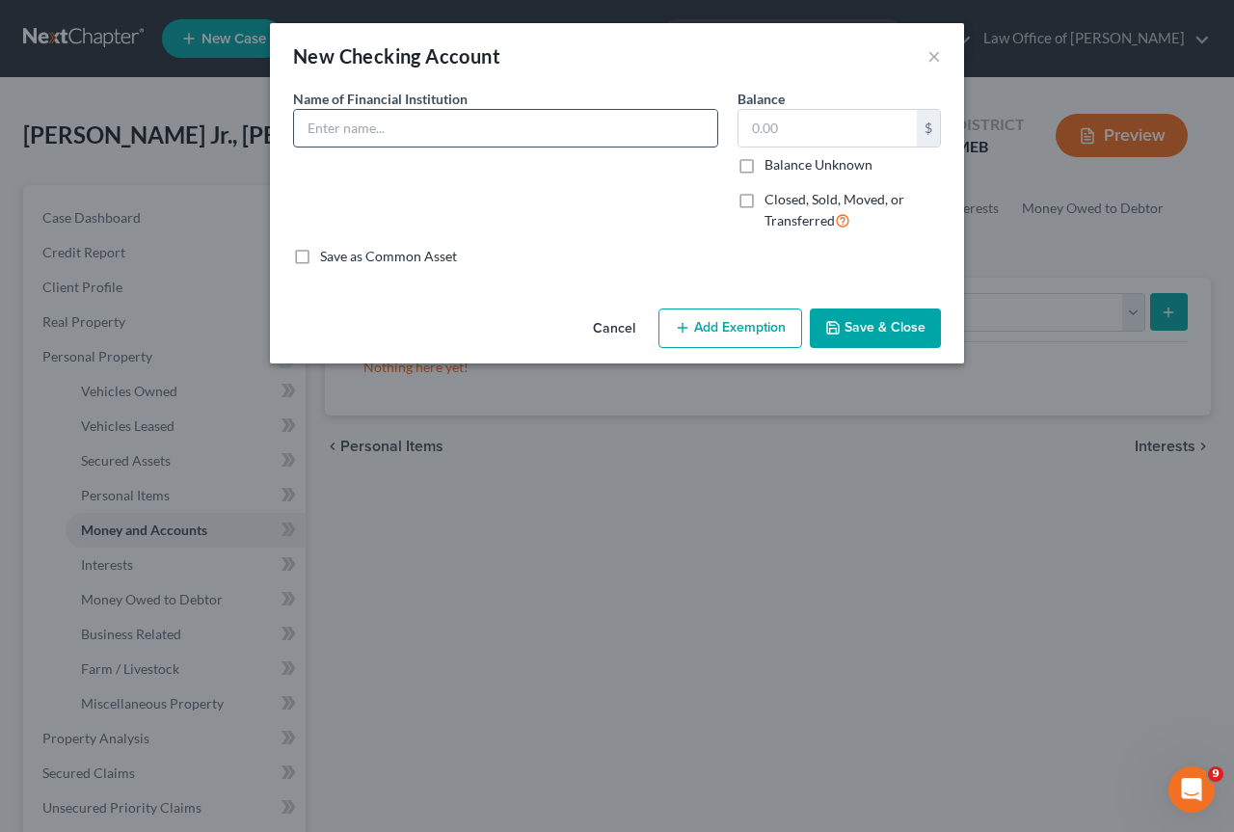
click at [353, 133] on input "text" at bounding box center [505, 128] width 423 height 37
type input "Town & Country FCU"
click at [900, 320] on button "Save & Close" at bounding box center [875, 329] width 131 height 40
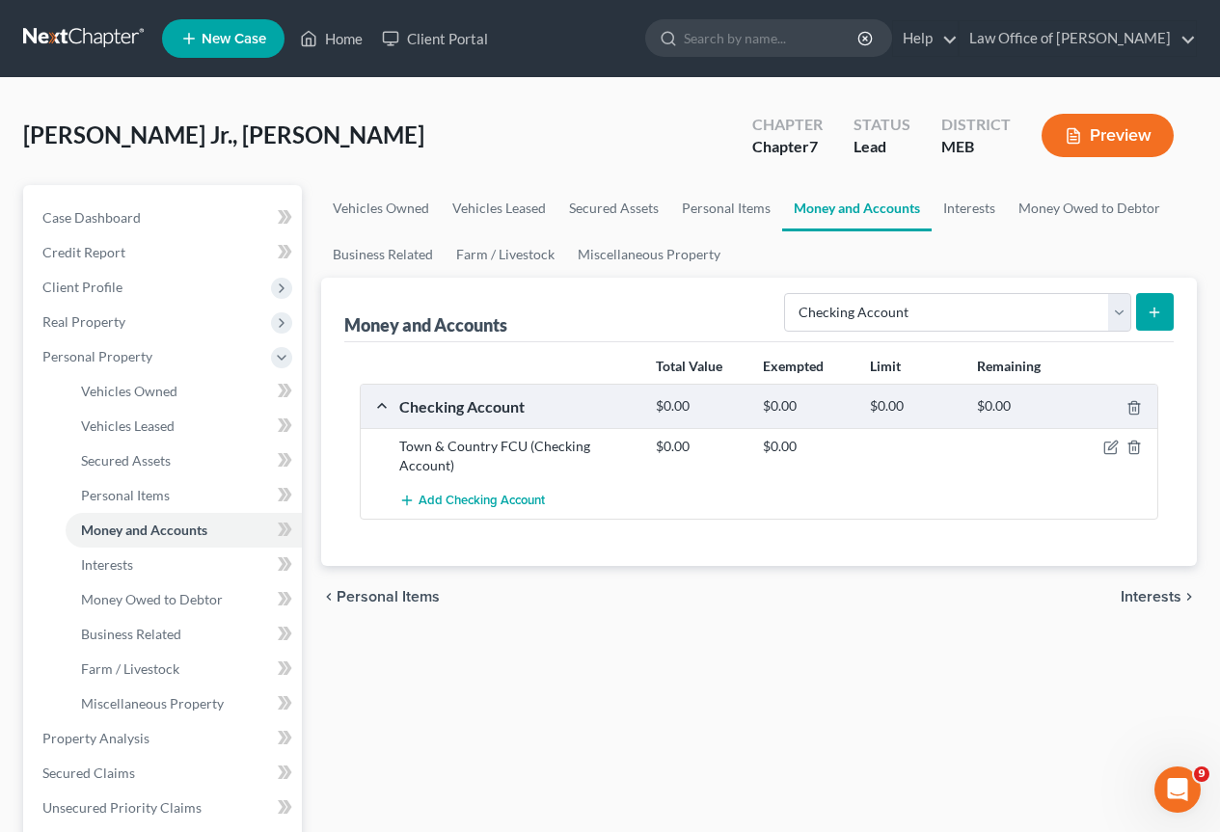
click at [1156, 315] on icon "submit" at bounding box center [1153, 312] width 15 height 15
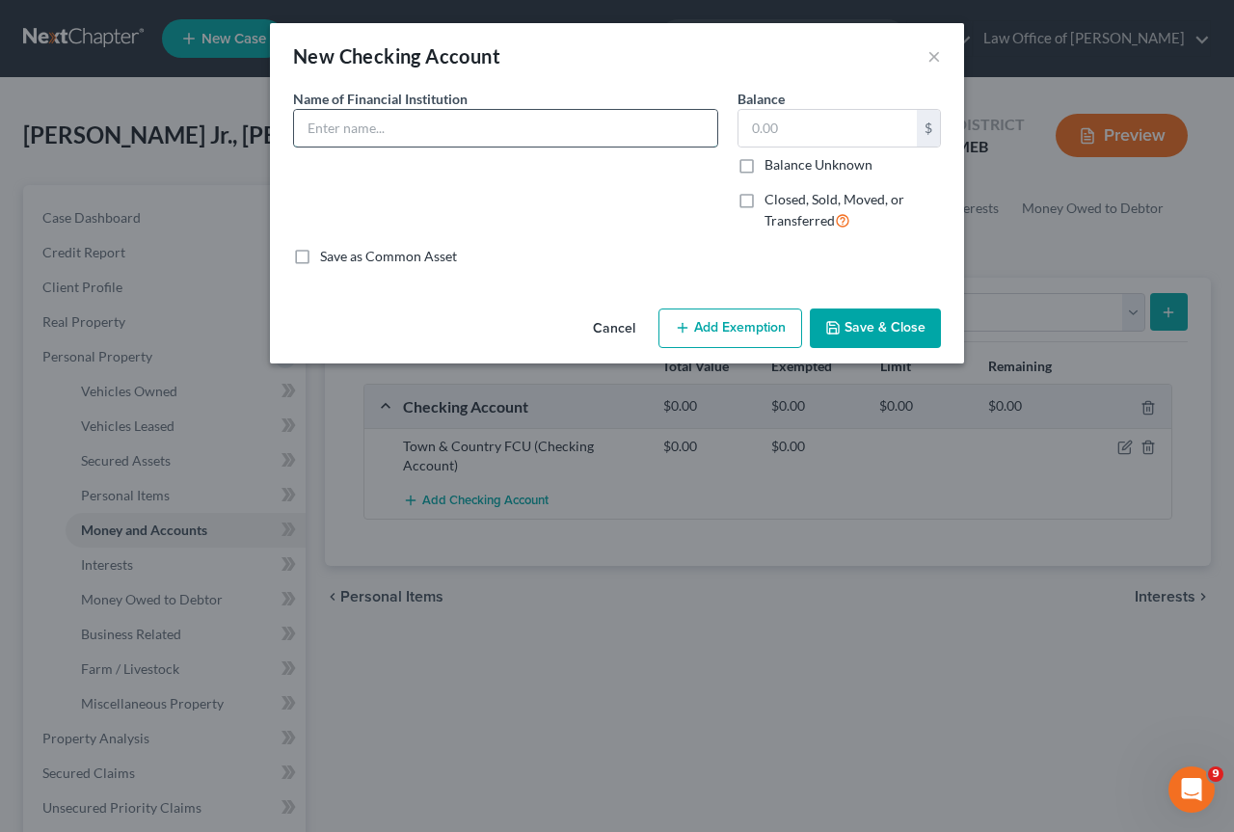
click at [357, 122] on input "text" at bounding box center [505, 128] width 423 height 37
type input "Evergreen FCU"
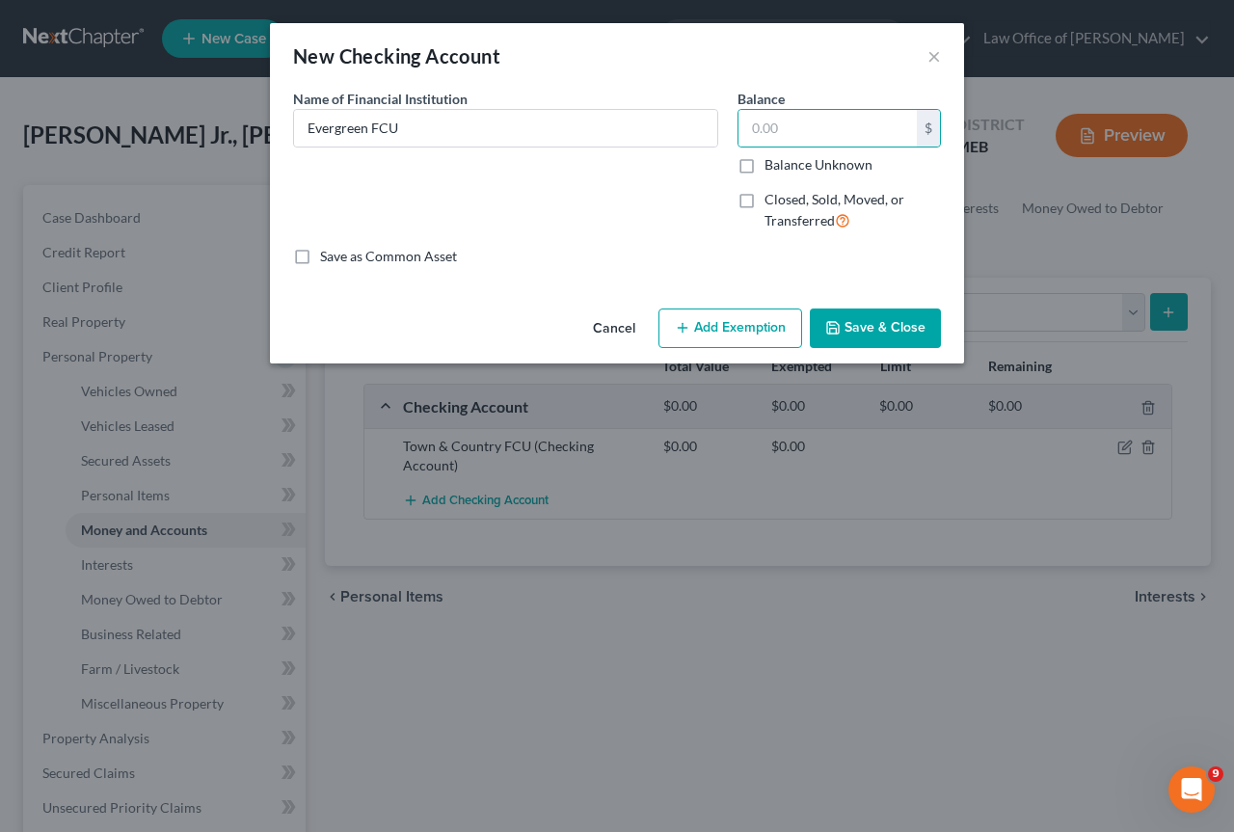
click at [893, 330] on button "Save & Close" at bounding box center [875, 329] width 131 height 40
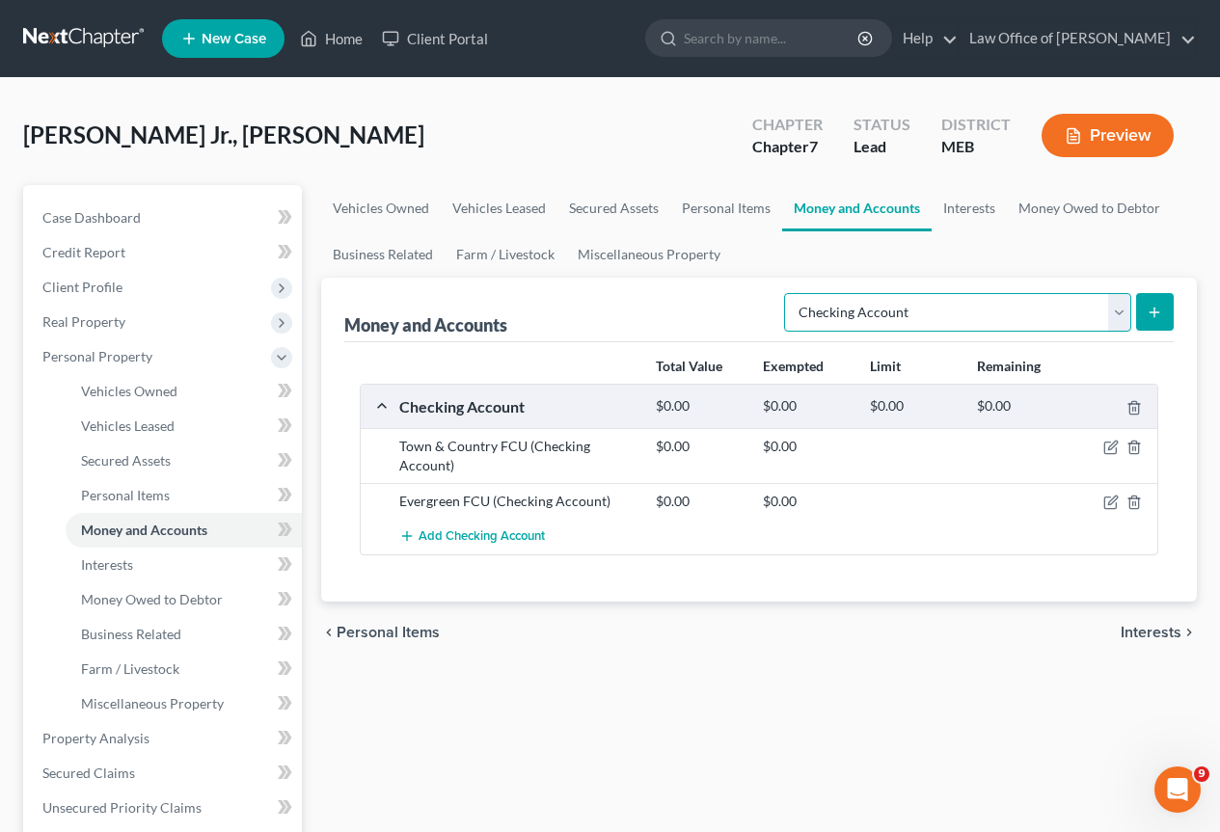
click at [1120, 312] on select "Select Account Type Brokerage Cash on Hand Certificates of Deposit Checking Acc…" at bounding box center [957, 312] width 347 height 39
select select "savings"
click at [788, 293] on select "Select Account Type Brokerage Cash on Hand Certificates of Deposit Checking Acc…" at bounding box center [957, 312] width 347 height 39
click at [1163, 312] on button "submit" at bounding box center [1155, 312] width 38 height 38
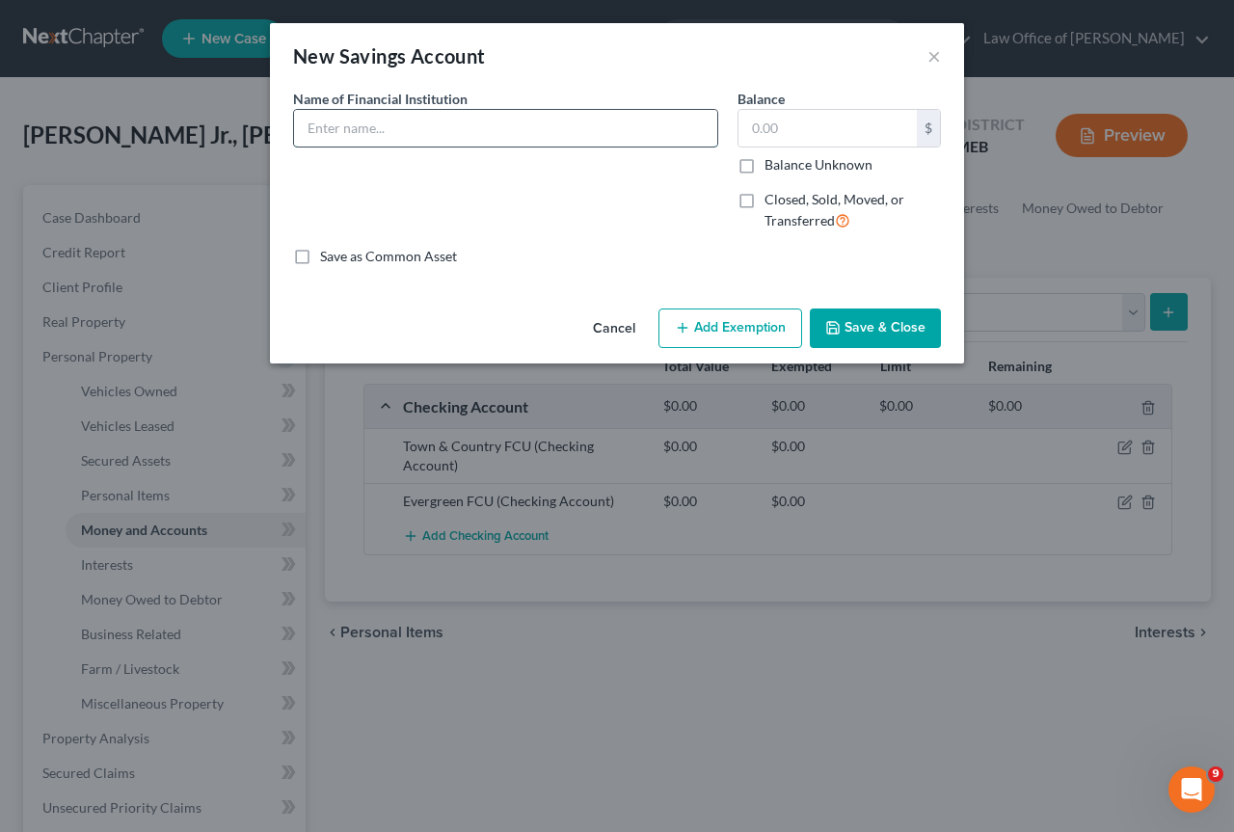
click at [350, 122] on input "text" at bounding box center [505, 128] width 423 height 37
type input "Town & Country FCU"
click at [887, 327] on button "Save & Close" at bounding box center [875, 329] width 131 height 40
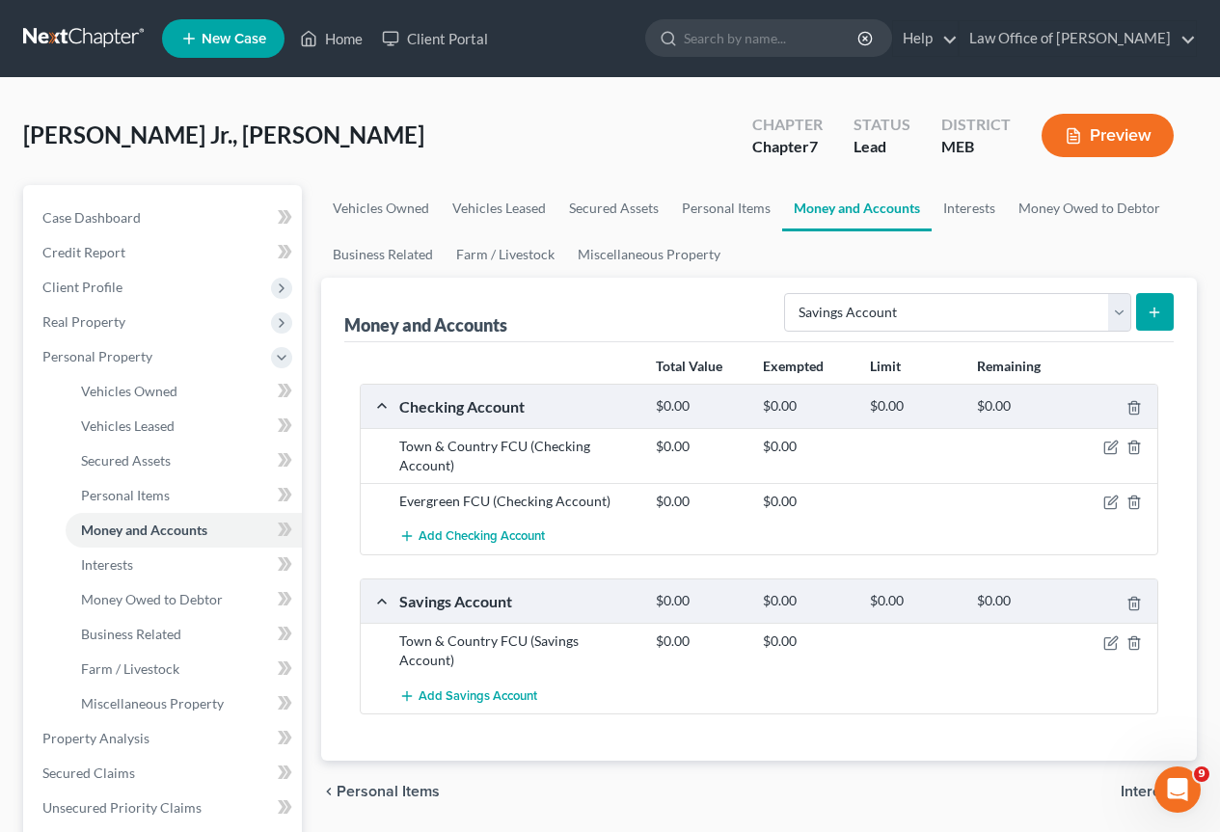
click at [1158, 312] on line "submit" at bounding box center [1154, 312] width 9 height 0
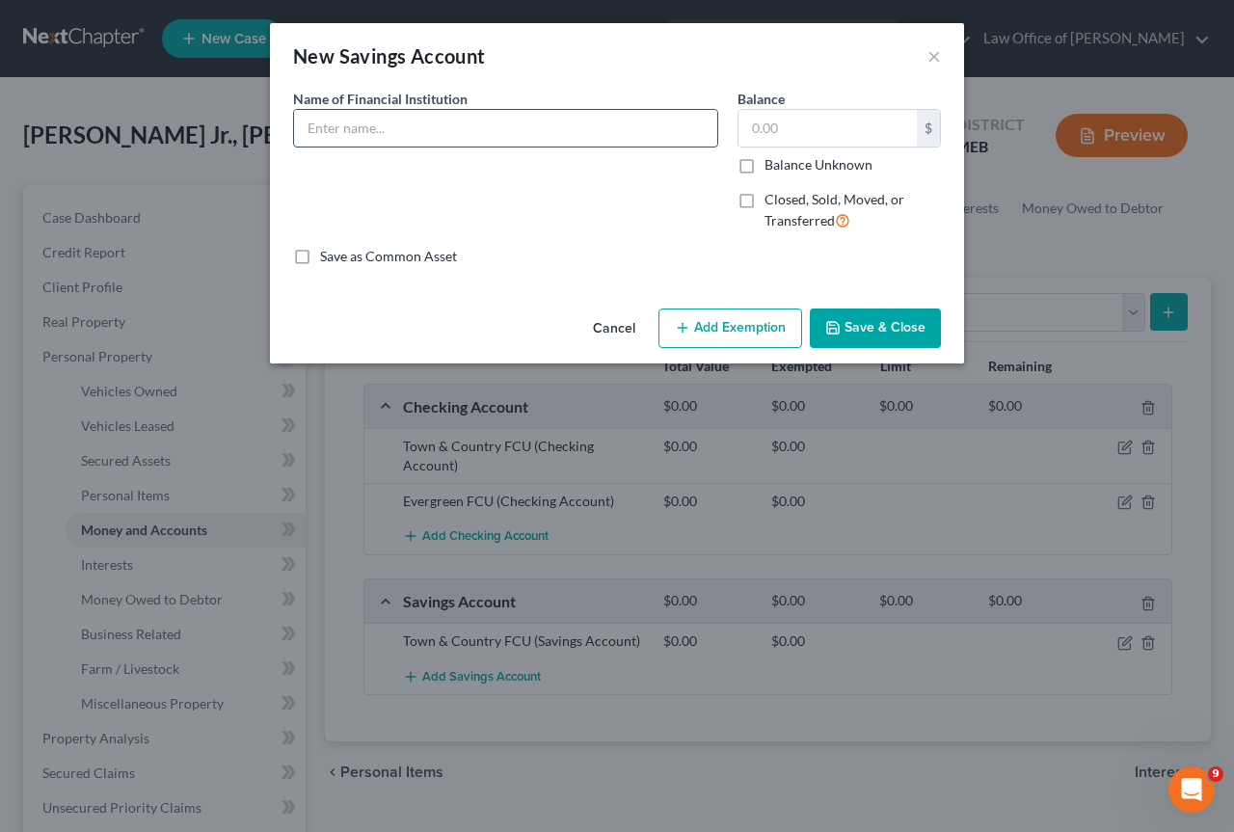
click at [312, 132] on input "text" at bounding box center [505, 128] width 423 height 37
type input "Evergreen FCU"
click at [889, 320] on button "Save & Close" at bounding box center [875, 329] width 131 height 40
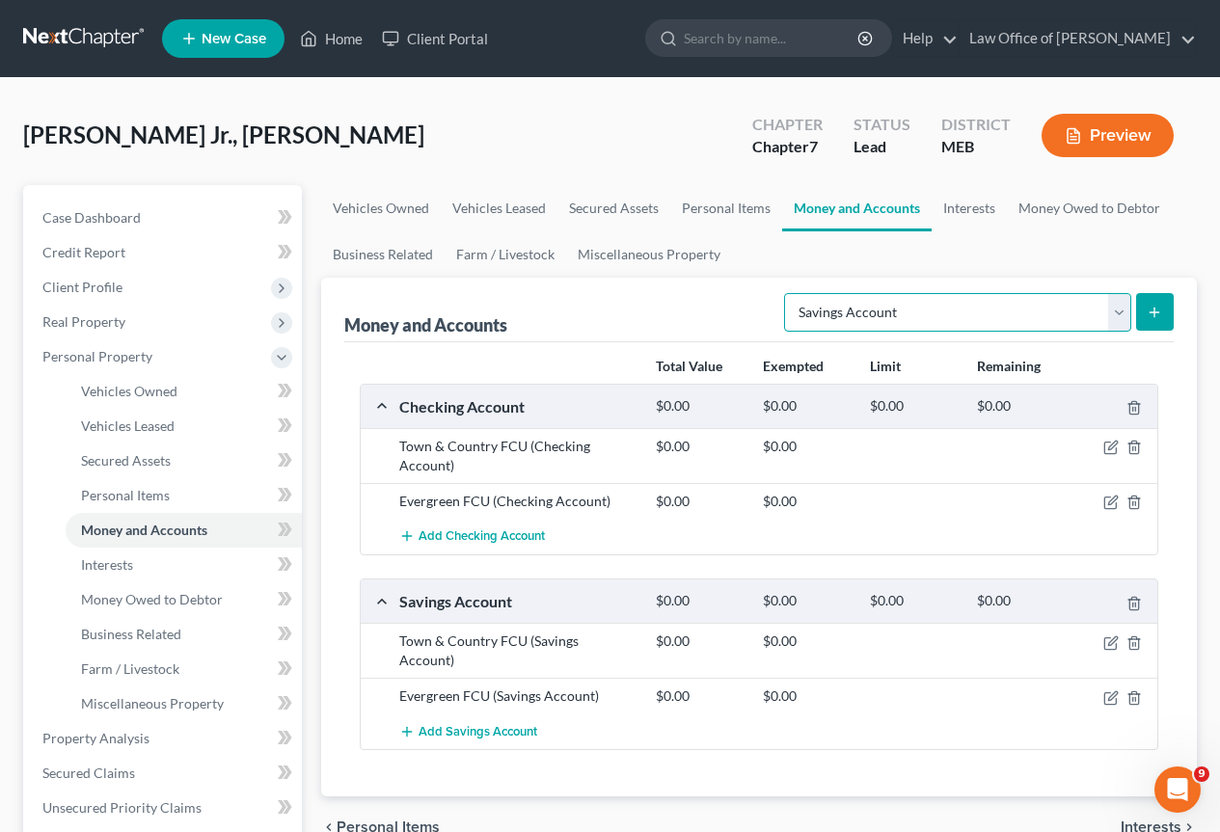
click at [1119, 317] on select "Select Account Type Brokerage Cash on Hand Certificates of Deposit Checking Acc…" at bounding box center [957, 312] width 347 height 39
click at [1178, 246] on ul "Vehicles Owned Vehicles Leased Secured Assets Personal Items Money and Accounts…" at bounding box center [759, 231] width 876 height 93
click at [1145, 820] on span "Interests" at bounding box center [1150, 827] width 61 height 15
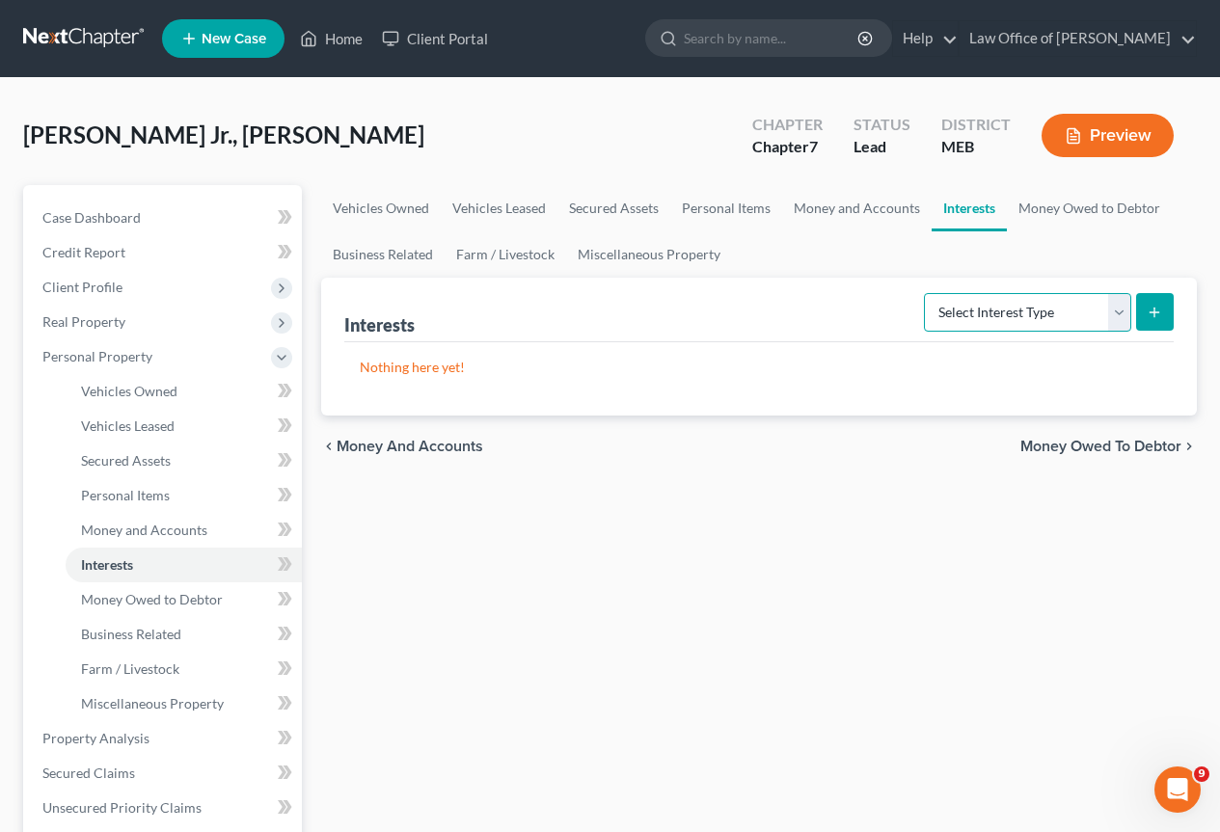
click at [1118, 314] on select "Select Interest Type 401K Annuity Bond Education IRA Government Bond Government…" at bounding box center [1027, 312] width 207 height 39
select select "401k"
click at [926, 293] on select "Select Interest Type 401K Annuity Bond Education IRA Government Bond Government…" at bounding box center [1027, 312] width 207 height 39
click at [1164, 314] on button "submit" at bounding box center [1155, 312] width 38 height 38
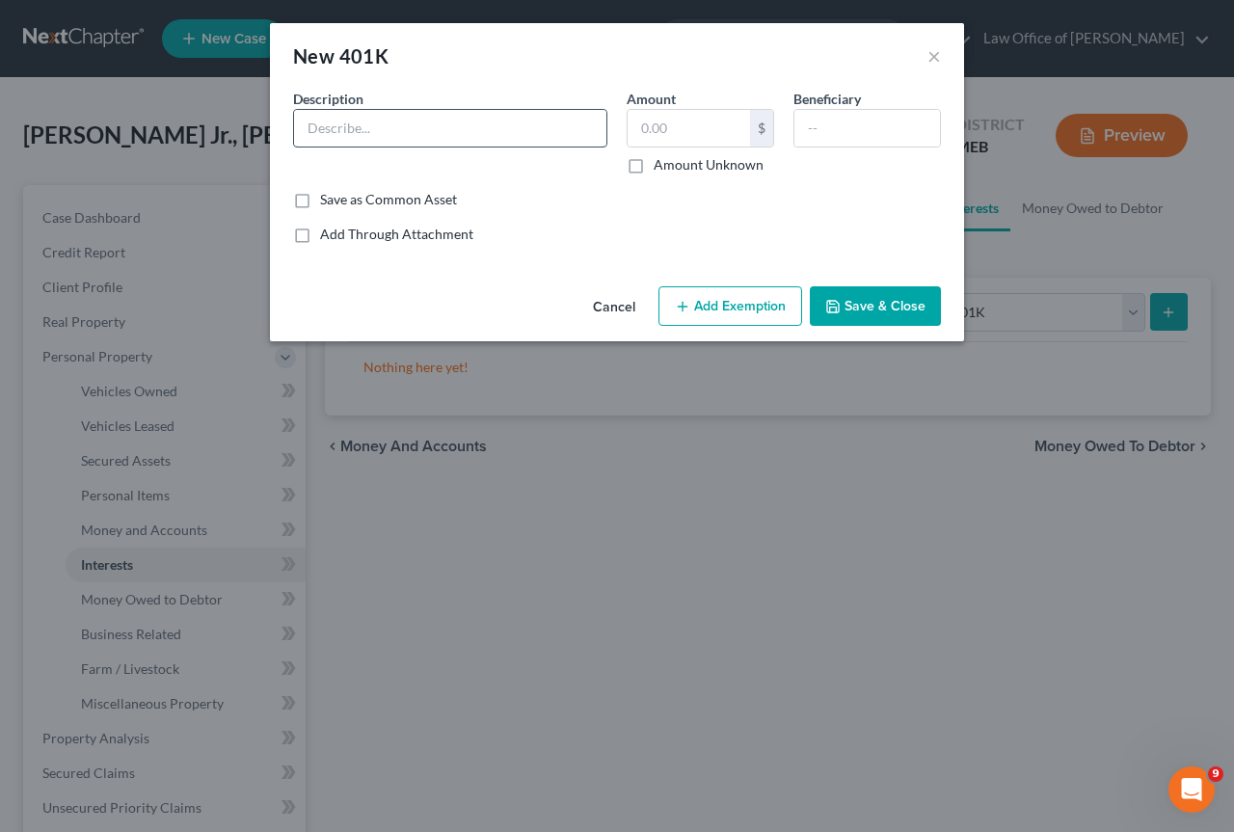
click at [327, 131] on input "text" at bounding box center [450, 128] width 312 height 37
type input "[PERSON_NAME] [PERSON_NAME] P&H Inc. 401(k) Plan"
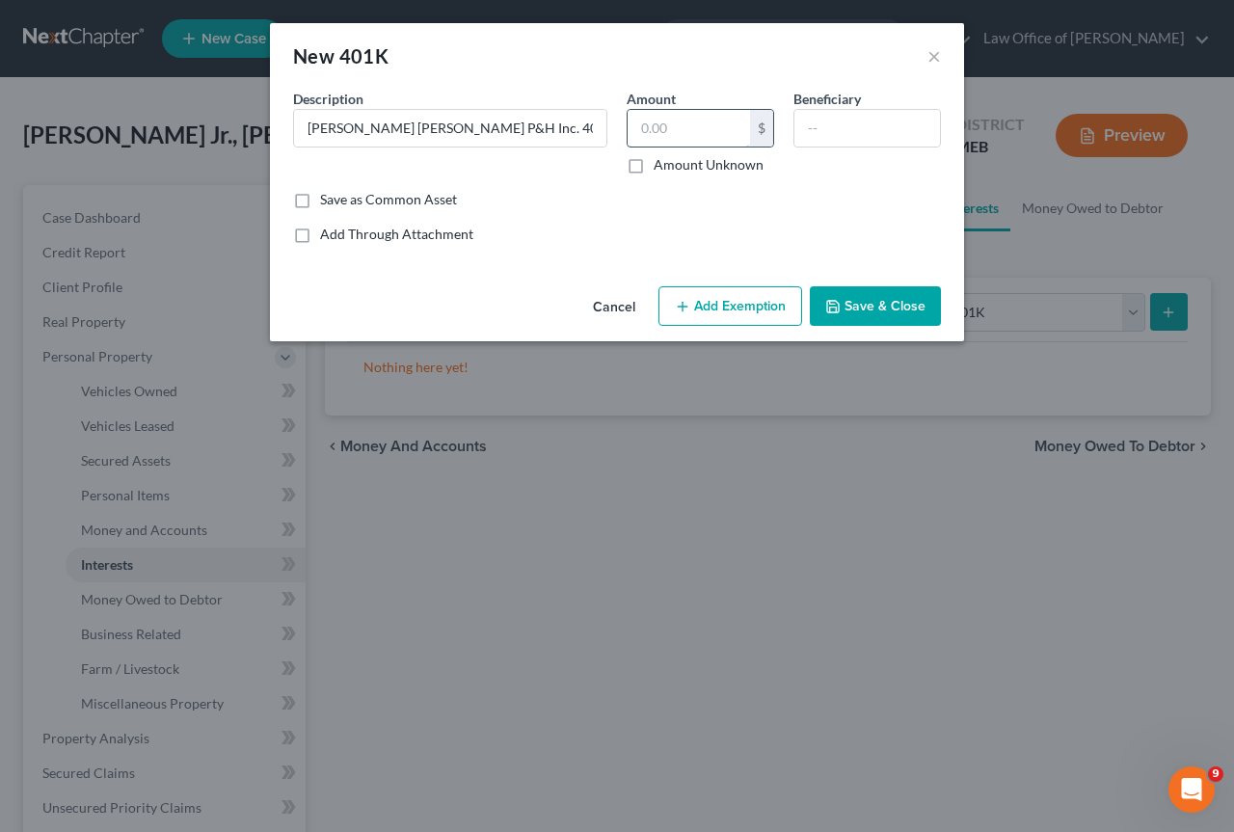
click at [702, 115] on input "text" at bounding box center [689, 128] width 122 height 37
type input "61,299"
click at [725, 304] on button "Add Exemption" at bounding box center [731, 306] width 144 height 40
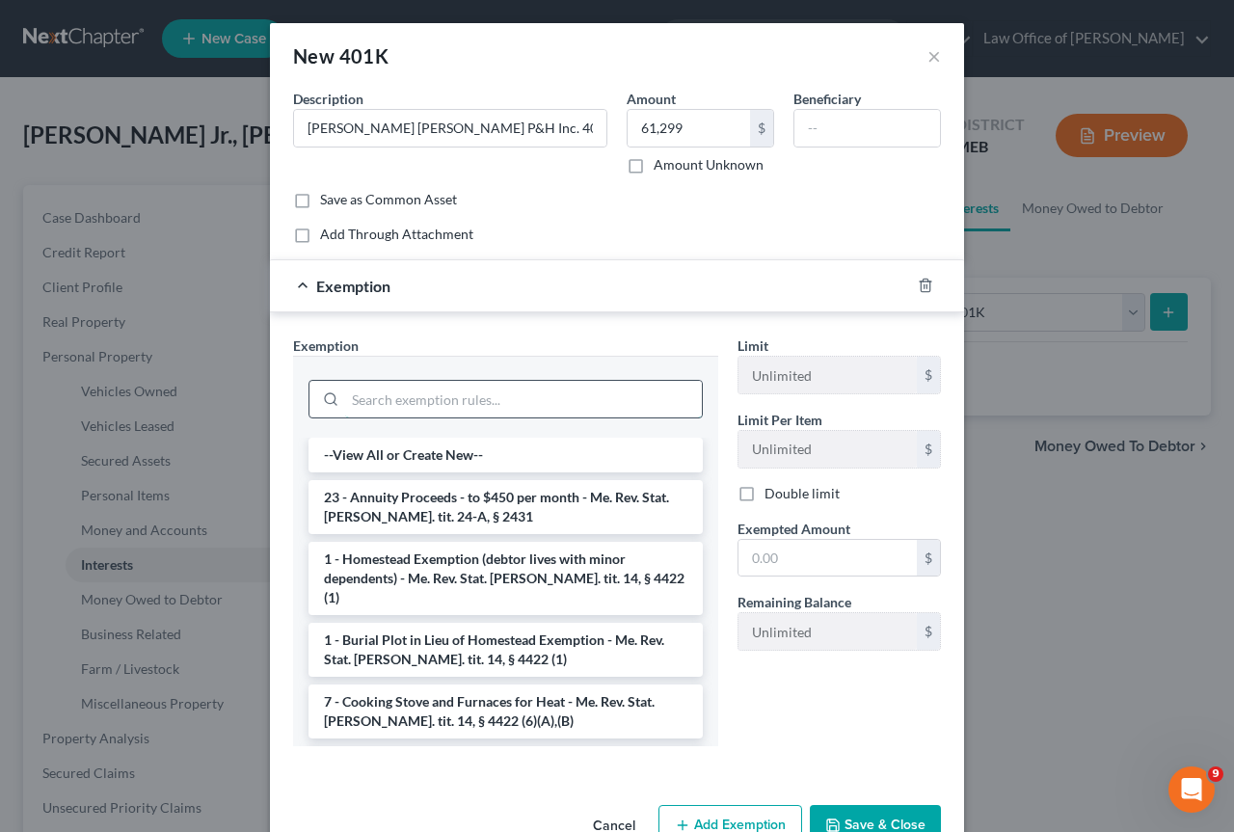
click at [448, 397] on input "search" at bounding box center [523, 399] width 357 height 37
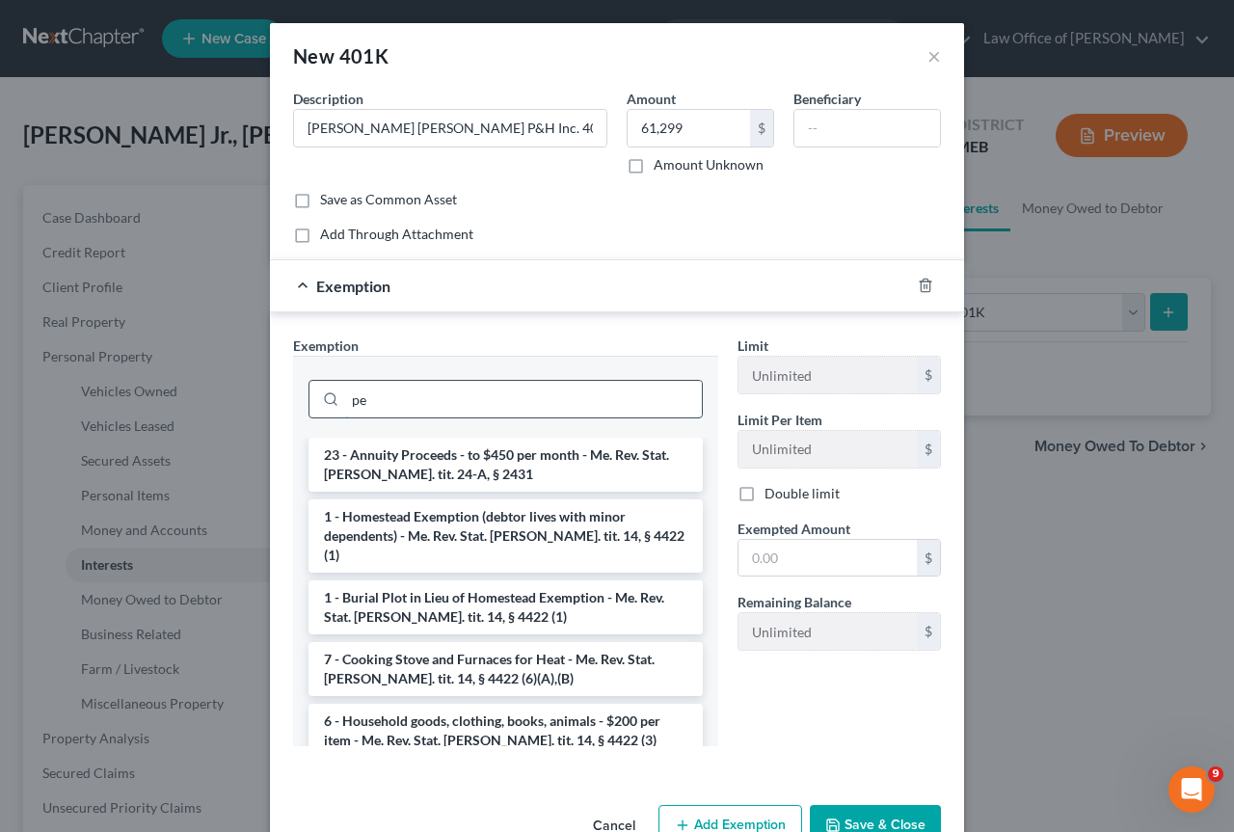
type input "p"
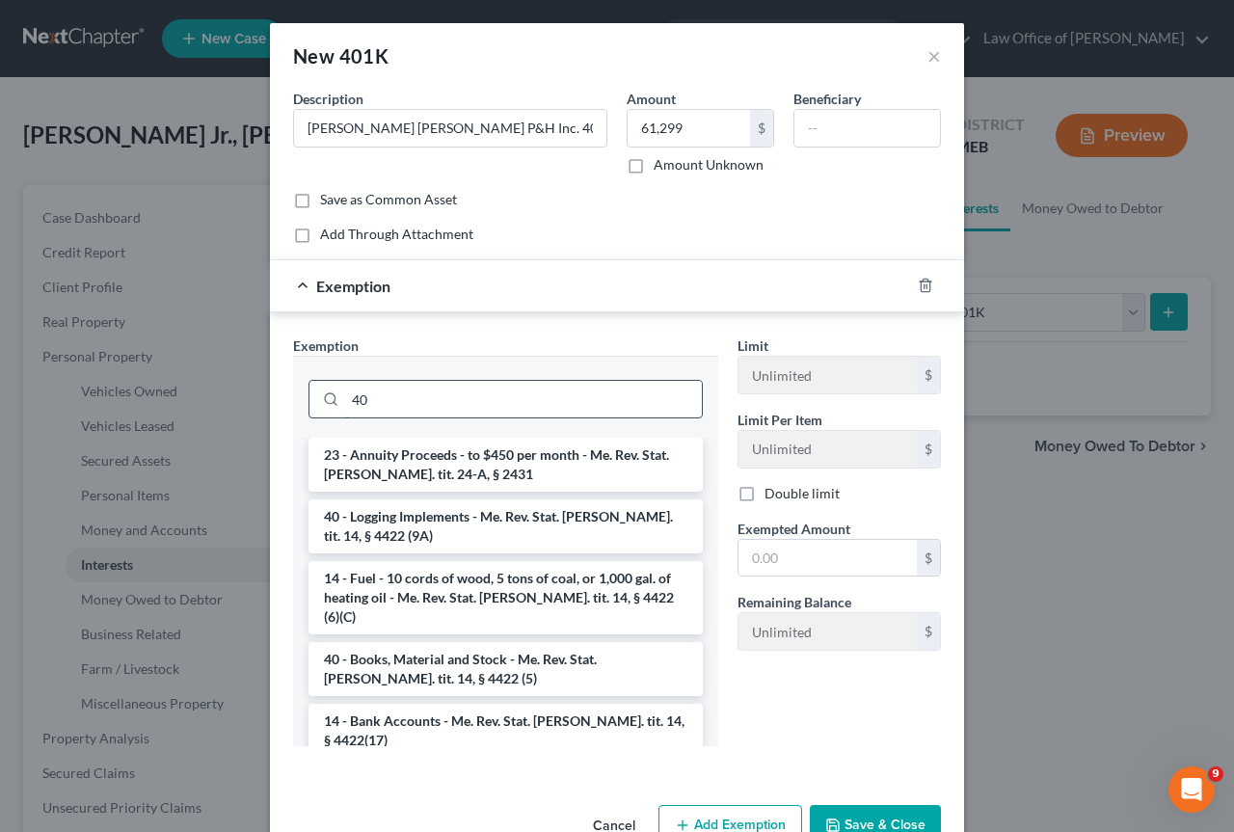
type input "4"
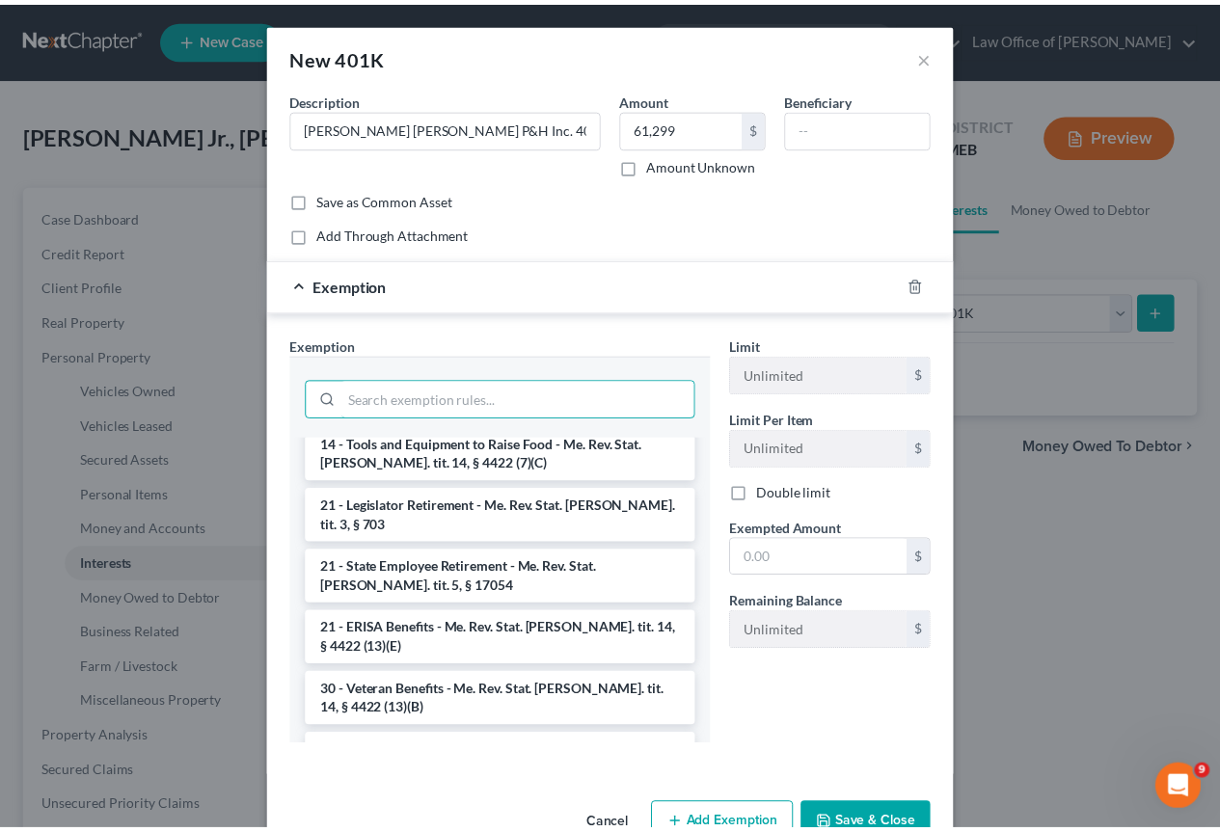
scroll to position [1061, 0]
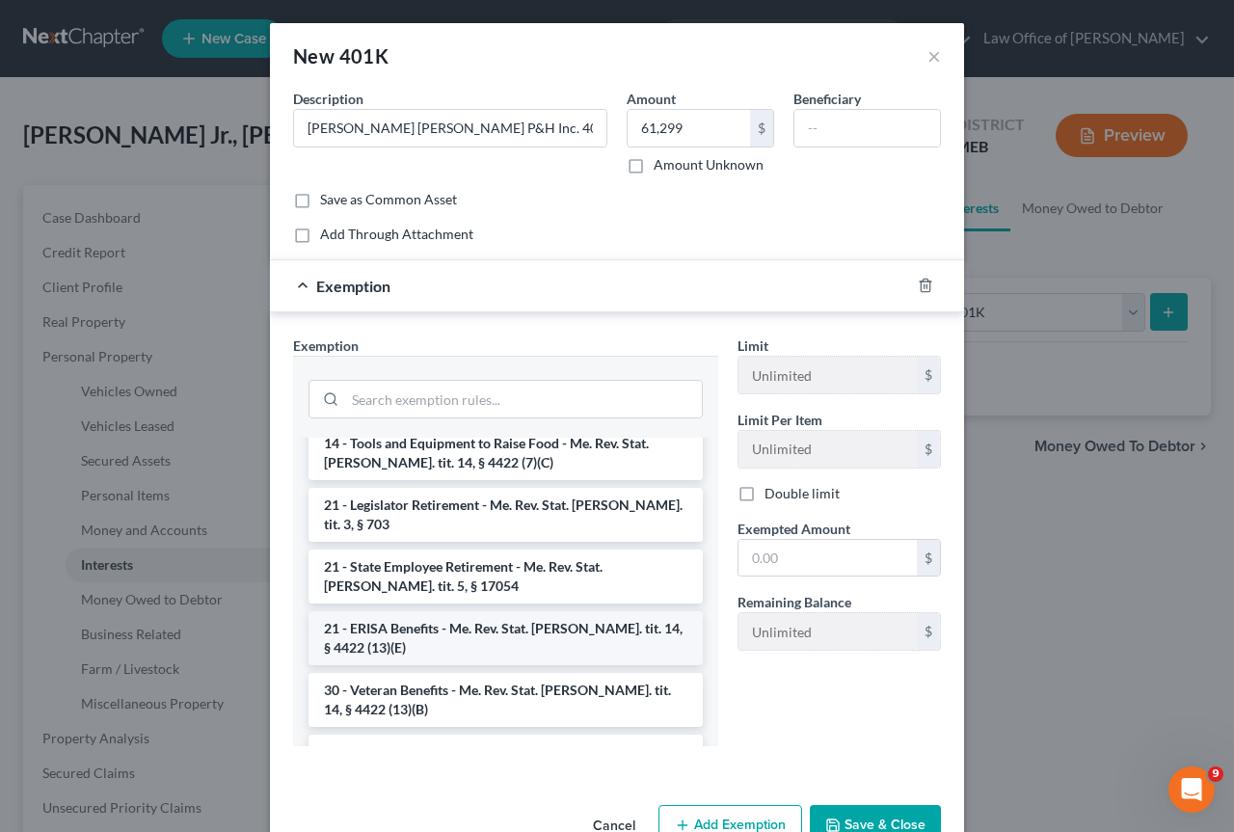
click at [462, 611] on li "21 - ERISA Benefits - Me. Rev. Stat. [PERSON_NAME]. tit. 14, § 4422 (13)(E)" at bounding box center [506, 638] width 394 height 54
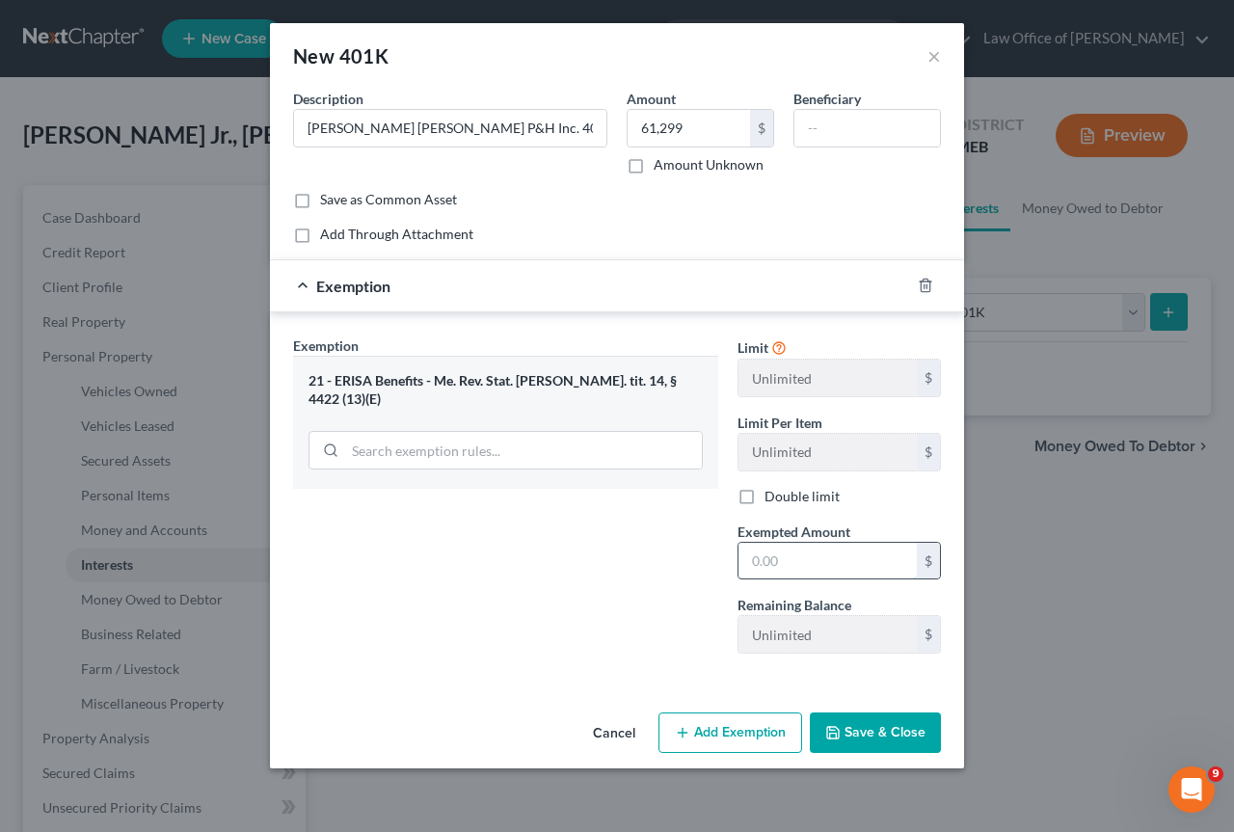
click at [789, 569] on input "text" at bounding box center [828, 561] width 178 height 37
type input "61,299"
click at [876, 729] on button "Save & Close" at bounding box center [875, 733] width 131 height 40
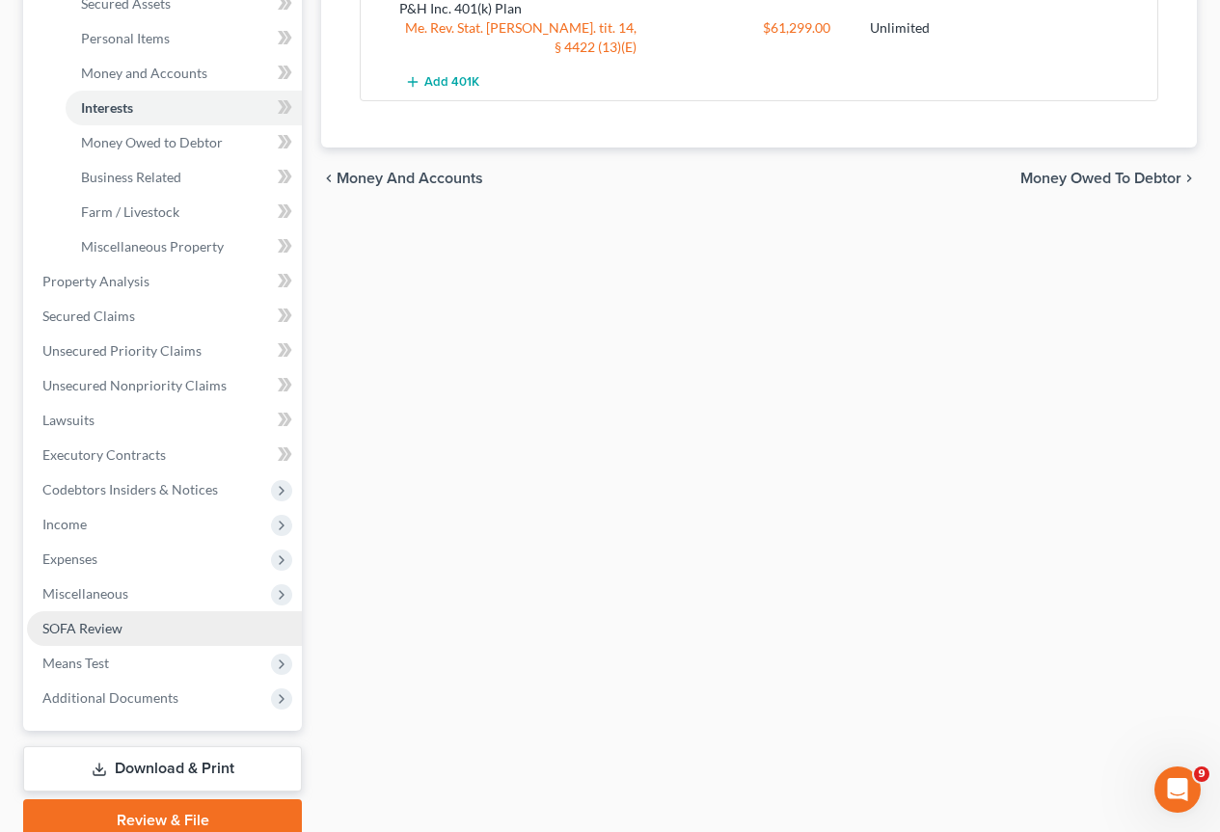
scroll to position [482, 0]
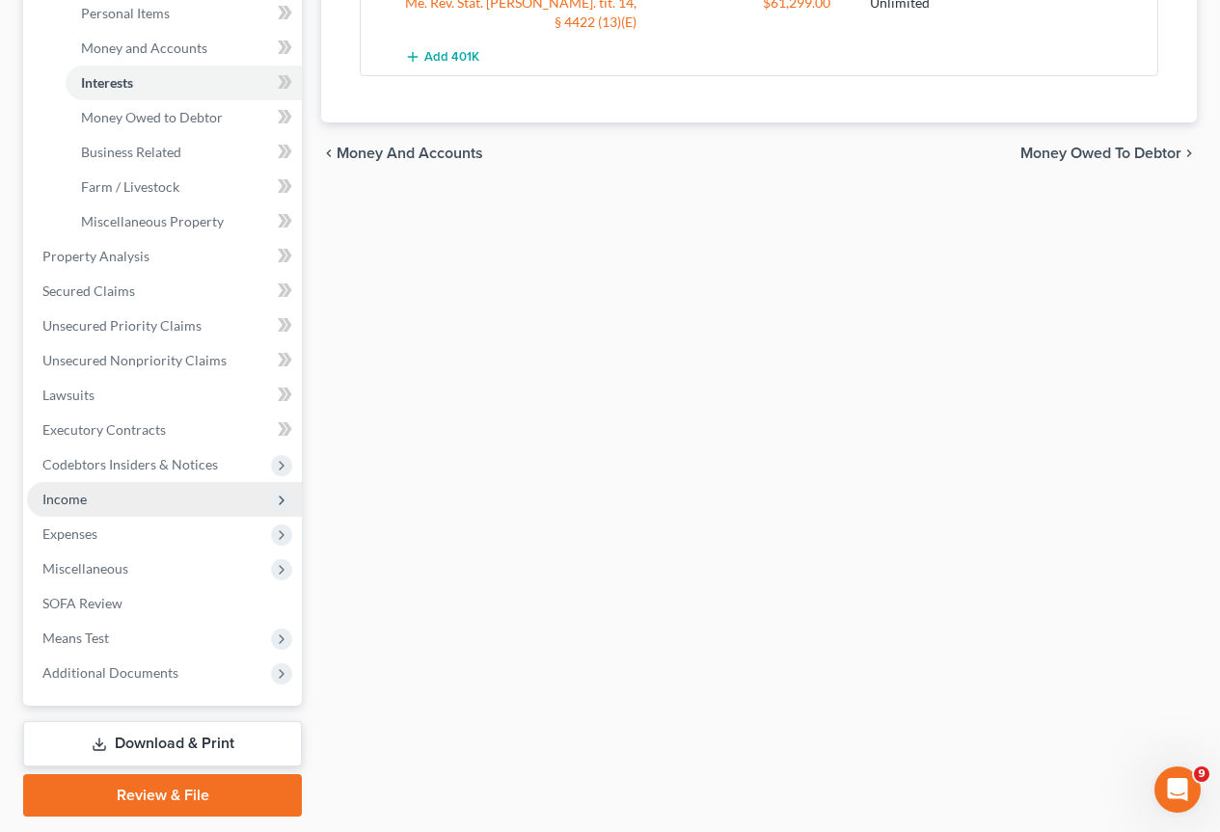
click at [69, 502] on span "Income" at bounding box center [64, 499] width 44 height 16
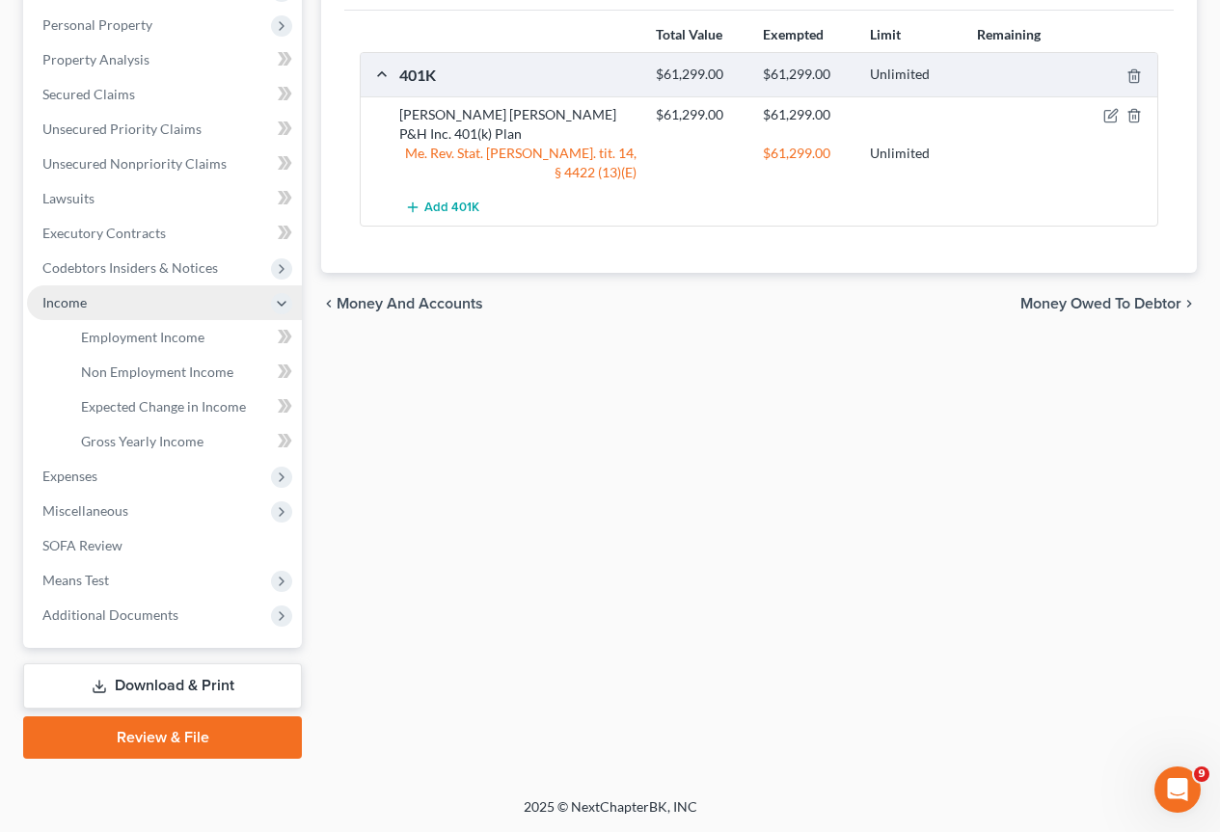
scroll to position [332, 0]
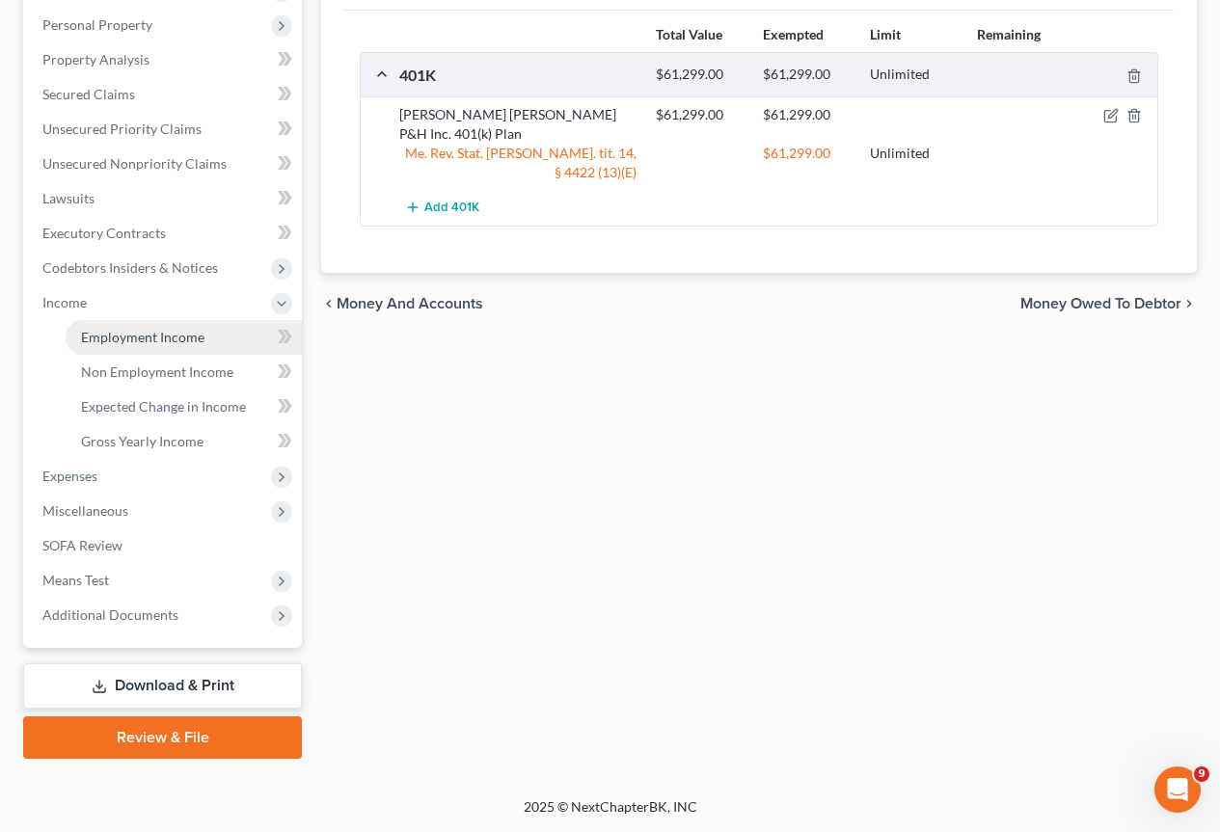
click at [149, 344] on span "Employment Income" at bounding box center [142, 337] width 123 height 16
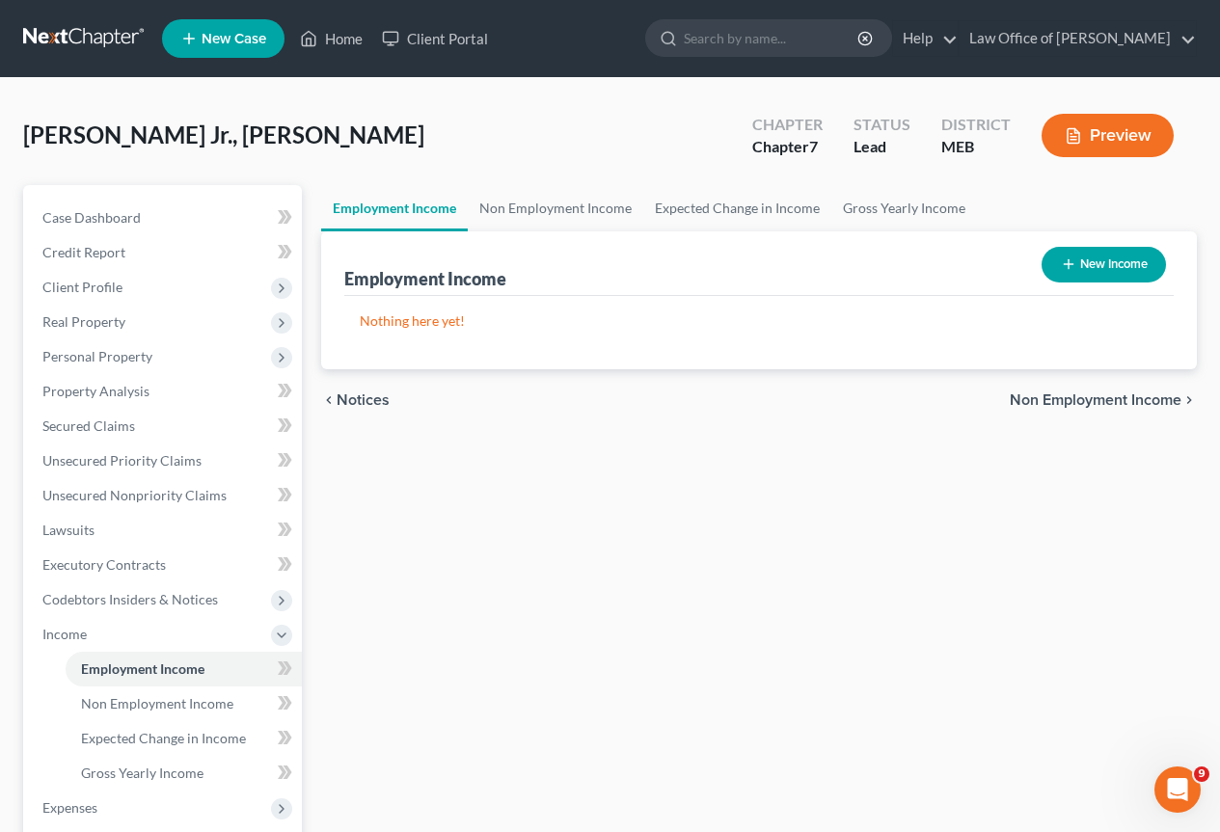
click at [1117, 256] on button "New Income" at bounding box center [1103, 265] width 124 height 36
select select "0"
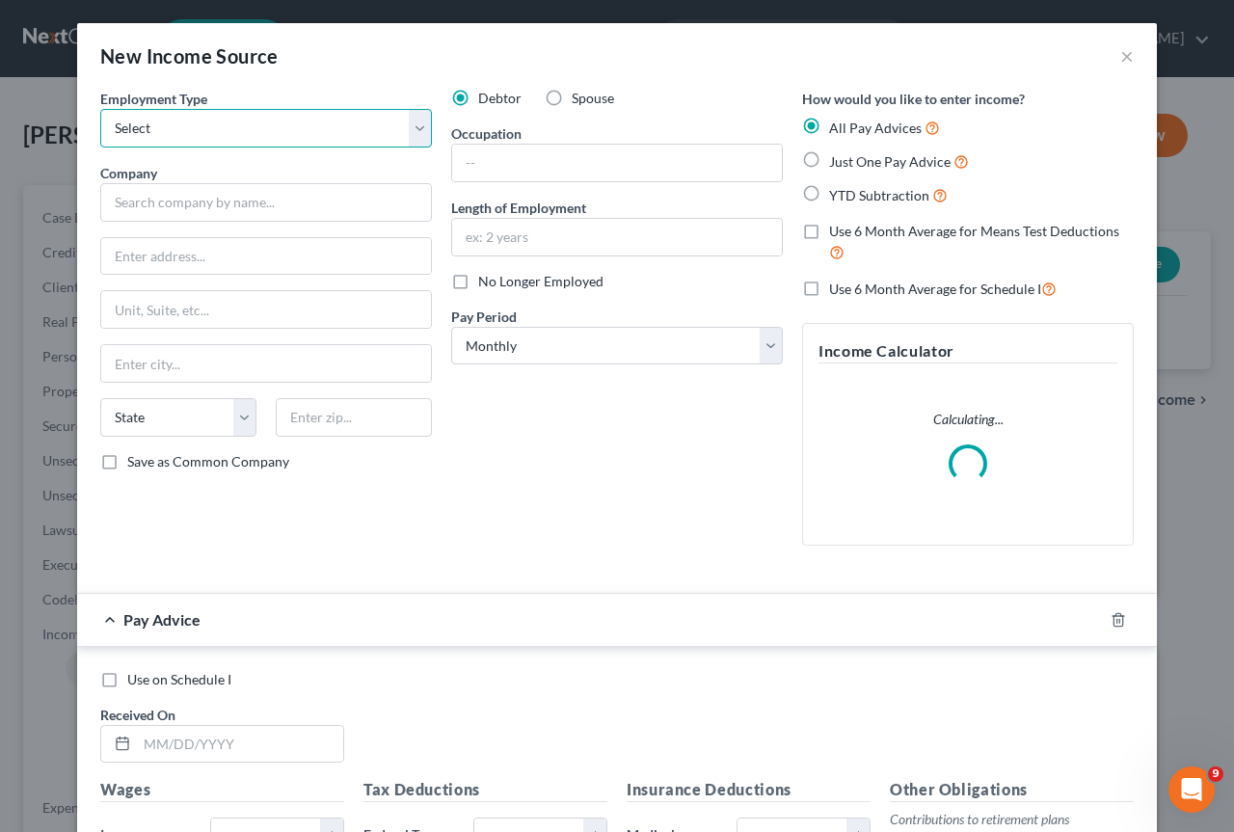
click at [412, 118] on select "Select Full or [DEMOGRAPHIC_DATA] Employment Self Employment" at bounding box center [266, 128] width 332 height 39
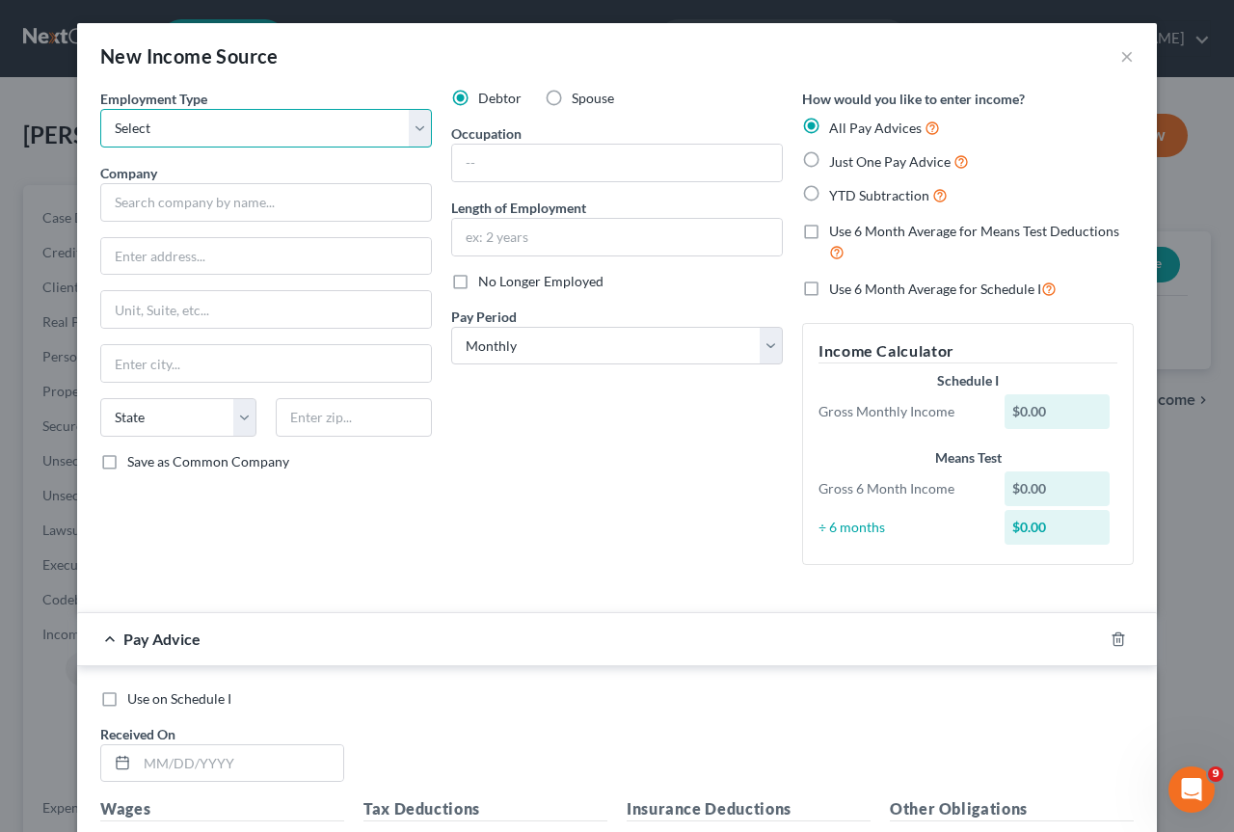
select select "0"
click at [100, 109] on select "Select Full or [DEMOGRAPHIC_DATA] Employment Self Employment" at bounding box center [266, 128] width 332 height 39
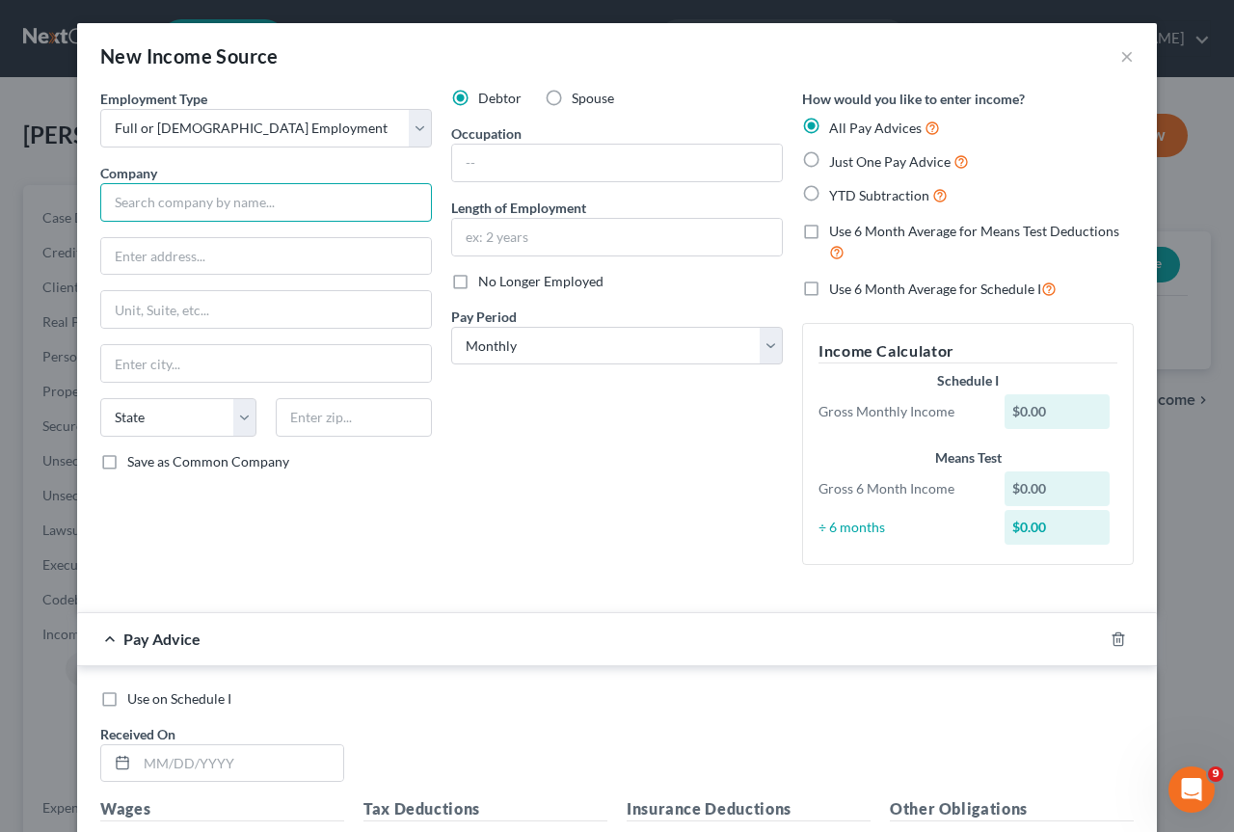
click at [225, 210] on input "text" at bounding box center [266, 202] width 332 height 39
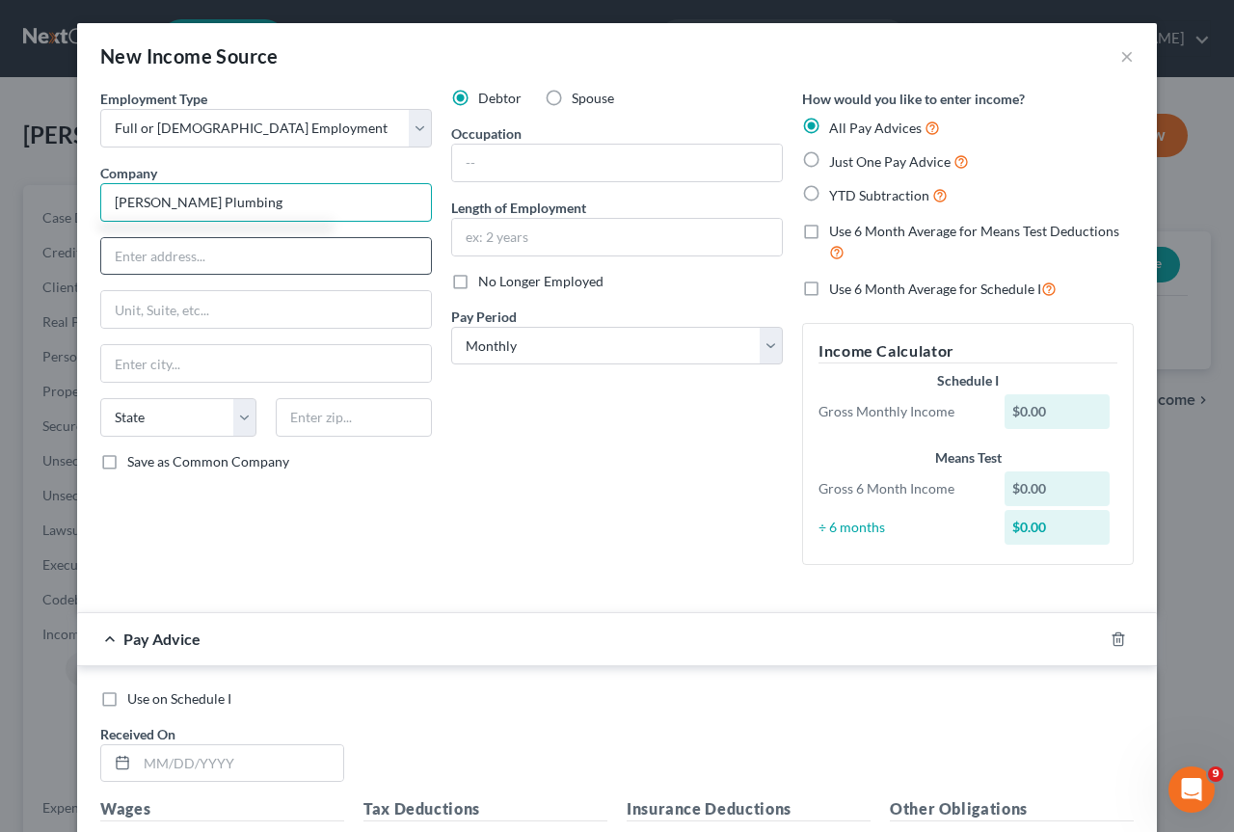
type input "[PERSON_NAME] Plumbing"
click at [173, 256] on input "text" at bounding box center [266, 256] width 330 height 37
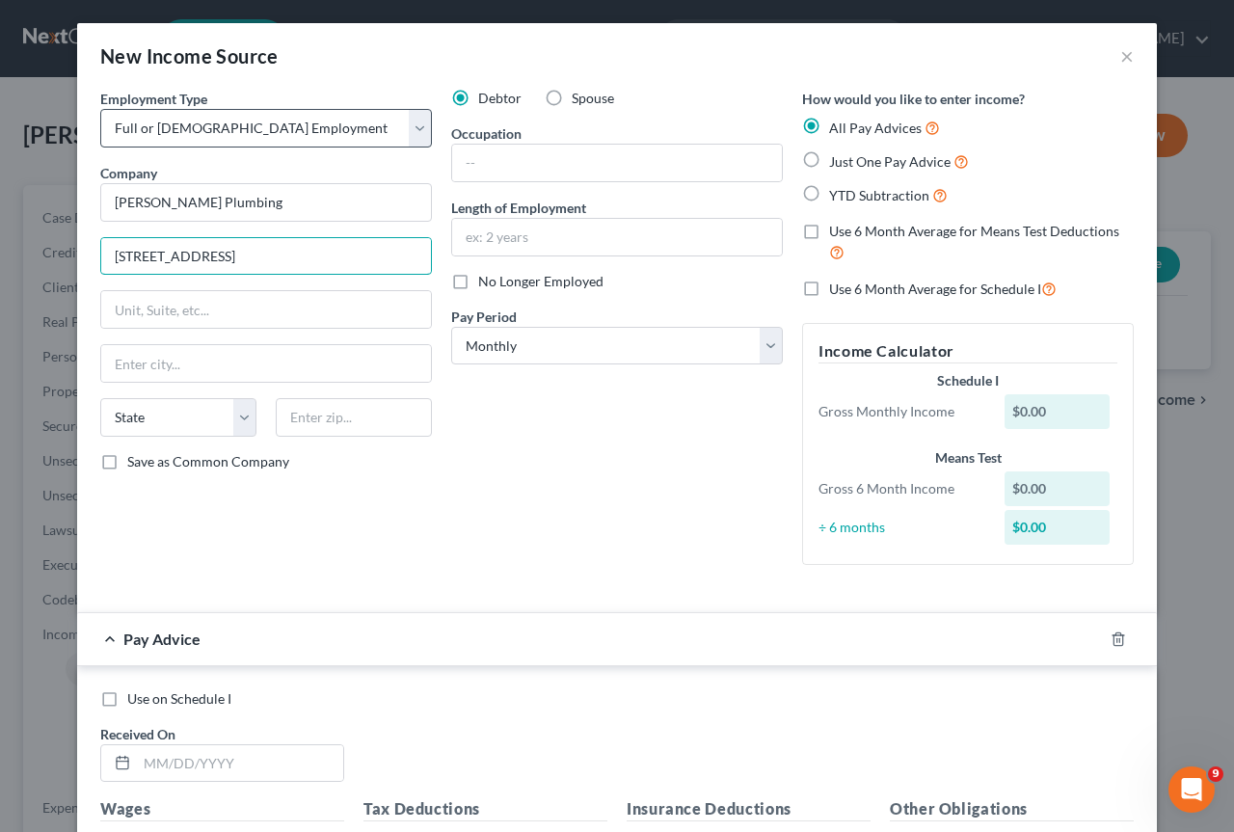
type input "[STREET_ADDRESS]"
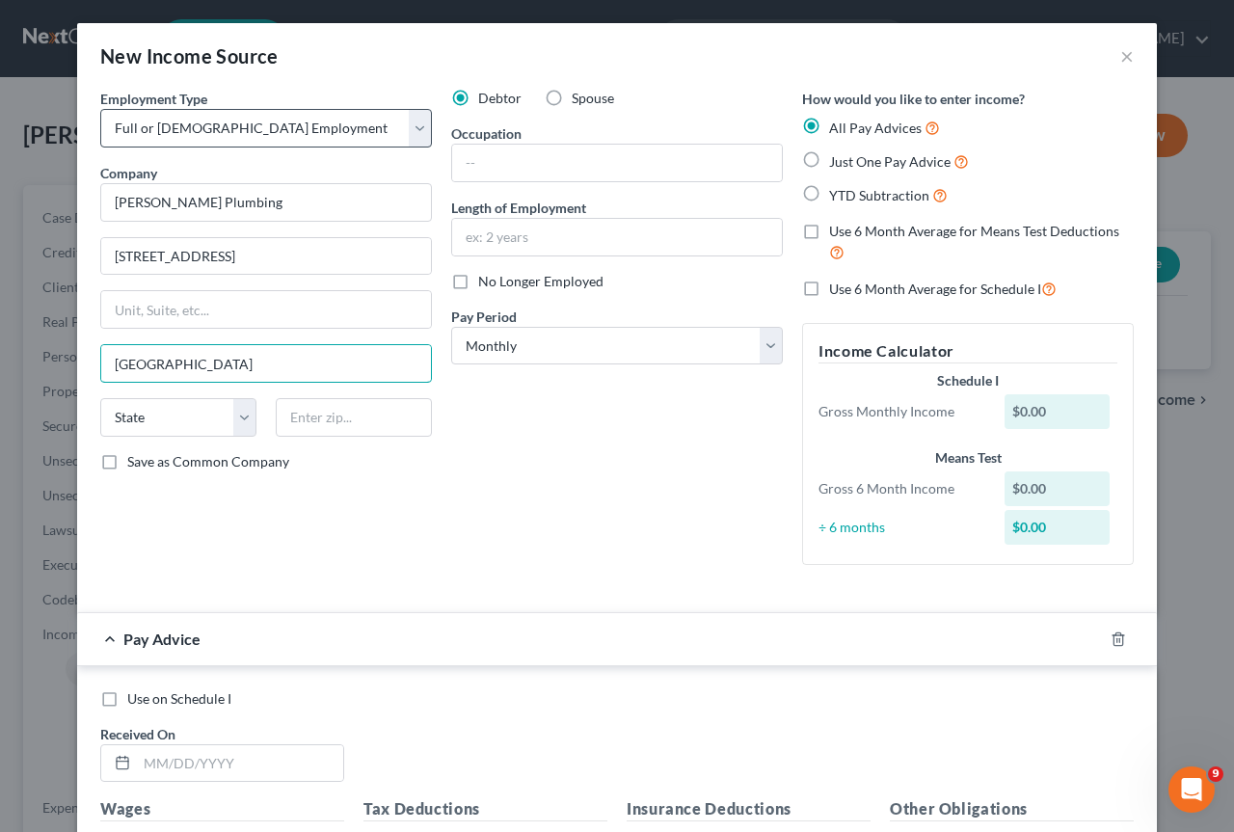
type input "[GEOGRAPHIC_DATA]"
select select "20"
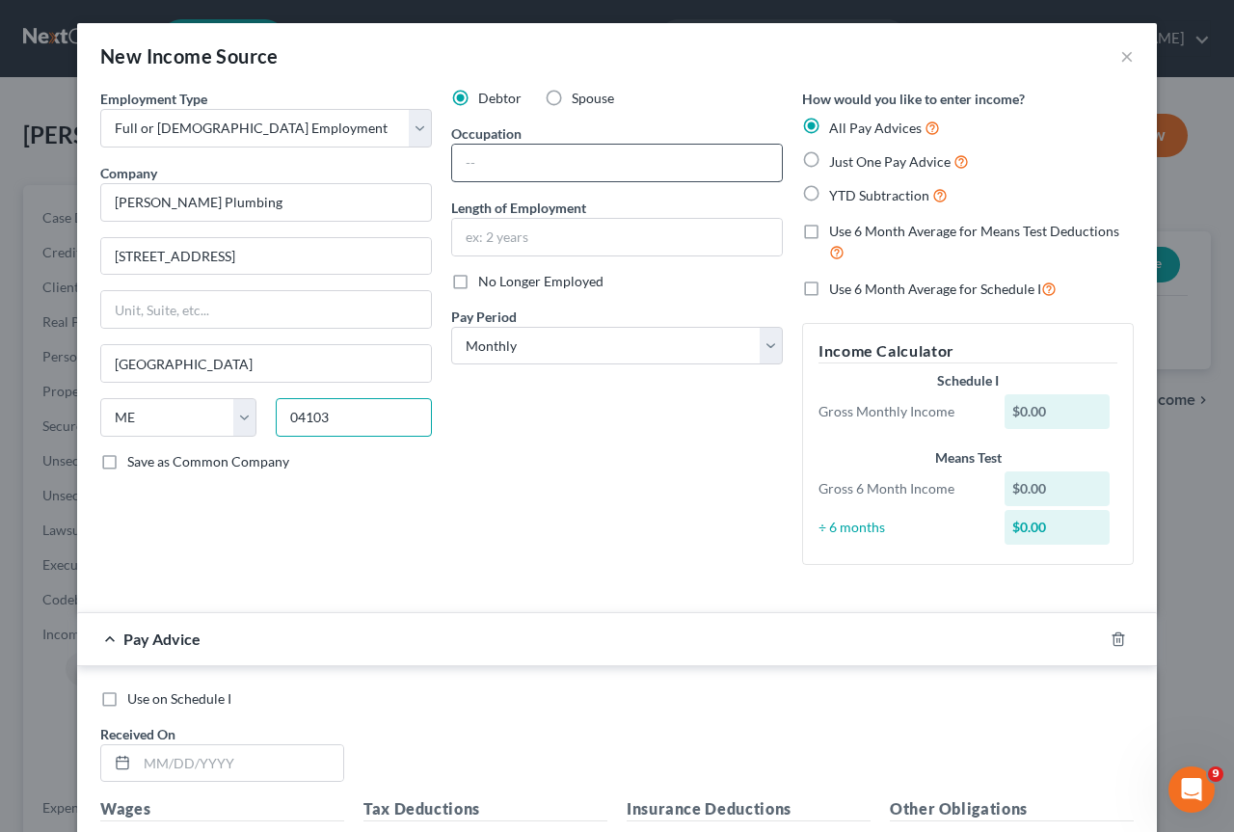
type input "04103"
click at [505, 152] on input "text" at bounding box center [617, 163] width 330 height 37
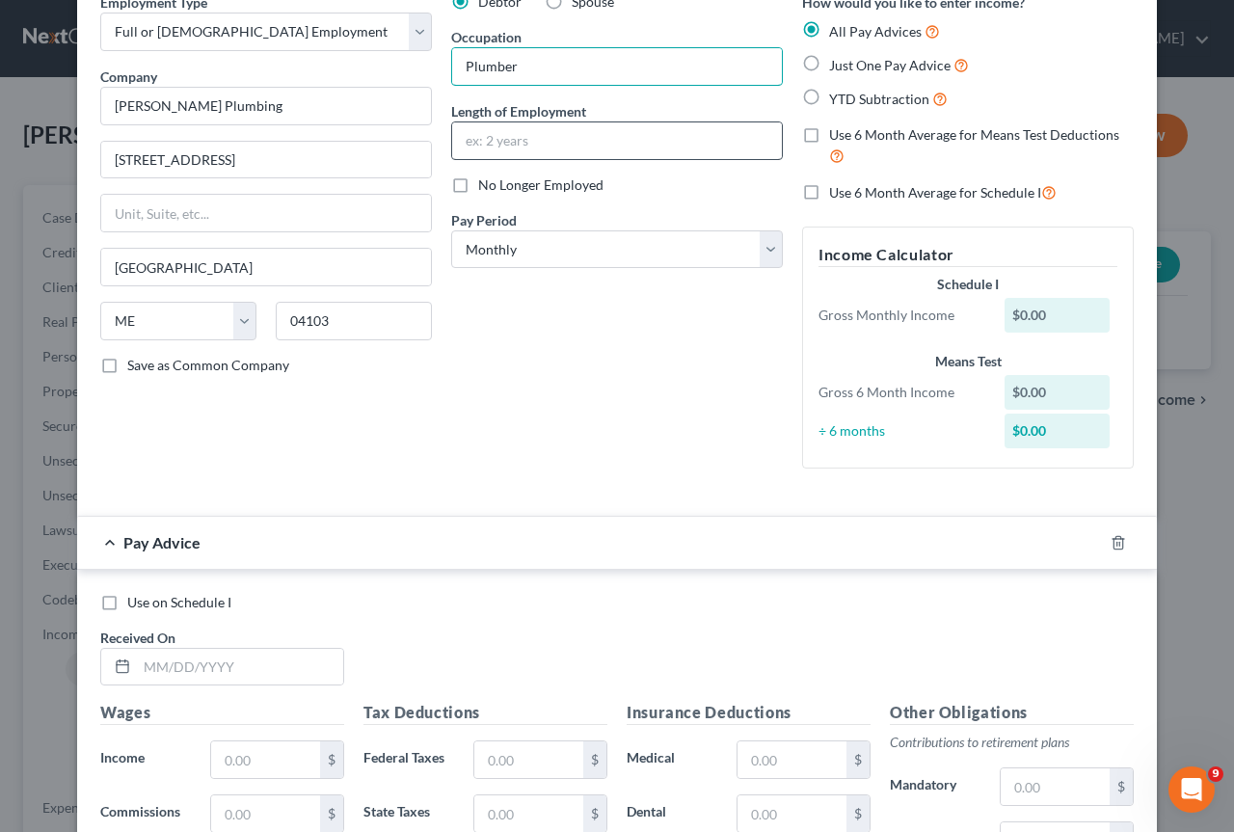
type input "Plumber"
click at [571, 154] on input "text" at bounding box center [617, 140] width 330 height 37
type input "14 years"
click at [768, 248] on select "Select Monthly Twice Monthly Every Other Week Weekly" at bounding box center [617, 249] width 332 height 39
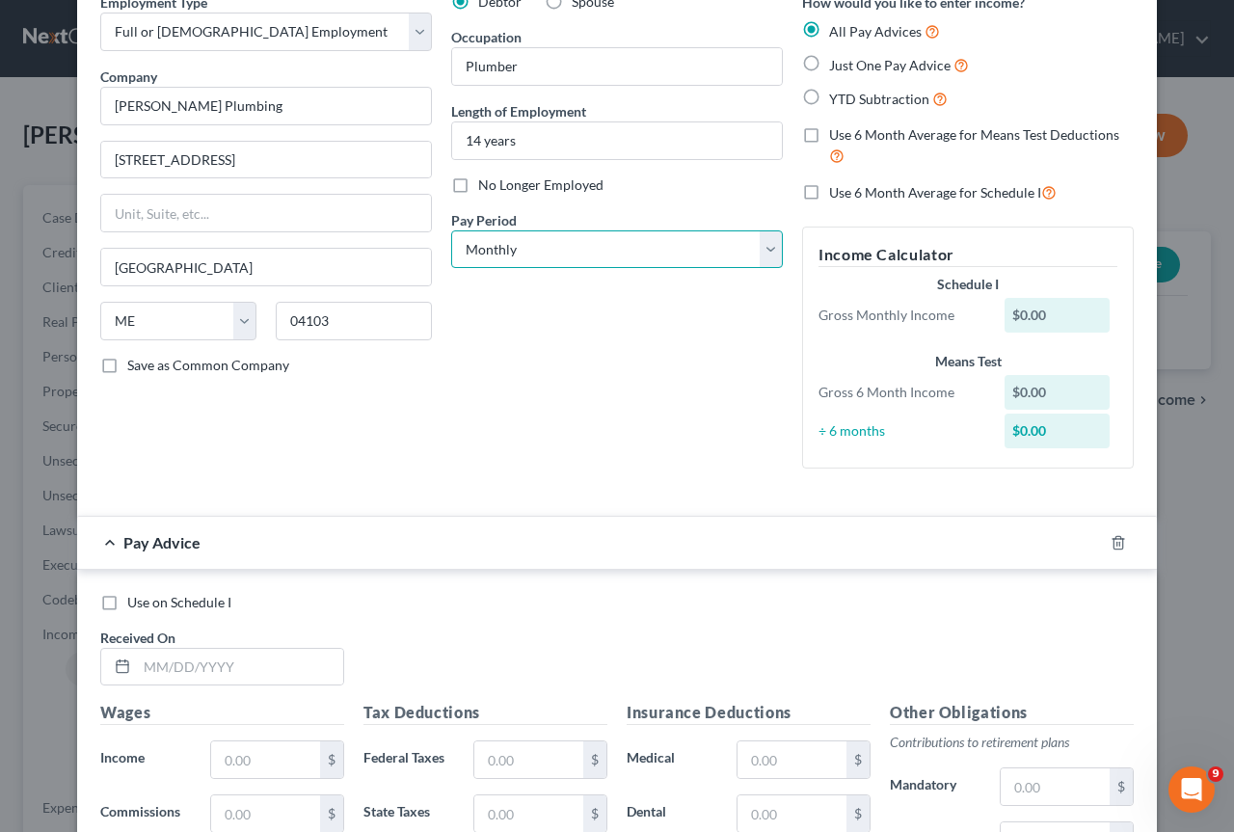
select select "3"
click at [451, 230] on select "Select Monthly Twice Monthly Every Other Week Weekly" at bounding box center [617, 249] width 332 height 39
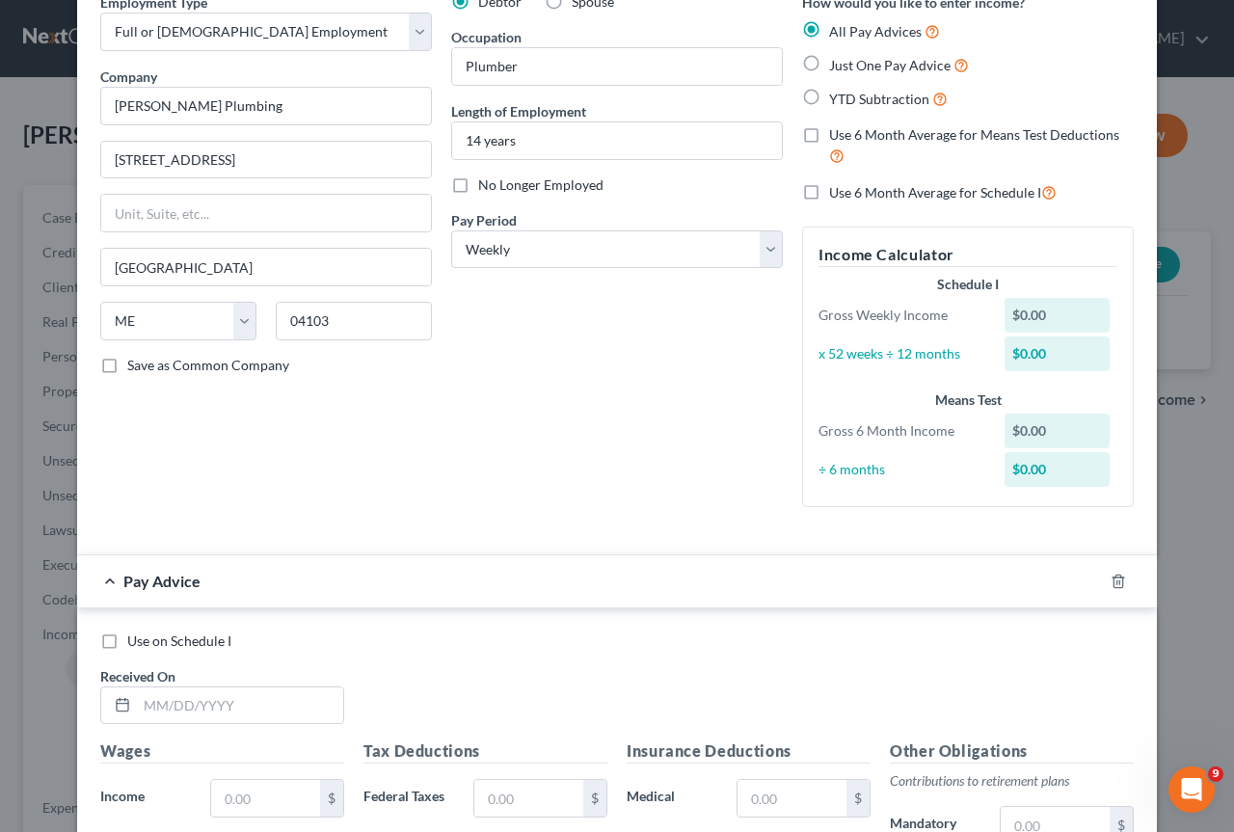
click at [829, 61] on label "Just One Pay Advice" at bounding box center [899, 65] width 140 height 22
click at [837, 61] on input "Just One Pay Advice" at bounding box center [843, 60] width 13 height 13
radio input "true"
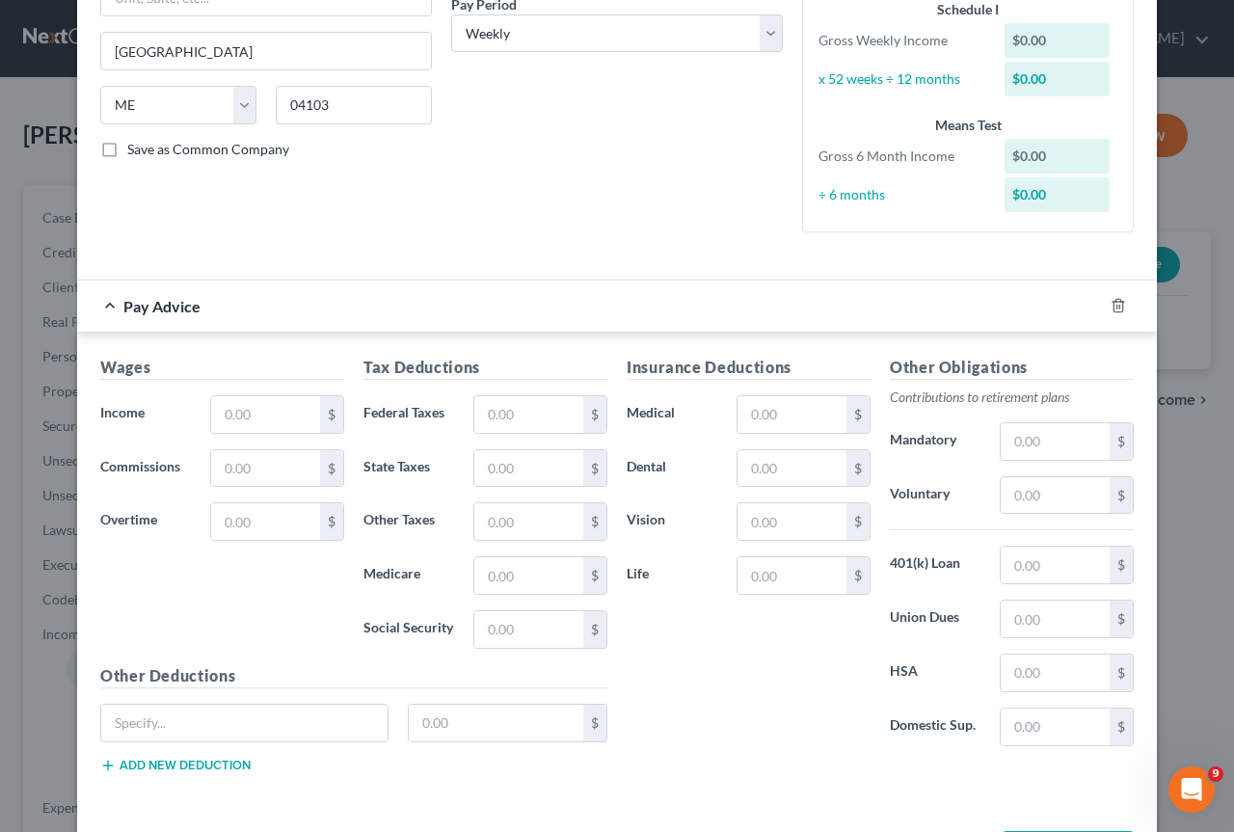
scroll to position [386, 0]
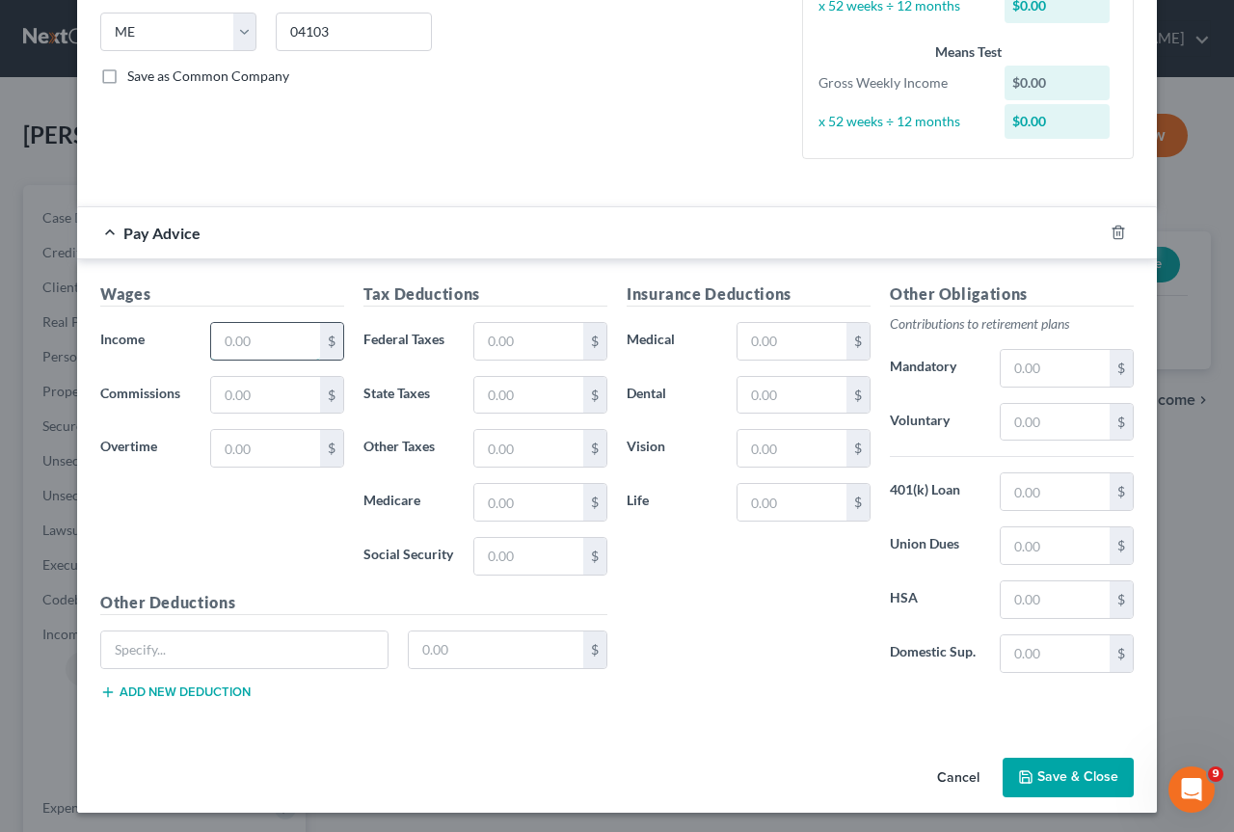
click at [278, 338] on input "text" at bounding box center [265, 341] width 109 height 37
type input "1,088.00"
type input "6"
type input "87.44"
type input "51.00"
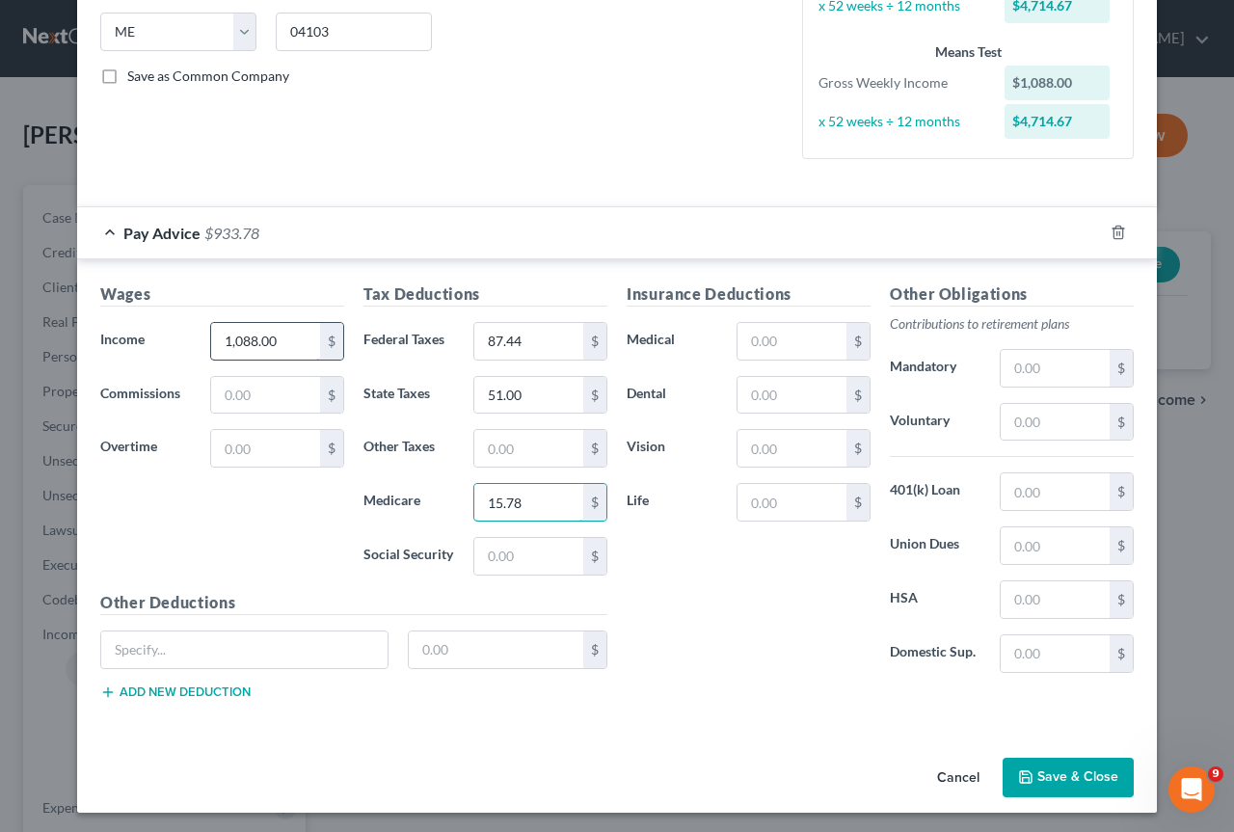
type input "15.78"
type input "67.46"
click at [1031, 422] on input "text" at bounding box center [1055, 422] width 109 height 37
type input "32.64"
click at [1079, 776] on button "Save & Close" at bounding box center [1068, 778] width 131 height 40
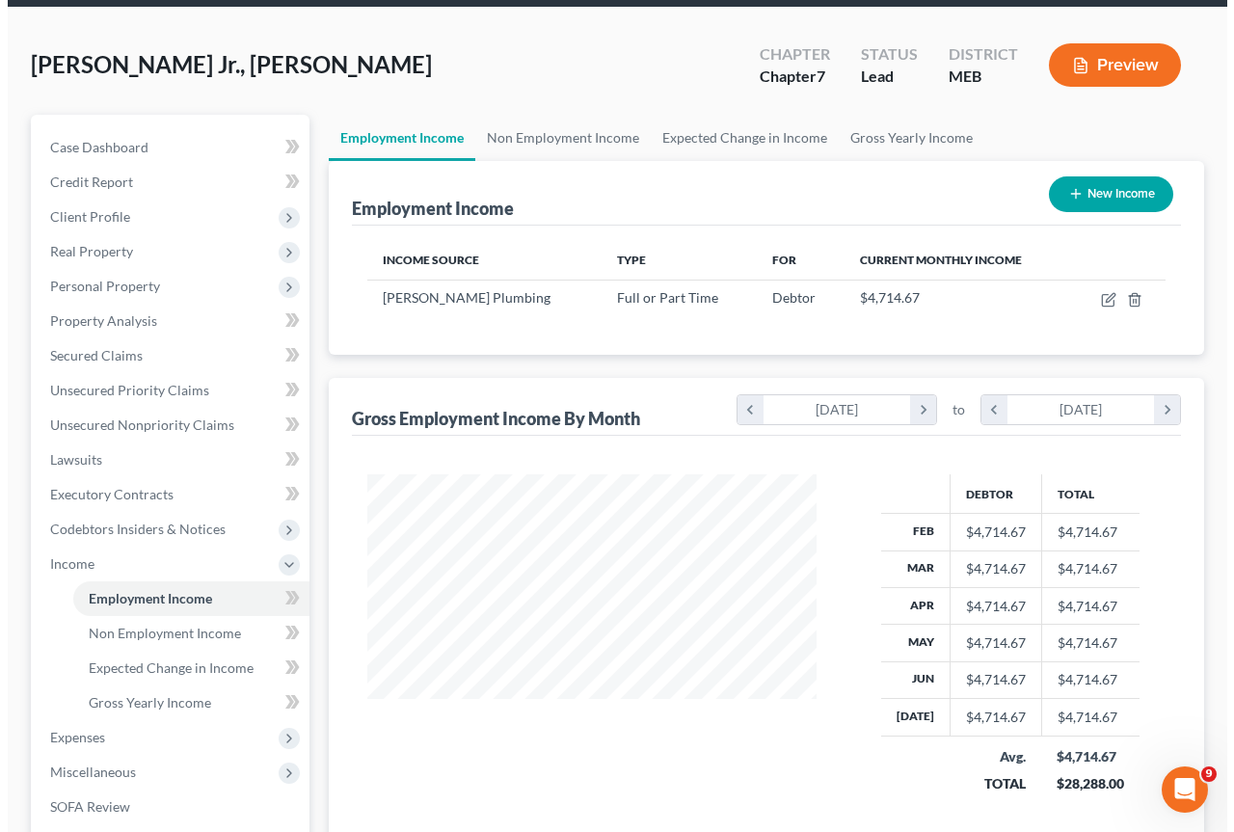
scroll to position [42, 0]
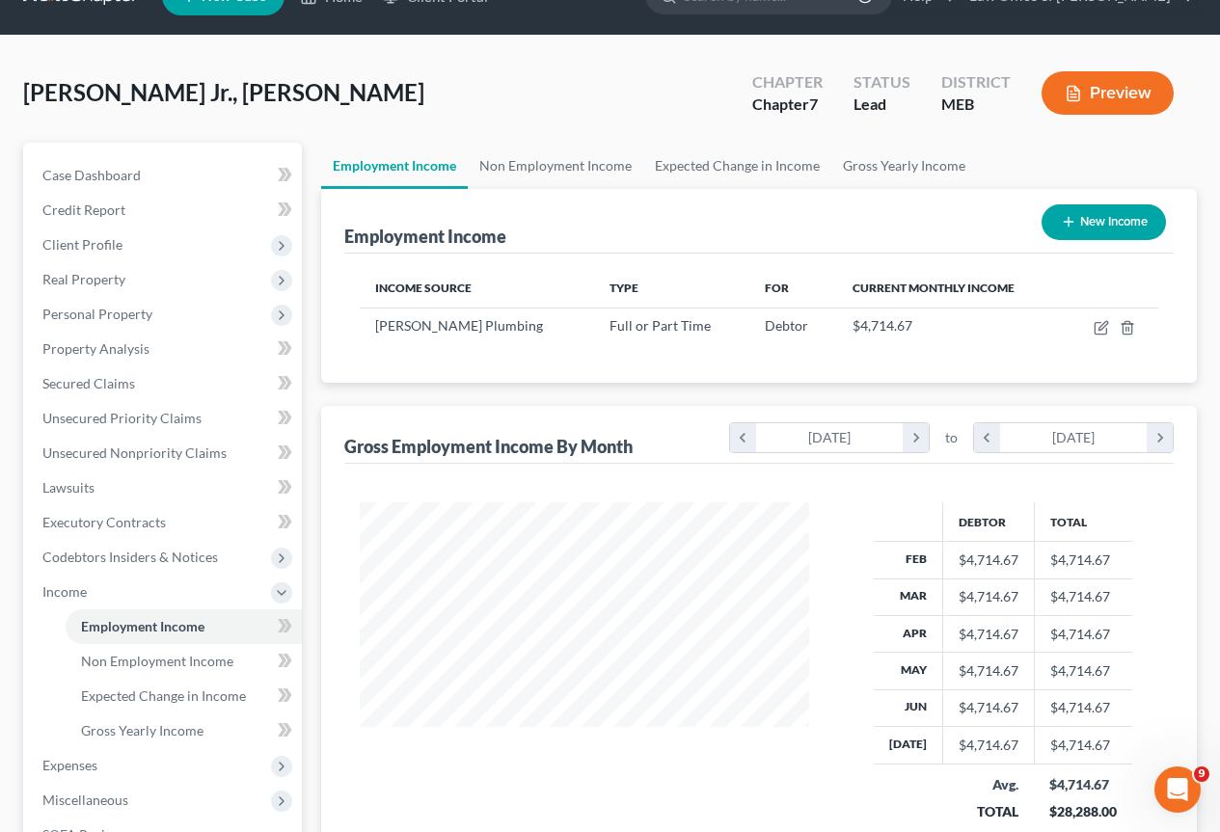
click at [1123, 217] on button "New Income" at bounding box center [1103, 222] width 124 height 36
select select "0"
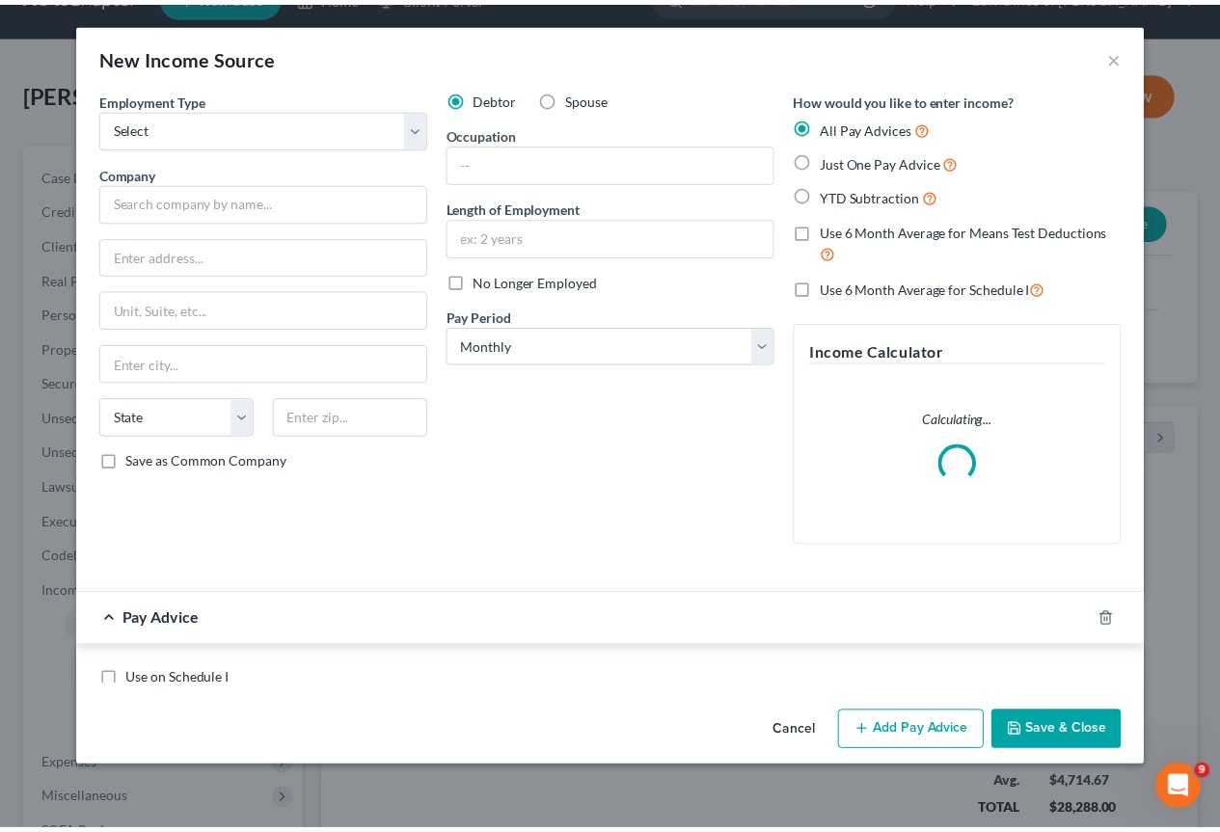
scroll to position [346, 495]
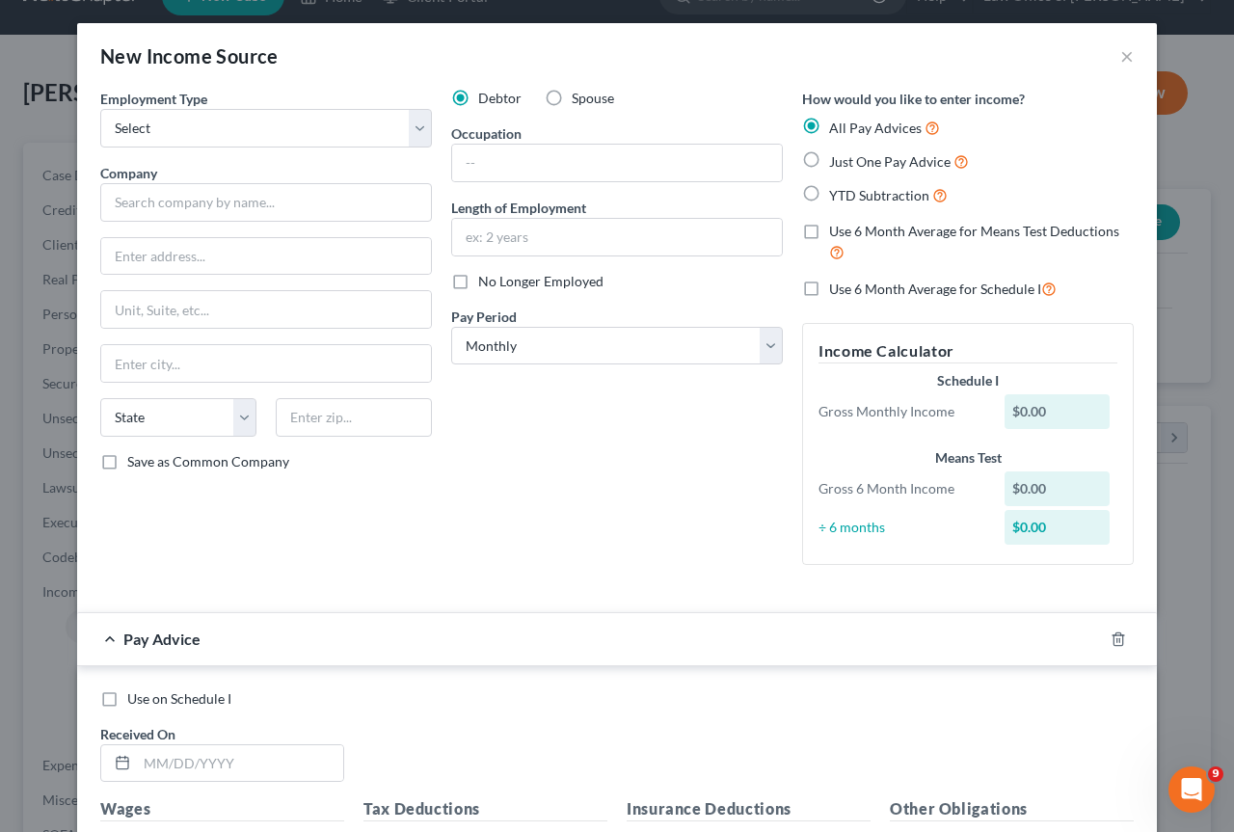
click at [572, 95] on label "Spouse" at bounding box center [593, 98] width 42 height 19
click at [579, 95] on input "Spouse" at bounding box center [585, 95] width 13 height 13
radio input "true"
click at [410, 129] on select "Select Full or [DEMOGRAPHIC_DATA] Employment Self Employment" at bounding box center [266, 128] width 332 height 39
select select "1"
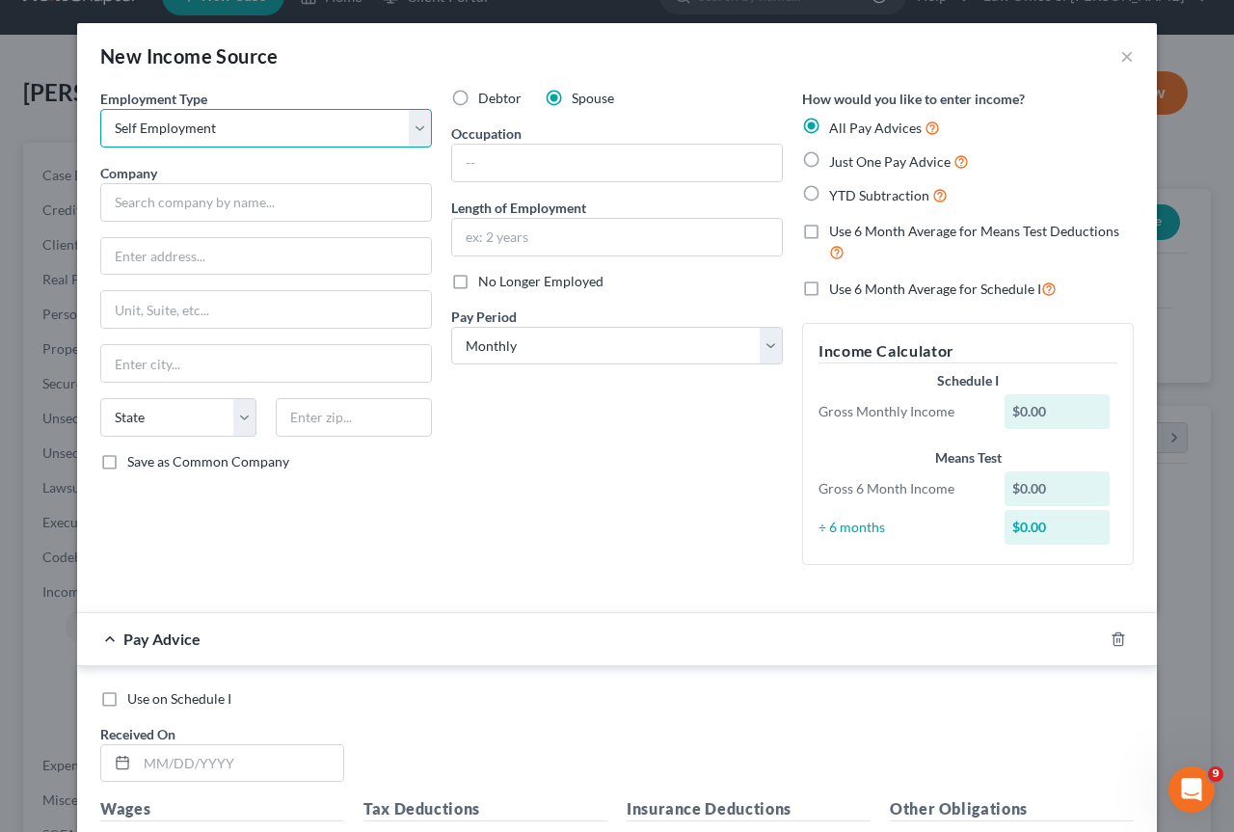
click at [100, 109] on select "Select Full or [DEMOGRAPHIC_DATA] Employment Self Employment" at bounding box center [266, 128] width 332 height 39
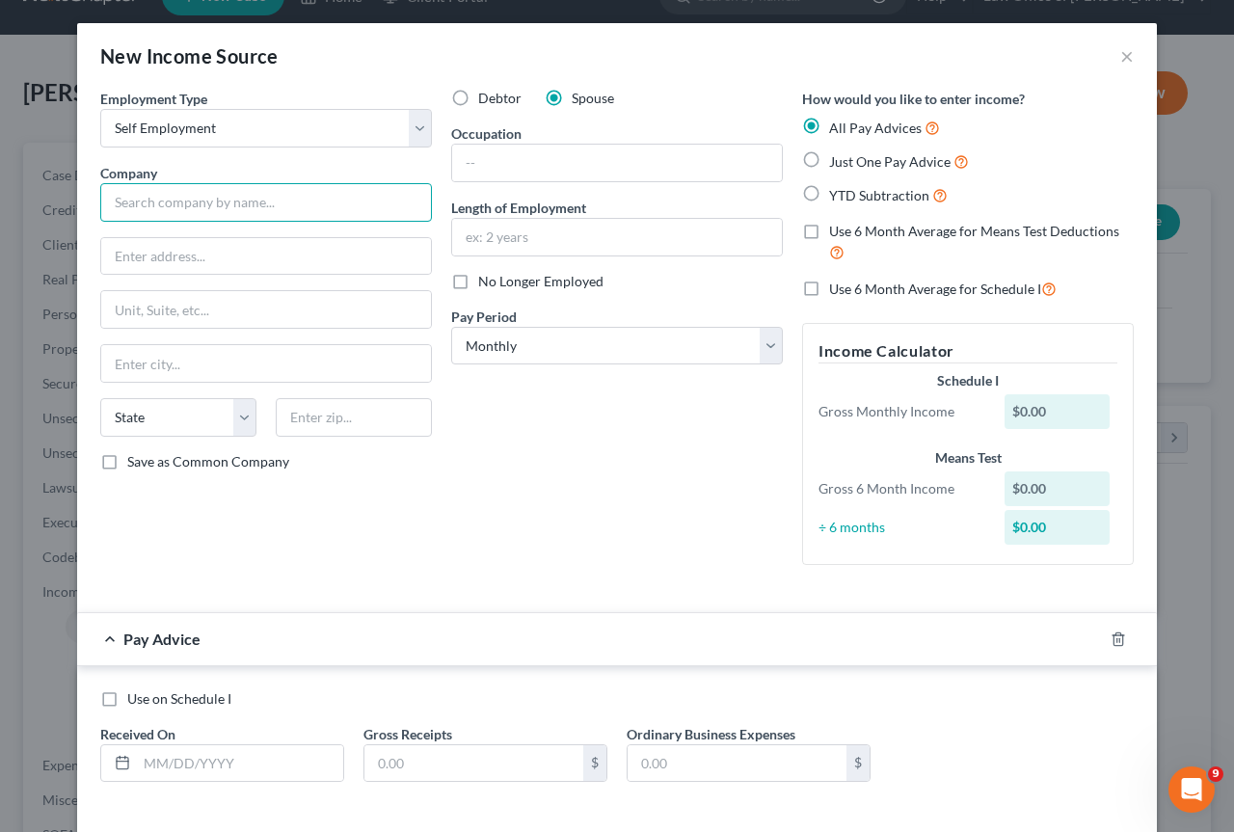
click at [246, 202] on input "text" at bounding box center [266, 202] width 332 height 39
type input "[PERSON_NAME]"
click at [508, 165] on input "text" at bounding box center [617, 163] width 330 height 37
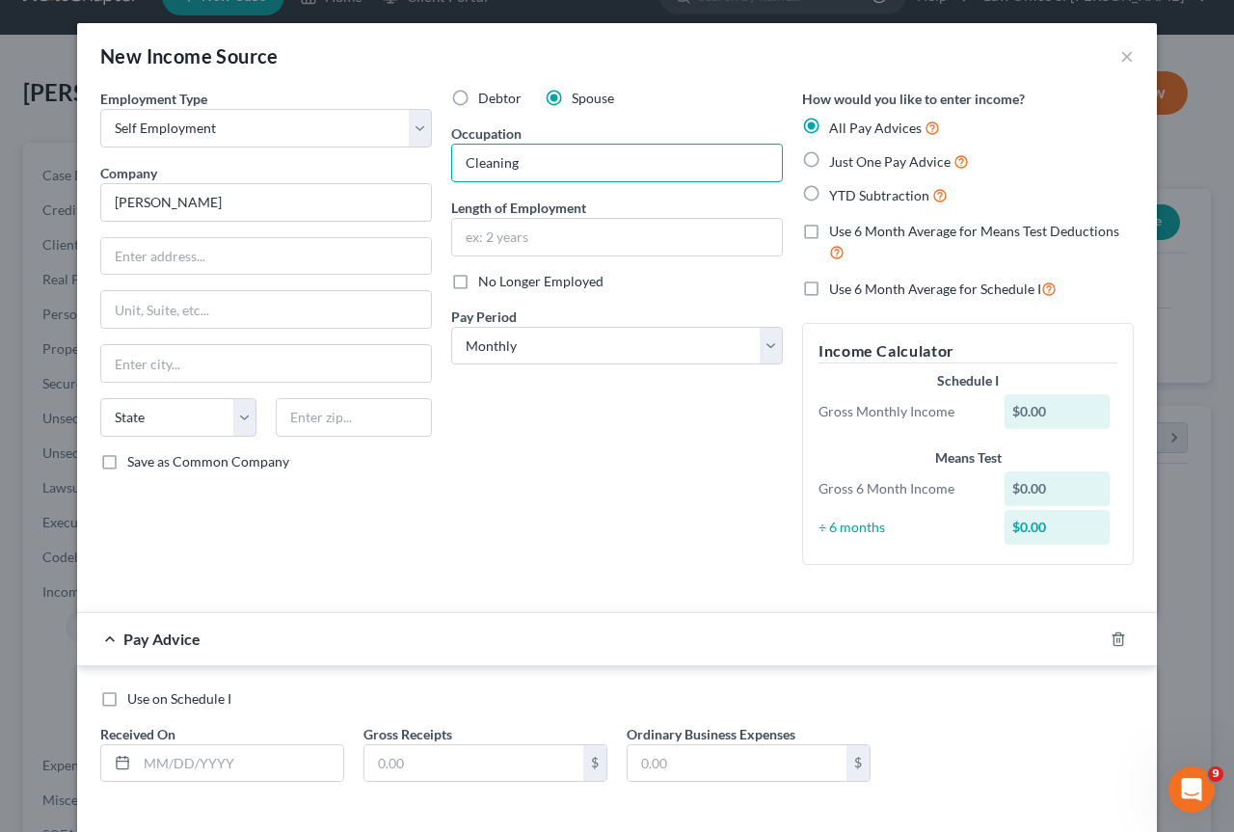
type input "Cleaning"
click at [829, 161] on label "Just One Pay Advice" at bounding box center [899, 161] width 140 height 22
click at [837, 161] on input "Just One Pay Advice" at bounding box center [843, 156] width 13 height 13
radio input "true"
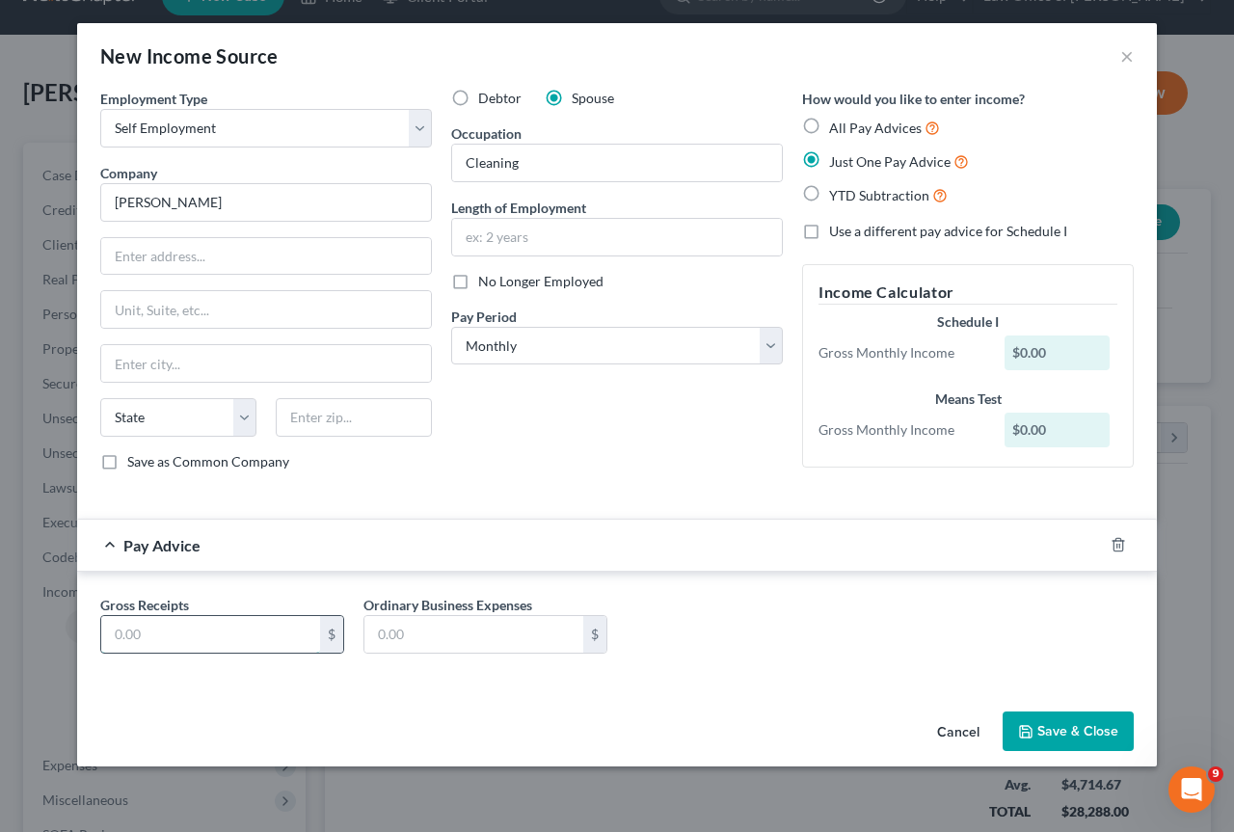
click at [240, 633] on input "text" at bounding box center [210, 634] width 219 height 37
type input "2,100"
click at [377, 639] on input "text" at bounding box center [473, 634] width 219 height 37
type input "450"
click at [1108, 724] on button "Save & Close" at bounding box center [1068, 732] width 131 height 40
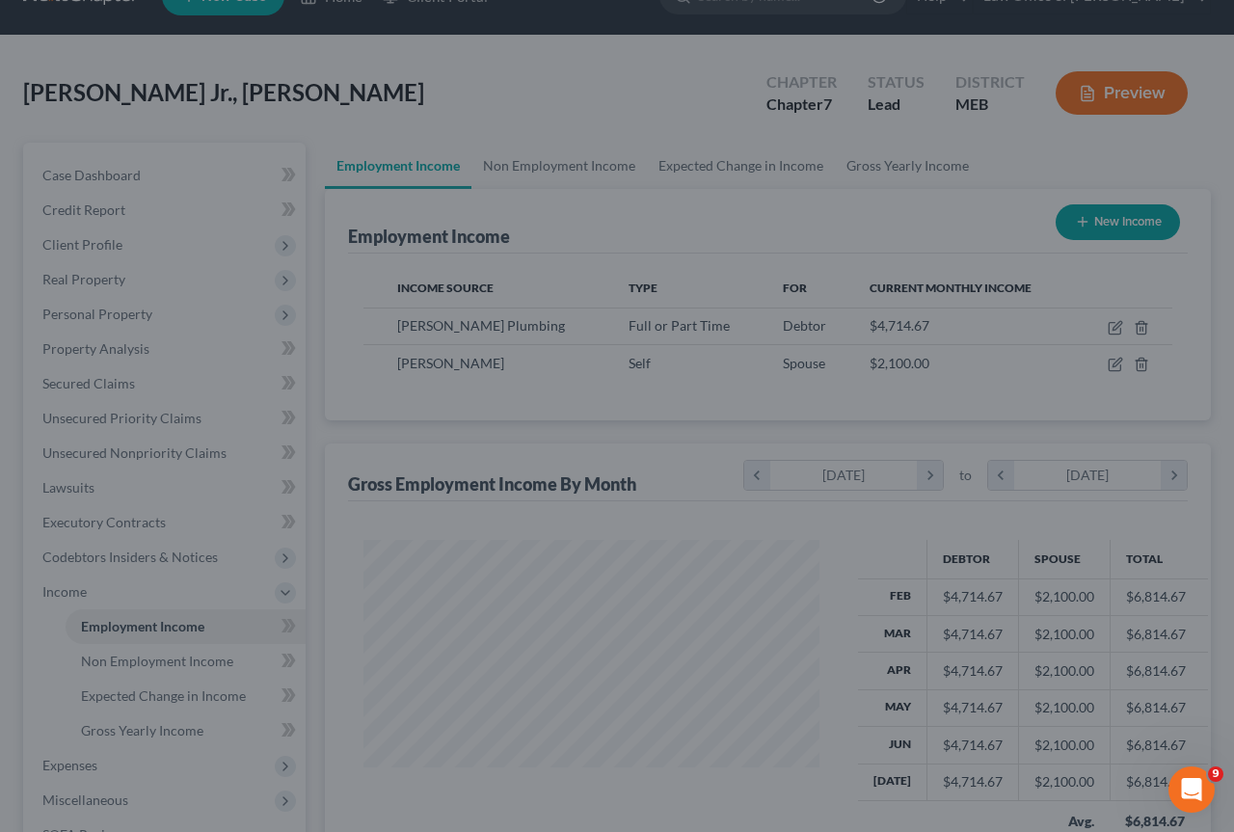
scroll to position [963873, 963730]
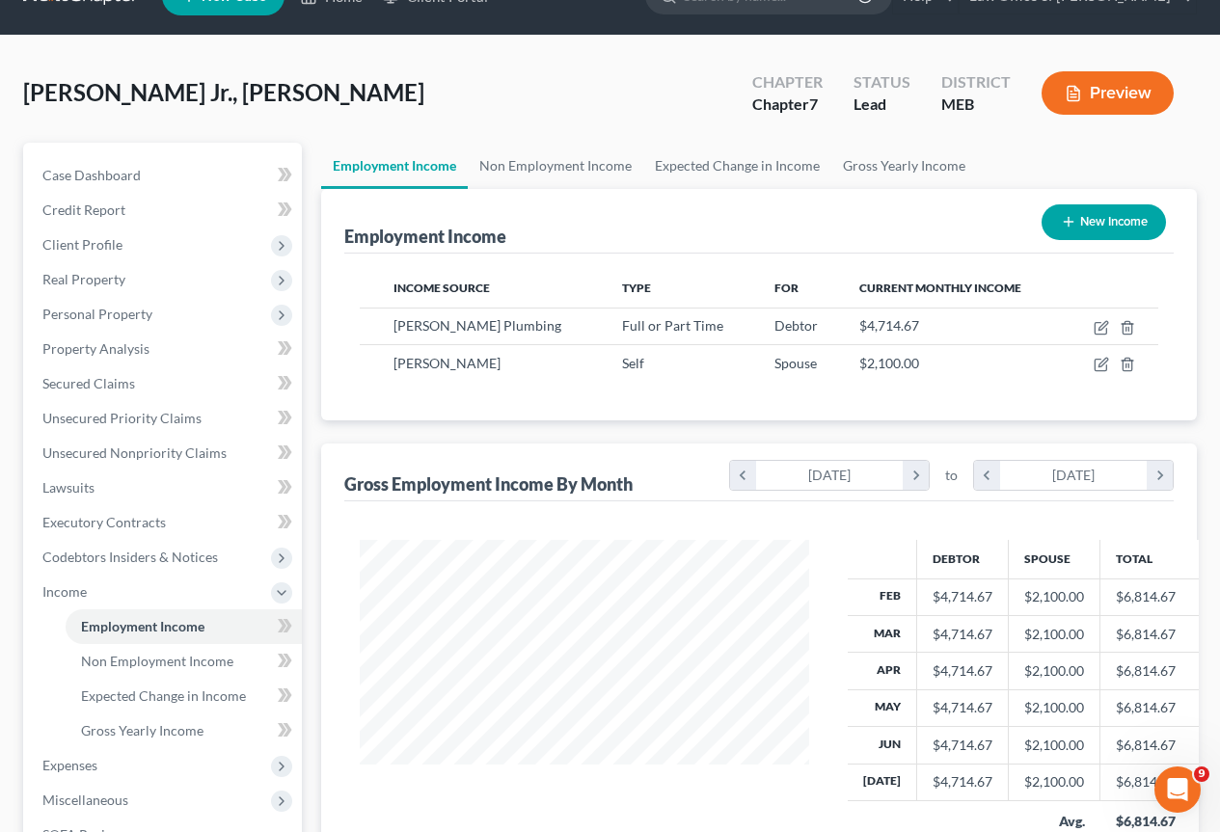
click at [1121, 219] on button "New Income" at bounding box center [1103, 222] width 124 height 36
select select "0"
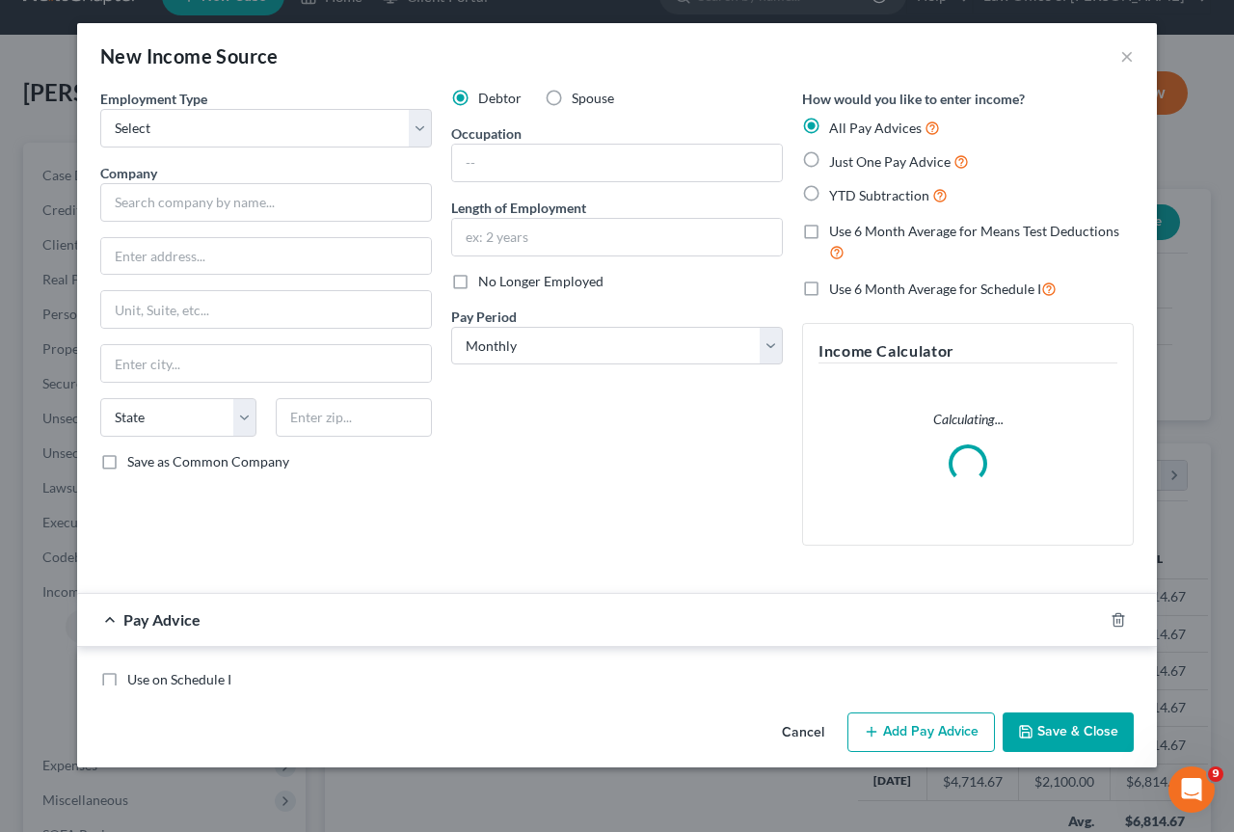
scroll to position [346, 495]
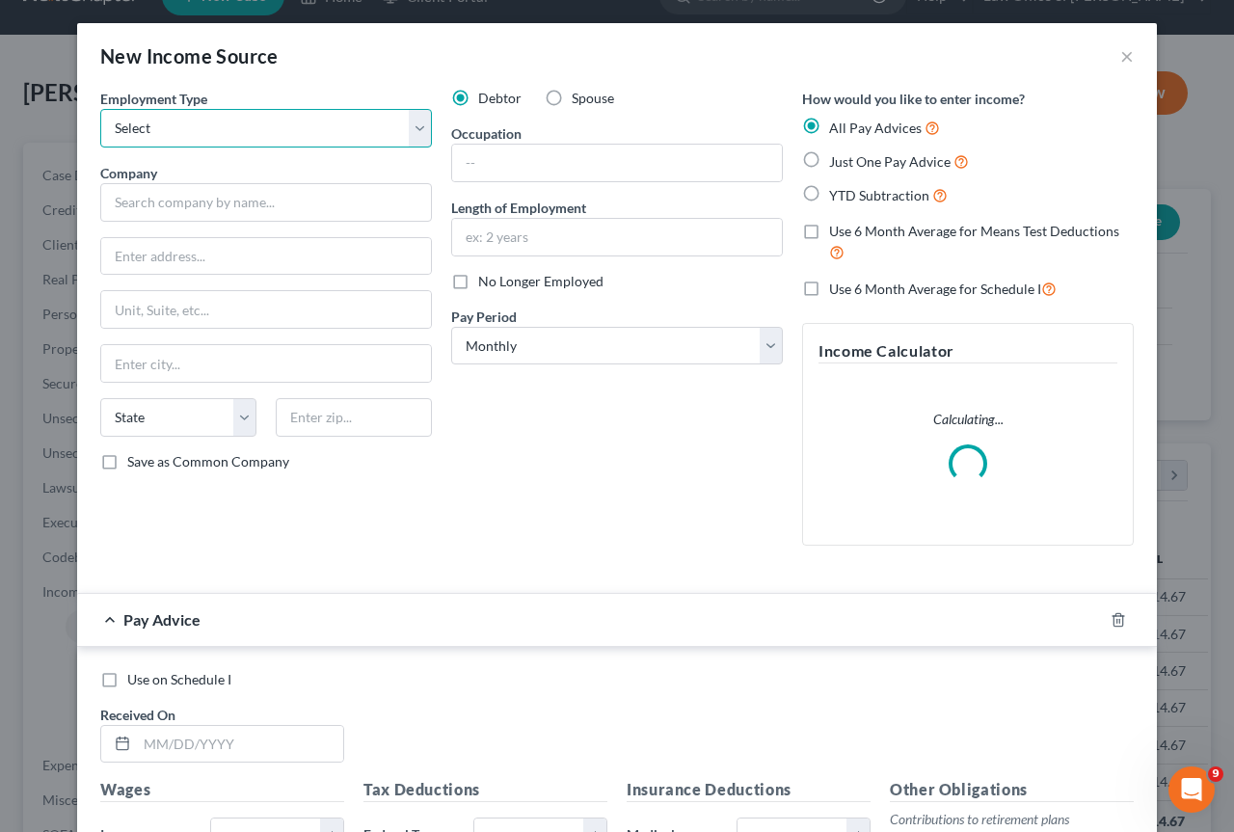
click at [413, 125] on select "Select Full or [DEMOGRAPHIC_DATA] Employment Self Employment" at bounding box center [266, 128] width 332 height 39
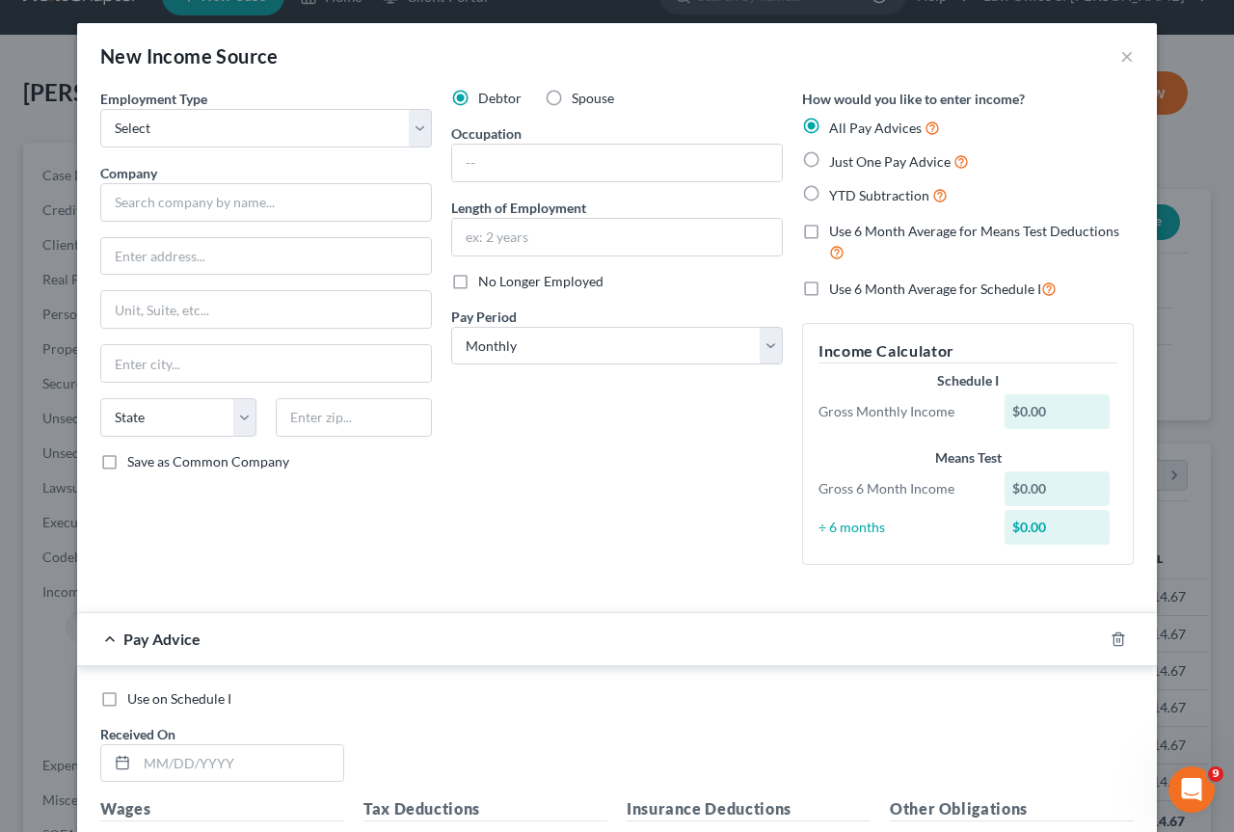
click at [511, 501] on div "Debtor Spouse Occupation Length of Employment No Longer Employed Pay Period * S…" at bounding box center [617, 335] width 351 height 492
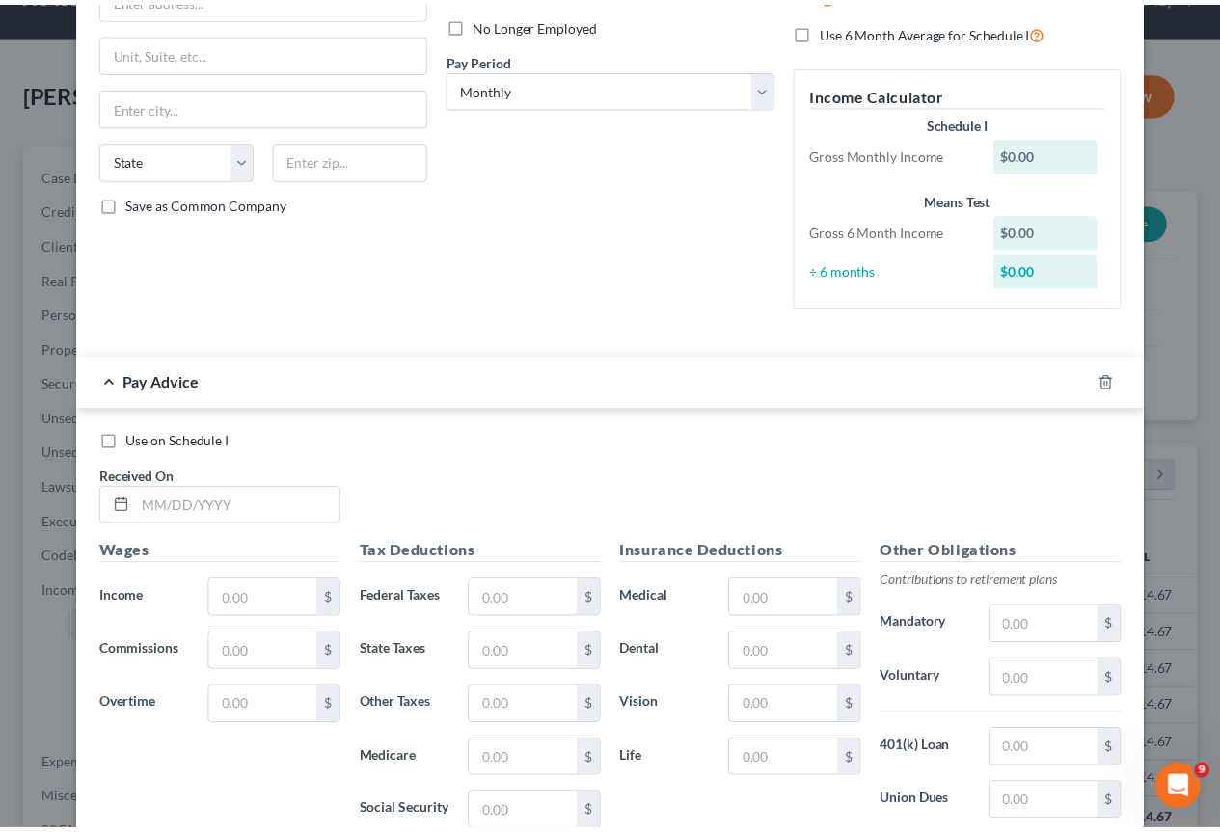
scroll to position [520, 0]
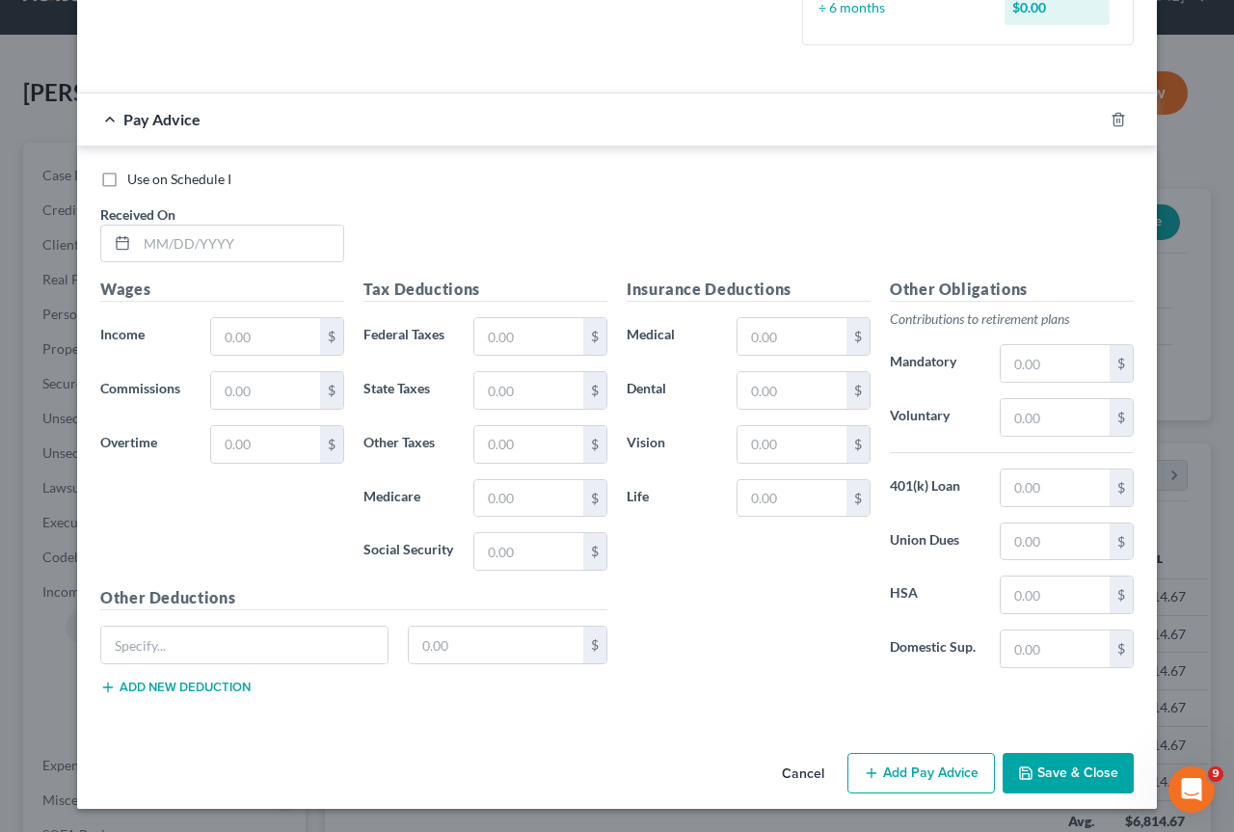
click at [1042, 767] on button "Save & Close" at bounding box center [1068, 773] width 131 height 40
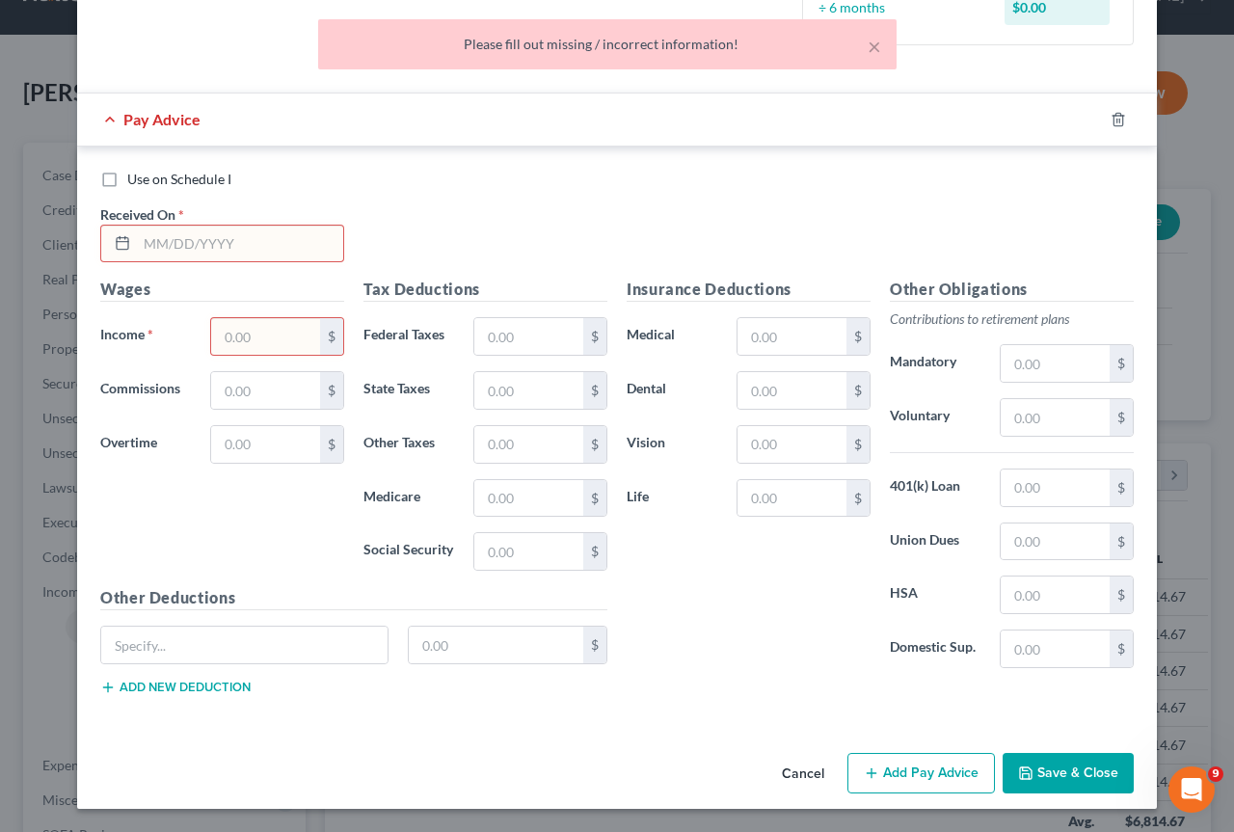
click at [770, 43] on div "Please fill out missing / incorrect information!" at bounding box center [608, 44] width 548 height 19
click at [795, 773] on button "Cancel" at bounding box center [803, 774] width 73 height 39
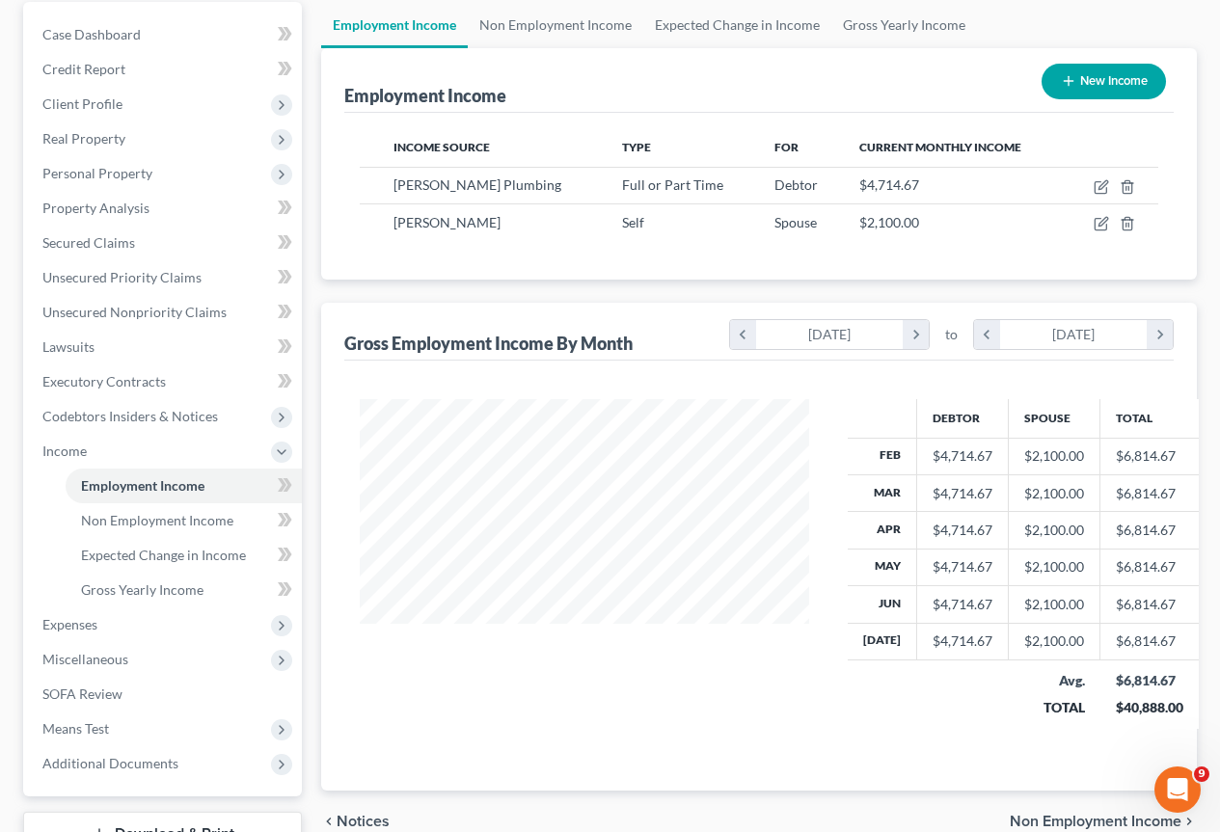
scroll to position [332, 0]
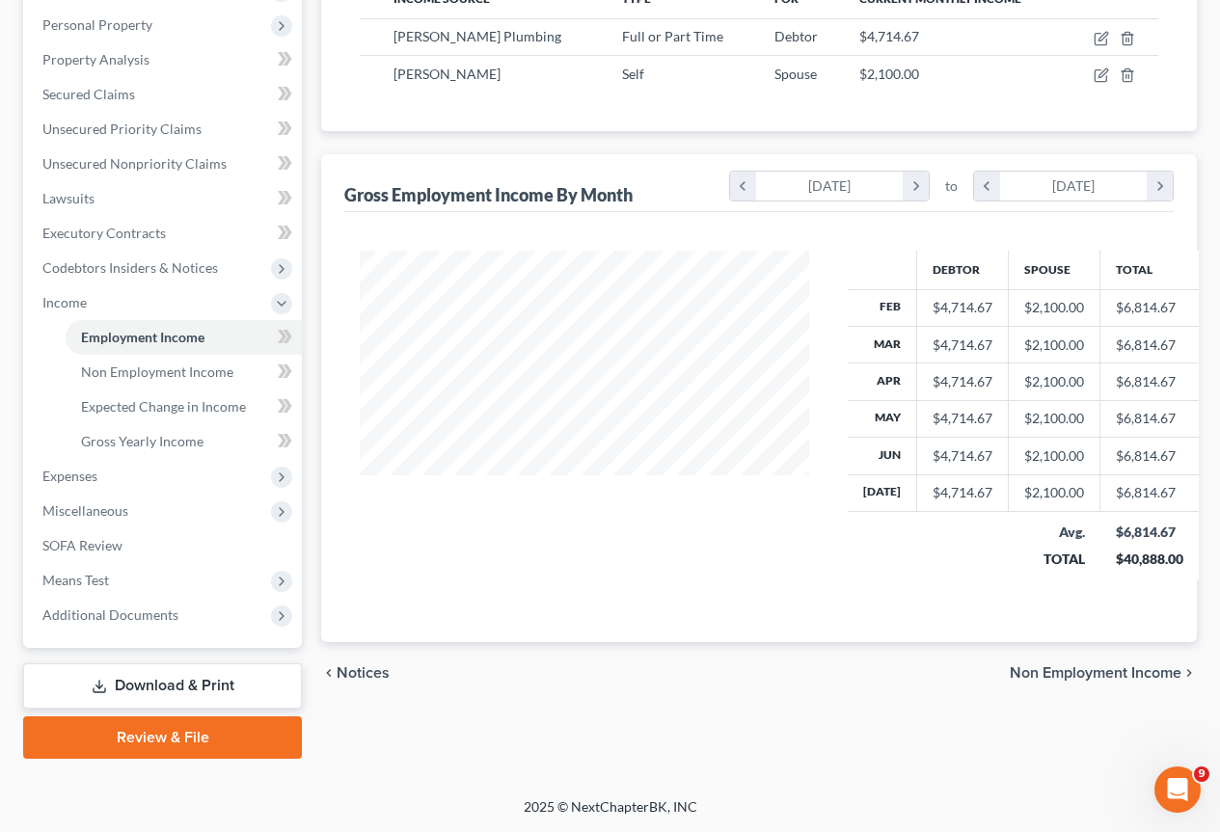
click at [1118, 668] on span "Non Employment Income" at bounding box center [1096, 672] width 172 height 15
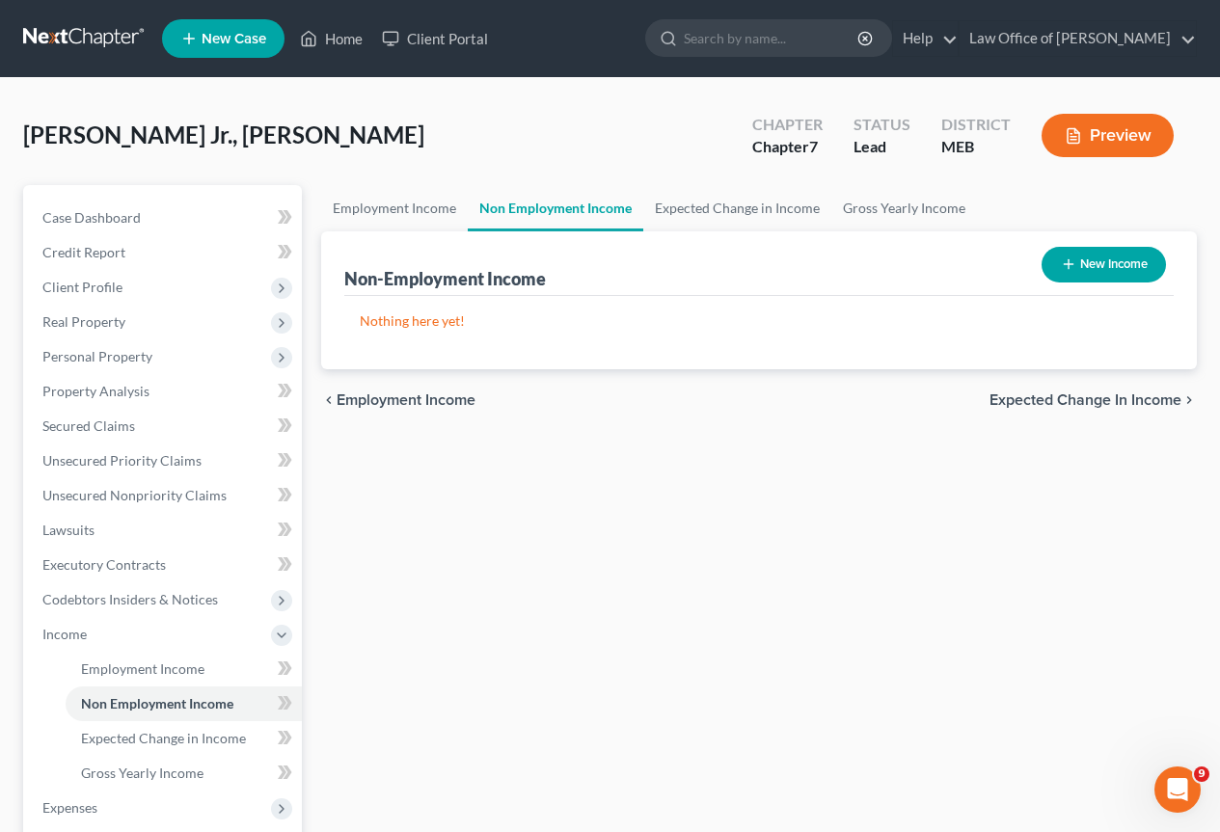
click at [1131, 258] on button "New Income" at bounding box center [1103, 265] width 124 height 36
select select "0"
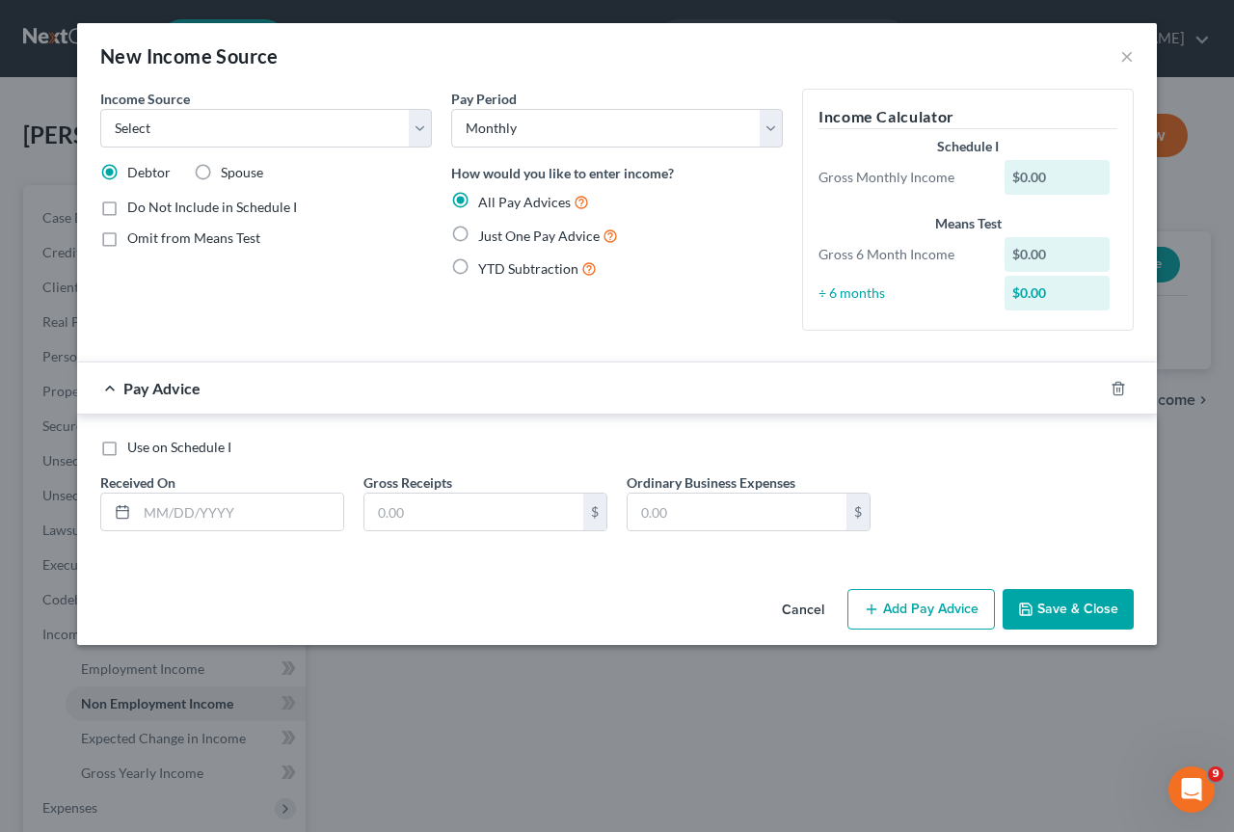
click at [221, 166] on label "Spouse" at bounding box center [242, 172] width 42 height 19
click at [229, 166] on input "Spouse" at bounding box center [235, 169] width 13 height 13
radio input "true"
click at [418, 132] on select "Select Unemployment Disability (from employer) Pension Retirement Social Securi…" at bounding box center [266, 128] width 332 height 39
select select "4"
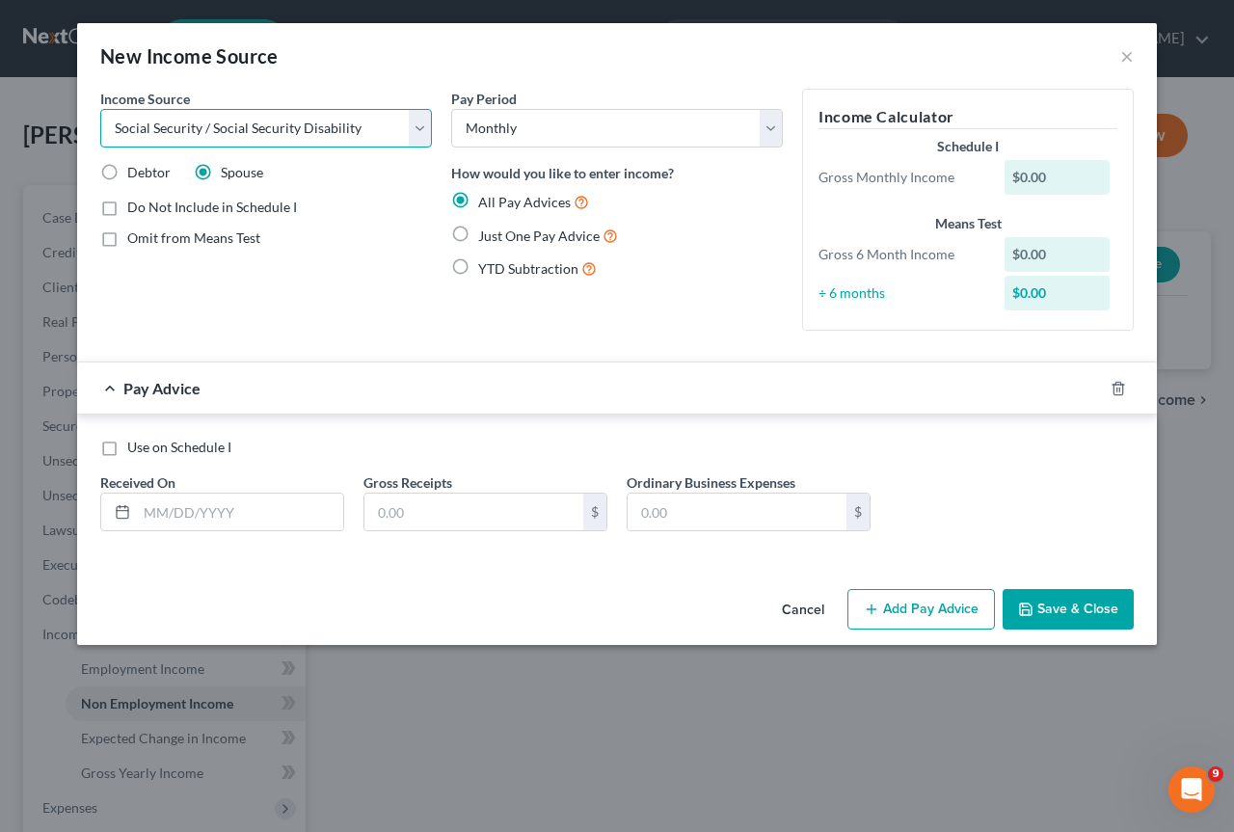
click at [100, 109] on select "Select Unemployment Disability (from employer) Pension Retirement Social Securi…" at bounding box center [266, 128] width 332 height 39
click at [127, 241] on label "Omit from Means Test" at bounding box center [193, 238] width 133 height 19
click at [135, 241] on input "Omit from Means Test" at bounding box center [141, 235] width 13 height 13
checkbox input "true"
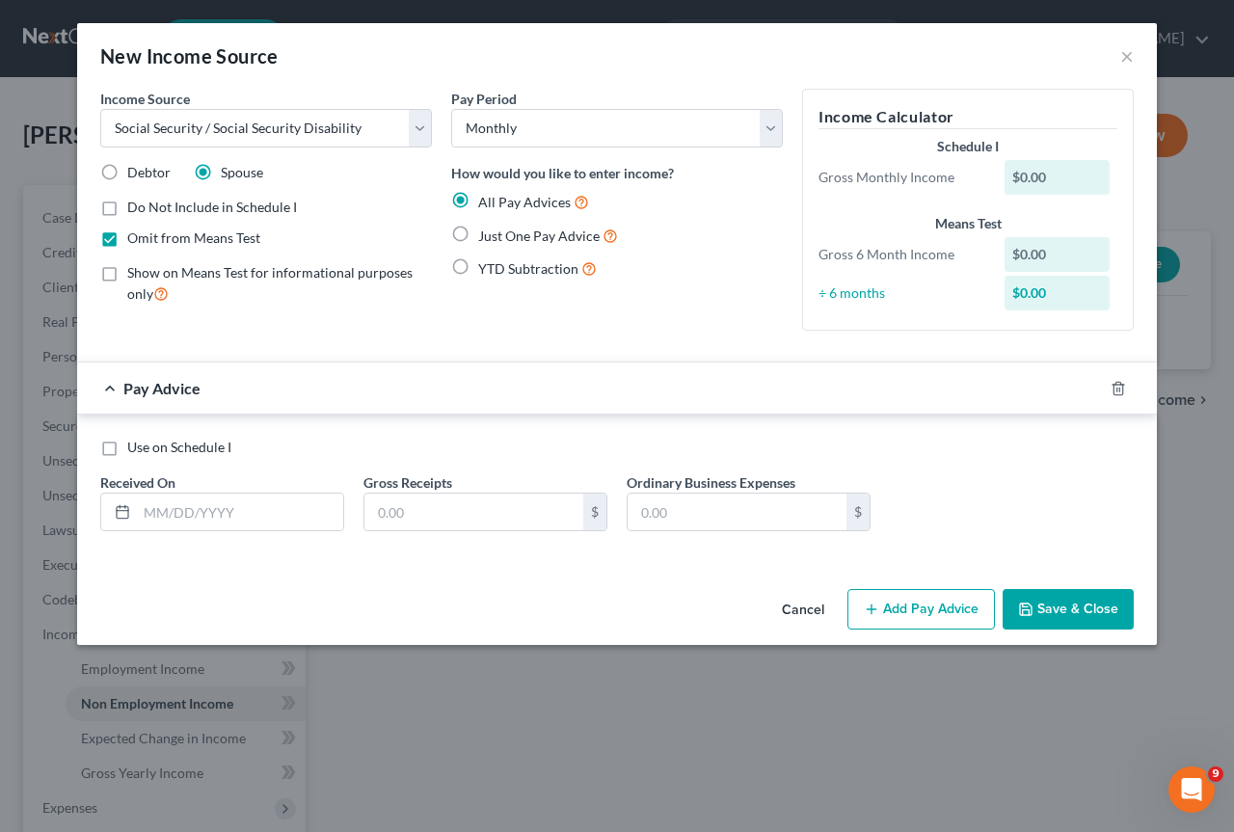
click at [478, 238] on label "Just One Pay Advice" at bounding box center [548, 236] width 140 height 22
click at [486, 237] on input "Just One Pay Advice" at bounding box center [492, 231] width 13 height 13
radio input "true"
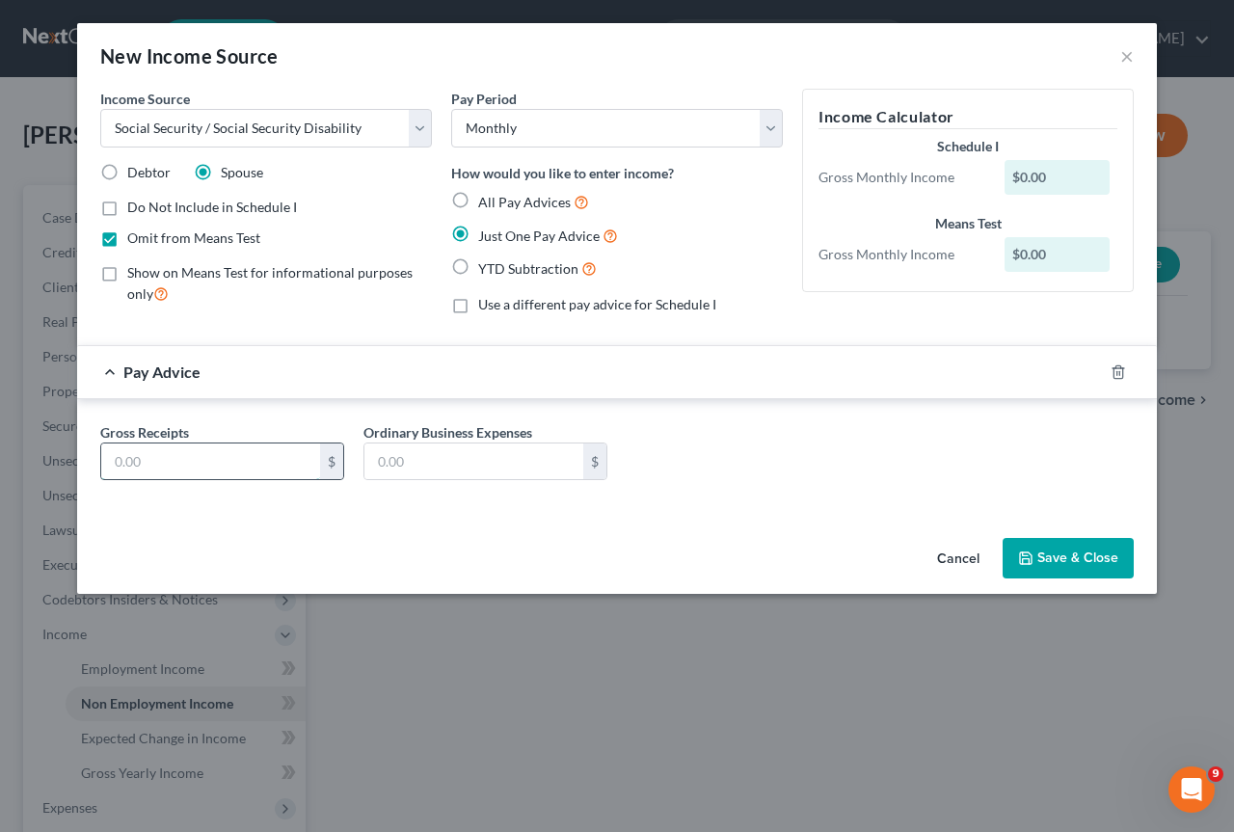
click at [202, 461] on input "text" at bounding box center [210, 462] width 219 height 37
click at [656, 527] on div "Income Source * Select Unemployment Disability (from employer) Pension Retireme…" at bounding box center [617, 310] width 1080 height 442
click at [191, 469] on input "text" at bounding box center [210, 462] width 219 height 37
type input "588"
click at [1093, 550] on button "Save & Close" at bounding box center [1068, 558] width 131 height 40
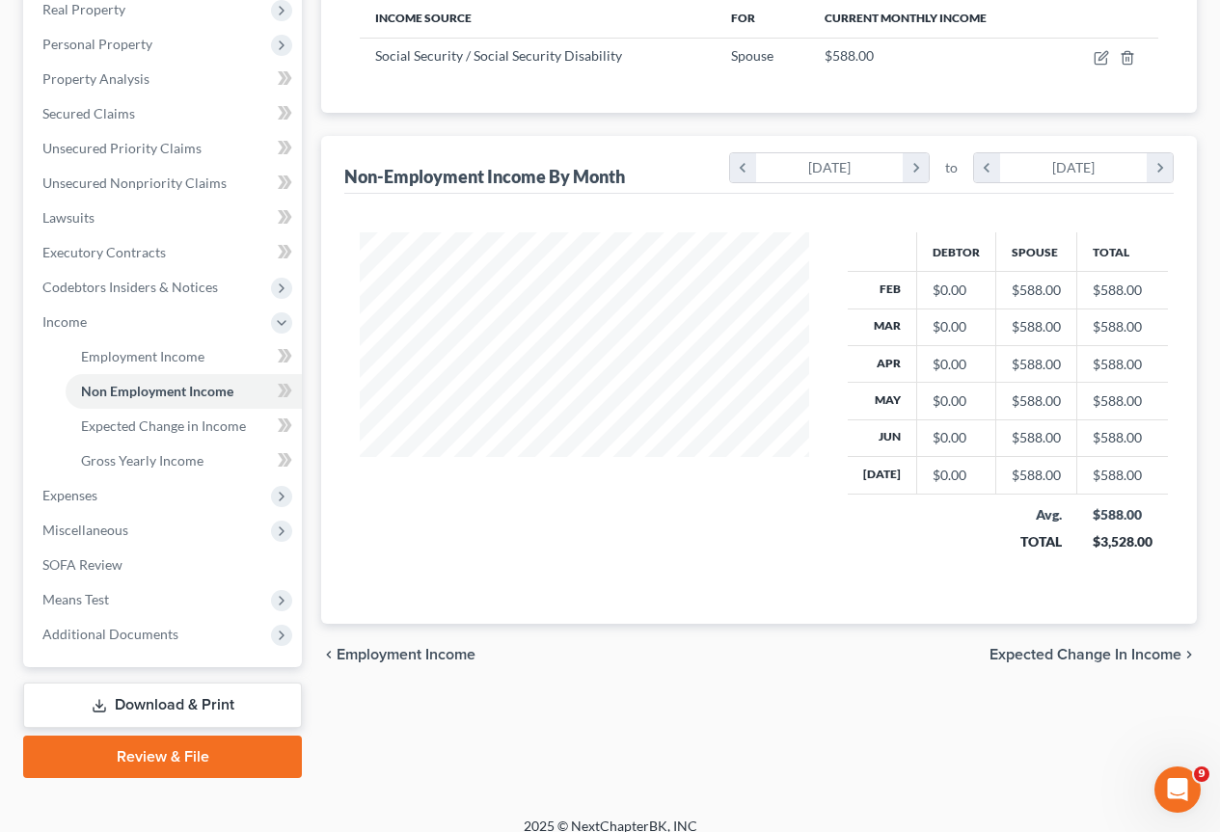
scroll to position [332, 0]
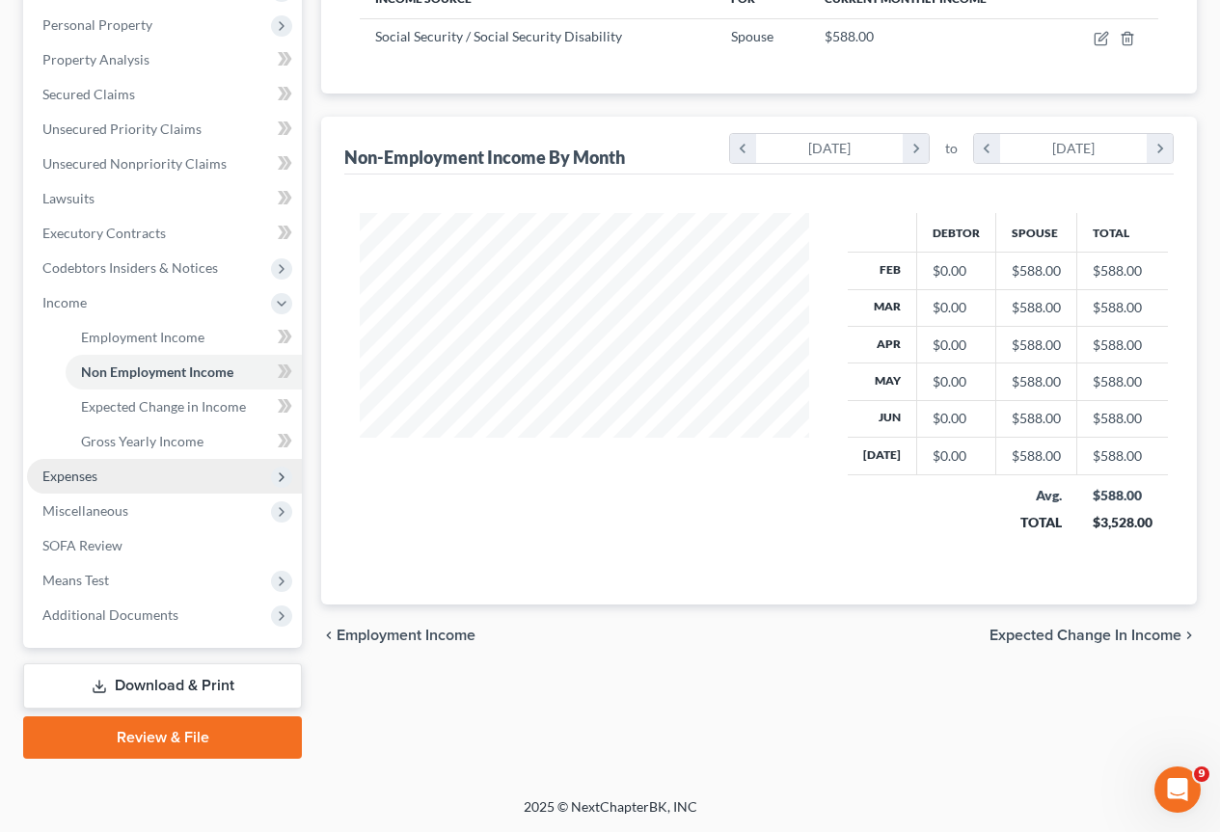
click at [82, 473] on span "Expenses" at bounding box center [69, 476] width 55 height 16
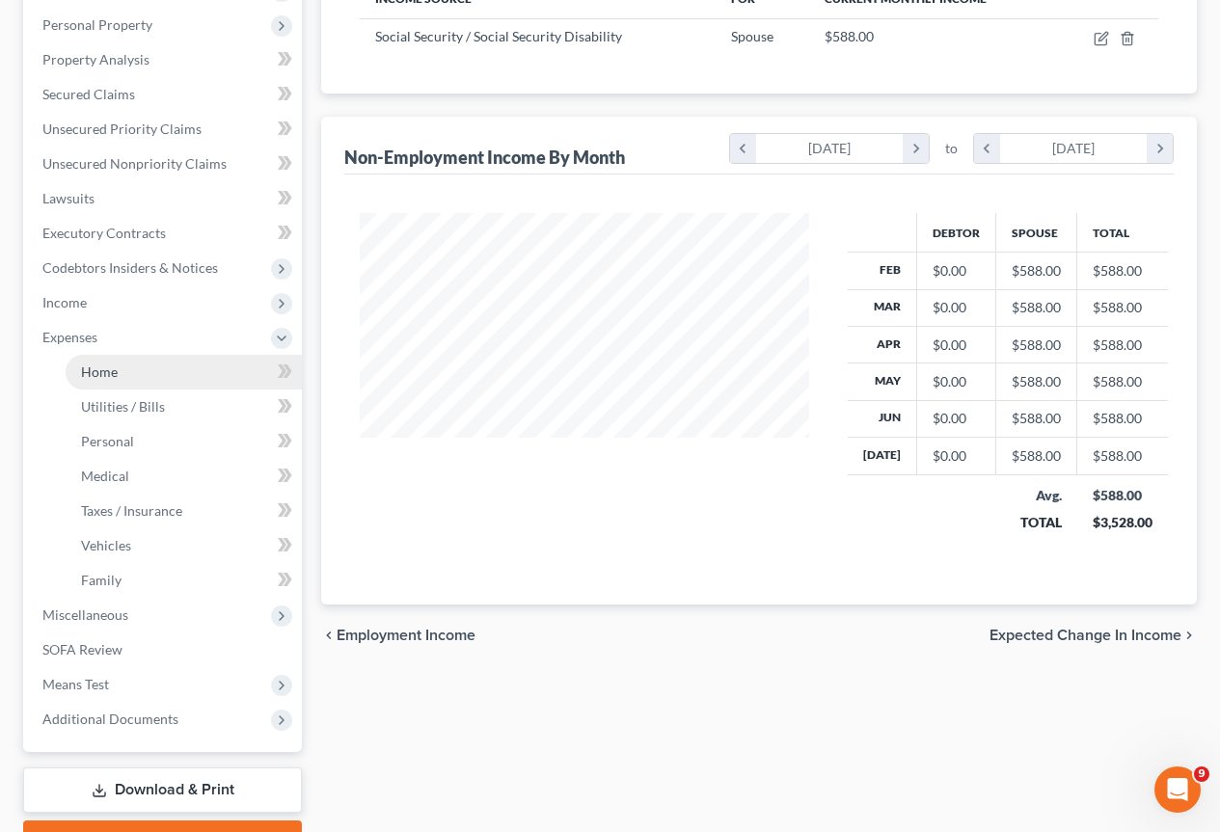
click at [95, 374] on span "Home" at bounding box center [99, 372] width 37 height 16
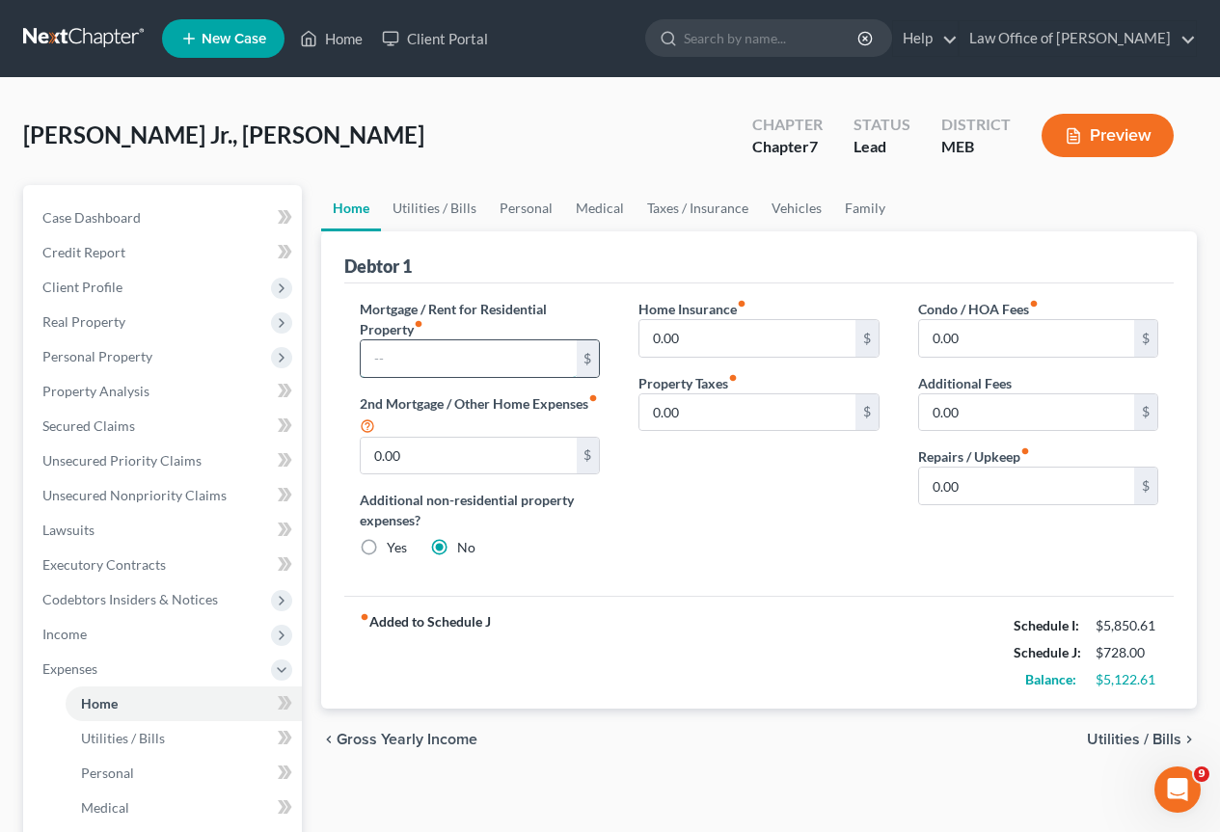
click at [395, 352] on input "text" at bounding box center [468, 358] width 215 height 37
type input "1,333"
click at [720, 334] on input "0.00" at bounding box center [746, 338] width 215 height 37
click at [991, 491] on input "0.00" at bounding box center [1026, 486] width 215 height 37
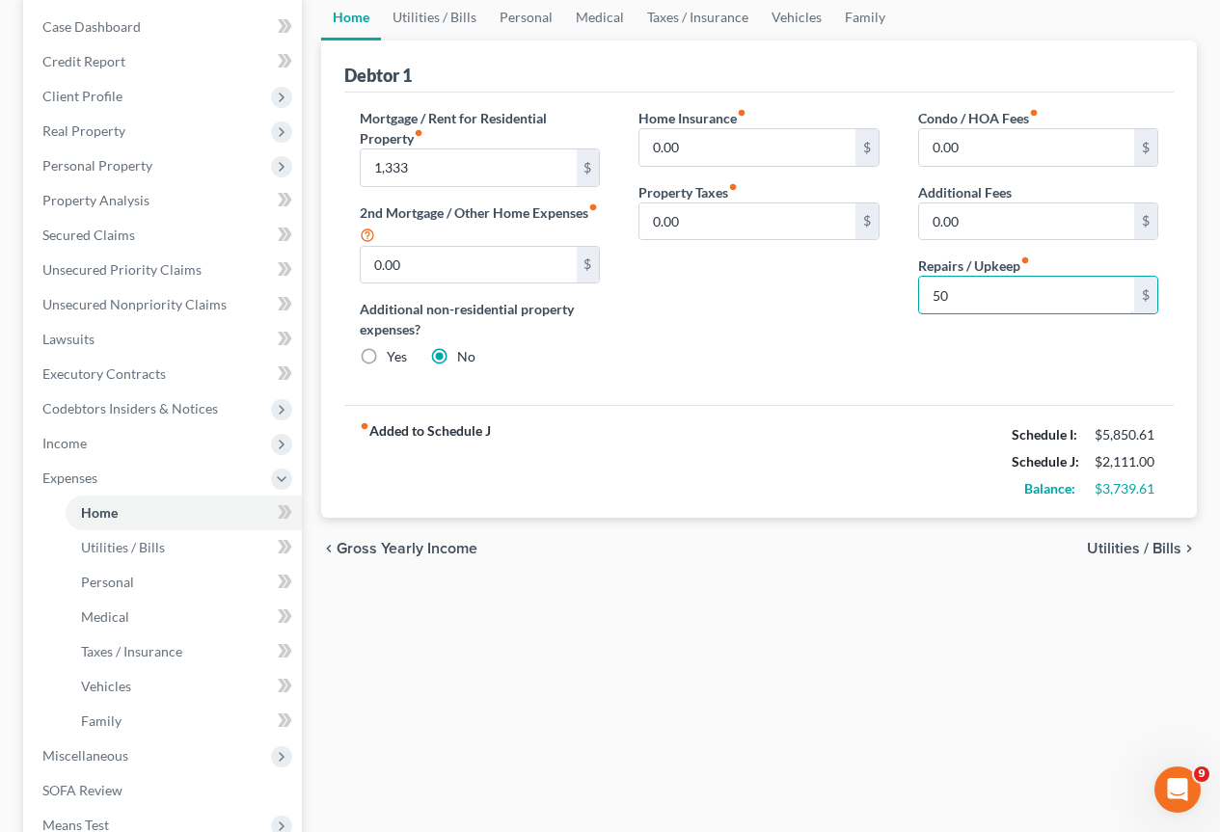
scroll to position [193, 0]
drag, startPoint x: 969, startPoint y: 295, endPoint x: 851, endPoint y: 285, distance: 118.0
click at [853, 285] on div "Mortgage / Rent for Residential Property fiber_manual_record 1,333 $ 2nd Mortga…" at bounding box center [758, 243] width 837 height 275
type input "50"
click at [1128, 543] on span "Utilities / Bills" at bounding box center [1134, 546] width 94 height 15
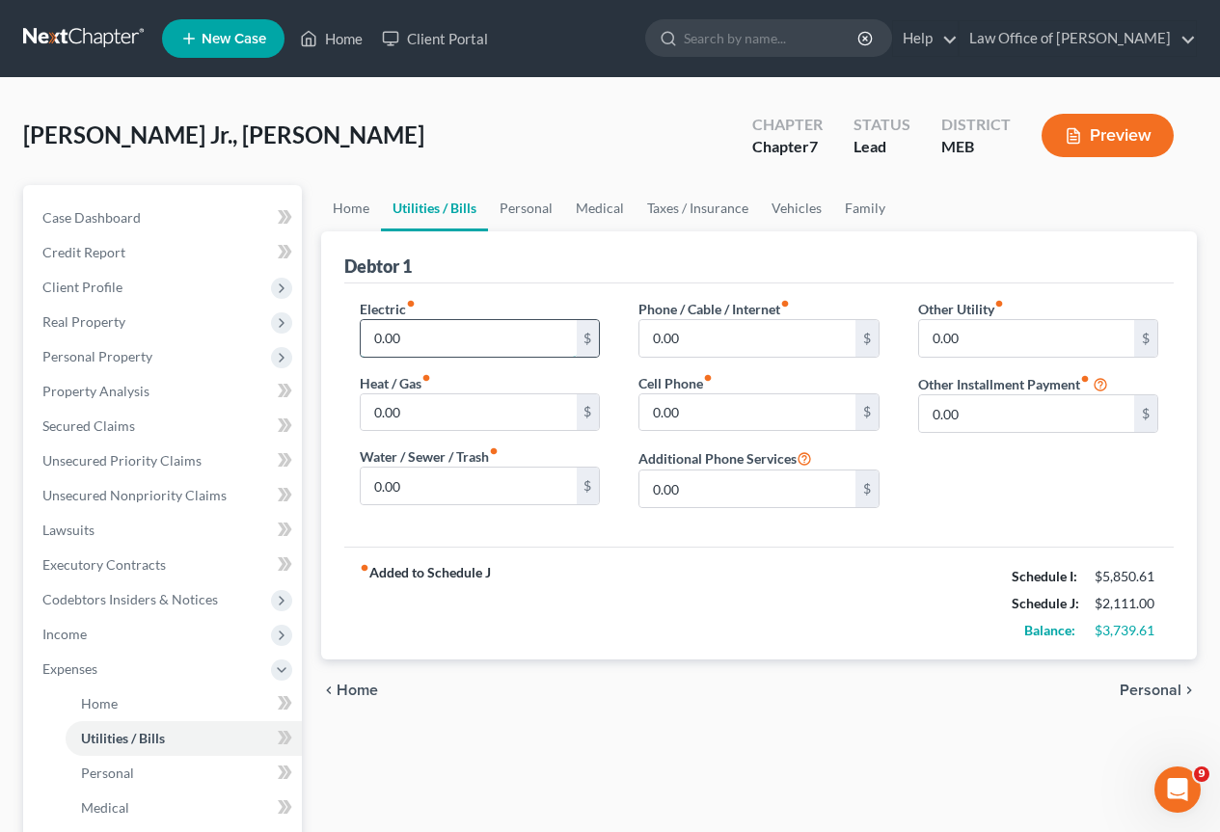
click at [463, 335] on input "0.00" at bounding box center [468, 338] width 215 height 37
type input "150"
click at [725, 327] on input "0.00" at bounding box center [746, 338] width 215 height 37
type input "595"
click at [455, 416] on input "0.00" at bounding box center [468, 412] width 215 height 37
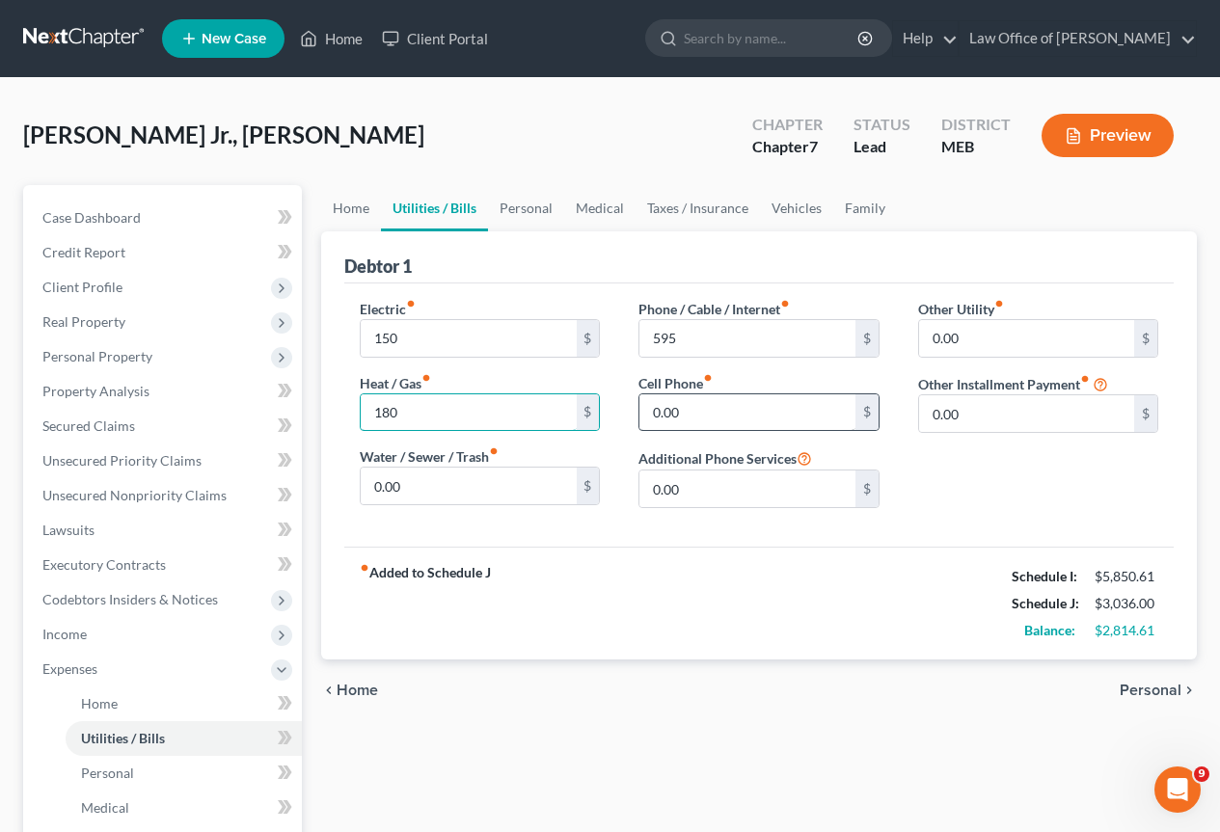
type input "180"
click at [726, 411] on input "0.00" at bounding box center [746, 412] width 215 height 37
type input "120"
click at [715, 343] on input "595" at bounding box center [746, 338] width 215 height 37
type input "475"
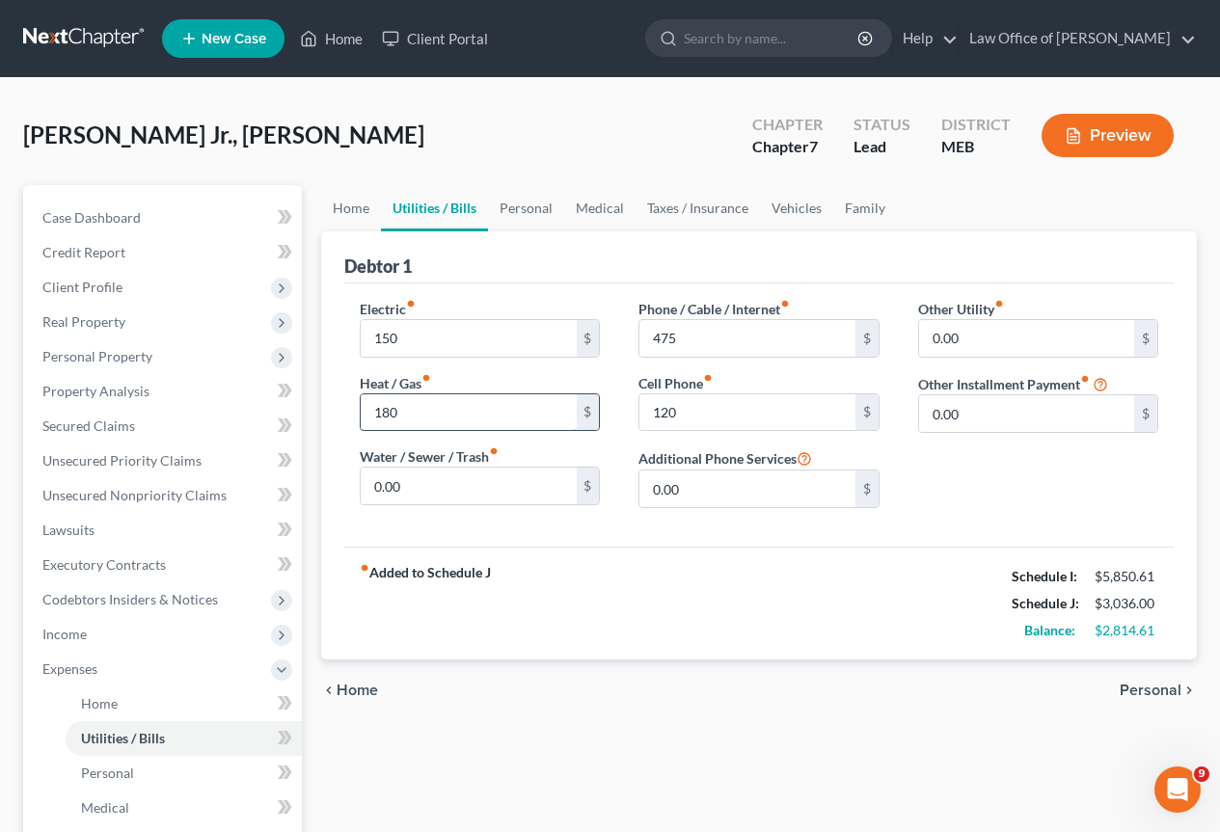
click at [418, 416] on input "180" at bounding box center [468, 412] width 215 height 37
type input "230"
click at [1152, 691] on span "Personal" at bounding box center [1150, 690] width 62 height 15
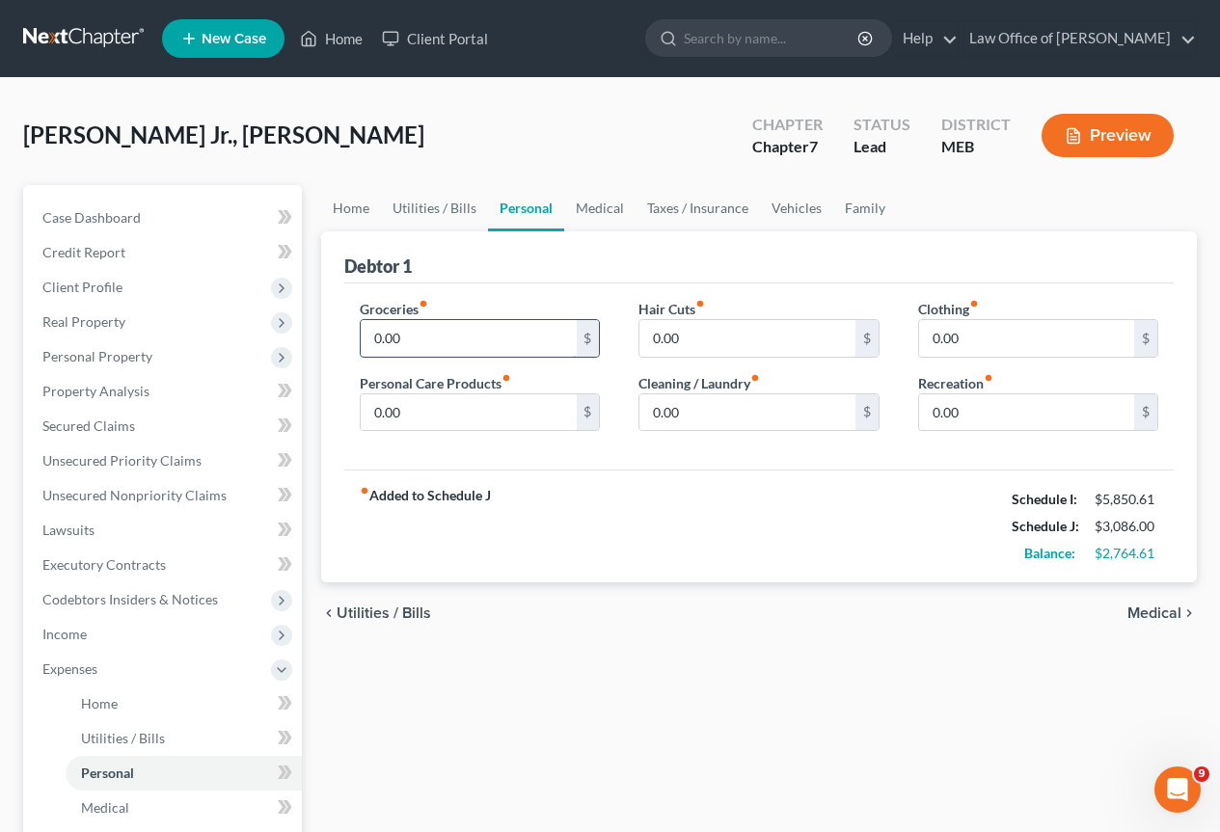
click at [540, 337] on input "0.00" at bounding box center [468, 338] width 215 height 37
type input "800"
click at [685, 344] on input "0.00" at bounding box center [746, 338] width 215 height 37
type input "50"
click at [964, 341] on input "0.00" at bounding box center [1026, 338] width 215 height 37
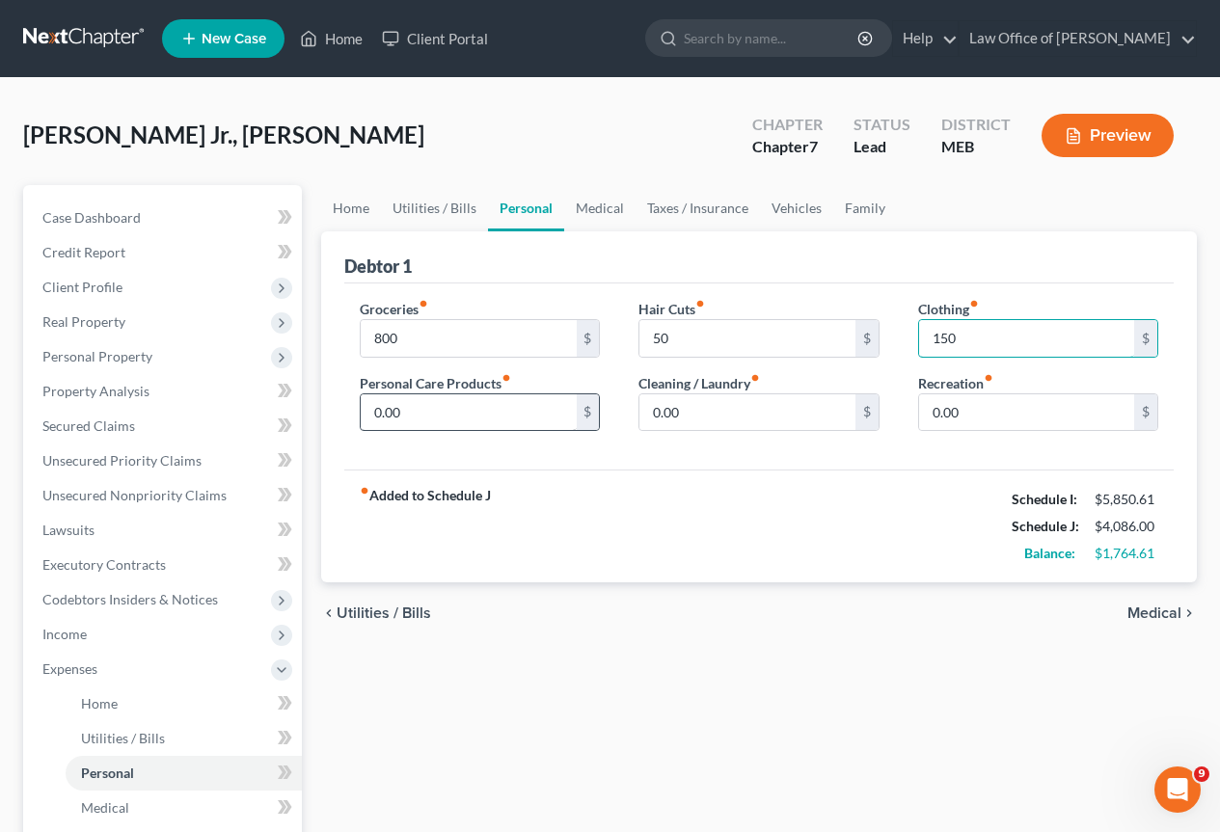
type input "150"
click at [514, 402] on input "0.00" at bounding box center [468, 412] width 215 height 37
type input "30"
click at [968, 414] on input "0.00" at bounding box center [1026, 412] width 215 height 37
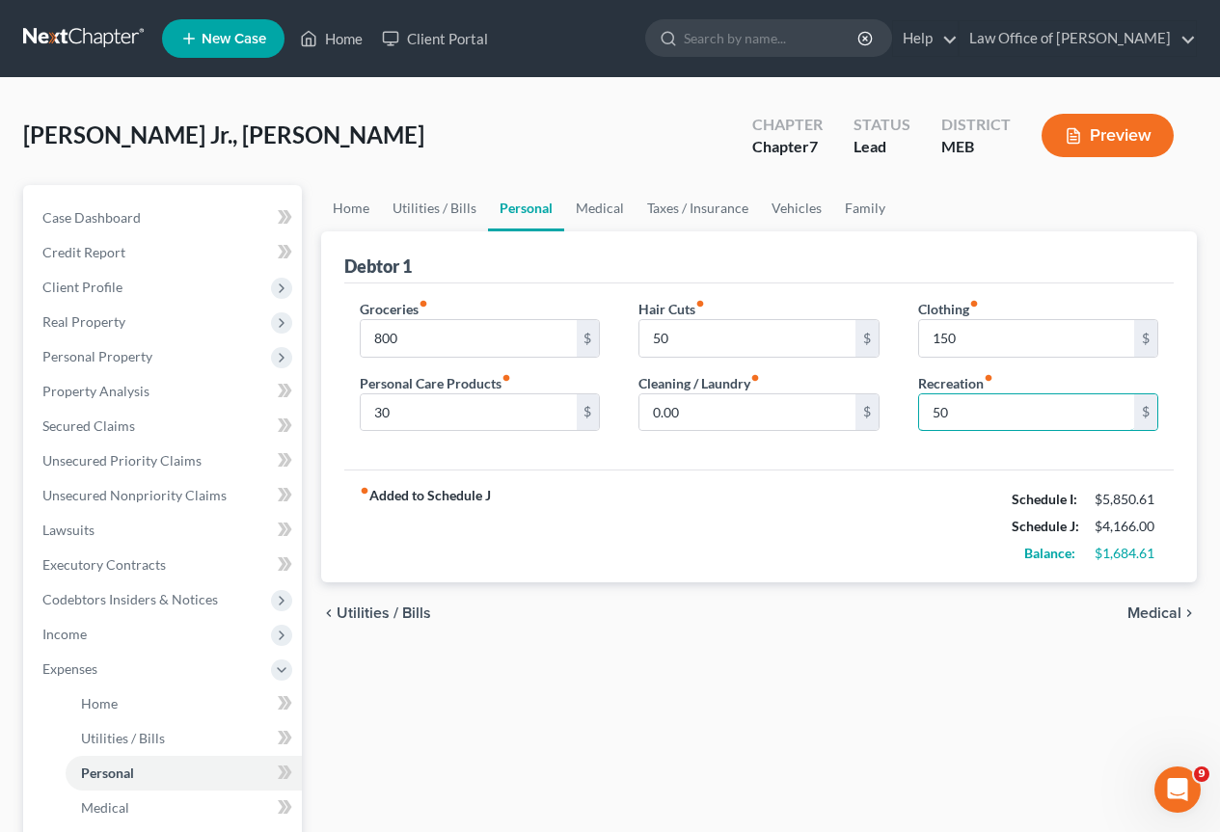
type input "50"
click at [1147, 609] on span "Medical" at bounding box center [1154, 613] width 54 height 15
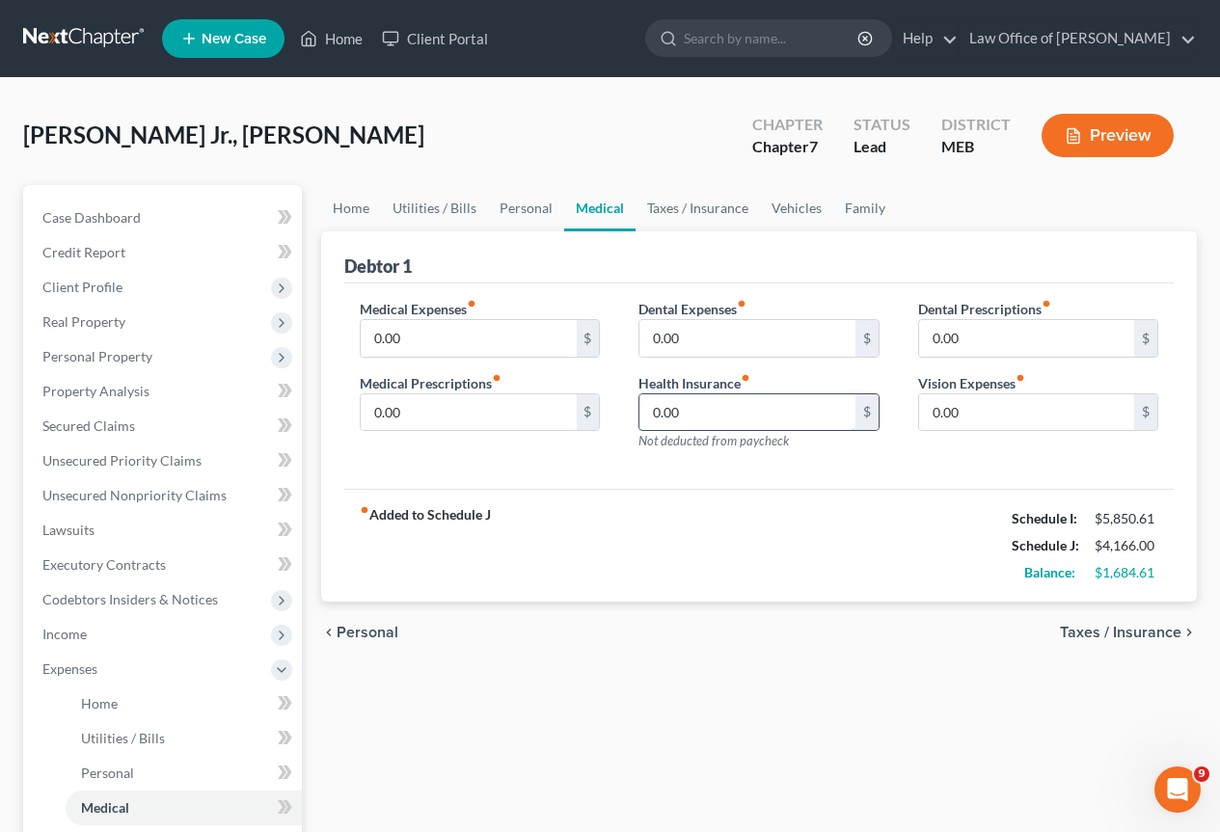
click at [716, 419] on input "0.00" at bounding box center [746, 412] width 215 height 37
type input "116"
click at [522, 409] on input "0.00" at bounding box center [468, 412] width 215 height 37
type input "100"
click at [1145, 633] on span "Taxes / Insurance" at bounding box center [1120, 632] width 121 height 15
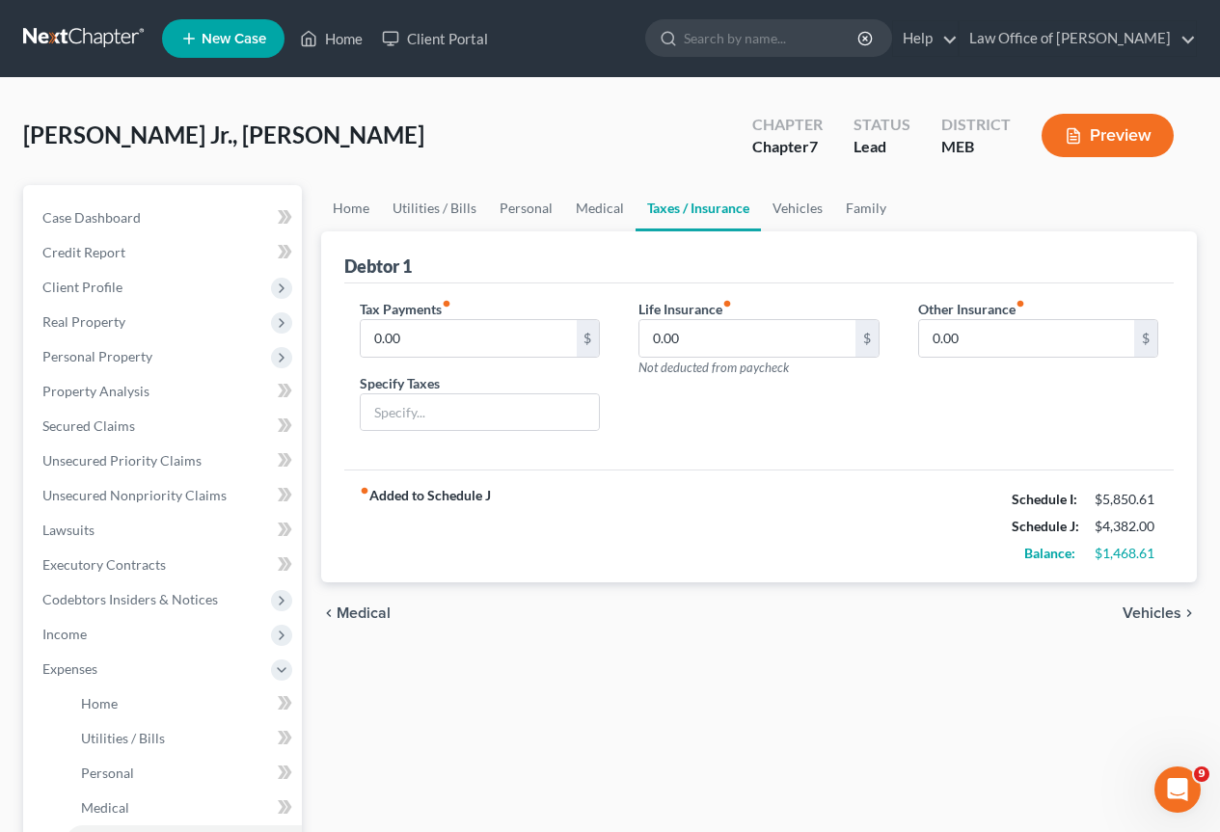
click at [1144, 611] on span "Vehicles" at bounding box center [1151, 613] width 59 height 15
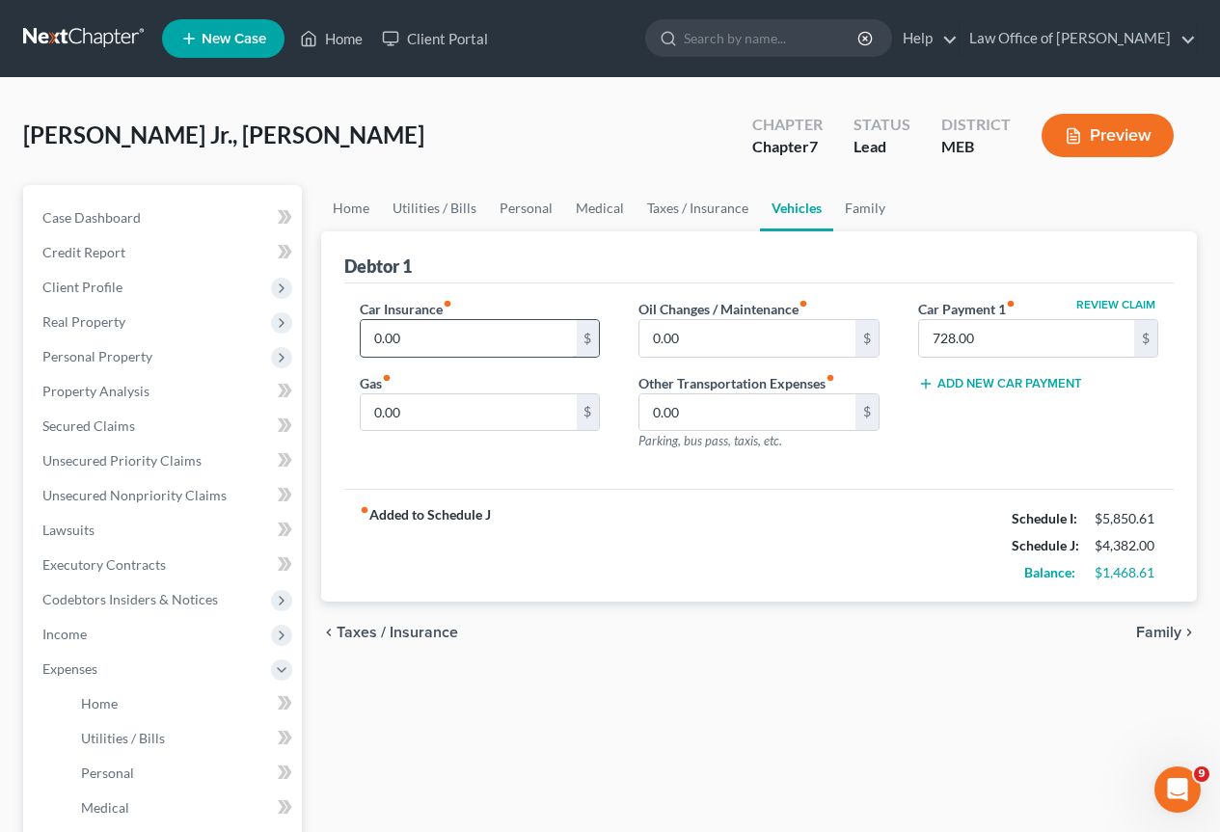
click at [512, 346] on input "0.00" at bounding box center [468, 338] width 215 height 37
type input "90"
click at [713, 344] on input "0.00" at bounding box center [746, 338] width 215 height 37
type input "200"
click at [1034, 382] on button "Add New Car Payment" at bounding box center [1000, 383] width 164 height 15
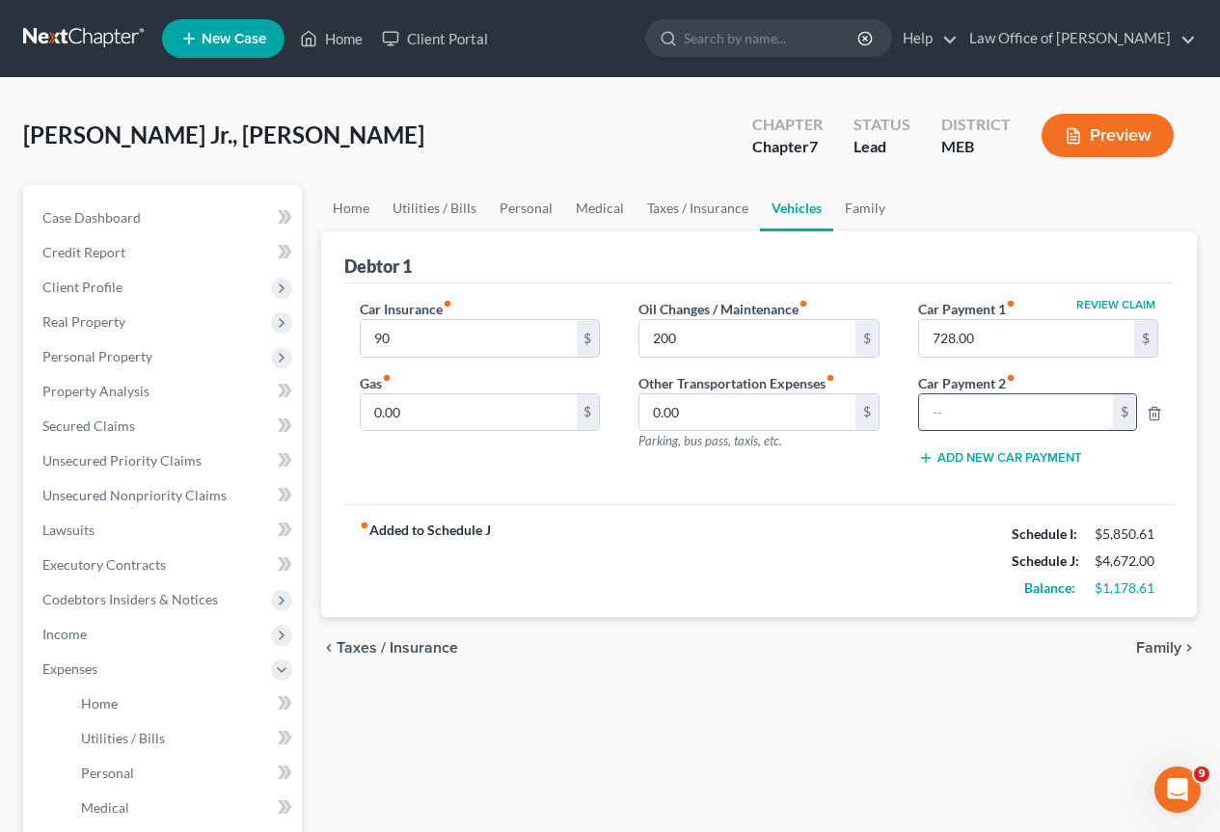
click at [1004, 400] on input "text" at bounding box center [1016, 412] width 194 height 37
type input "579"
type input "250"
click at [1156, 644] on span "Family" at bounding box center [1158, 647] width 45 height 15
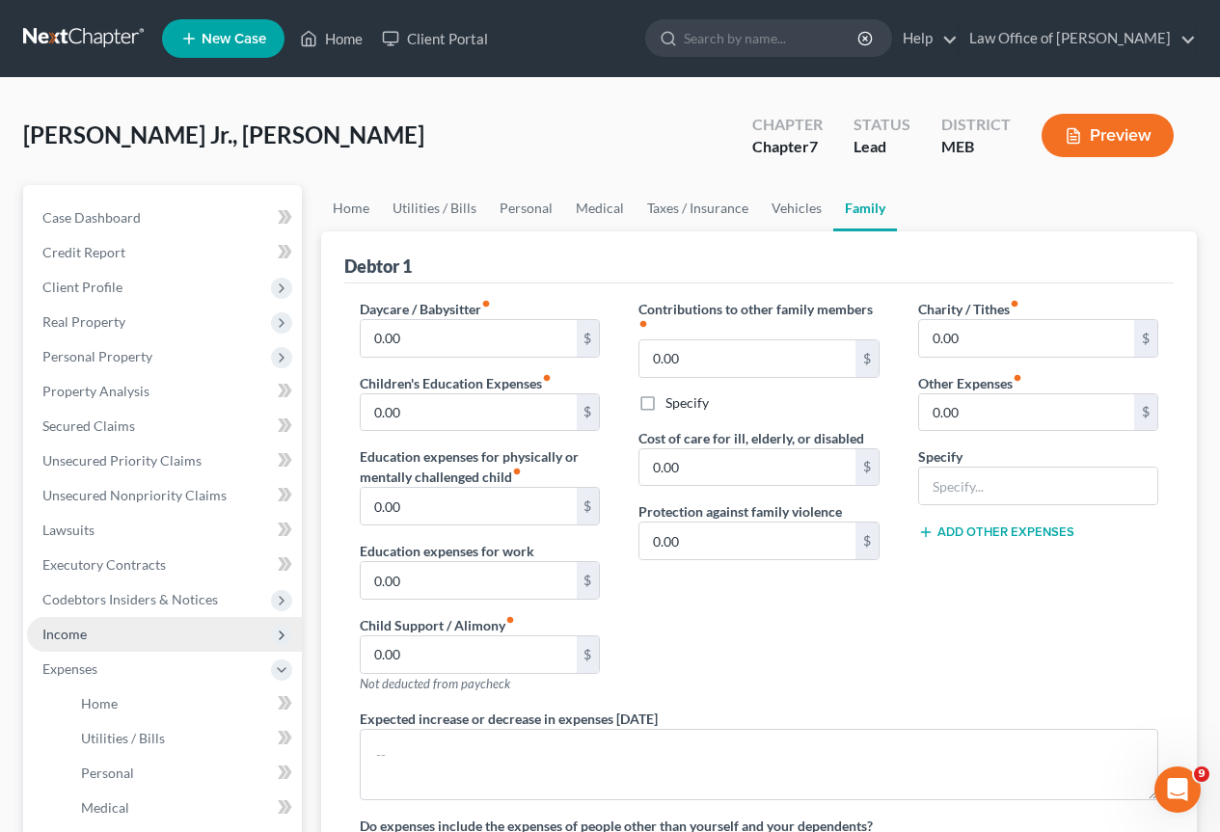
click at [100, 633] on span "Income" at bounding box center [164, 634] width 275 height 35
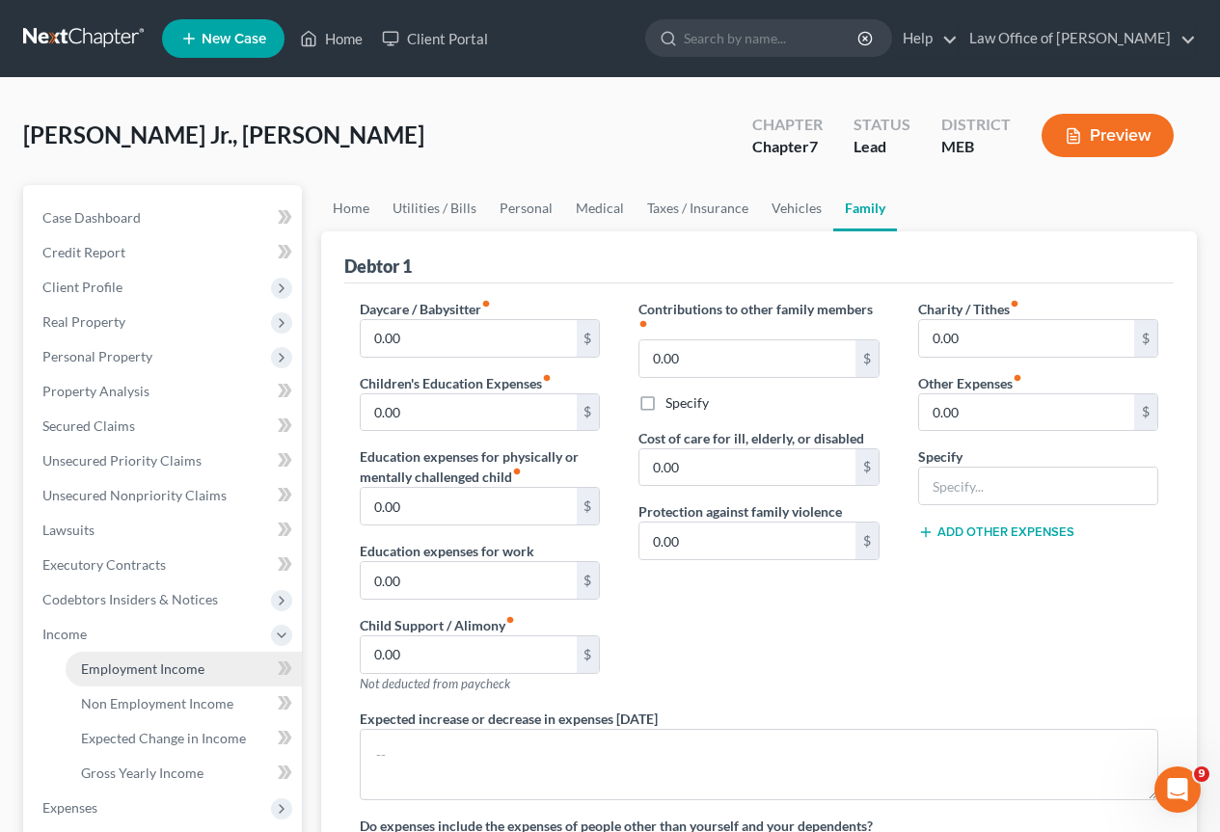
click at [142, 668] on span "Employment Income" at bounding box center [142, 668] width 123 height 16
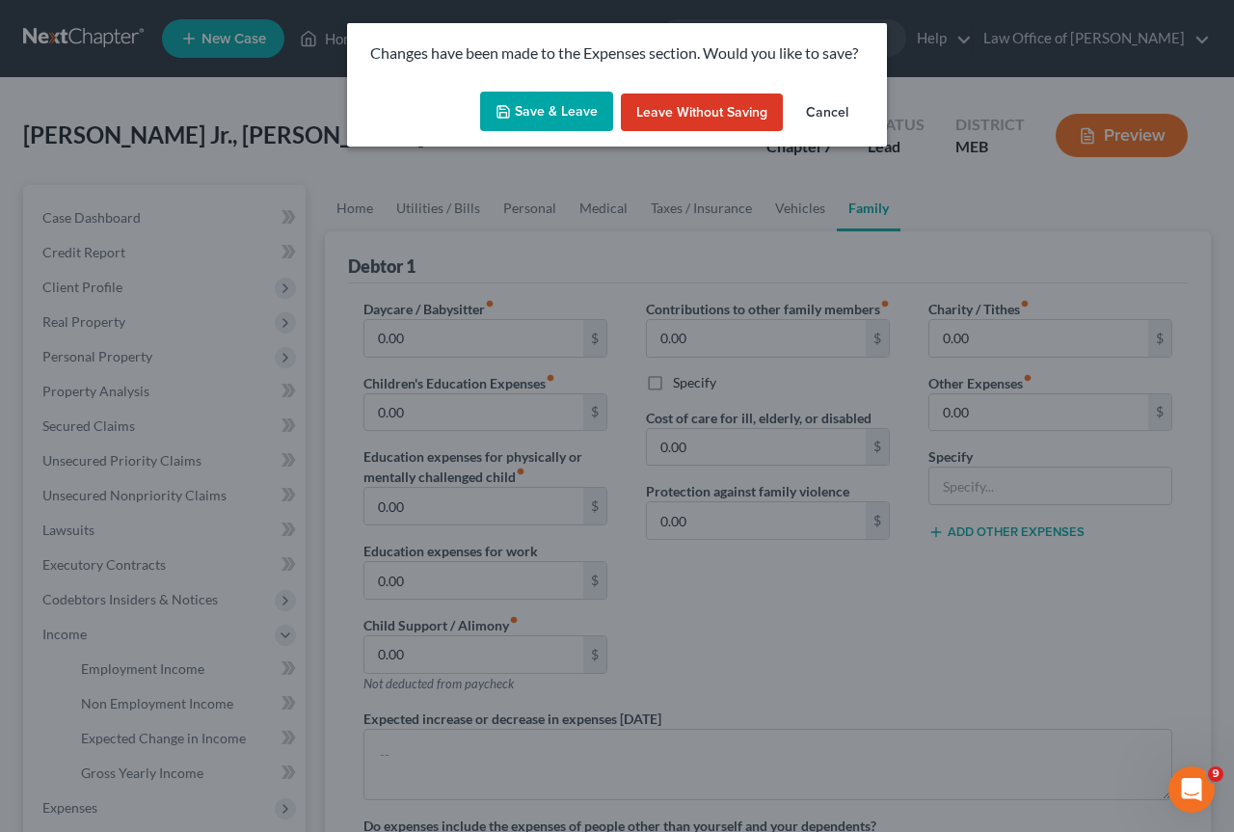
click at [557, 100] on button "Save & Leave" at bounding box center [546, 112] width 133 height 40
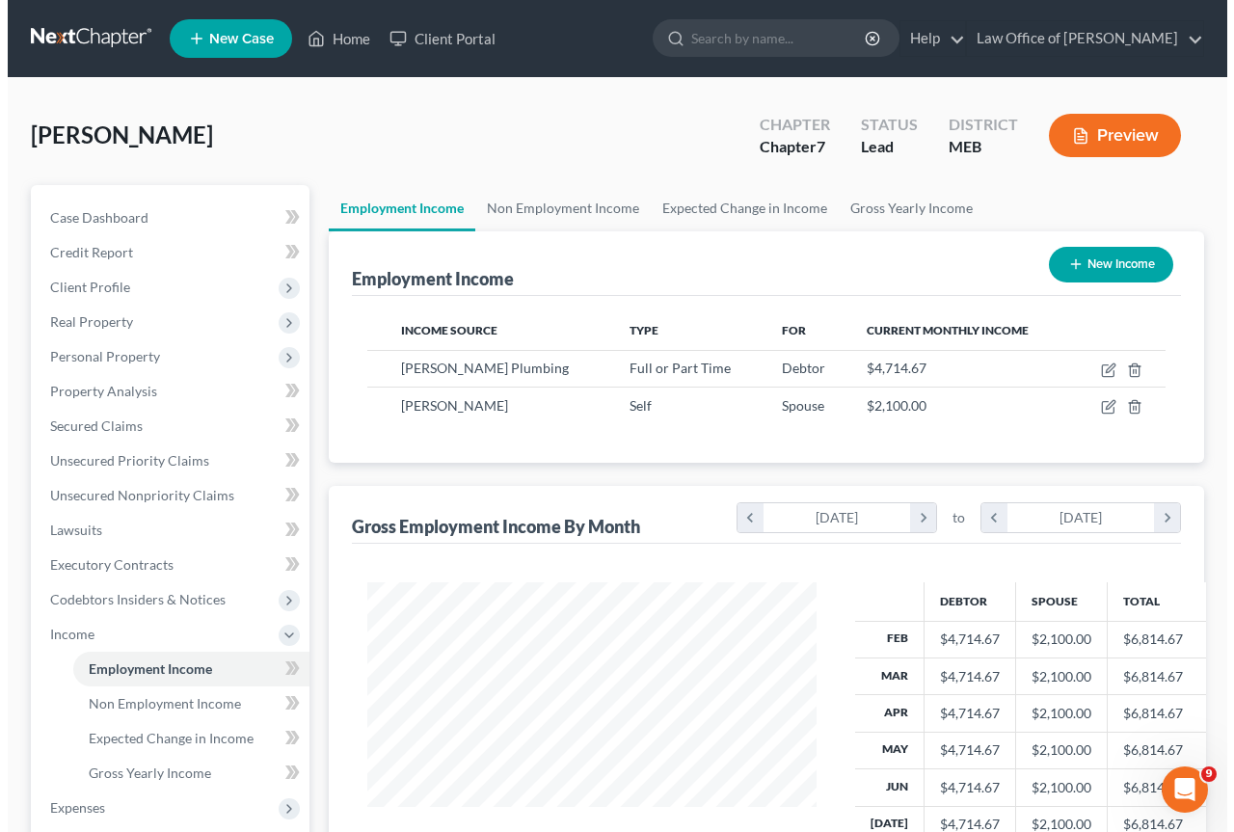
scroll to position [346, 488]
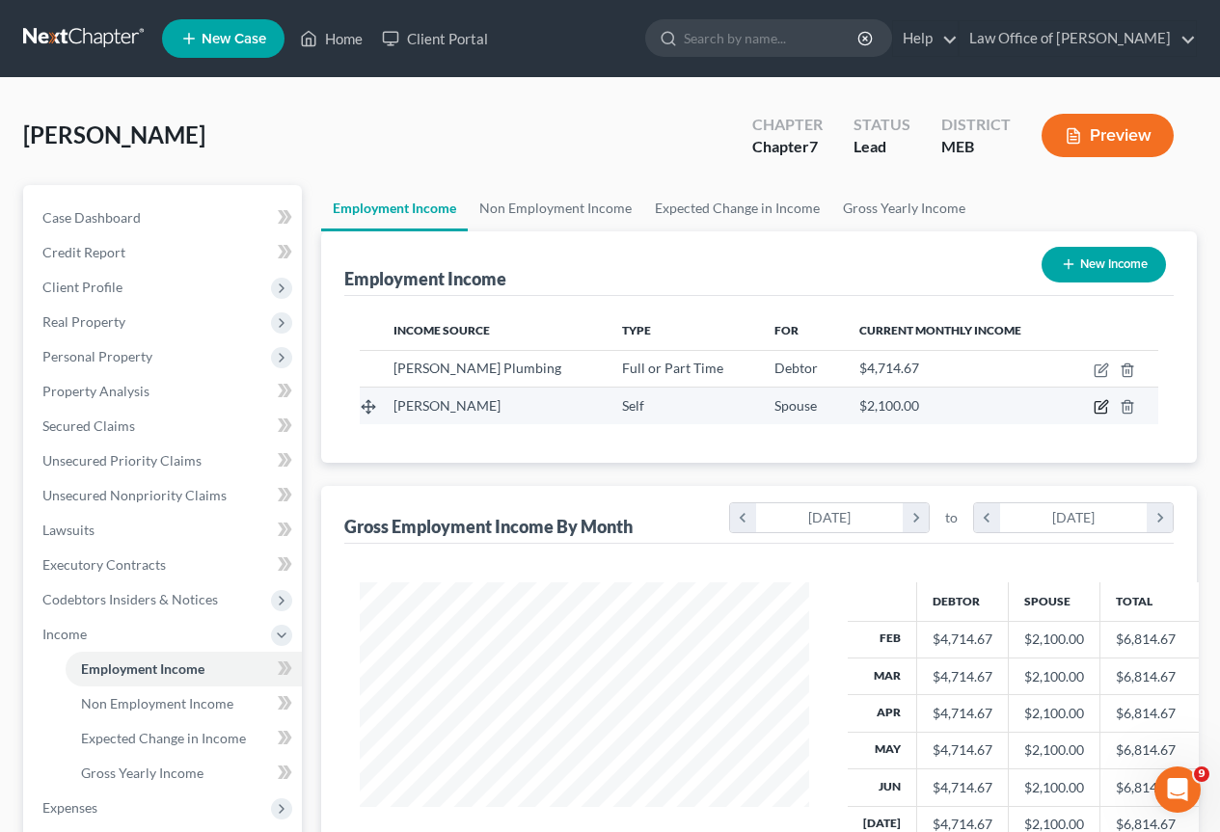
click at [1098, 405] on icon "button" at bounding box center [1100, 406] width 15 height 15
select select "1"
select select "0"
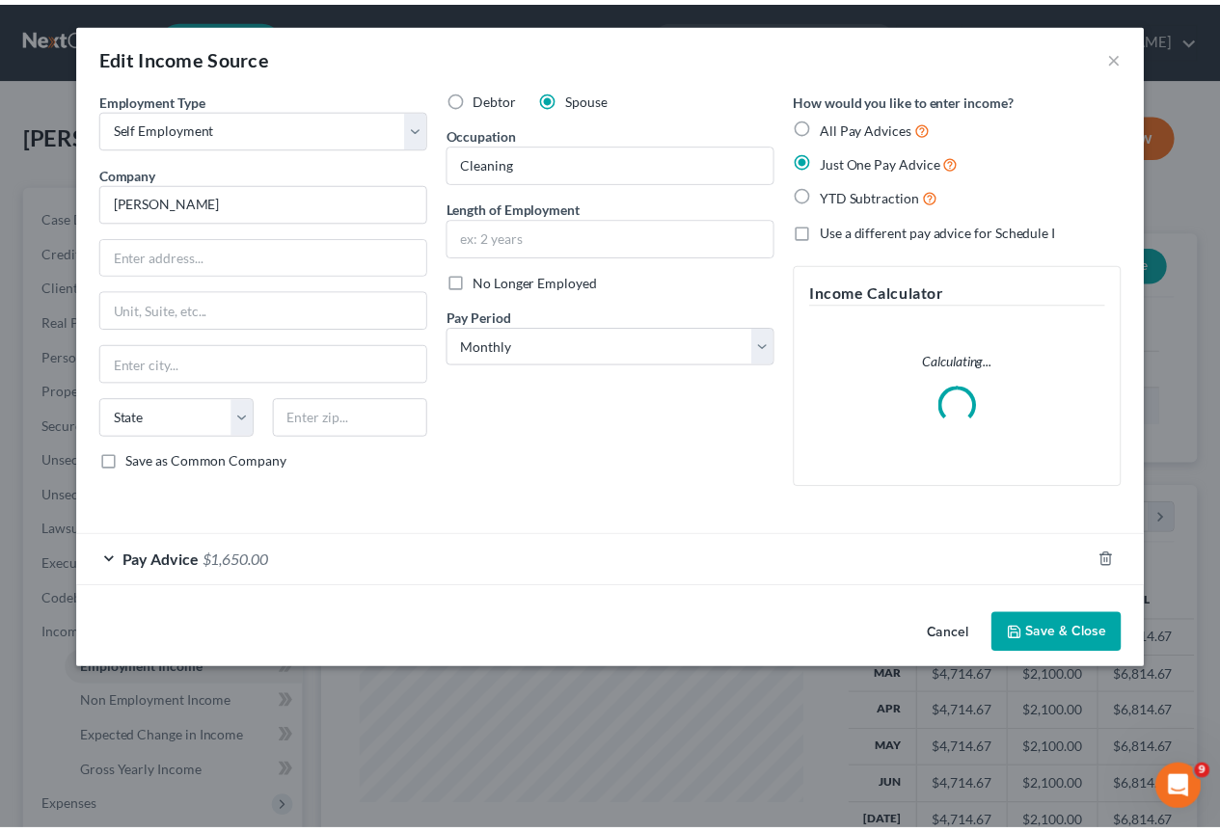
scroll to position [346, 495]
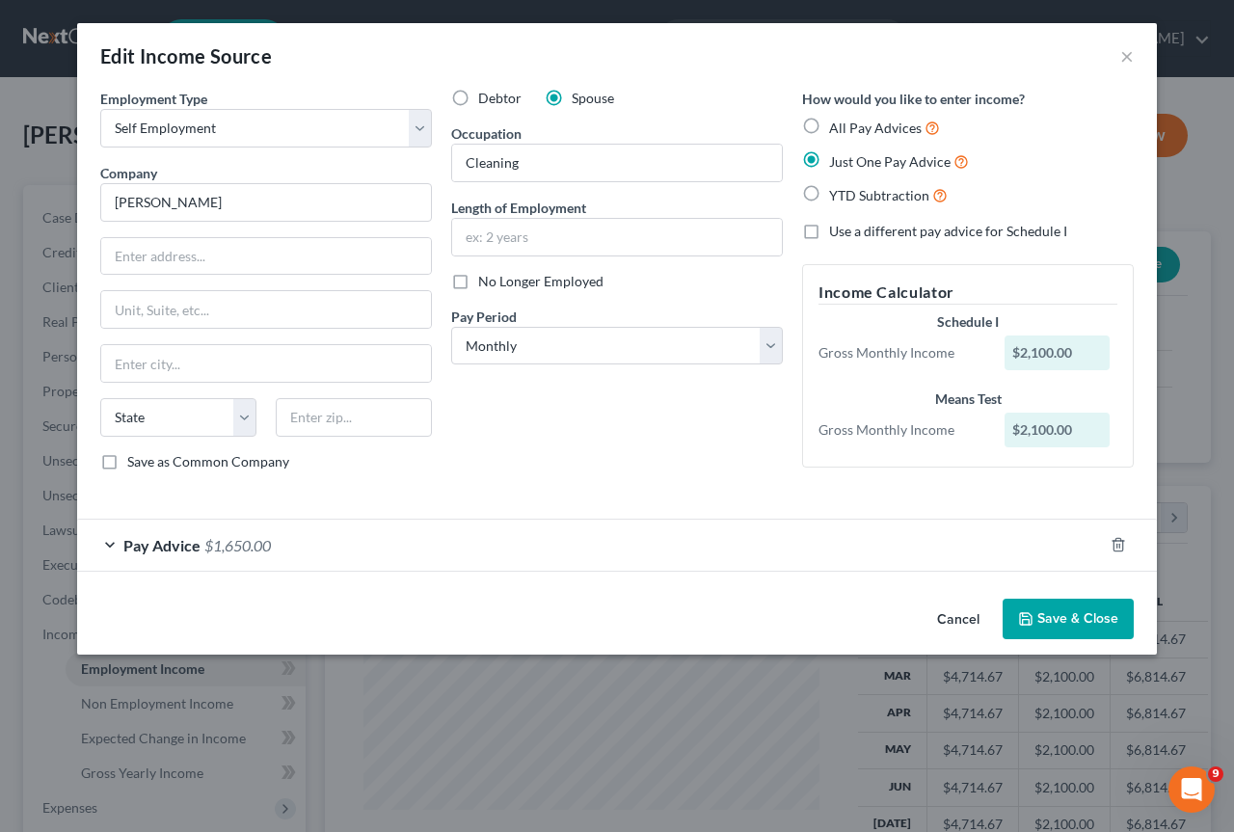
click at [280, 546] on div "Pay Advice $1,650.00" at bounding box center [590, 545] width 1026 height 51
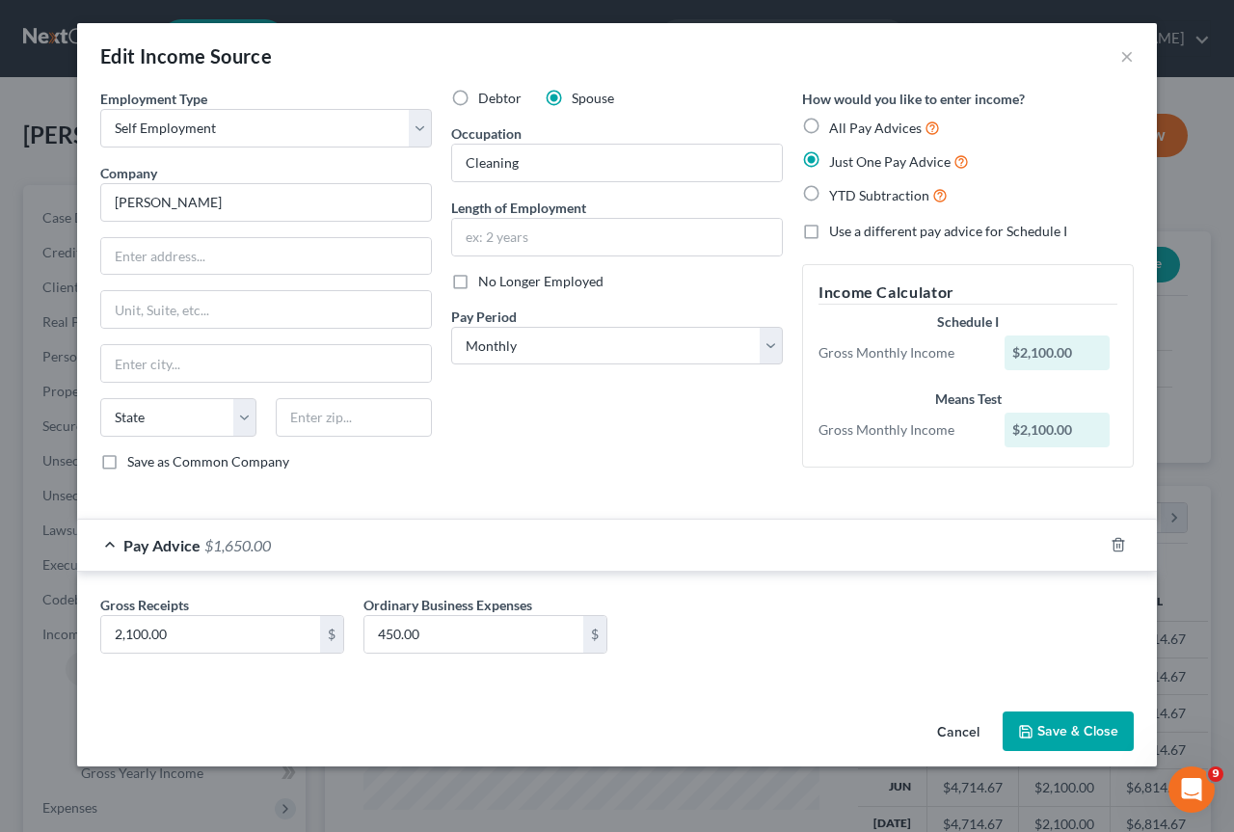
click at [1070, 721] on button "Save & Close" at bounding box center [1068, 732] width 131 height 40
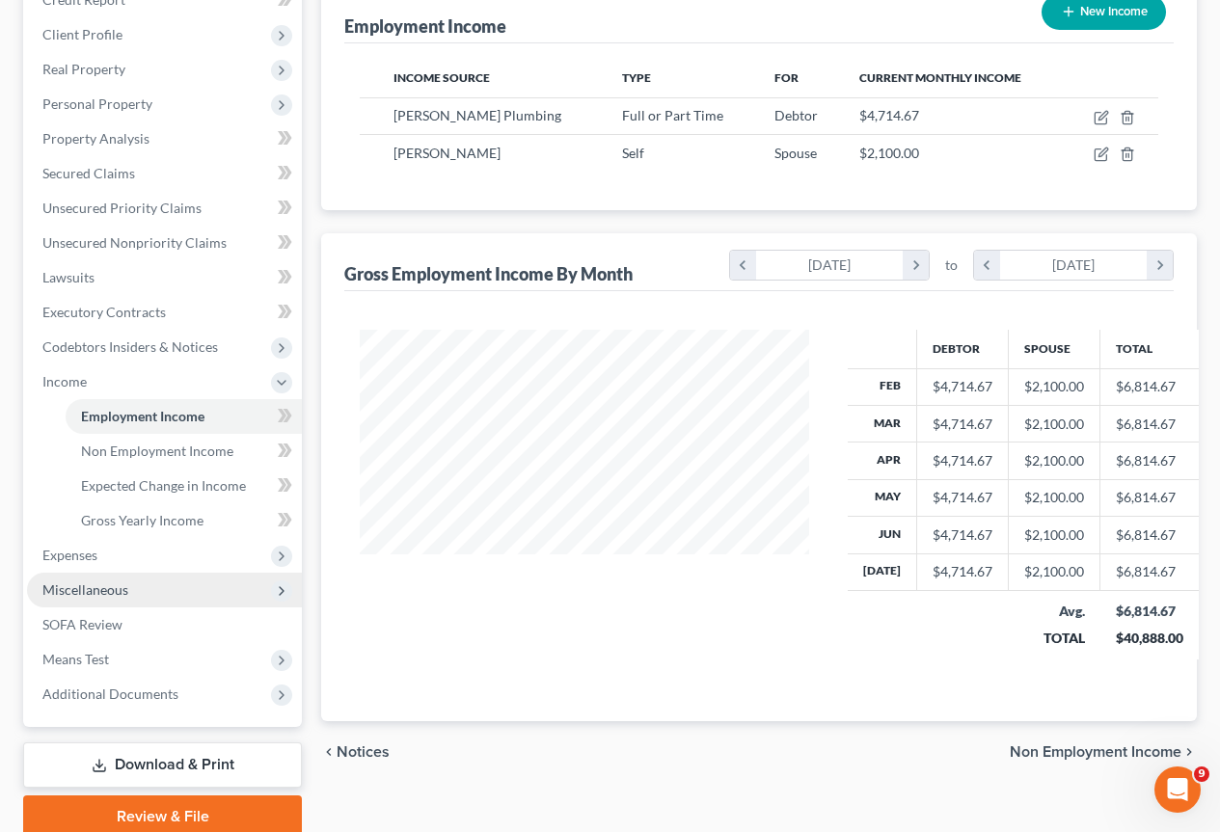
scroll to position [289, 0]
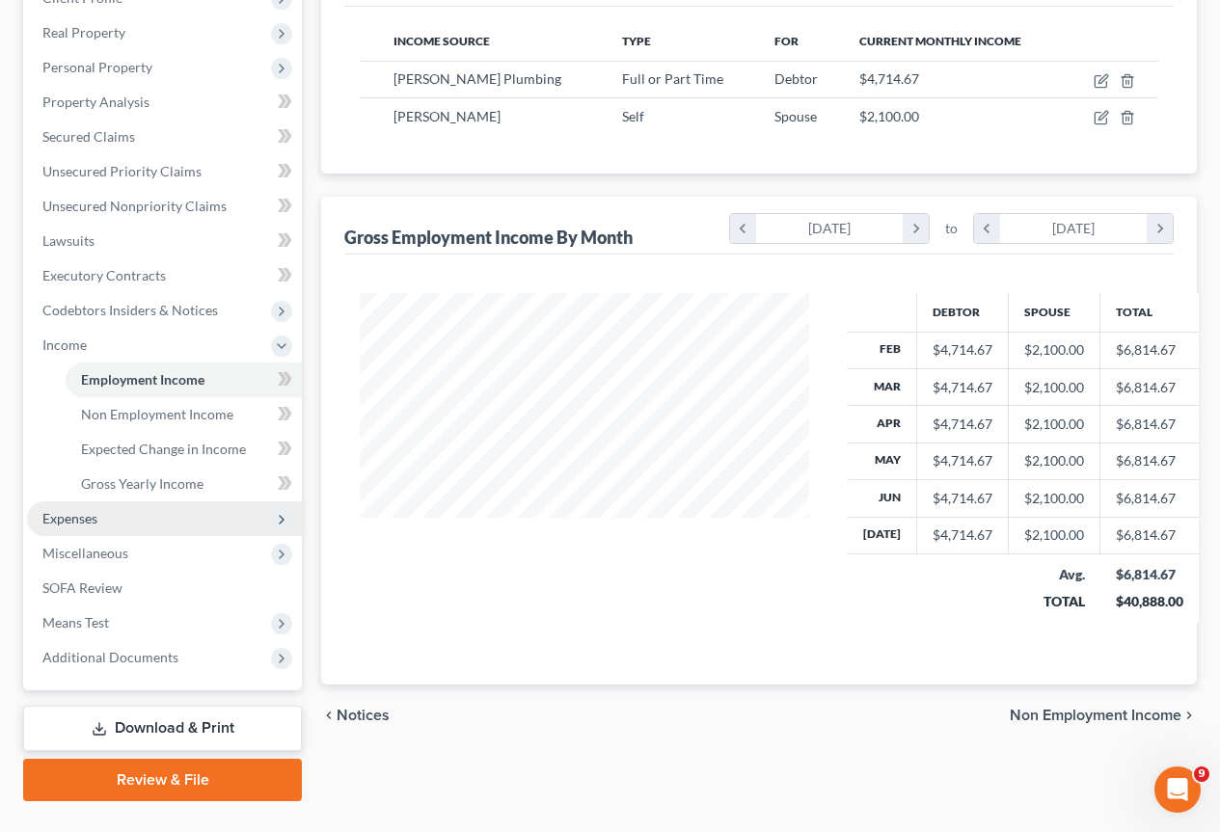
click at [84, 516] on span "Expenses" at bounding box center [69, 518] width 55 height 16
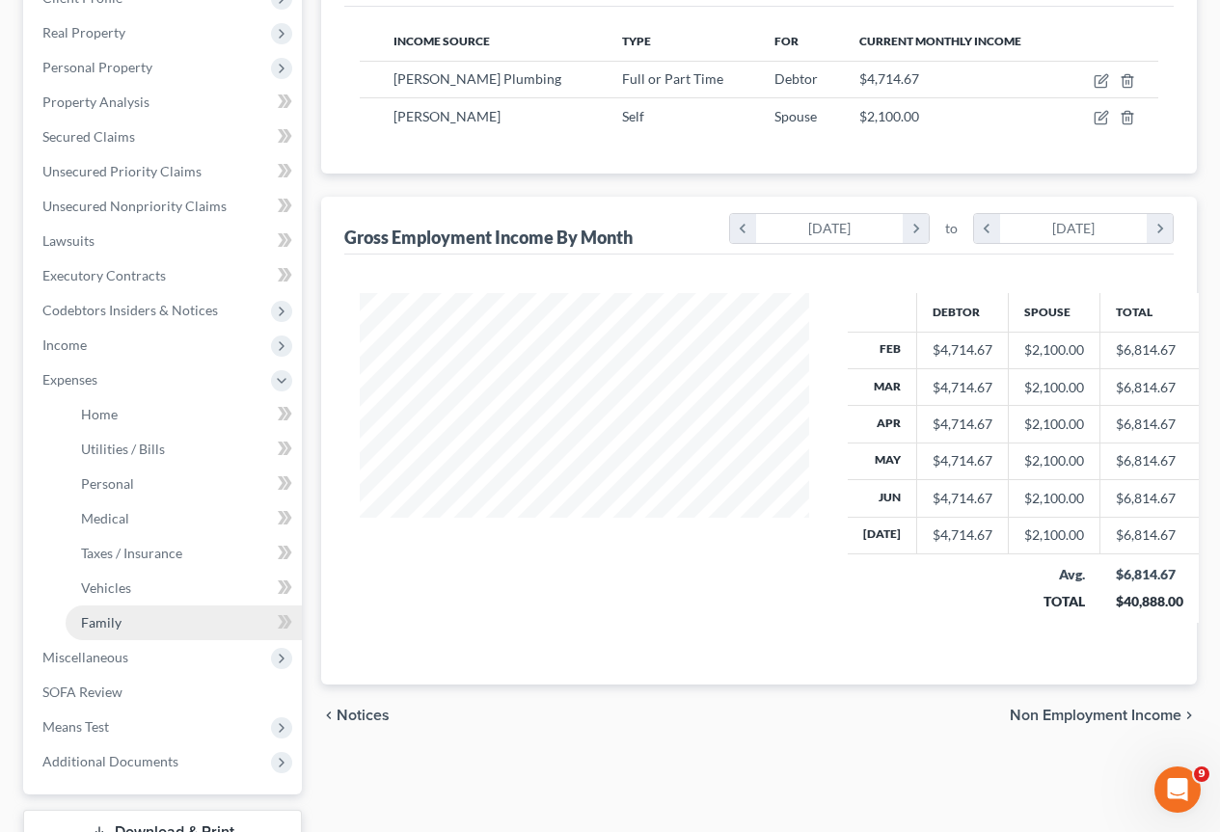
click at [93, 626] on span "Family" at bounding box center [101, 622] width 40 height 16
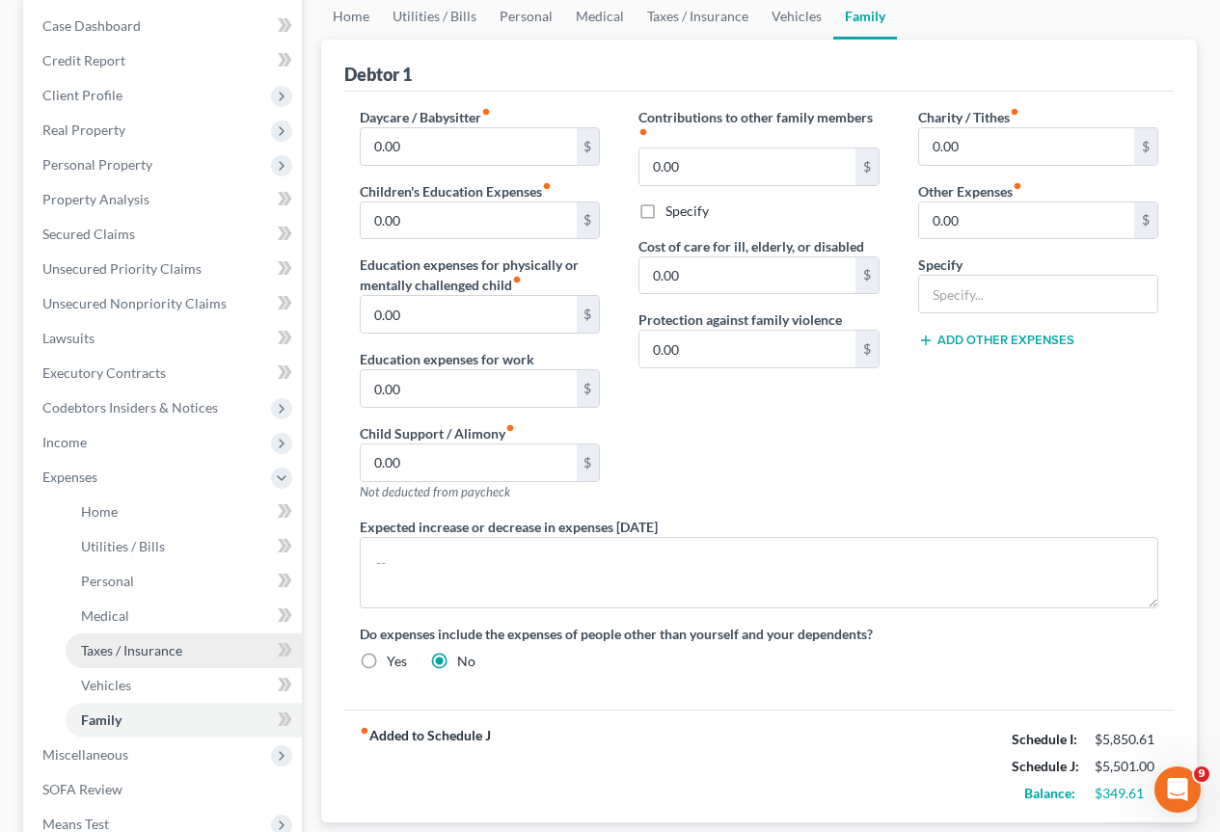
scroll to position [193, 0]
click at [118, 679] on span "Vehicles" at bounding box center [106, 684] width 50 height 16
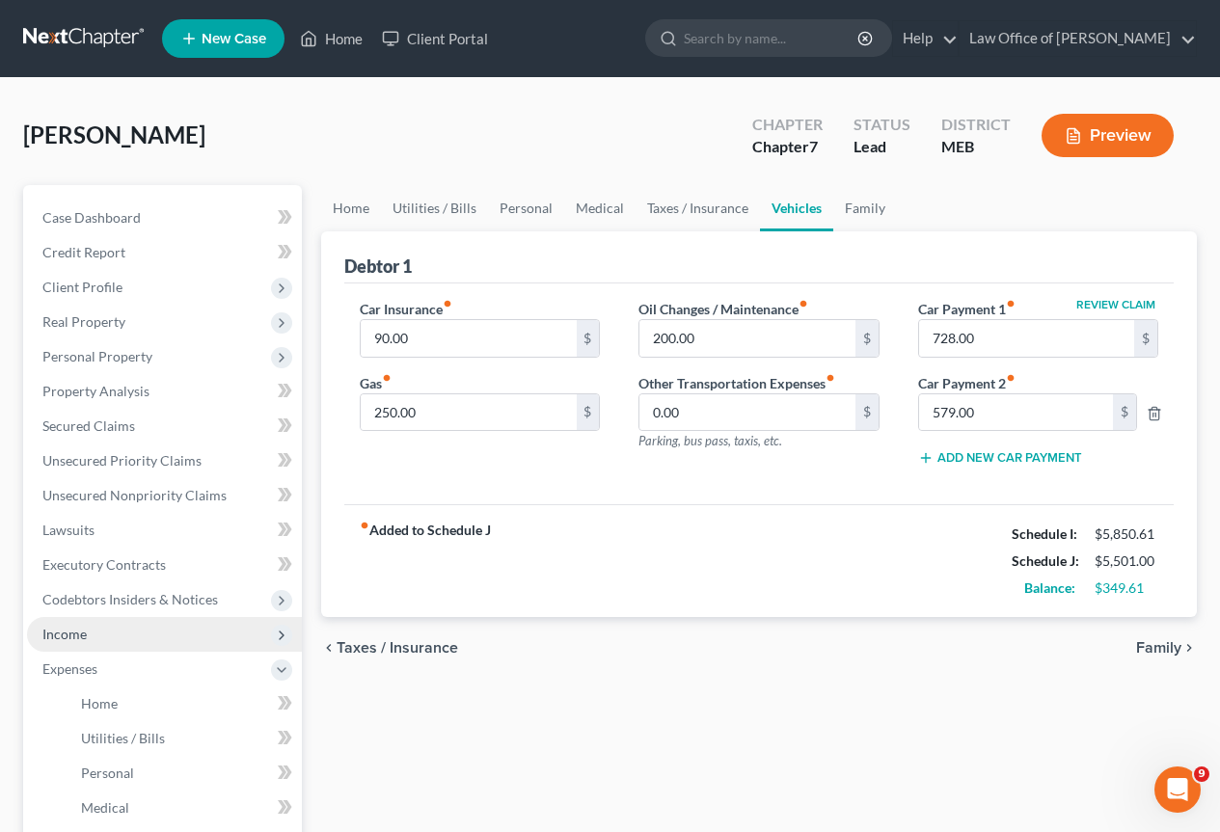
click at [59, 634] on span "Income" at bounding box center [64, 634] width 44 height 16
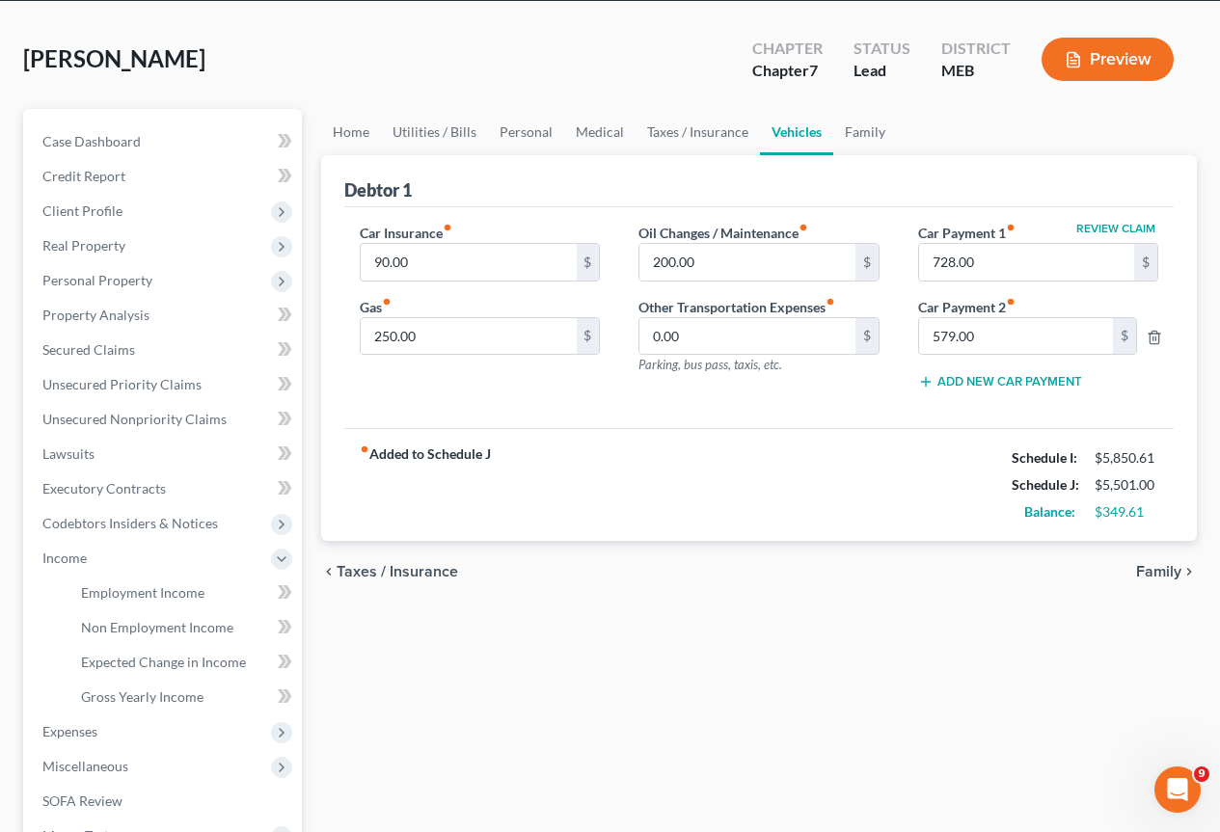
scroll to position [289, 0]
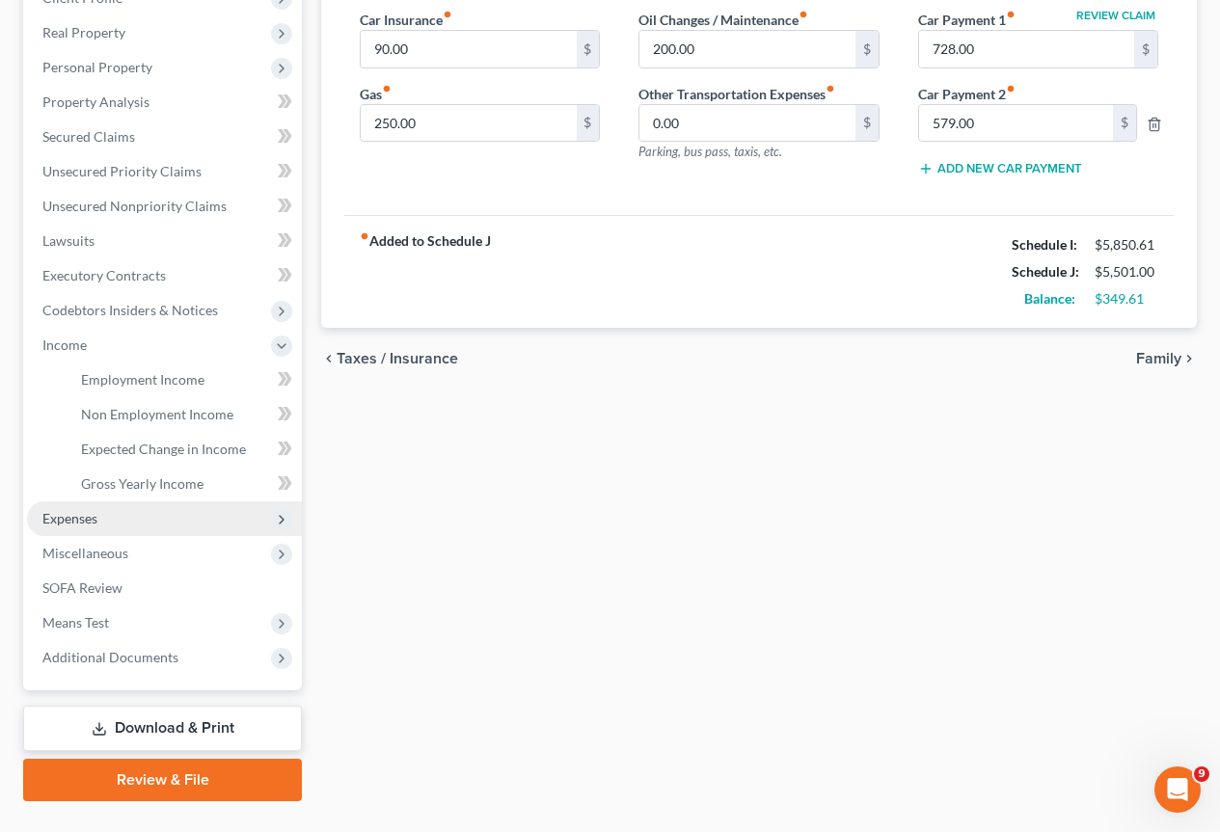
click at [94, 517] on span "Expenses" at bounding box center [69, 518] width 55 height 16
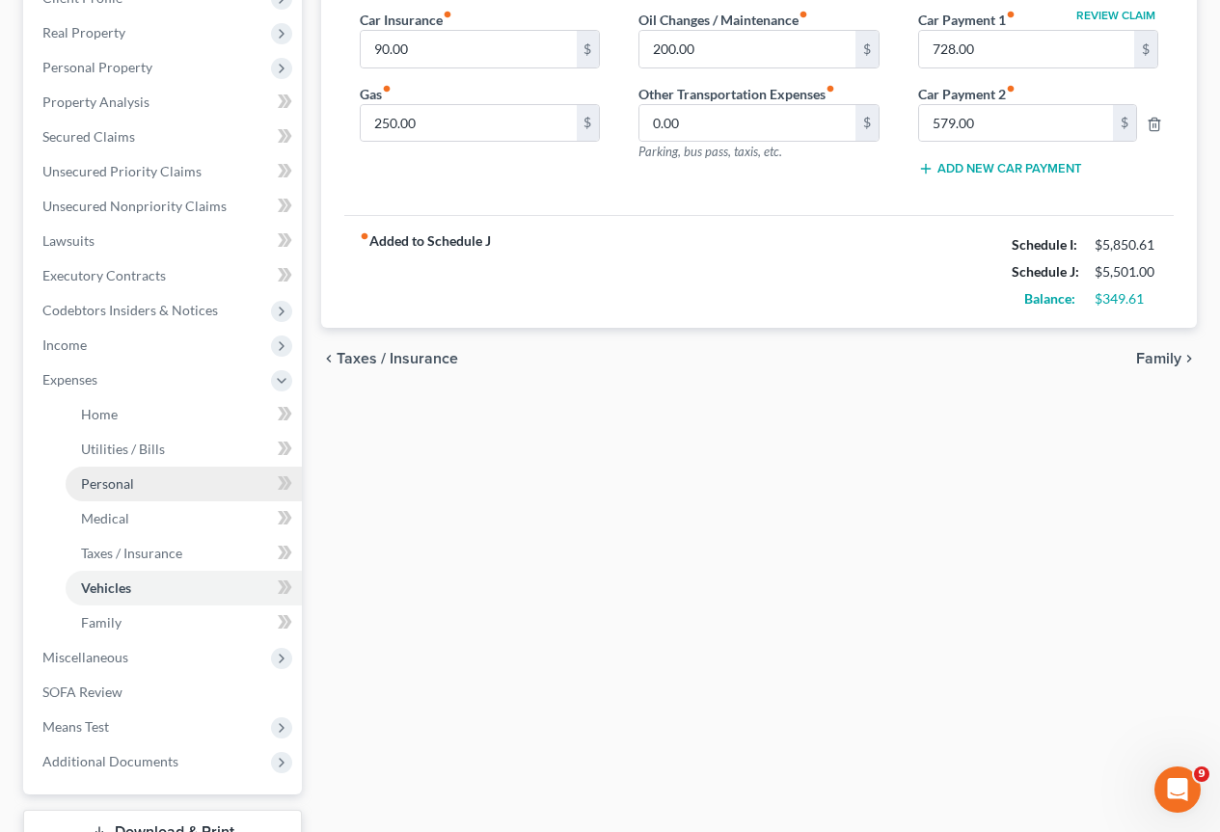
click at [123, 480] on span "Personal" at bounding box center [107, 483] width 53 height 16
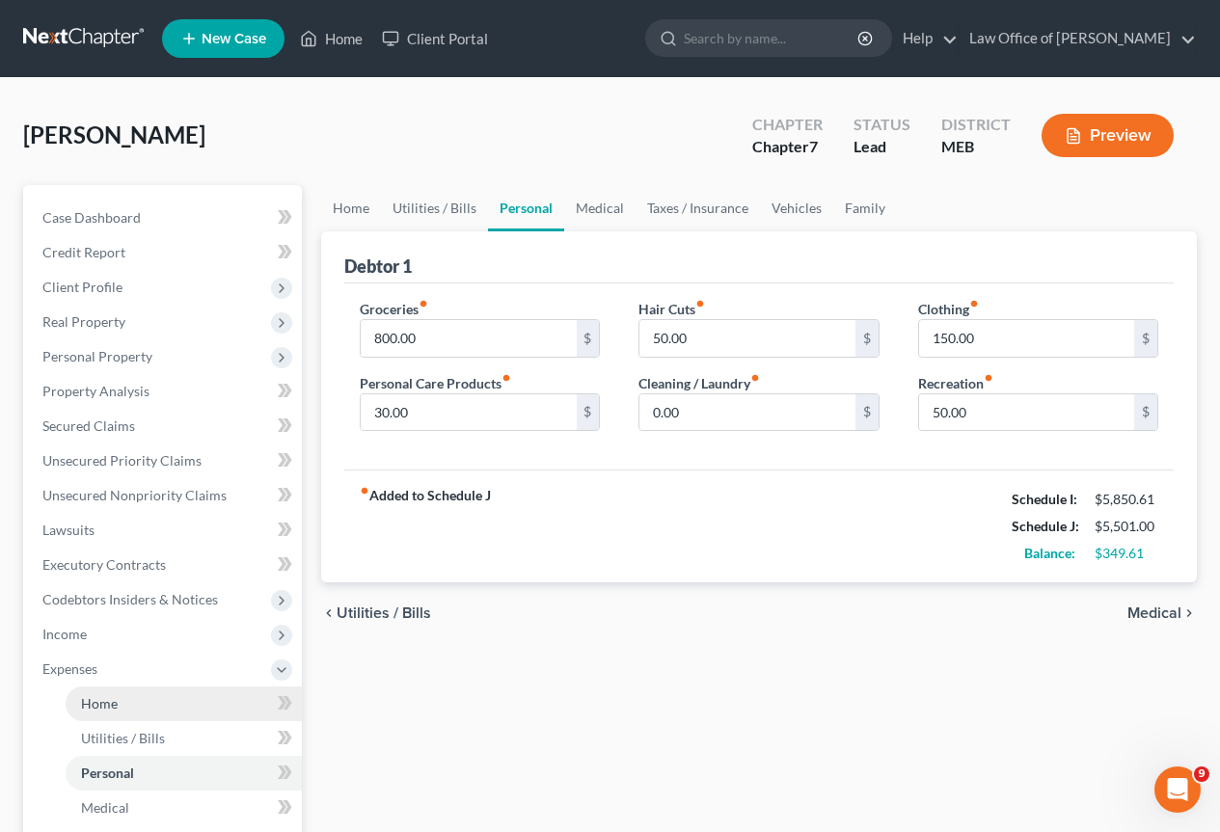
click at [100, 706] on span "Home" at bounding box center [99, 703] width 37 height 16
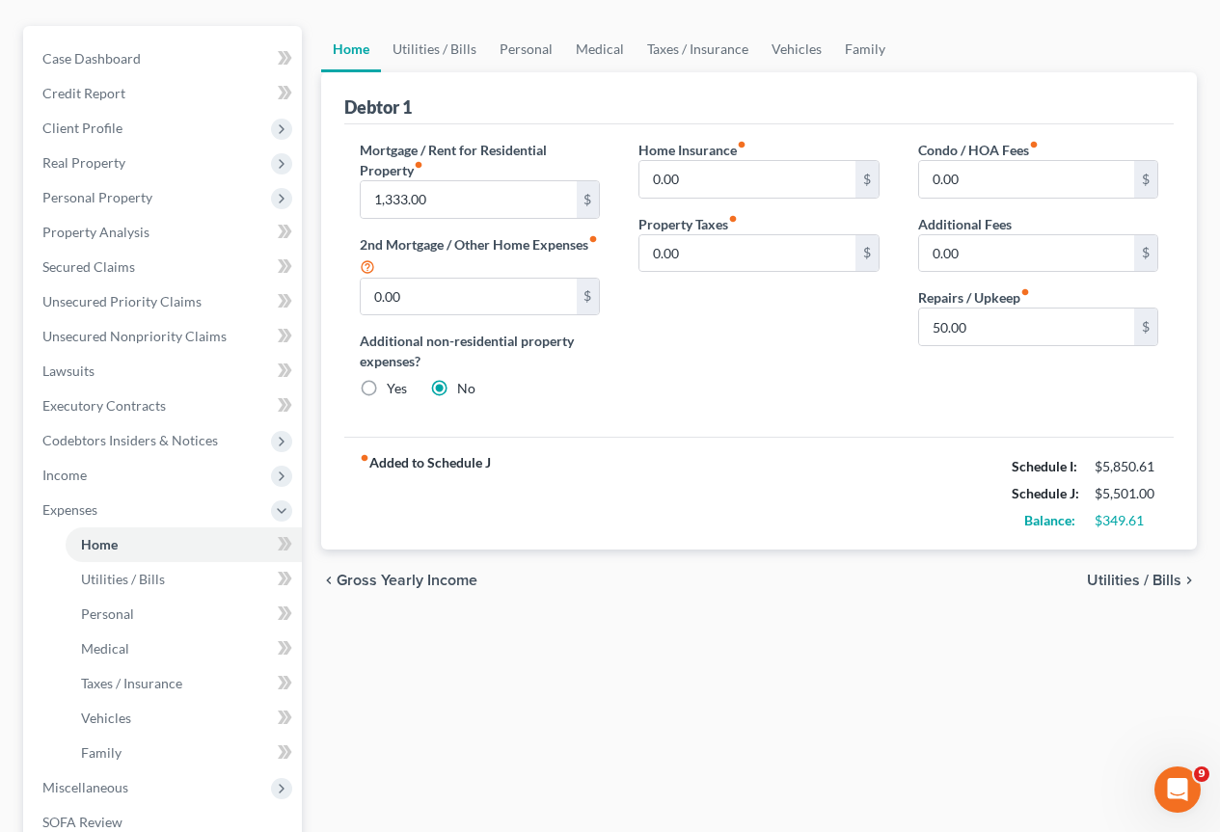
scroll to position [193, 0]
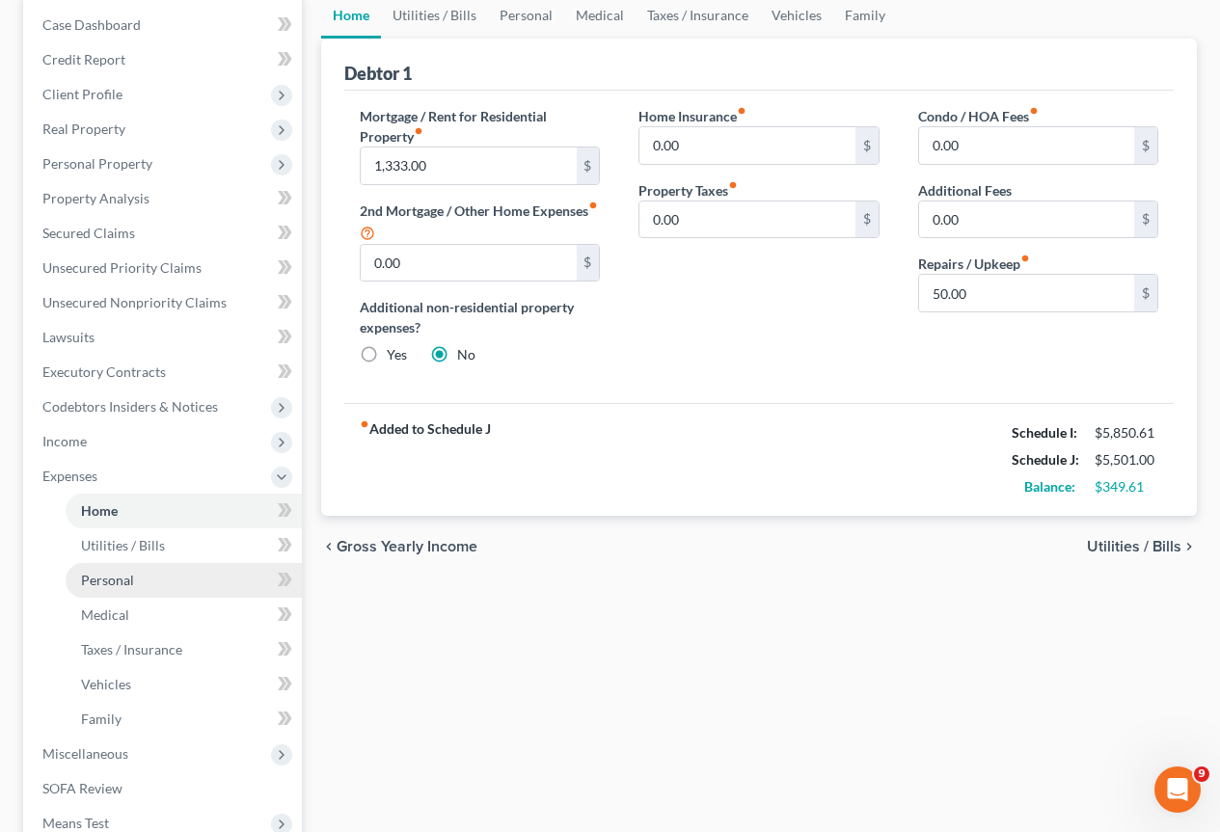
click at [115, 580] on span "Personal" at bounding box center [107, 580] width 53 height 16
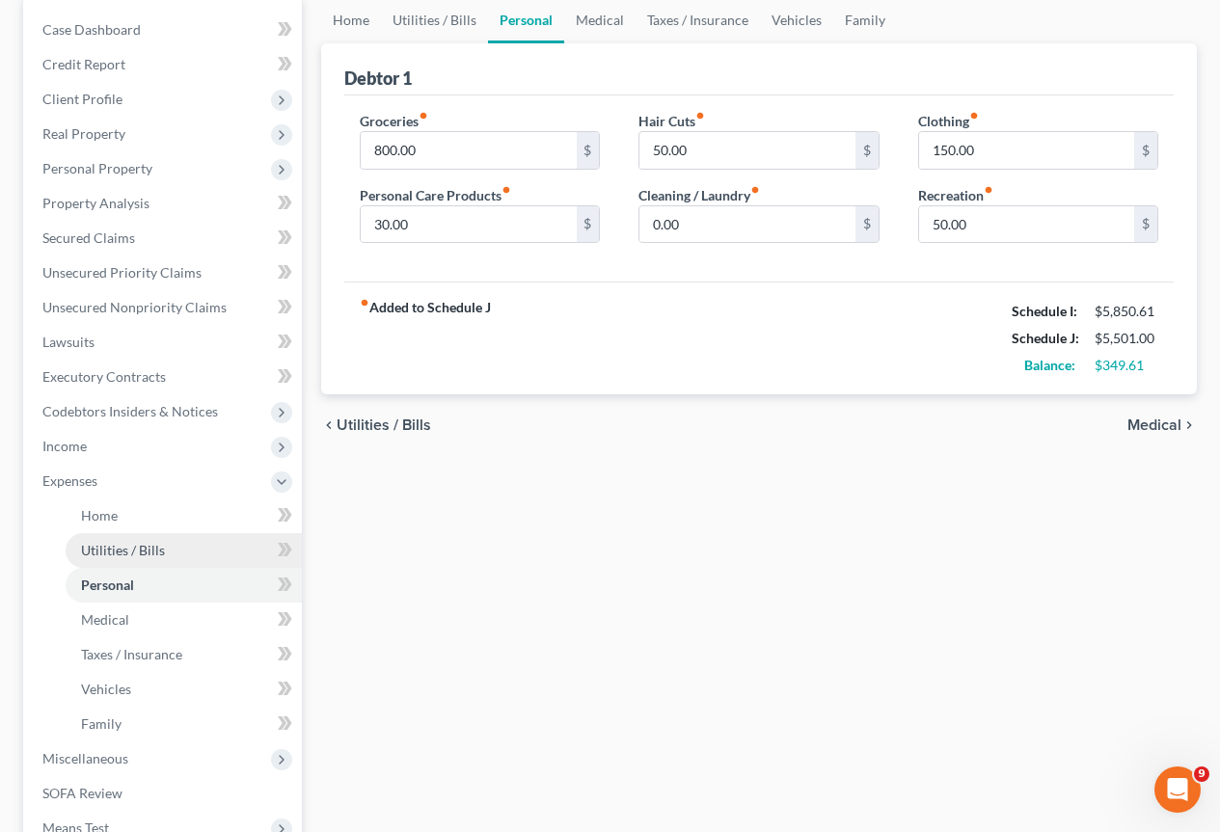
scroll to position [193, 0]
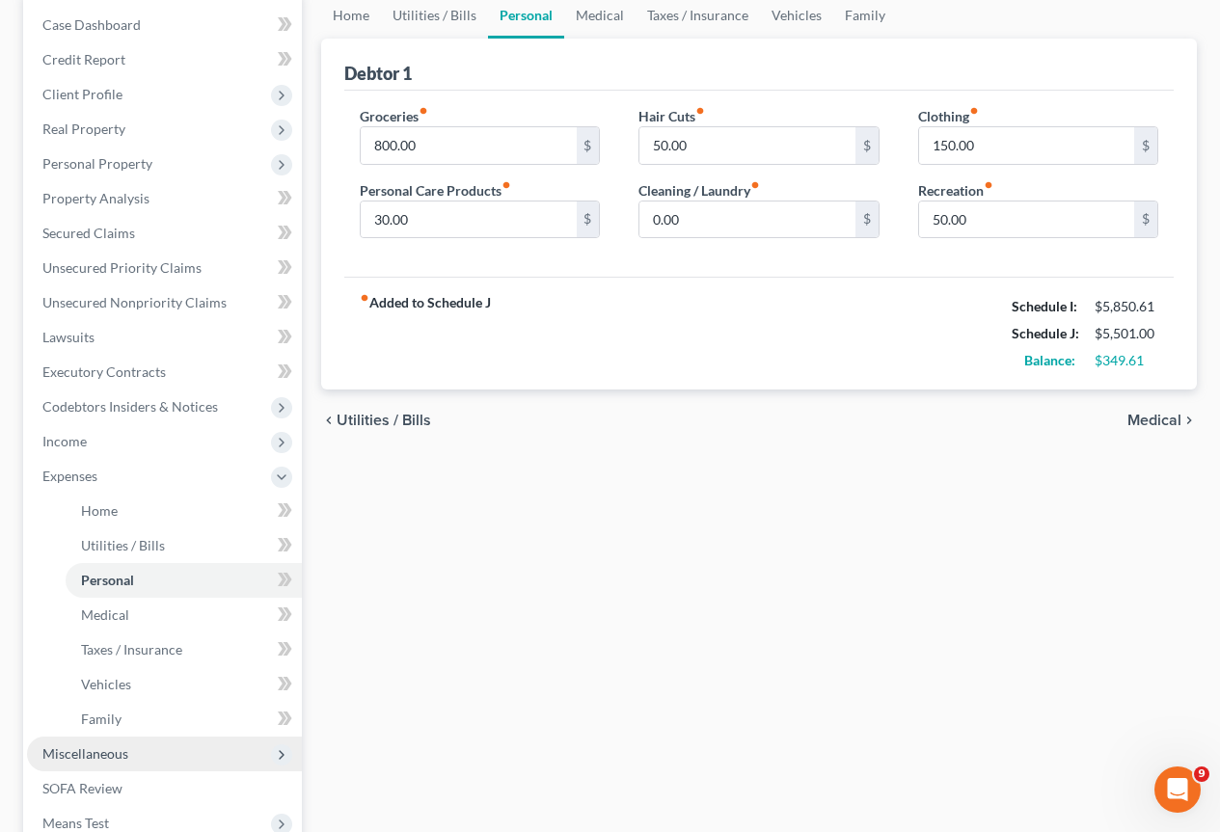
click at [93, 757] on span "Miscellaneous" at bounding box center [85, 753] width 86 height 16
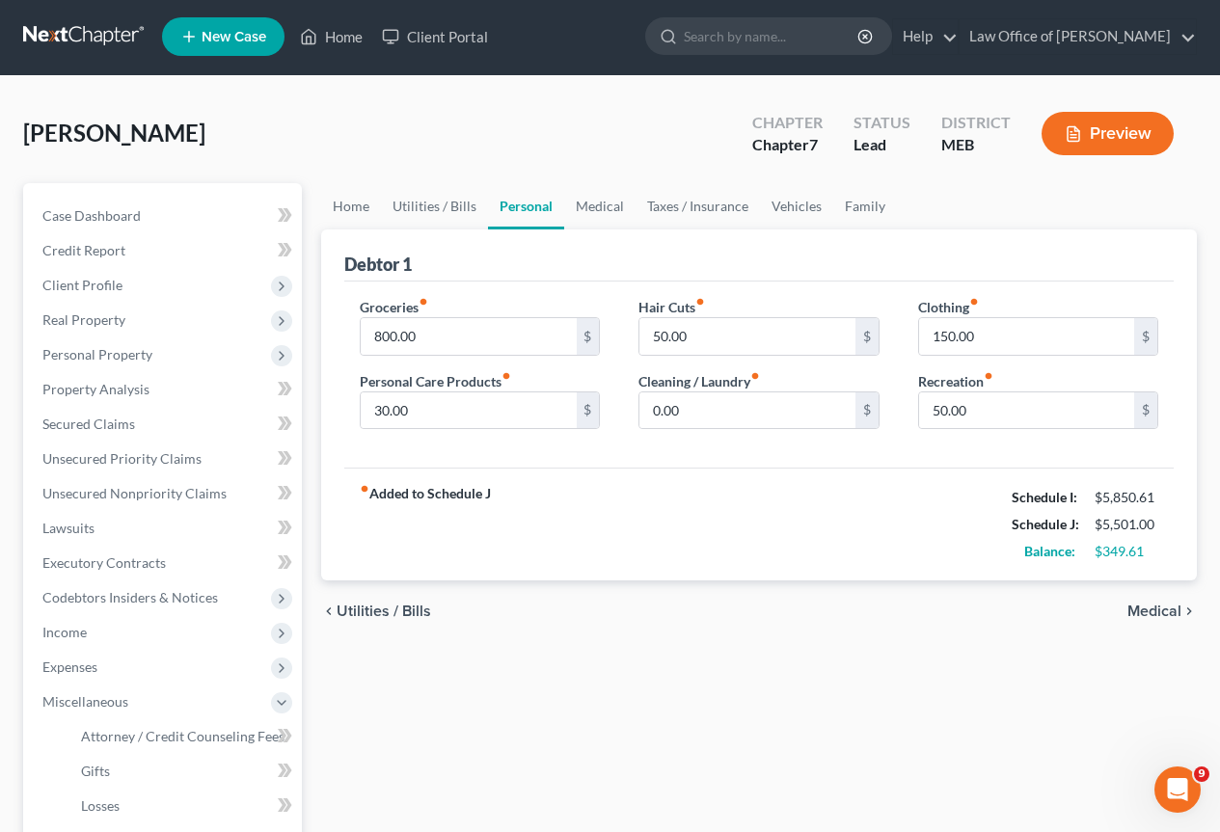
scroll to position [0, 0]
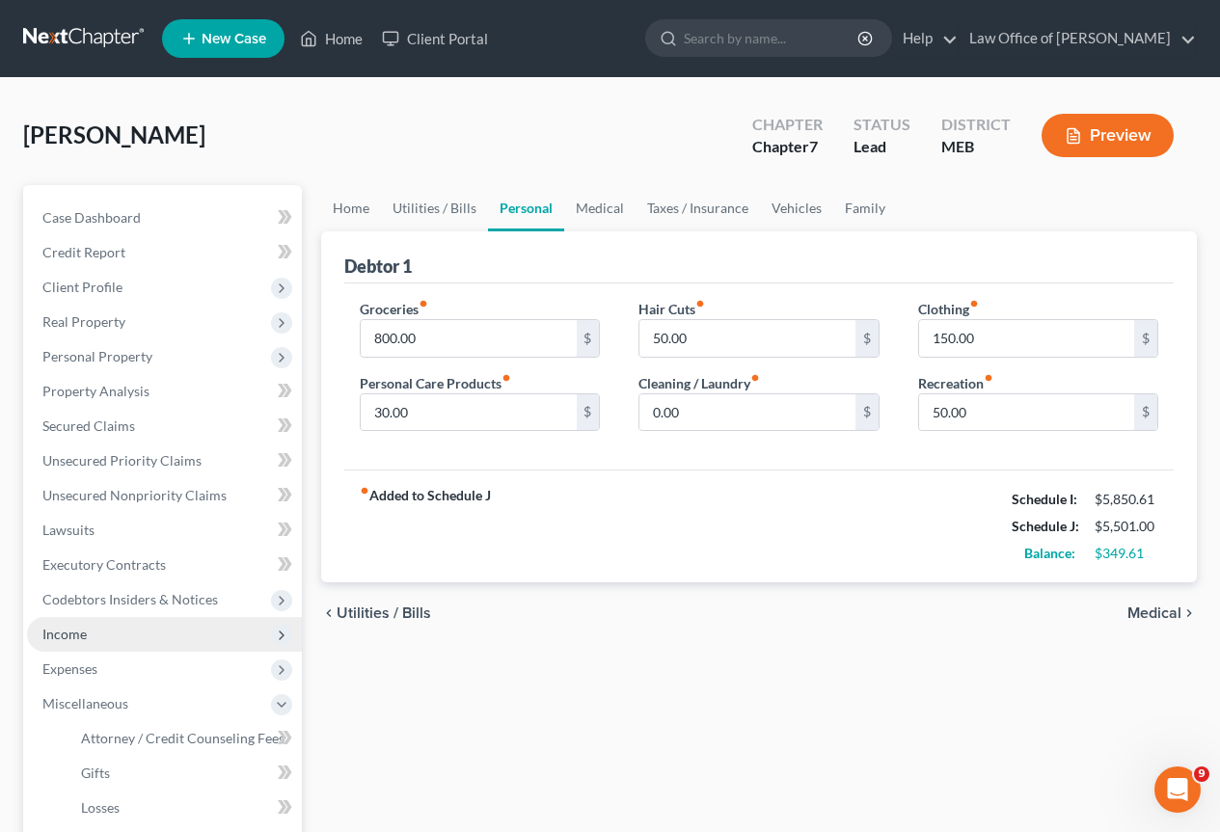
click at [67, 633] on span "Income" at bounding box center [64, 634] width 44 height 16
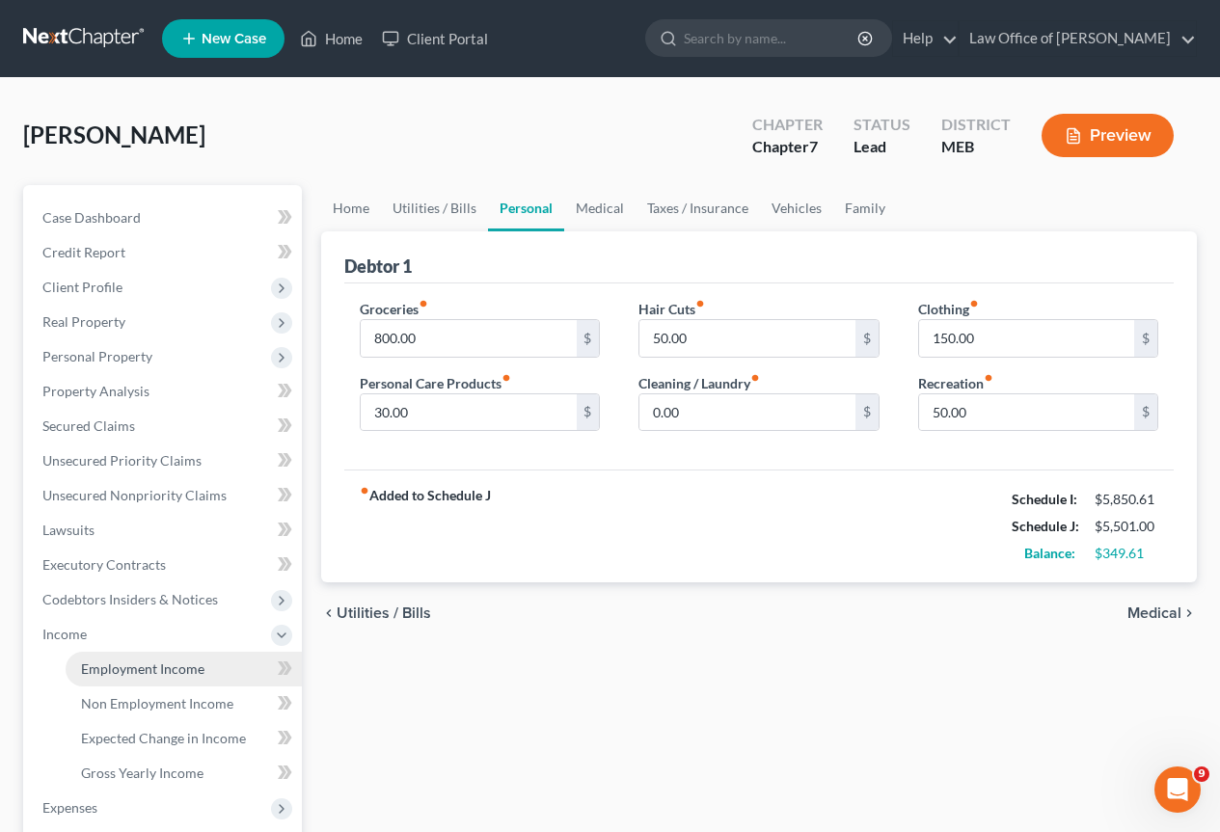
click at [150, 667] on span "Employment Income" at bounding box center [142, 668] width 123 height 16
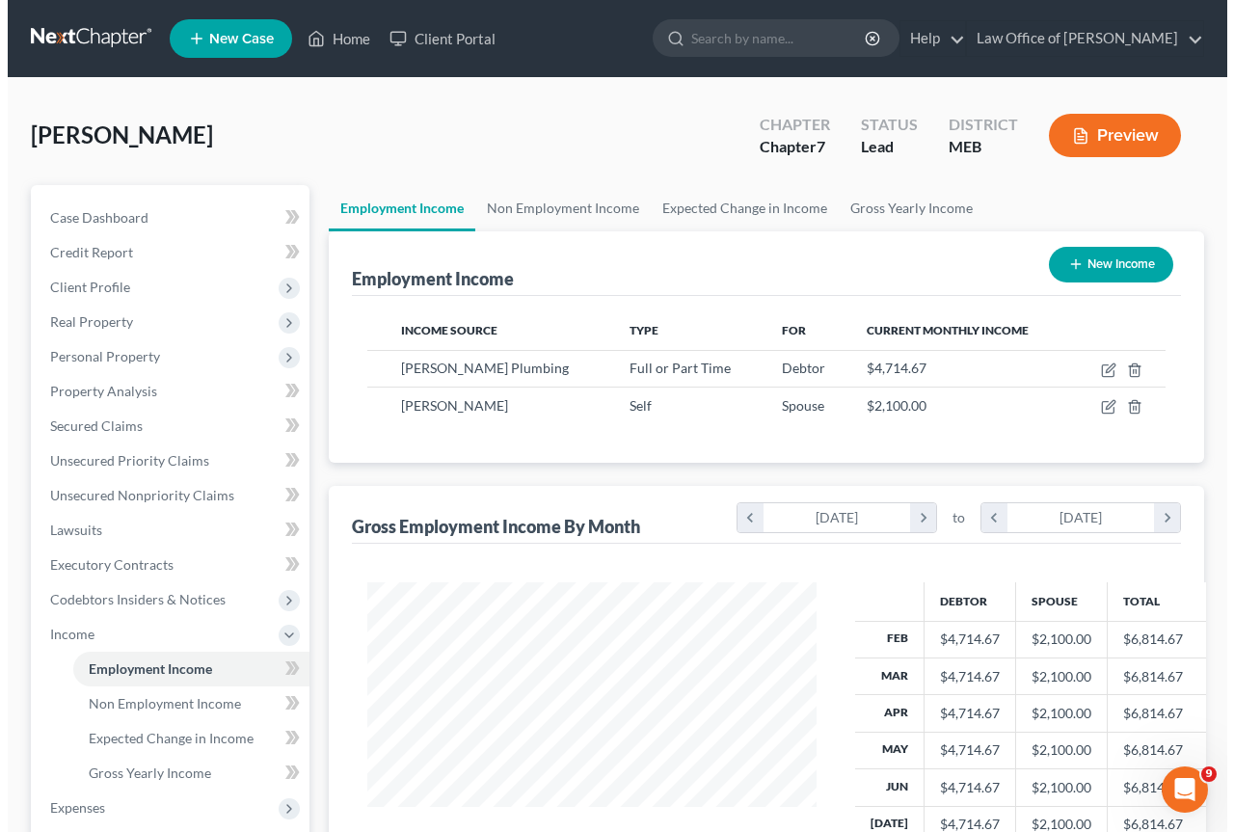
scroll to position [346, 488]
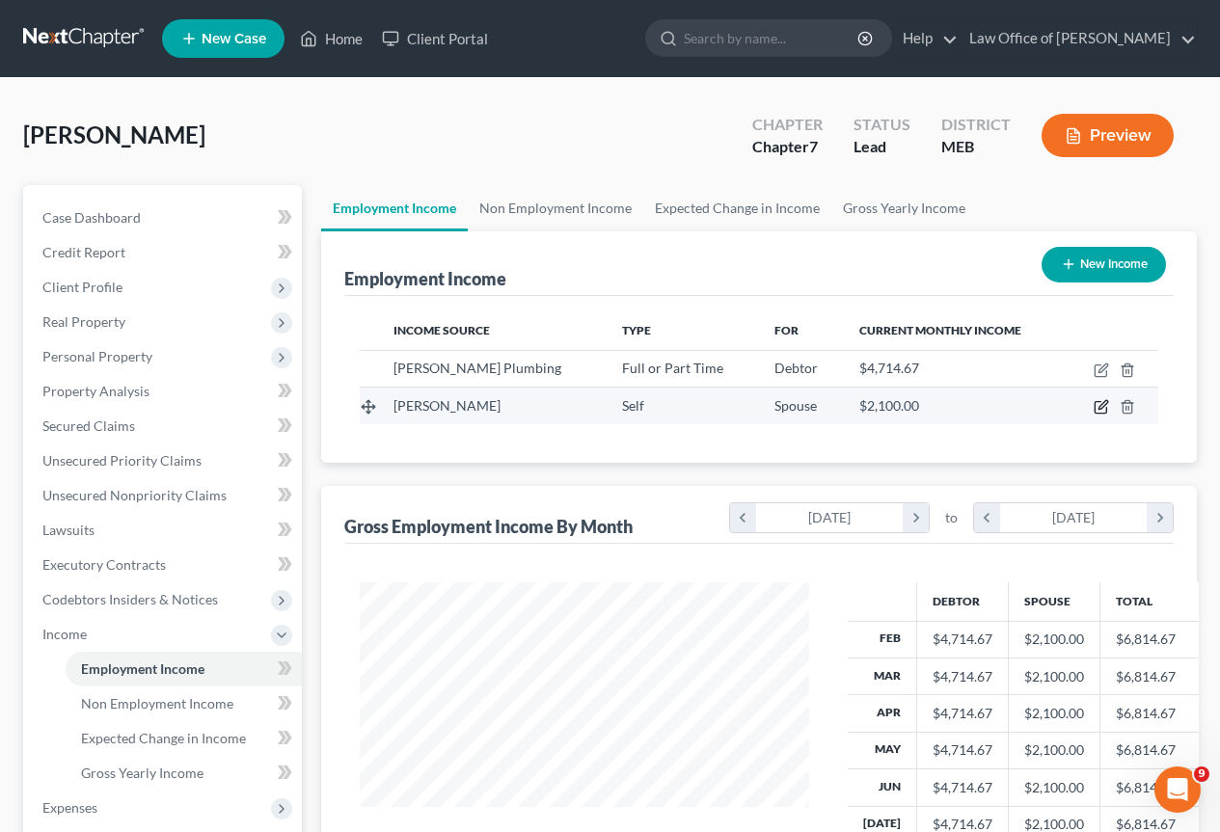
click at [1105, 410] on icon "button" at bounding box center [1100, 406] width 15 height 15
select select "1"
select select "0"
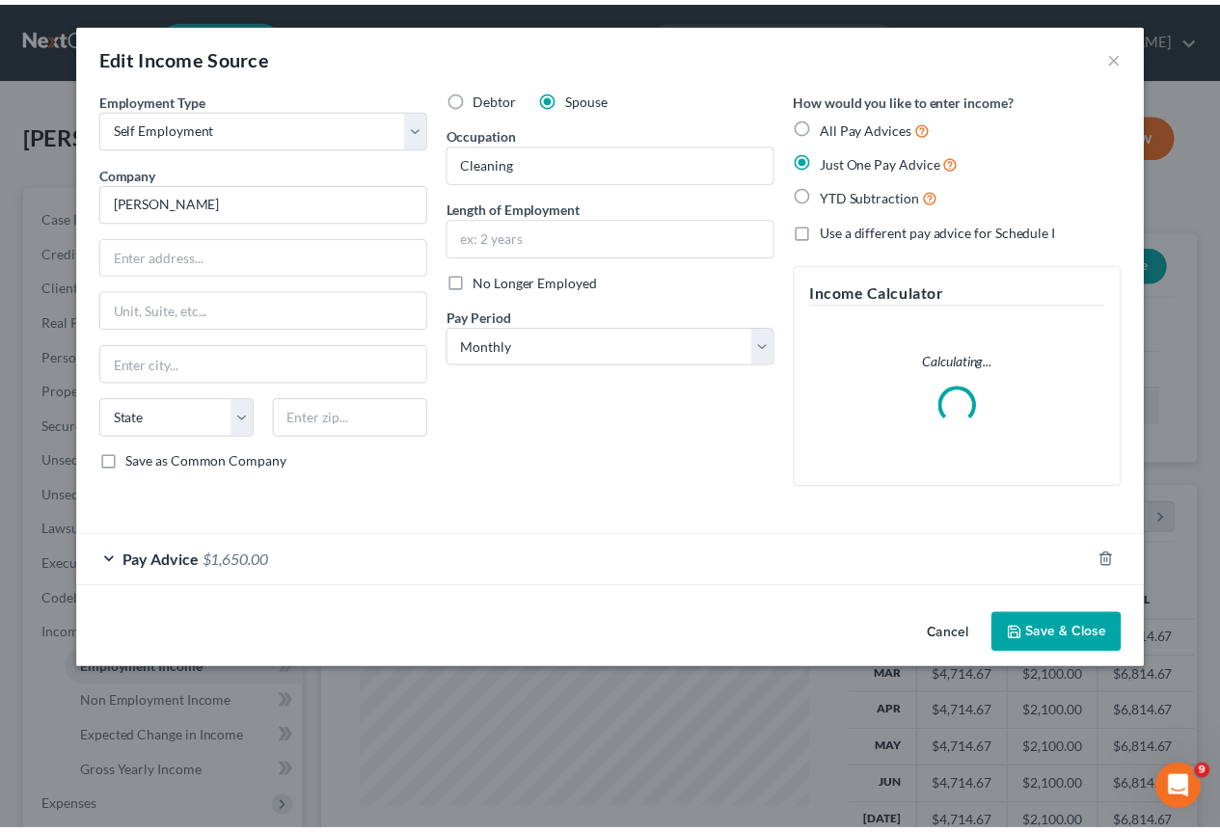
scroll to position [346, 495]
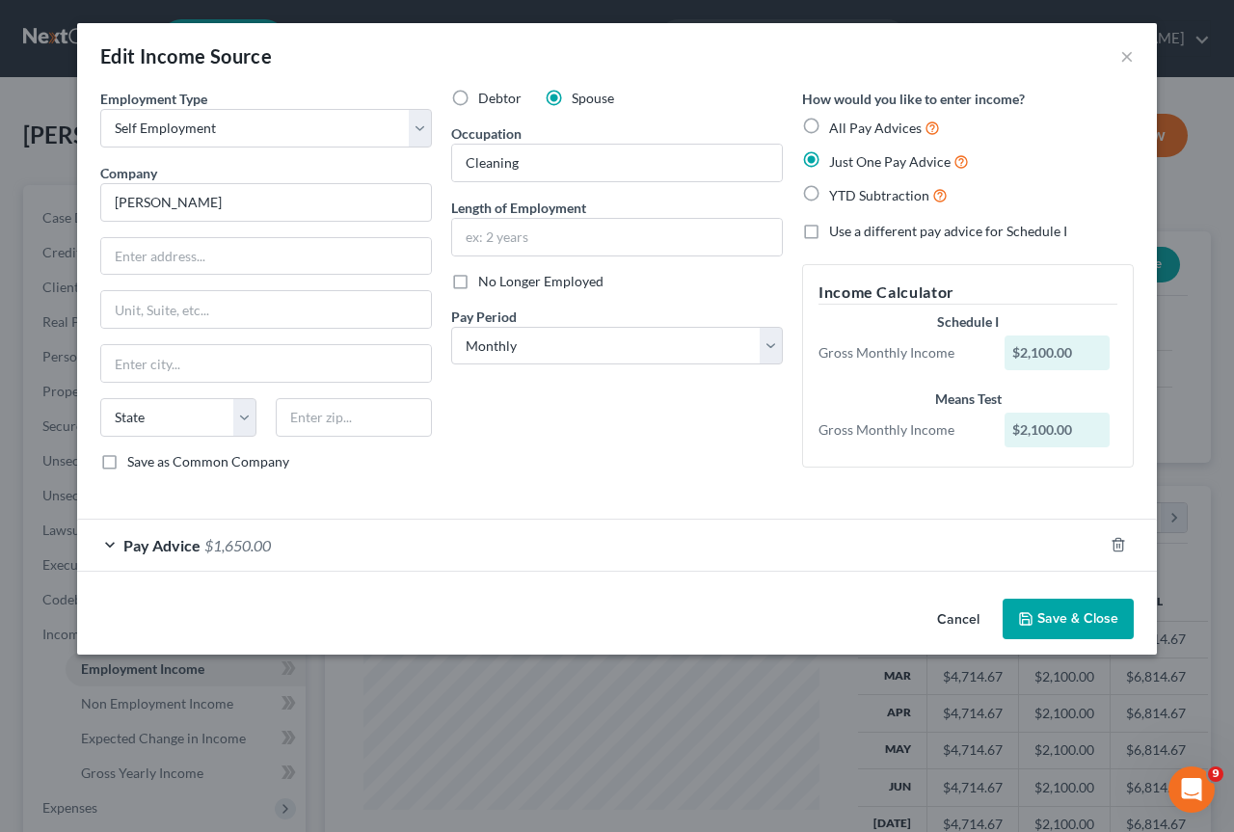
click at [114, 543] on div "Pay Advice $1,650.00" at bounding box center [590, 545] width 1026 height 51
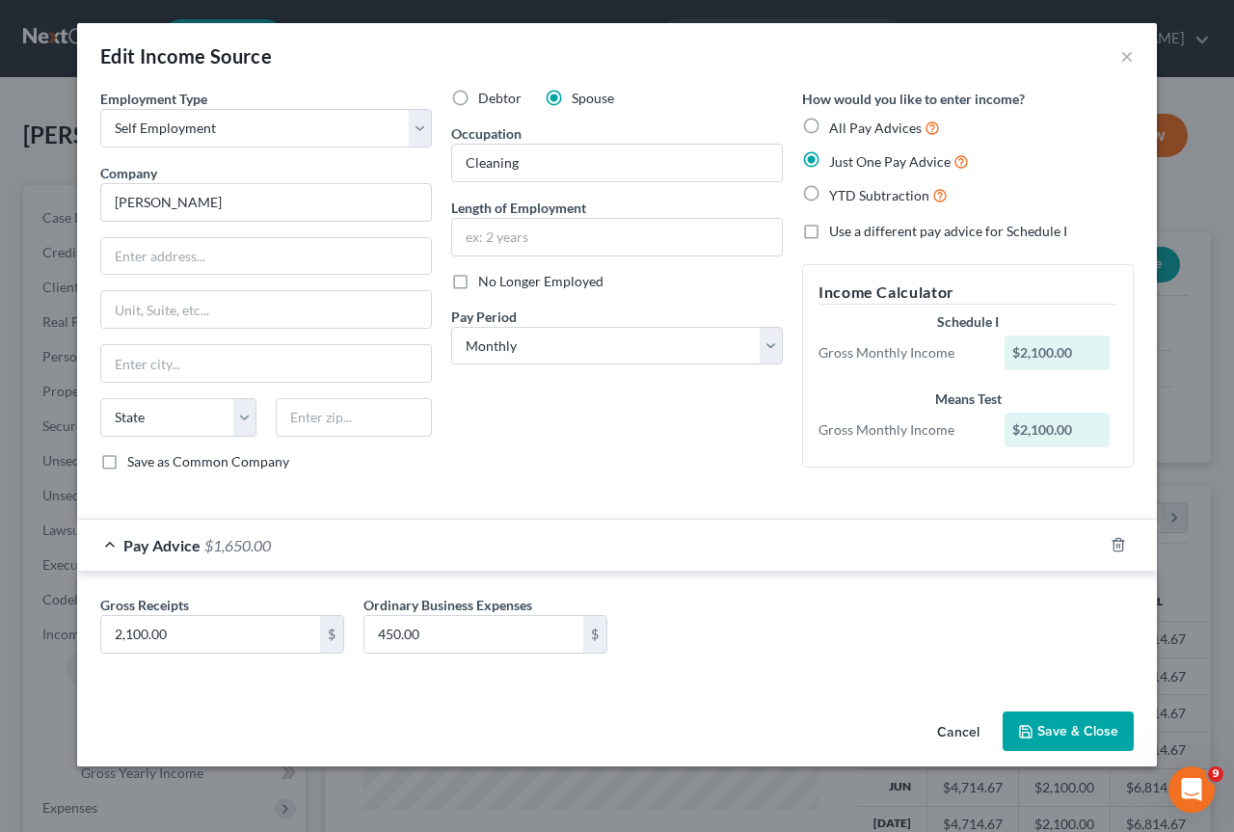
click at [1067, 724] on button "Save & Close" at bounding box center [1068, 732] width 131 height 40
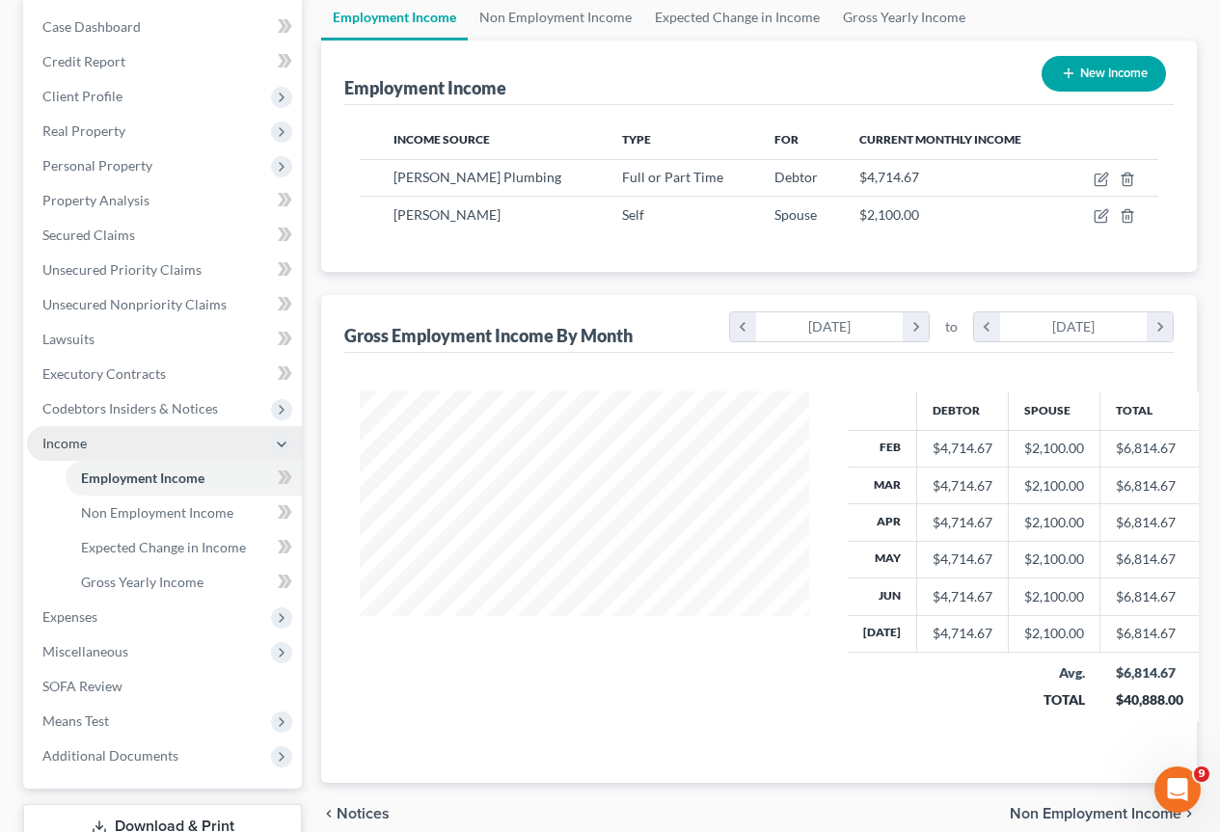
scroll to position [193, 0]
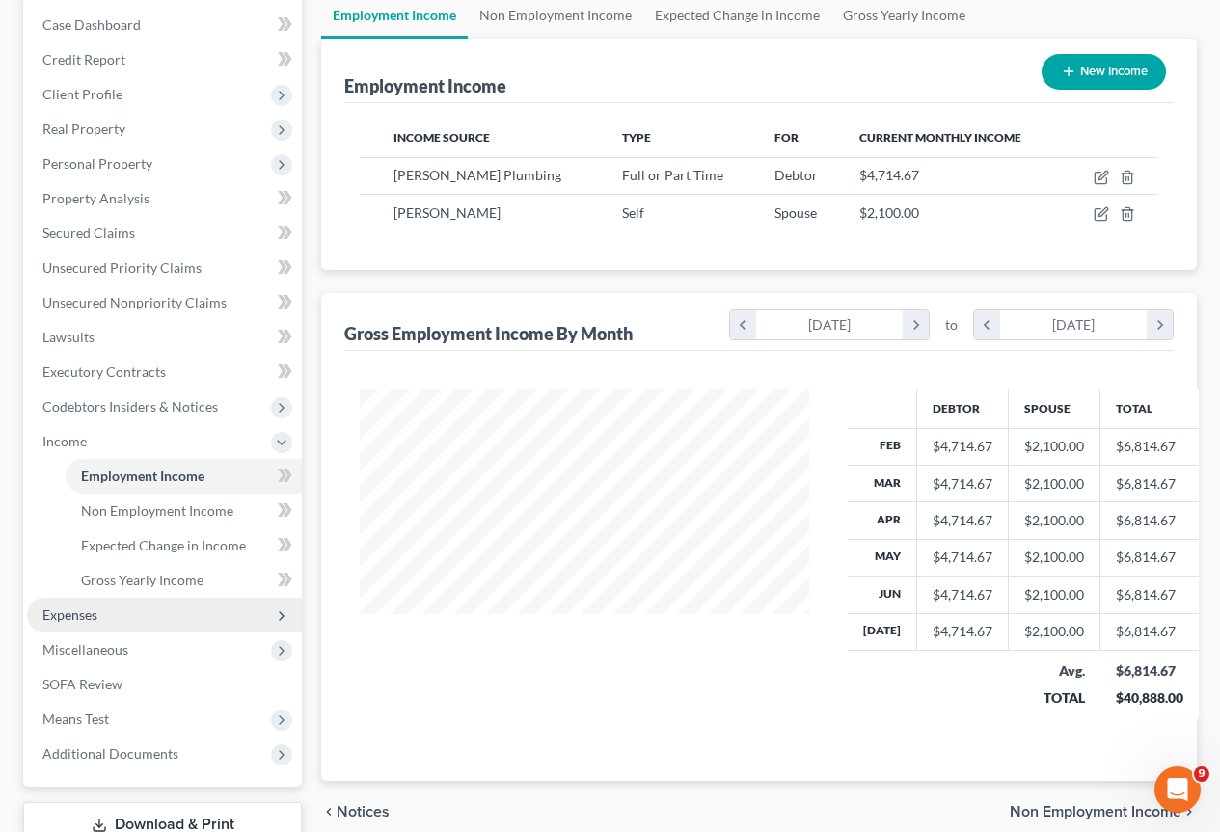
click at [72, 610] on span "Expenses" at bounding box center [69, 614] width 55 height 16
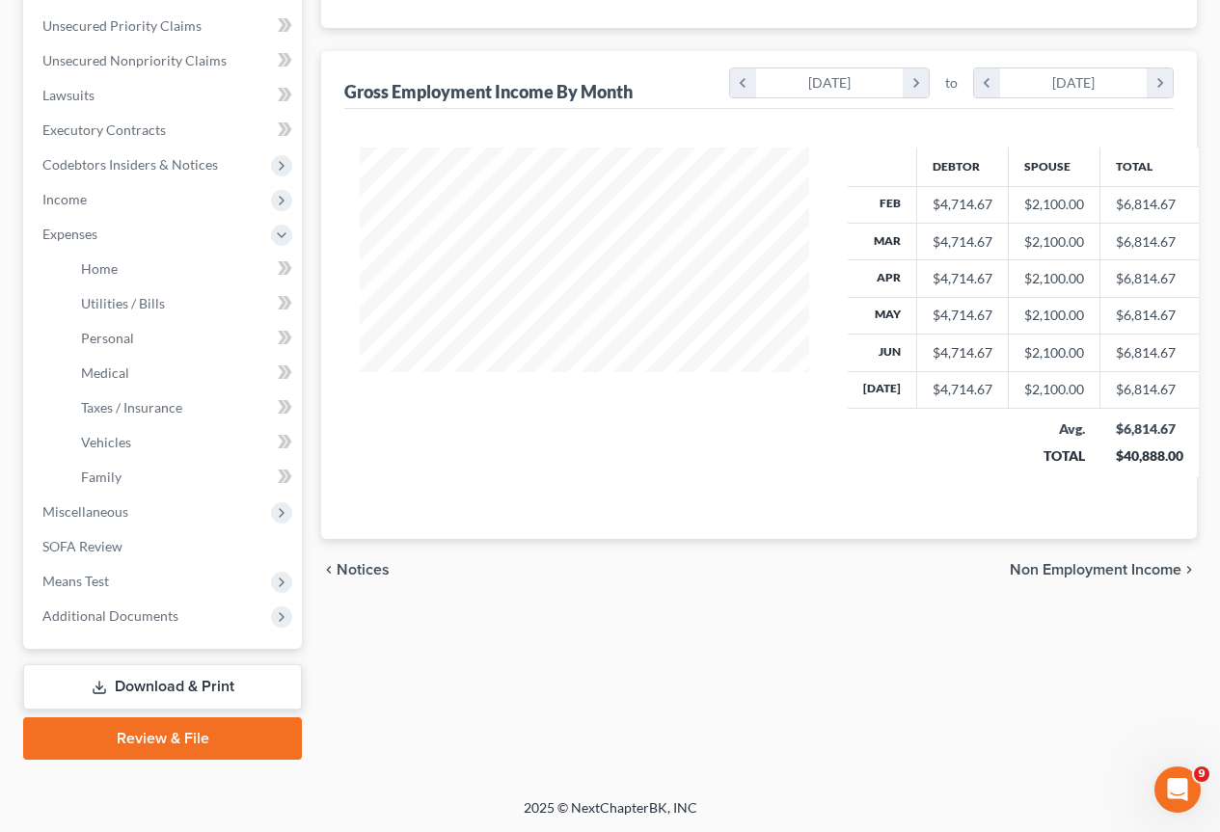
scroll to position [436, 0]
click at [116, 265] on span "Home" at bounding box center [99, 267] width 37 height 16
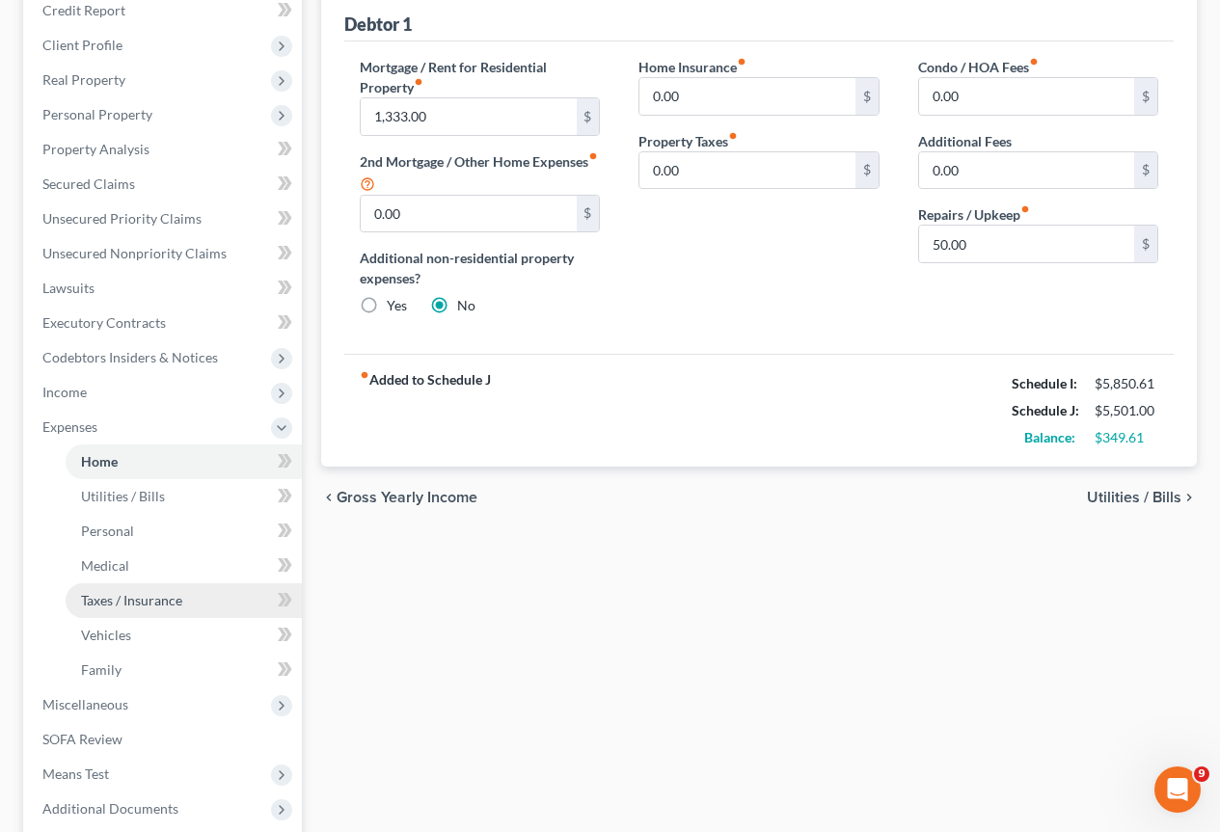
scroll to position [386, 0]
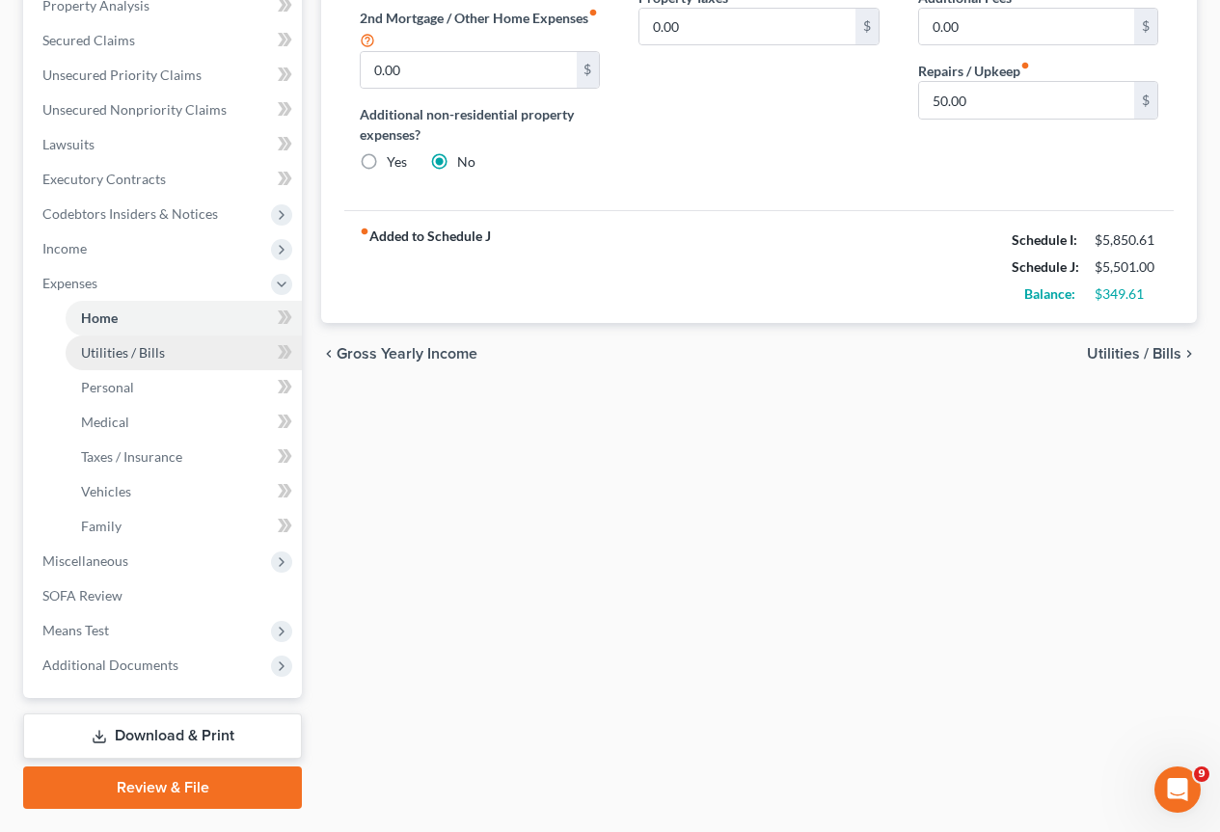
click at [147, 350] on span "Utilities / Bills" at bounding box center [123, 352] width 84 height 16
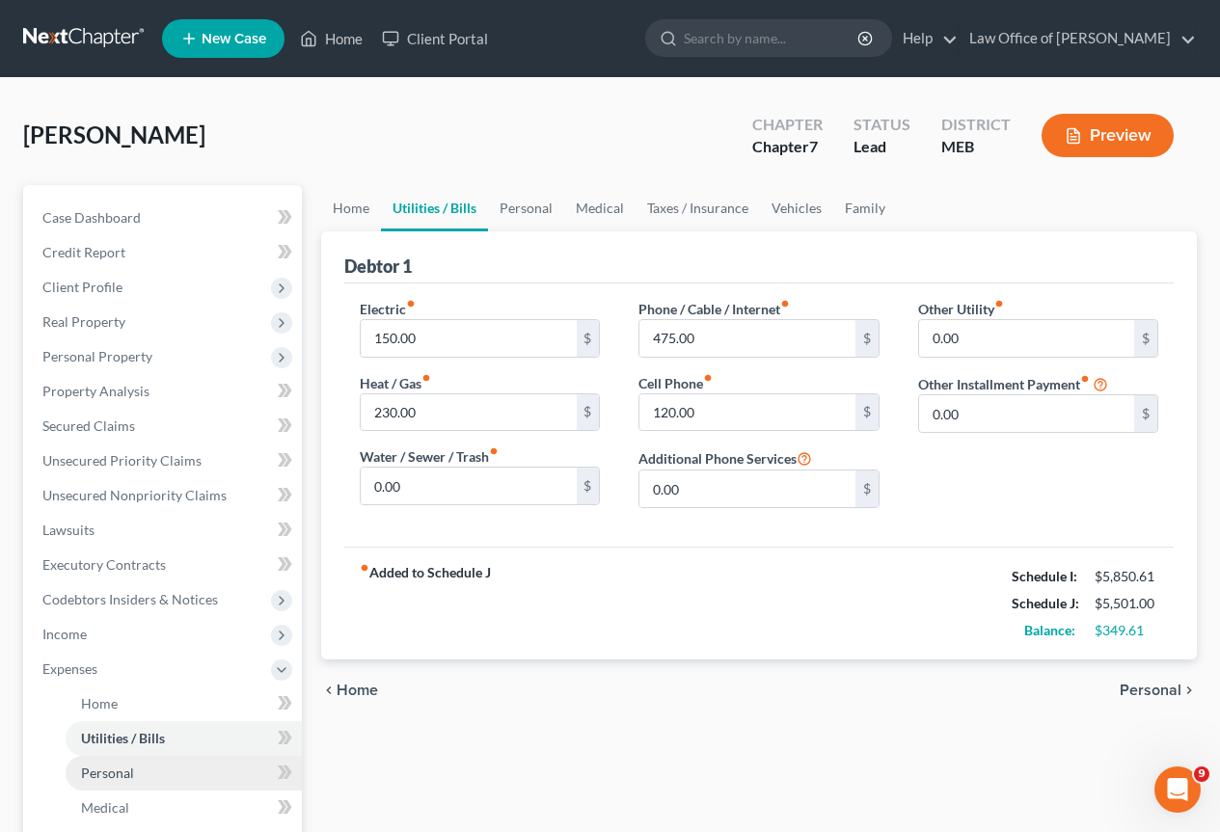
click at [98, 769] on span "Personal" at bounding box center [107, 773] width 53 height 16
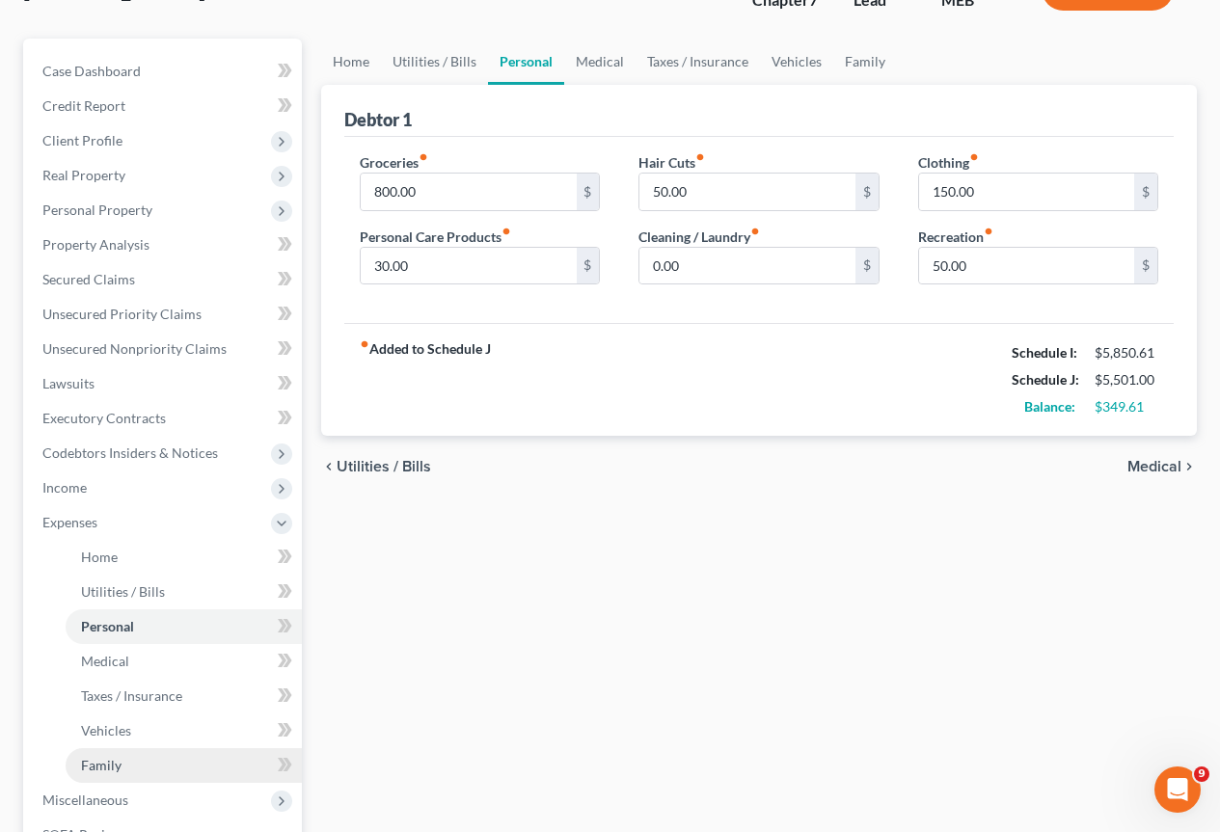
scroll to position [193, 0]
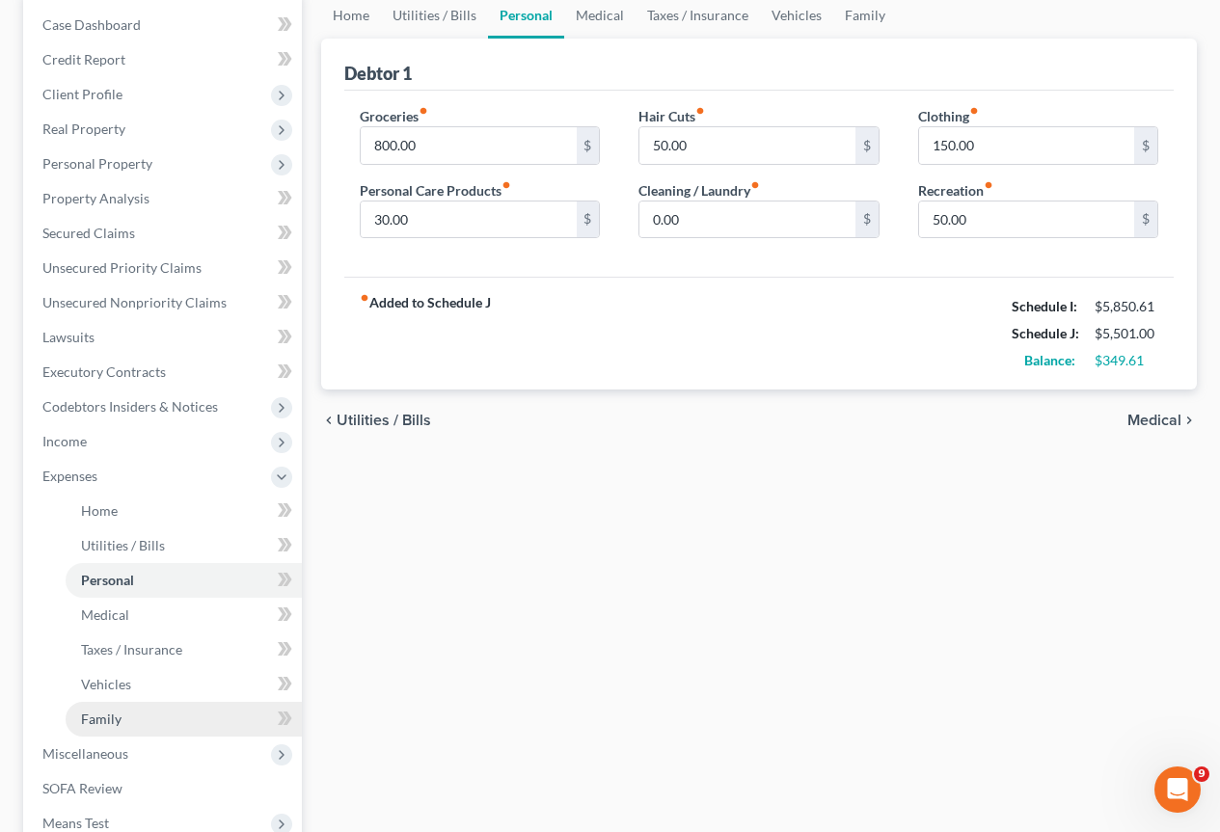
click at [90, 720] on span "Family" at bounding box center [101, 719] width 40 height 16
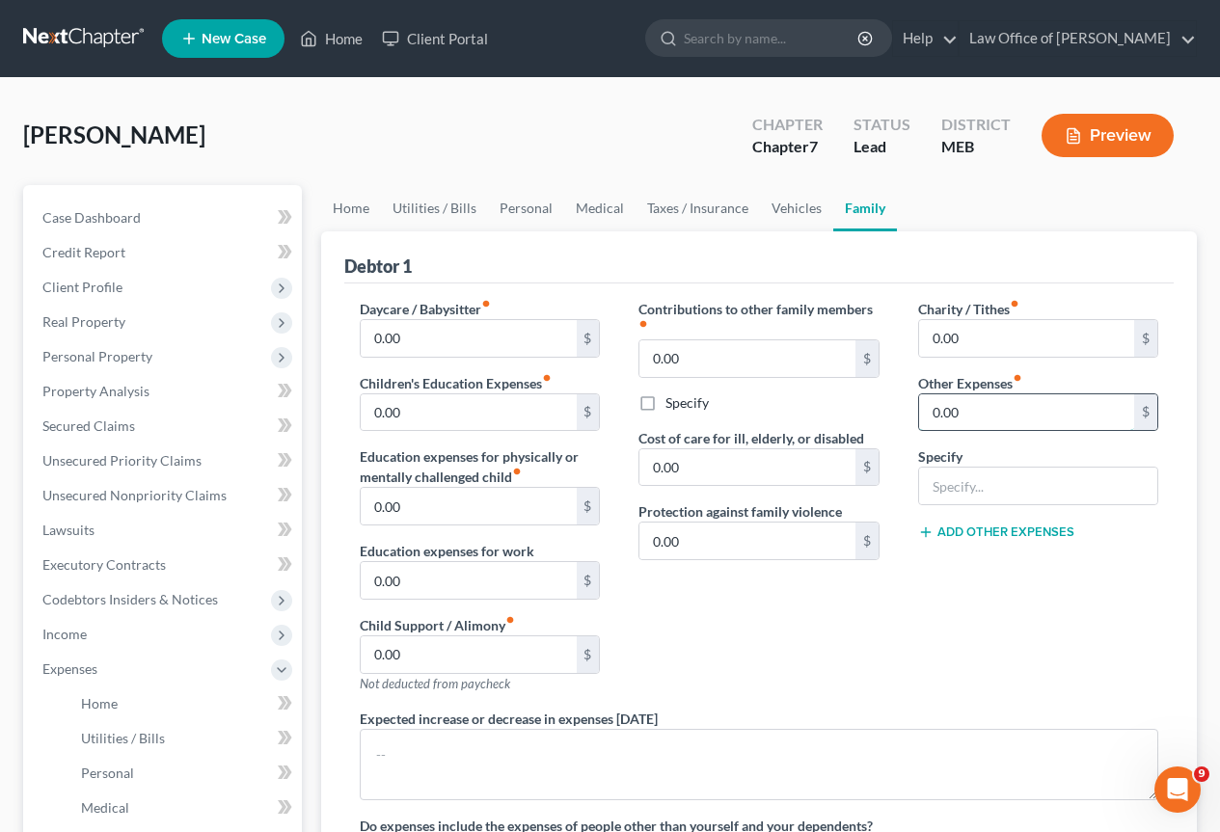
click at [1036, 418] on input "0.00" at bounding box center [1026, 412] width 215 height 37
click at [988, 406] on input "text" at bounding box center [1026, 412] width 215 height 37
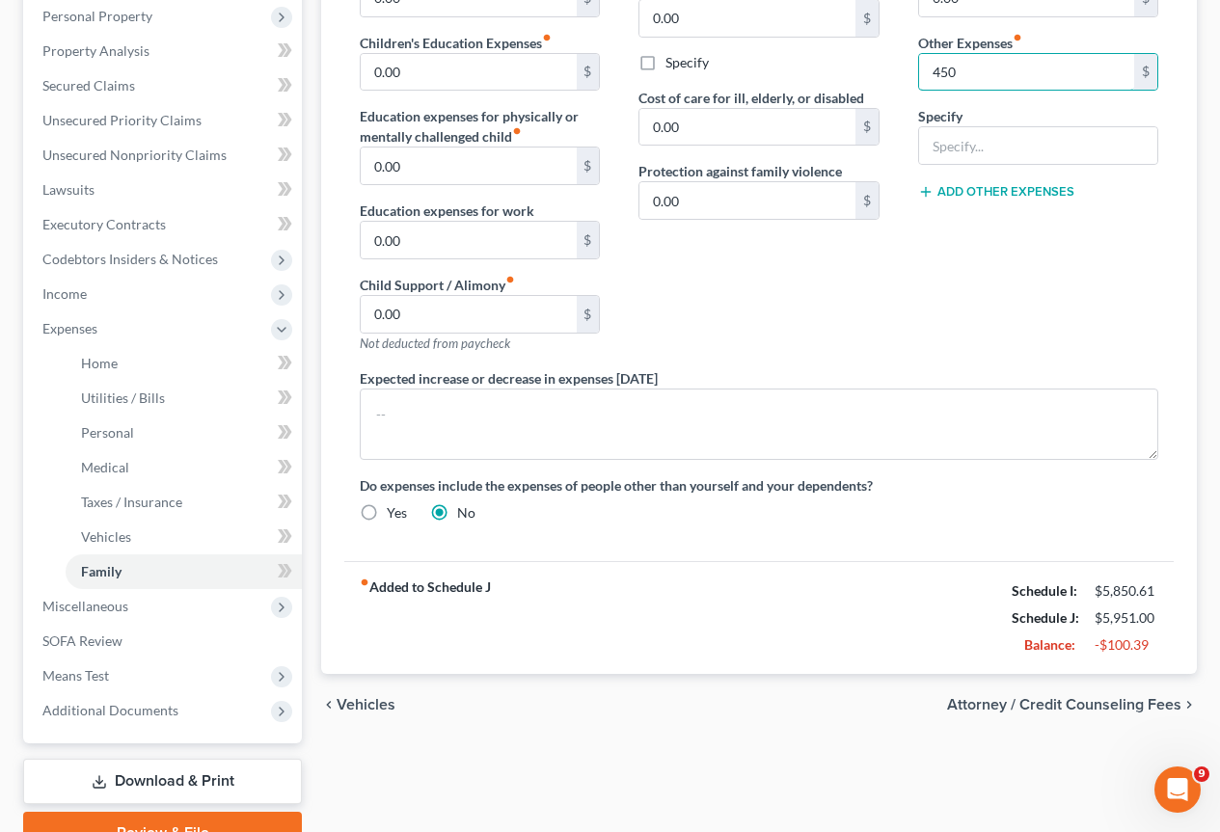
scroll to position [386, 0]
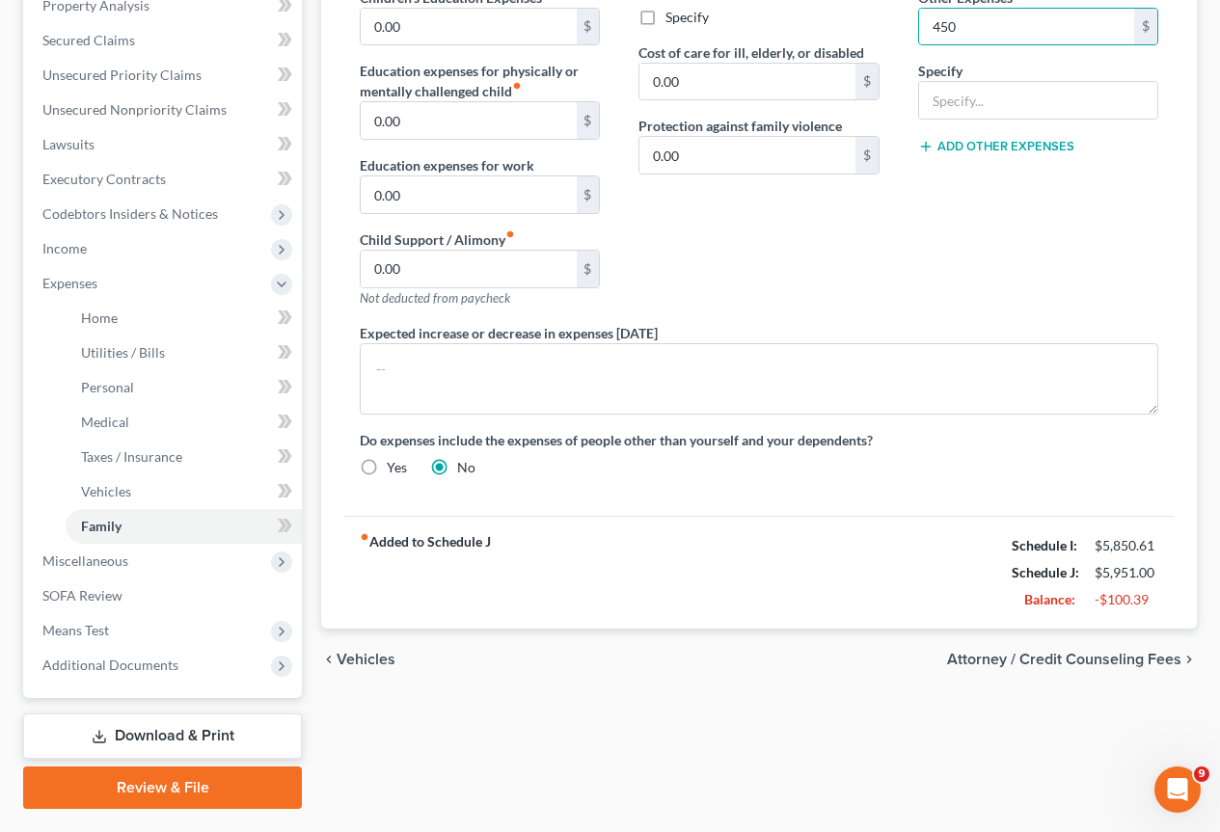
click at [1083, 660] on span "Attorney / Credit Counseling Fees" at bounding box center [1064, 659] width 234 height 15
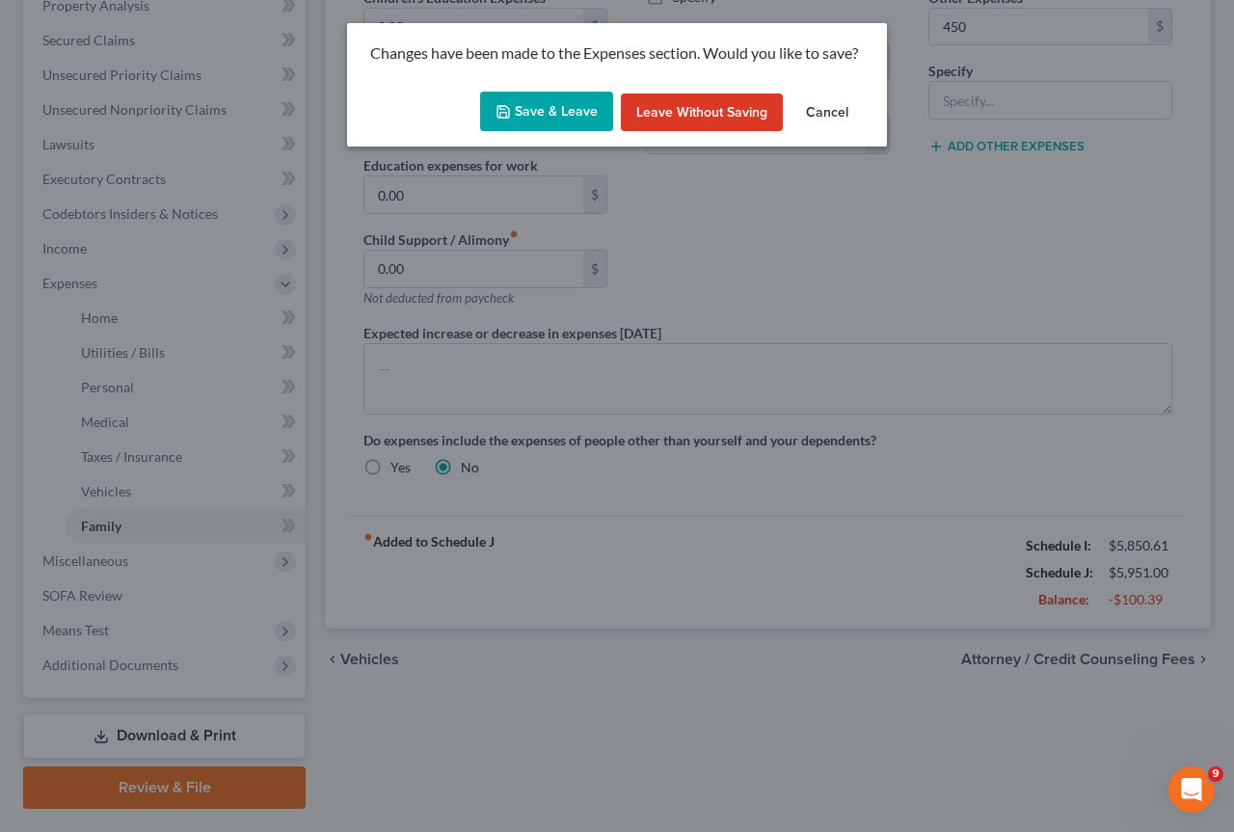
drag, startPoint x: 572, startPoint y: 100, endPoint x: 662, endPoint y: 198, distance: 133.0
click at [572, 101] on button "Save & Leave" at bounding box center [546, 112] width 133 height 40
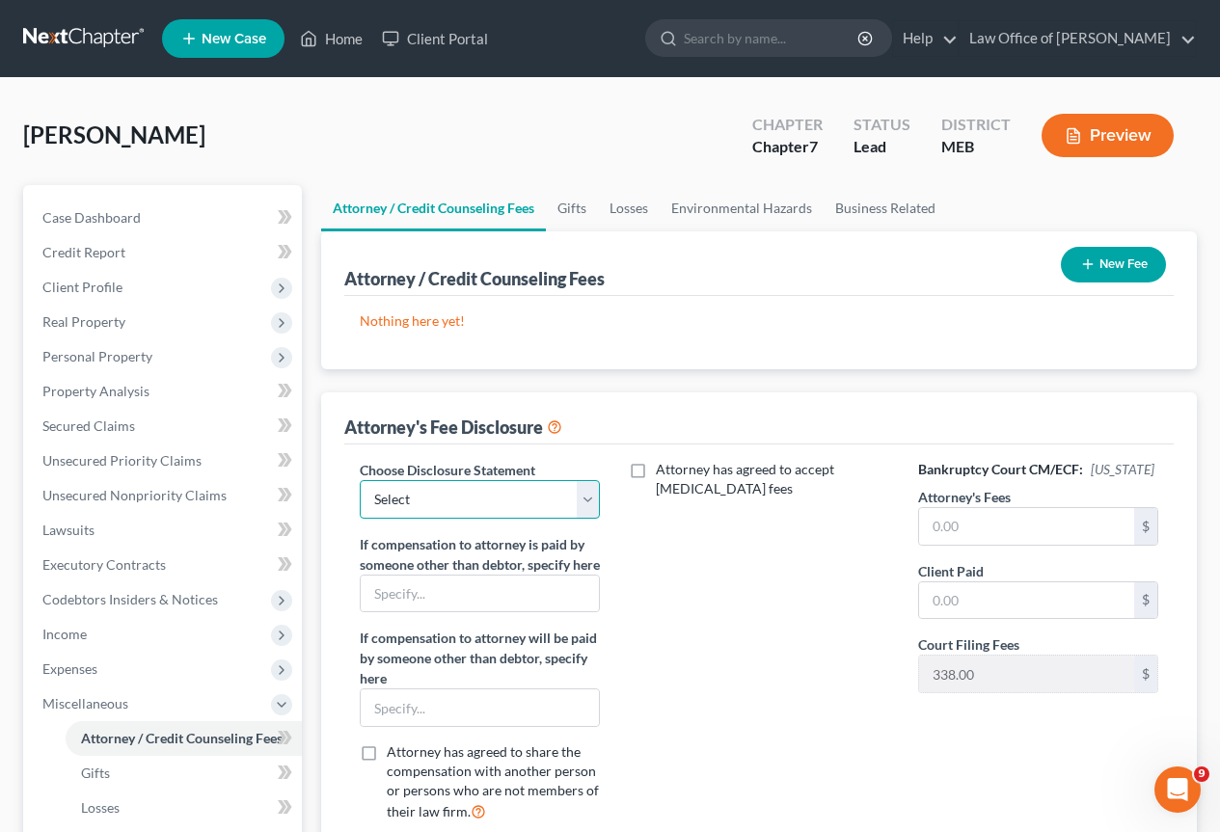
click at [584, 490] on select "Select Attorney" at bounding box center [480, 499] width 240 height 39
click at [360, 480] on select "Select Attorney" at bounding box center [480, 499] width 240 height 39
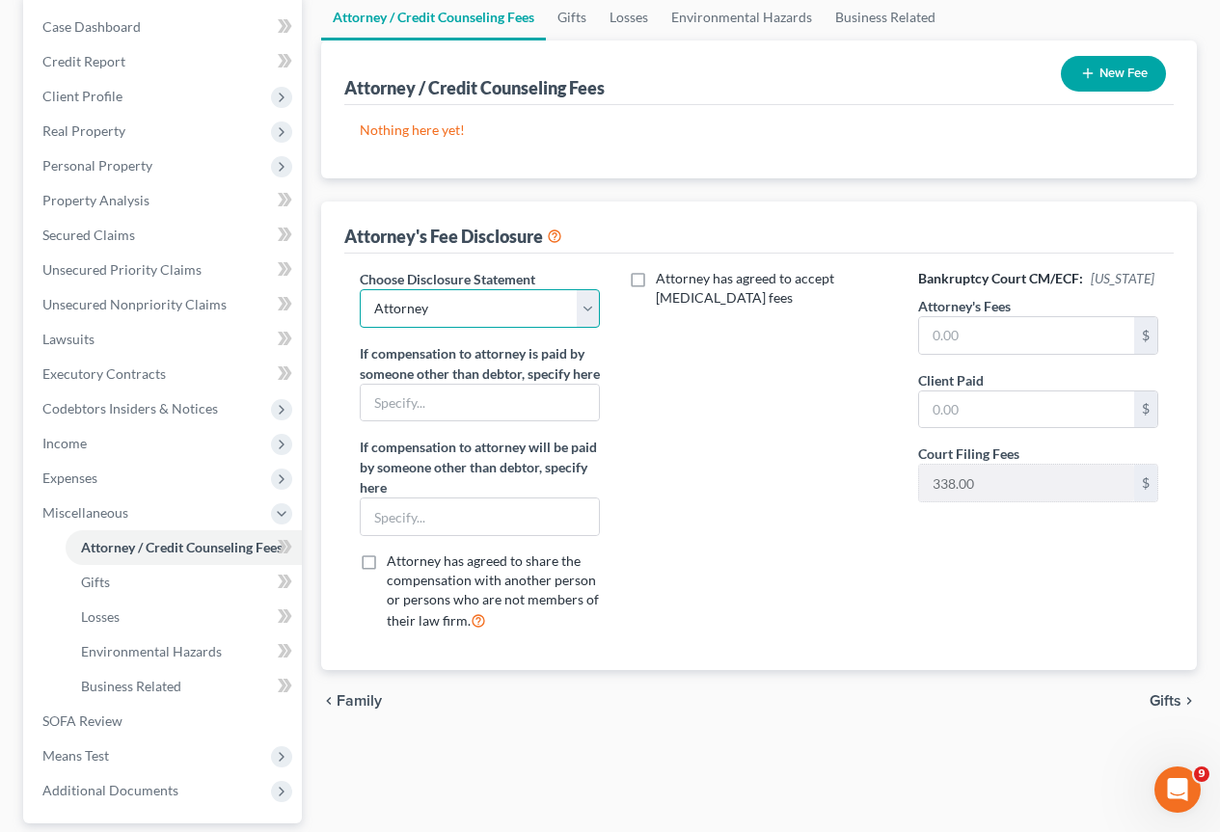
scroll to position [193, 0]
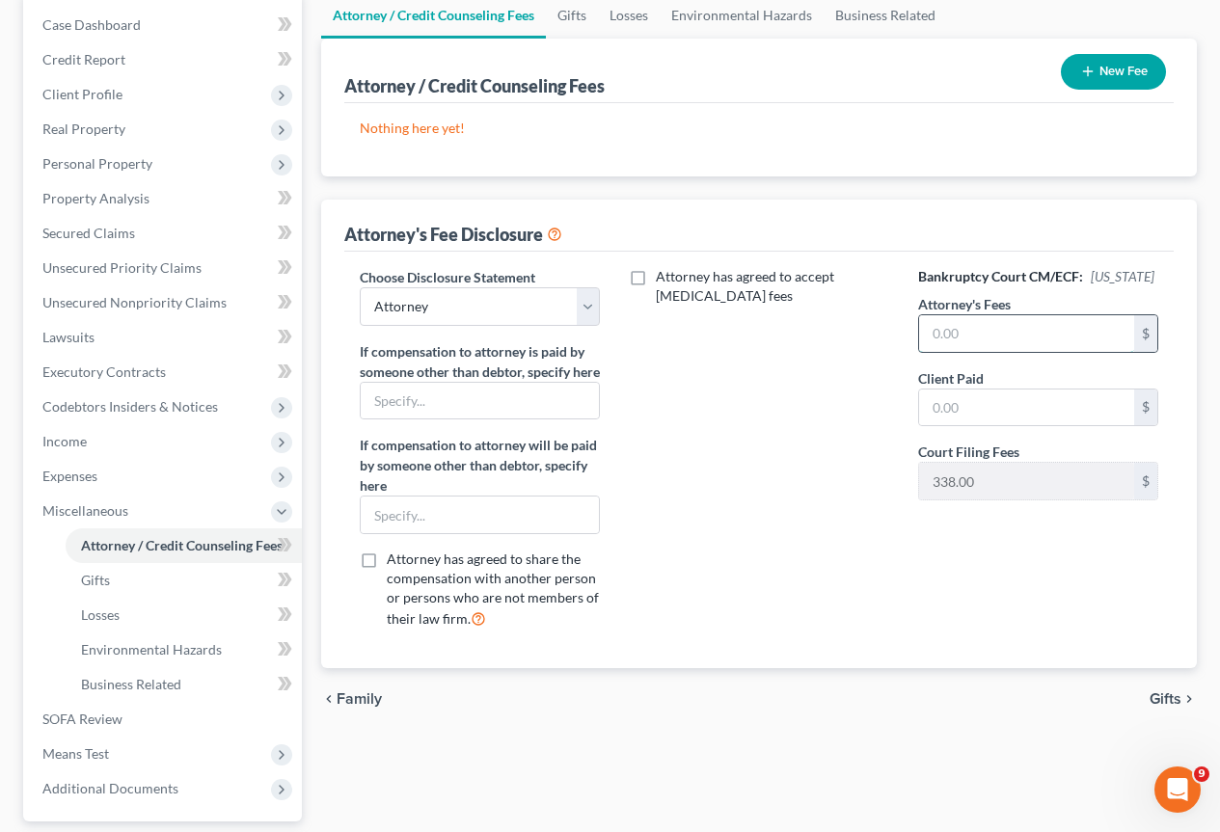
click at [985, 330] on input "text" at bounding box center [1026, 333] width 215 height 37
click at [958, 420] on input "text" at bounding box center [1026, 408] width 215 height 37
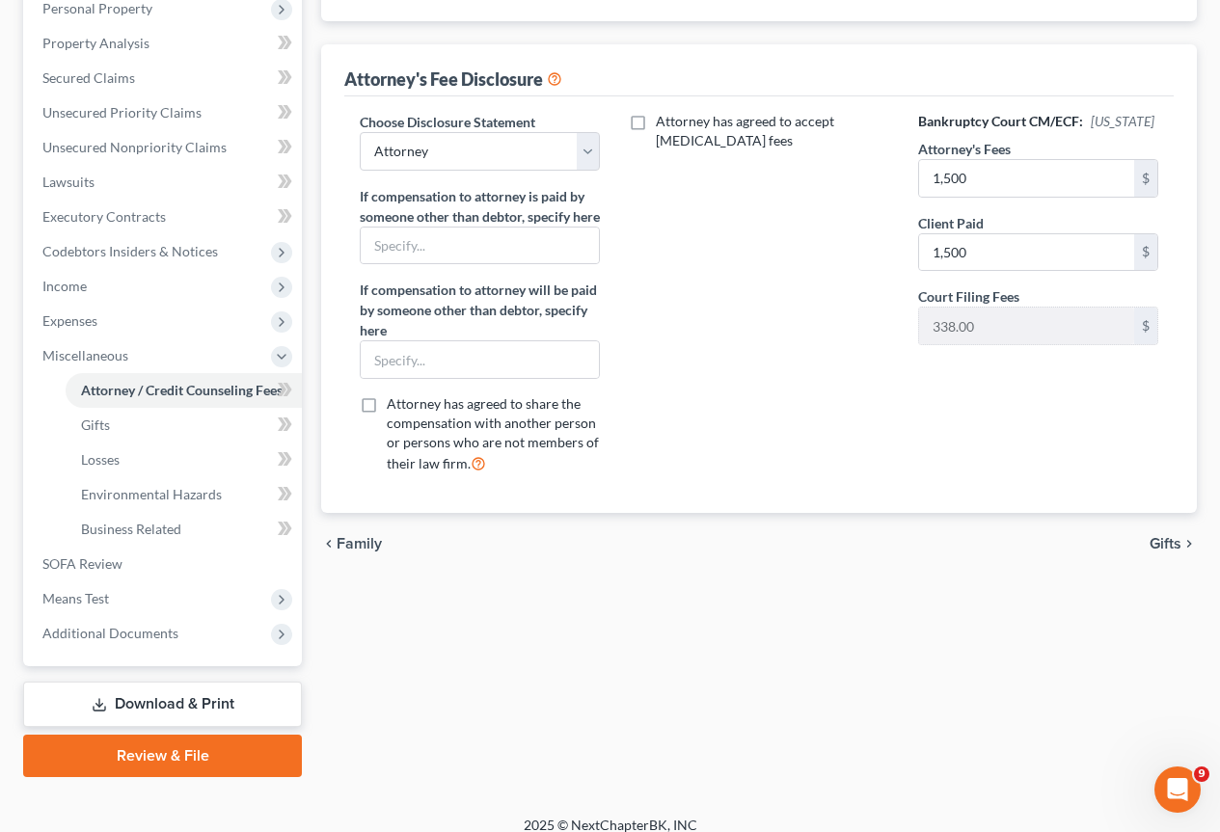
scroll to position [366, 0]
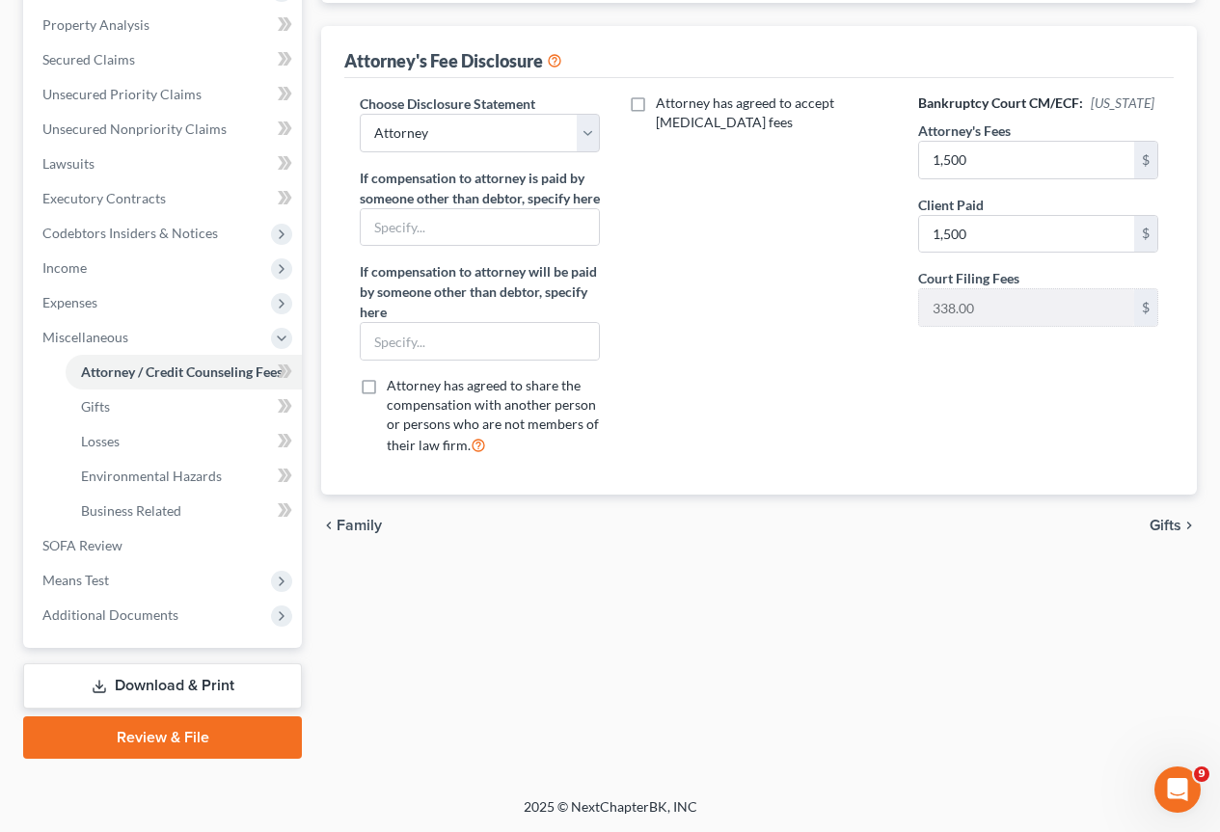
click at [1169, 533] on span "Gifts" at bounding box center [1165, 525] width 32 height 15
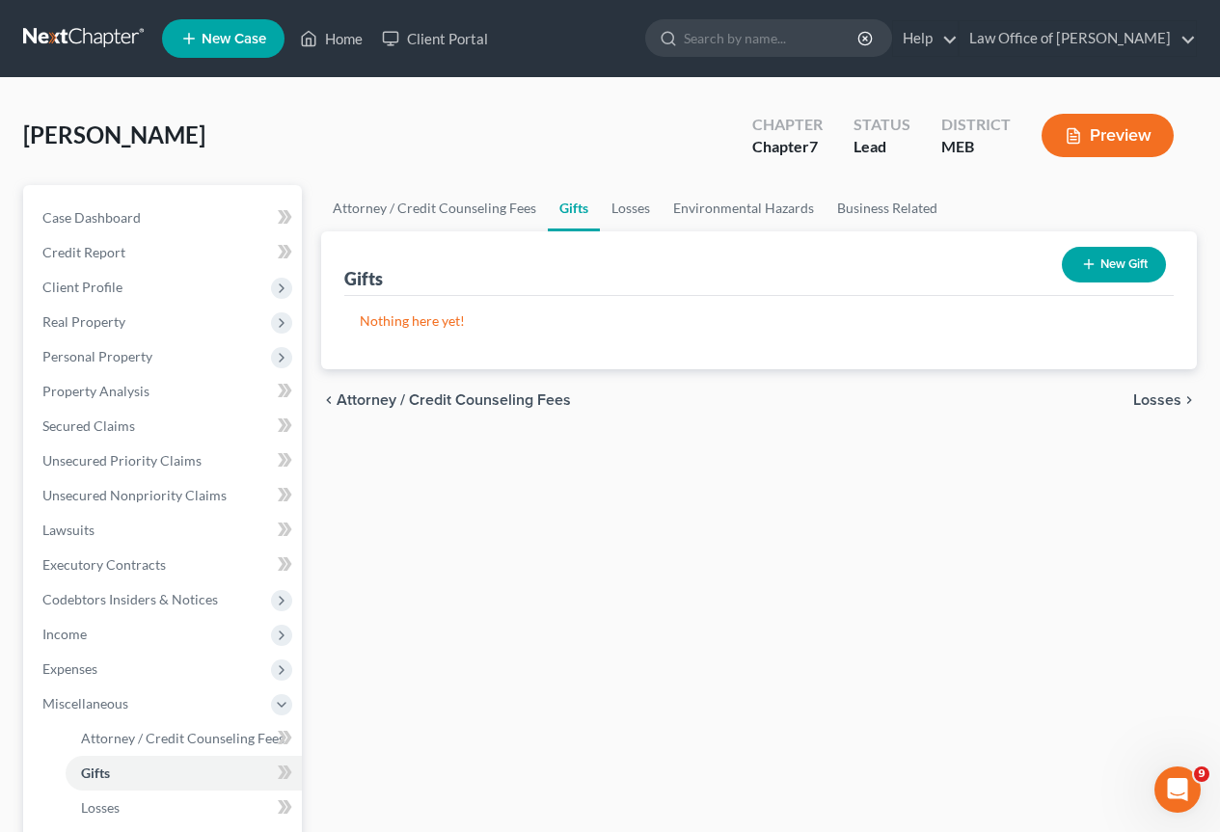
click at [1157, 399] on span "Losses" at bounding box center [1157, 399] width 48 height 15
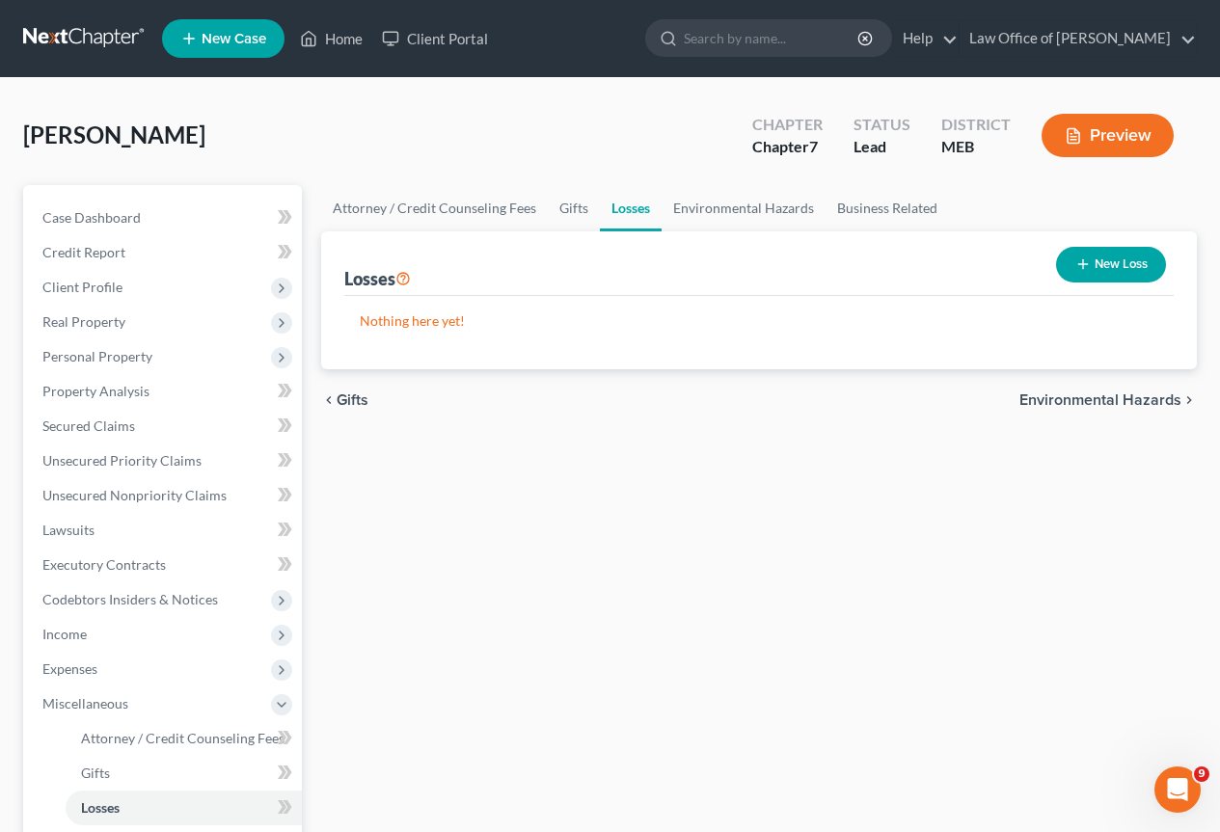
click at [1097, 400] on span "Environmental Hazards" at bounding box center [1100, 399] width 162 height 15
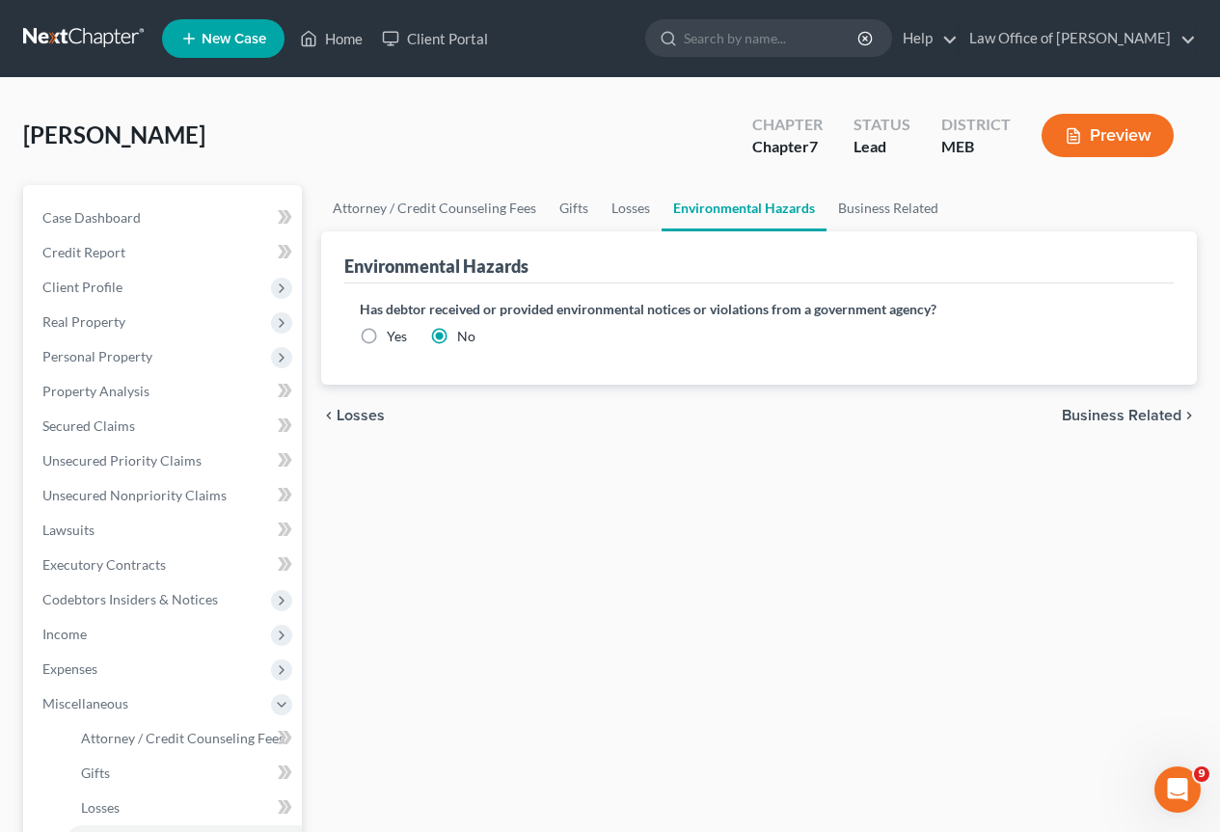
click at [1123, 419] on span "Business Related" at bounding box center [1122, 415] width 120 height 15
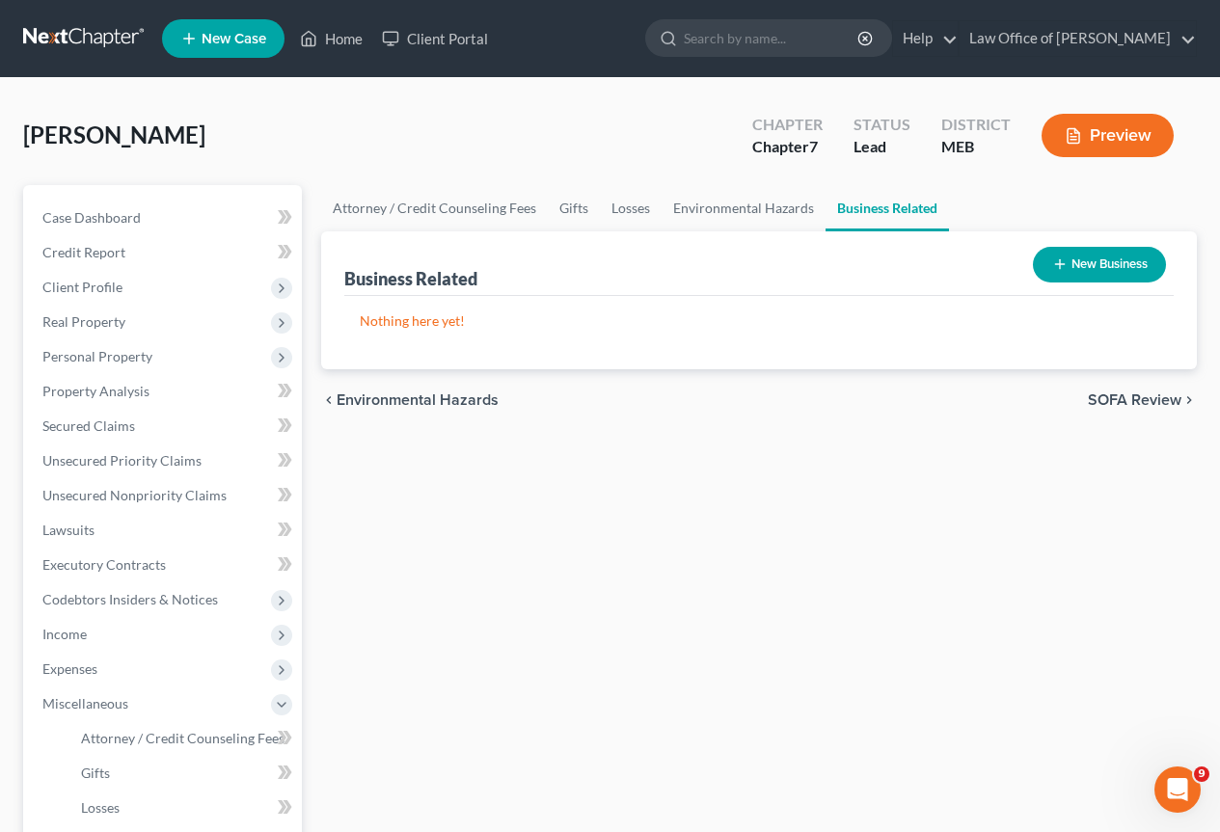
click at [1116, 256] on button "New Business" at bounding box center [1099, 265] width 133 height 36
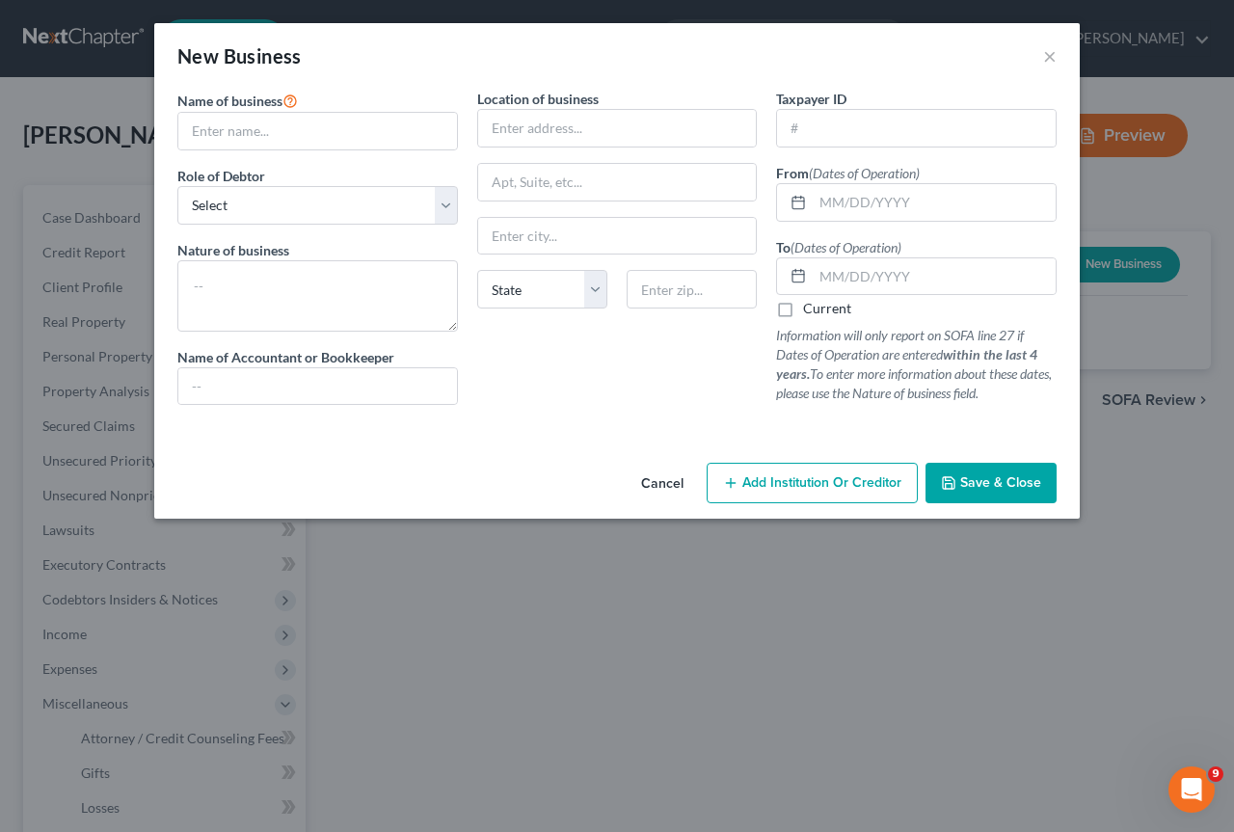
click at [655, 483] on button "Cancel" at bounding box center [662, 484] width 73 height 39
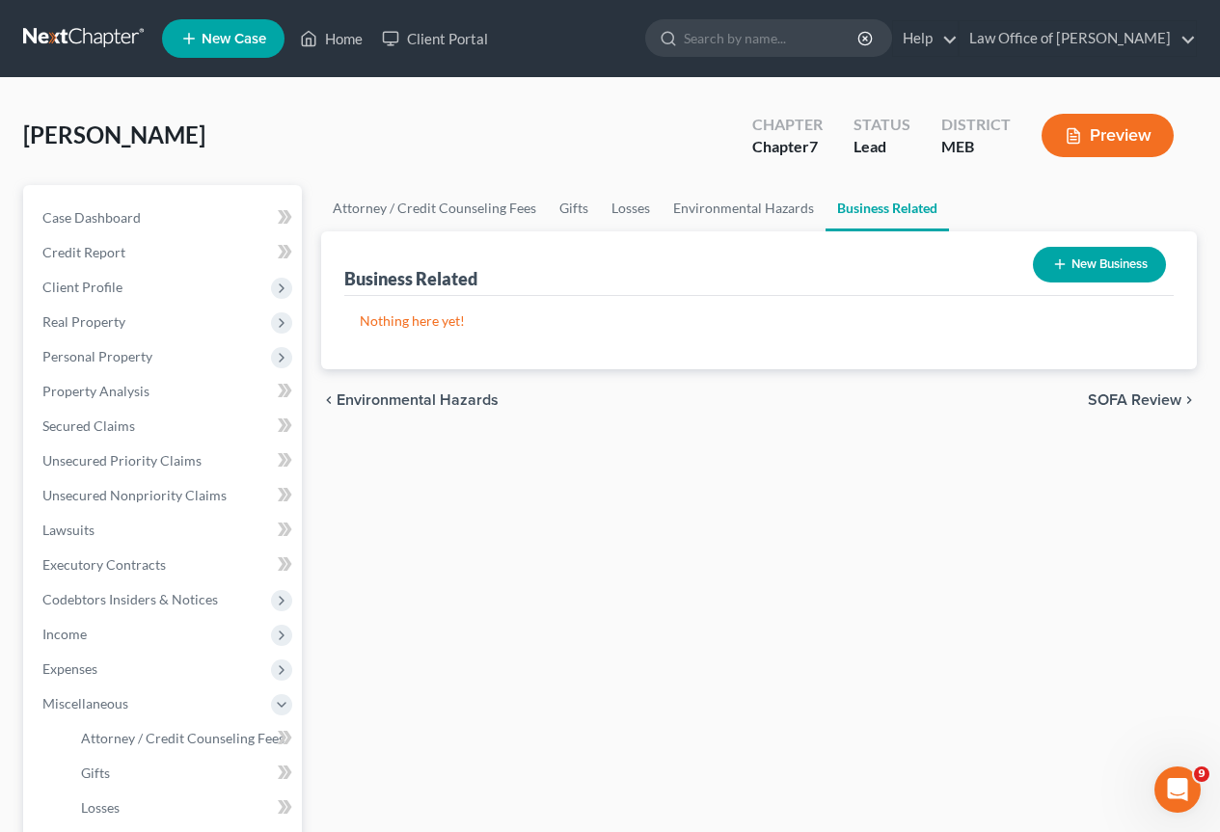
click at [1132, 396] on span "SOFA Review" at bounding box center [1135, 399] width 94 height 15
